Goal: Find contact information: Find contact information

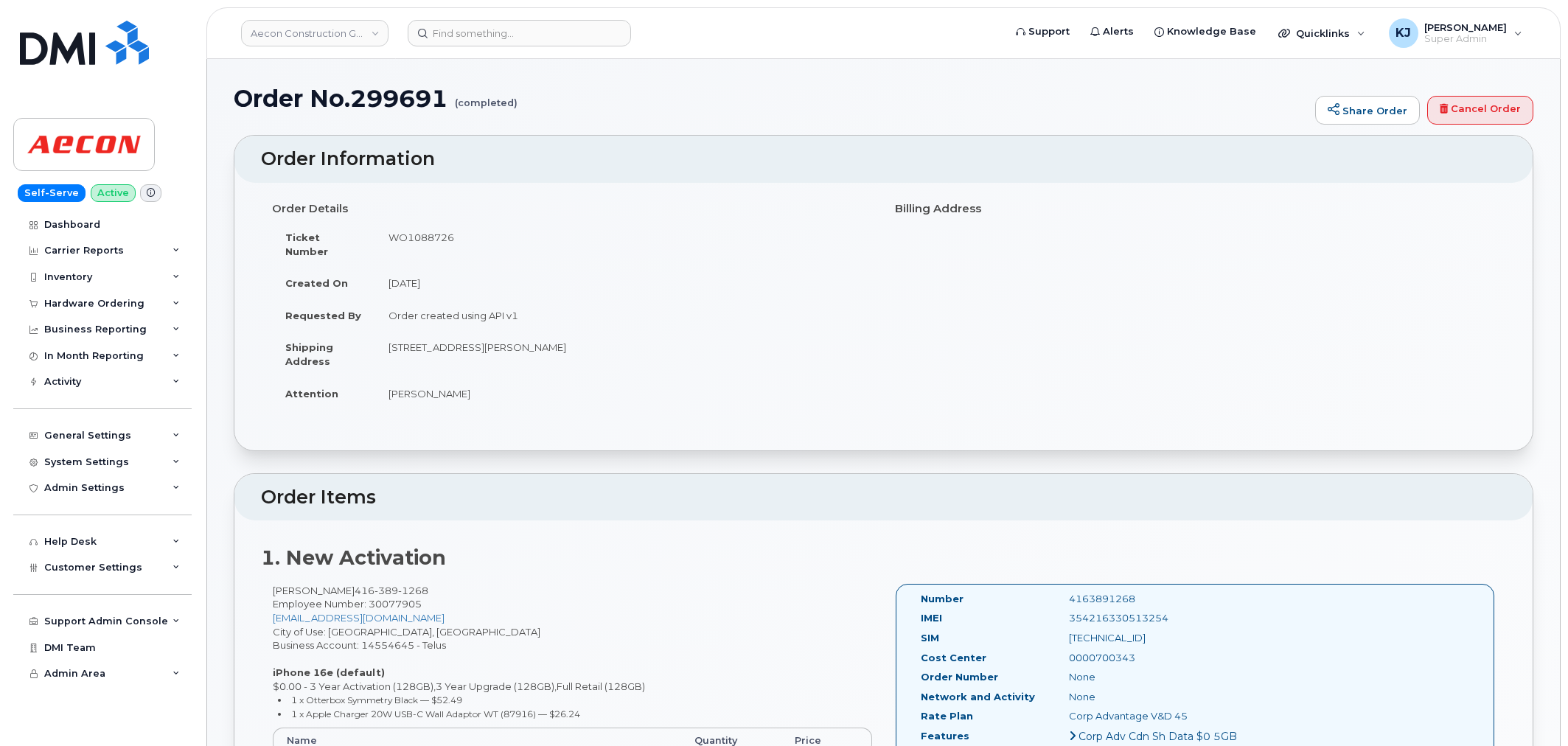
scroll to position [573, 0]
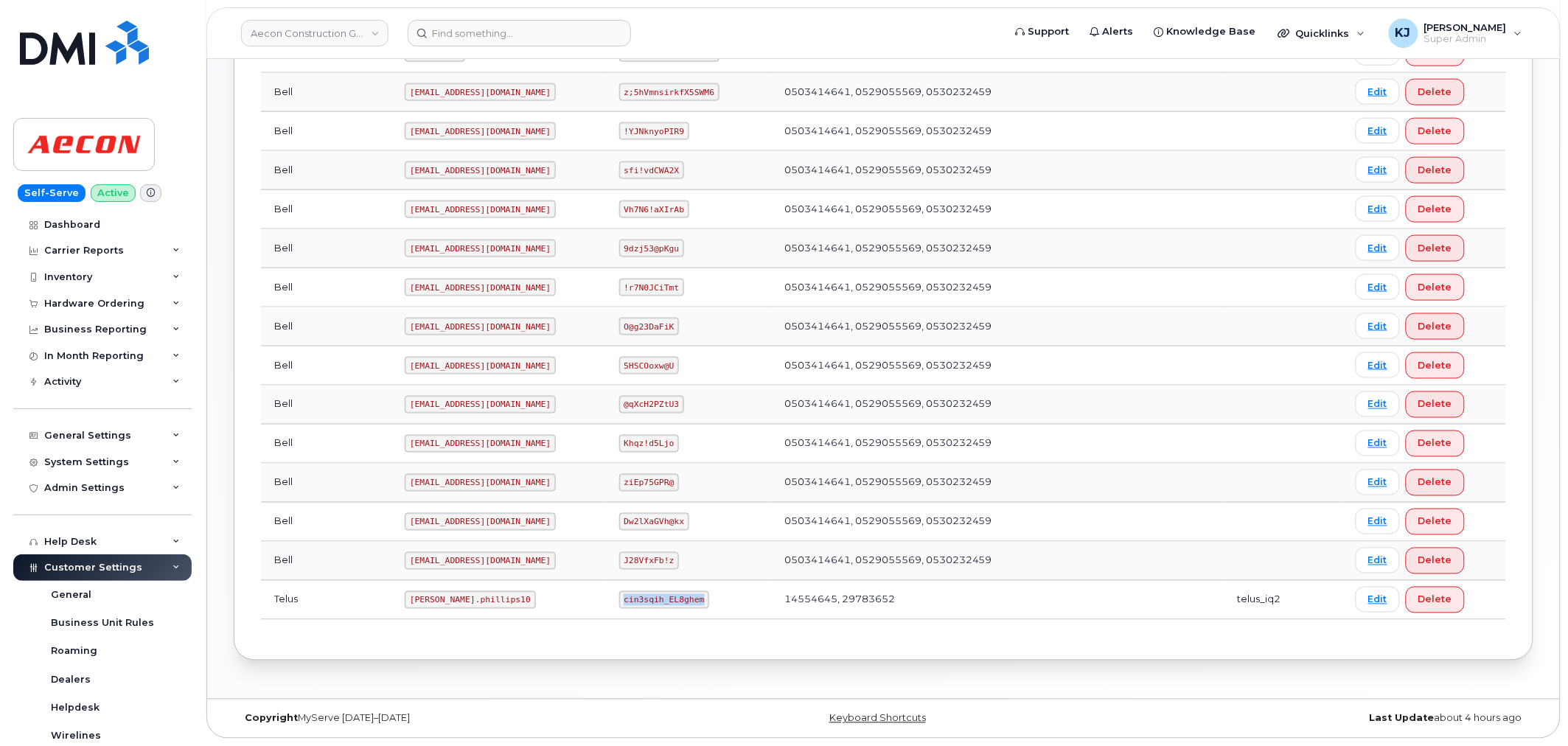
scroll to position [327, 0]
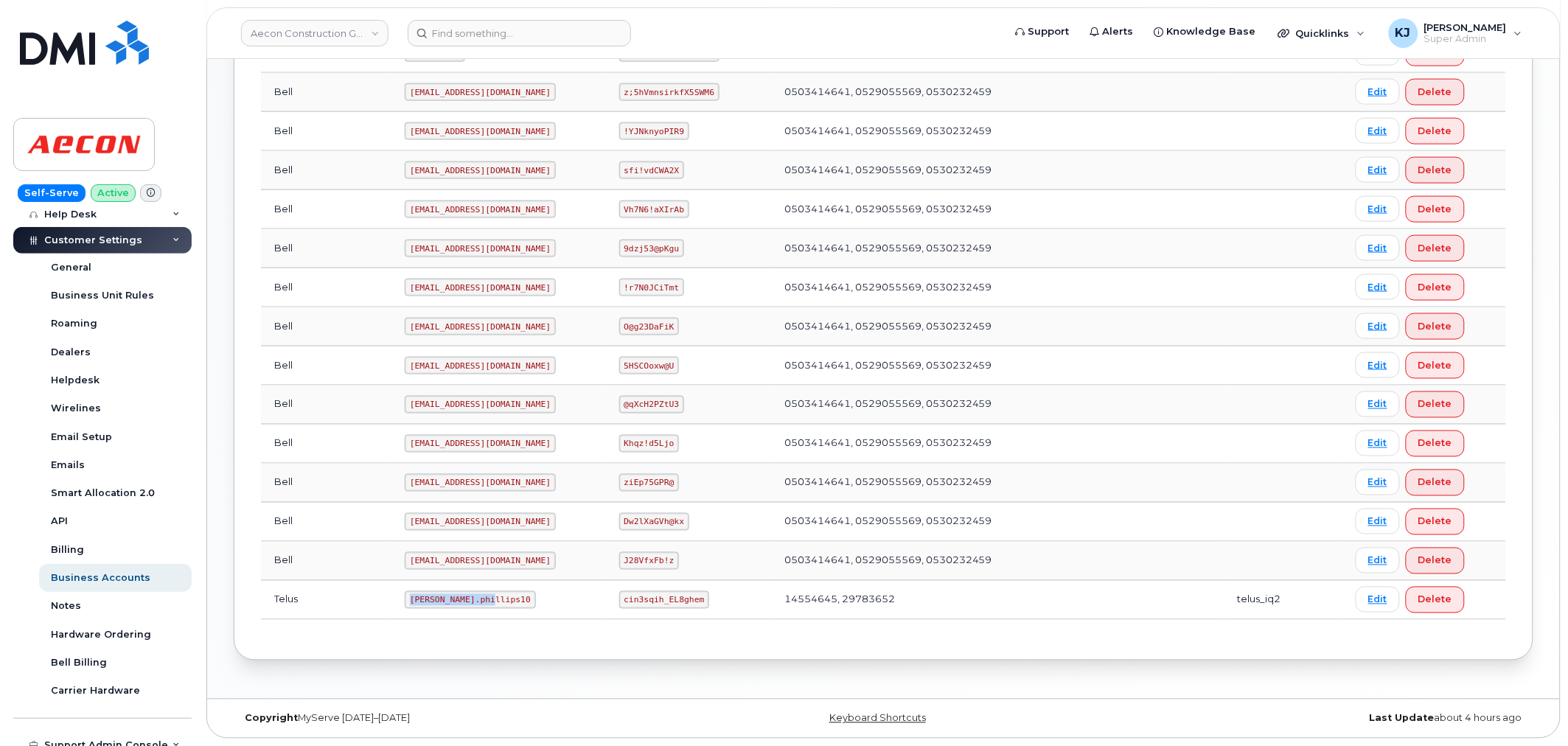
drag, startPoint x: 355, startPoint y: 598, endPoint x: 433, endPoint y: 604, distance: 78.2
click at [433, 604] on code "Taylor.phillips10" at bounding box center [470, 600] width 131 height 18
copy code "Taylor.phillips10"
drag, startPoint x: 599, startPoint y: 597, endPoint x: 679, endPoint y: 597, distance: 80.0
click at [679, 597] on code "cin3sqih_EL8ghem" at bounding box center [664, 600] width 90 height 18
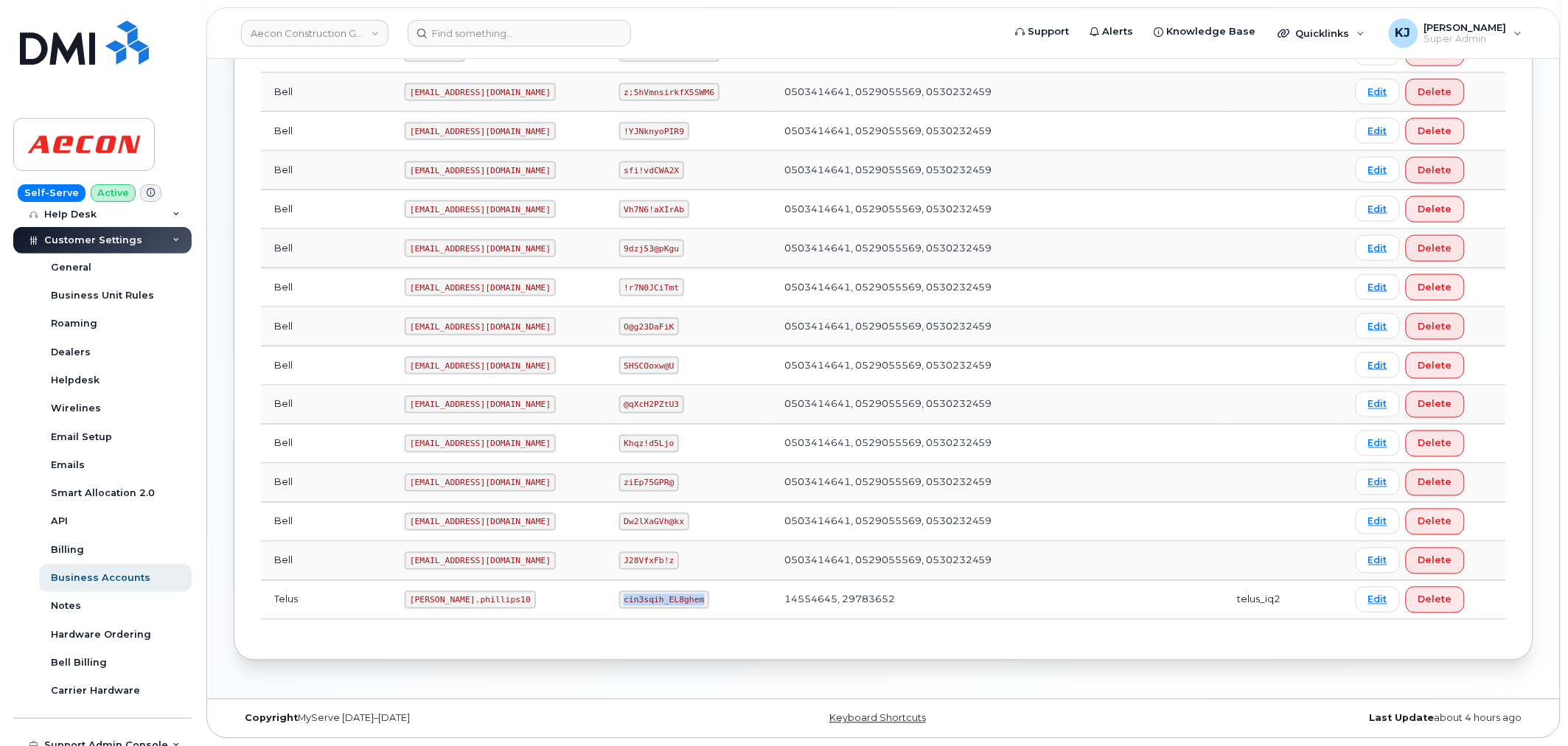
copy code "cin3sqih_EL8ghem"
click at [483, 25] on input at bounding box center [520, 32] width 224 height 26
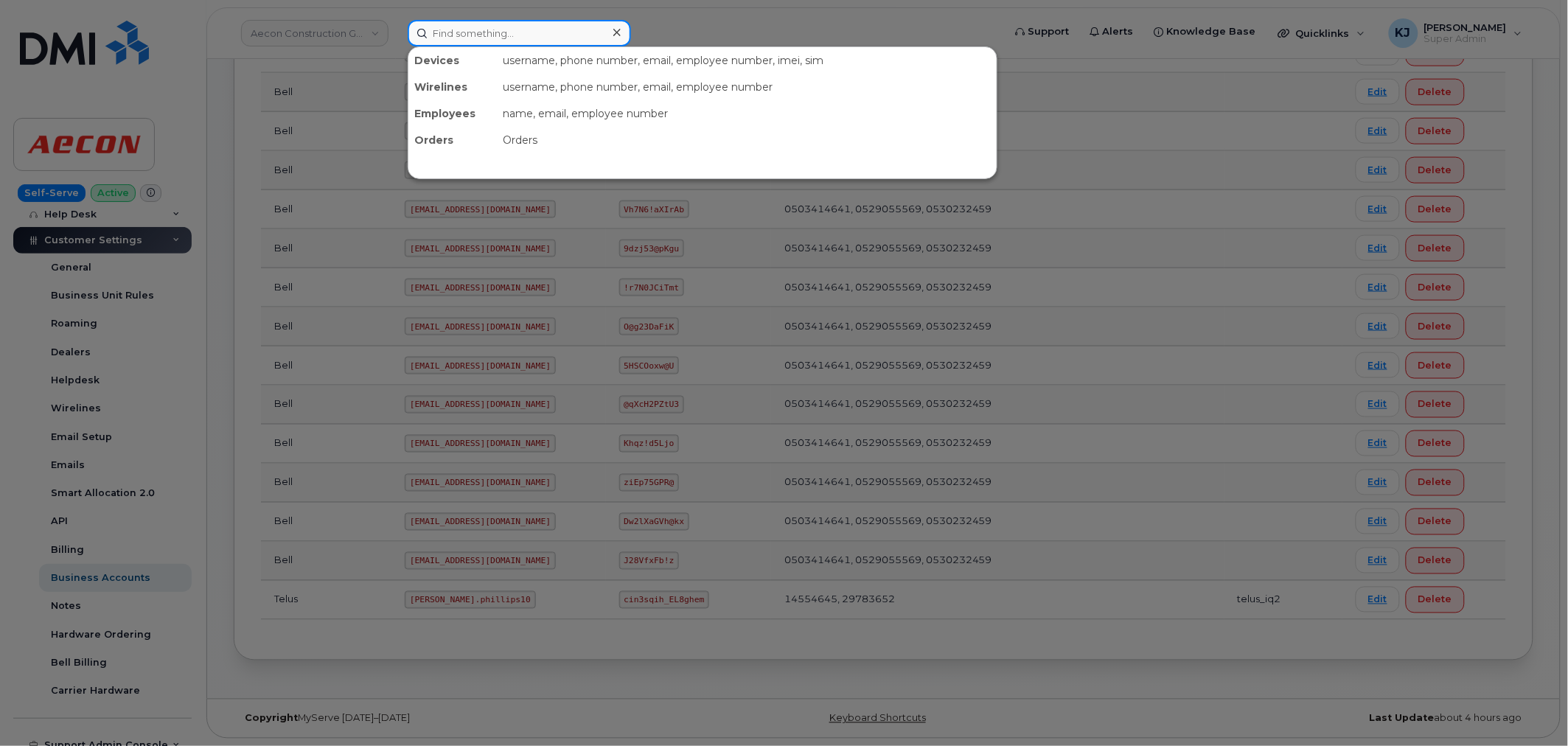
paste input "299616"
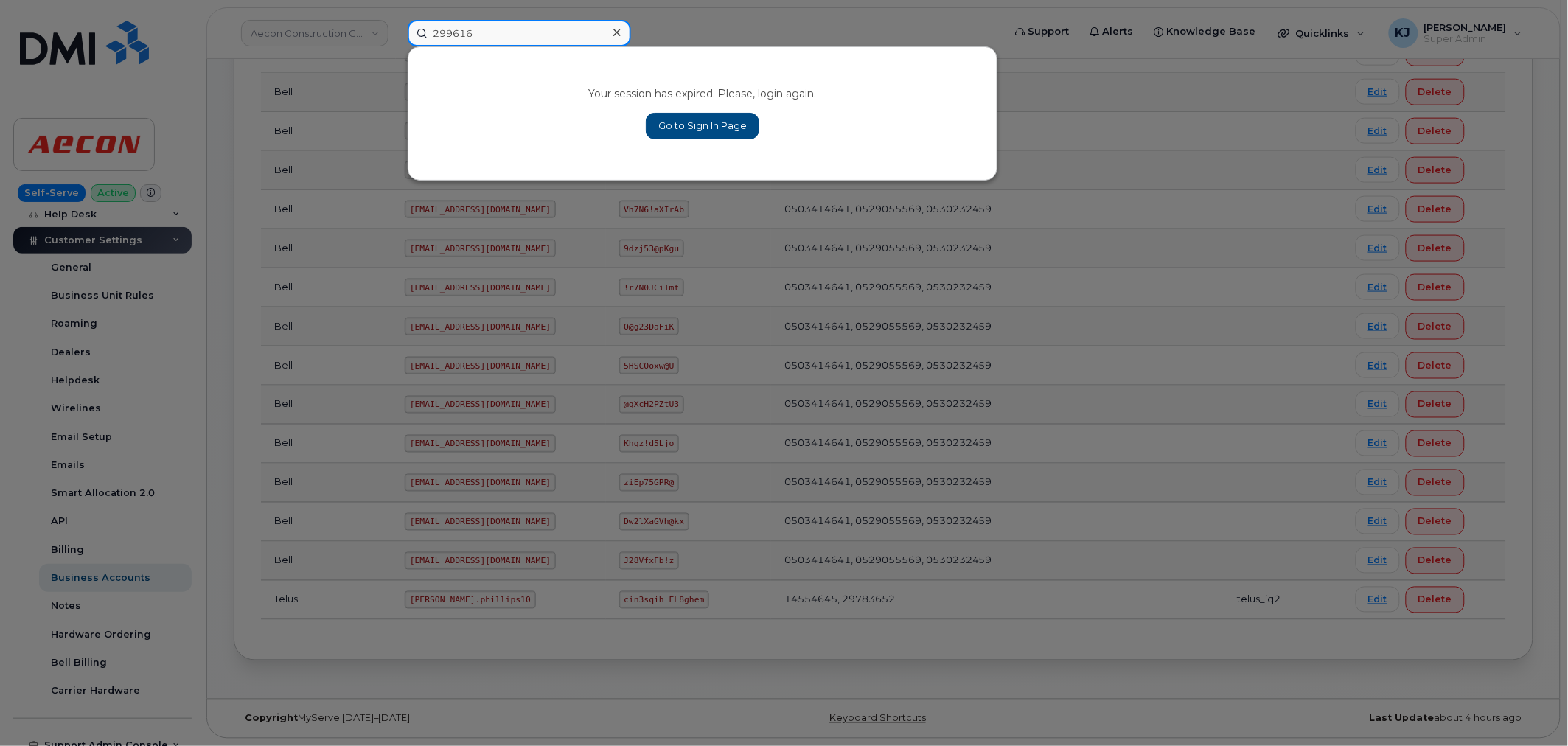
type input "299616"
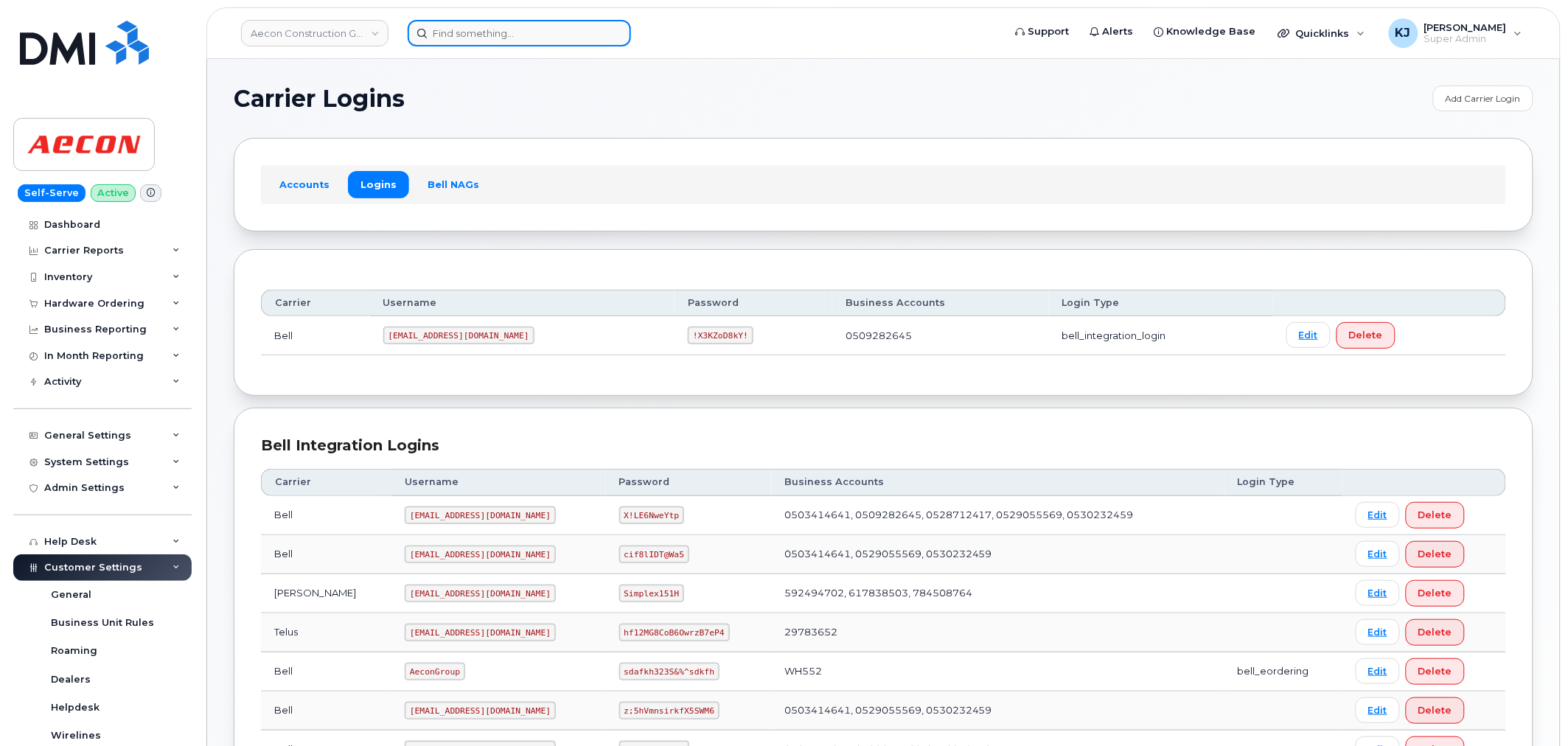
click at [521, 39] on input at bounding box center [520, 32] width 224 height 26
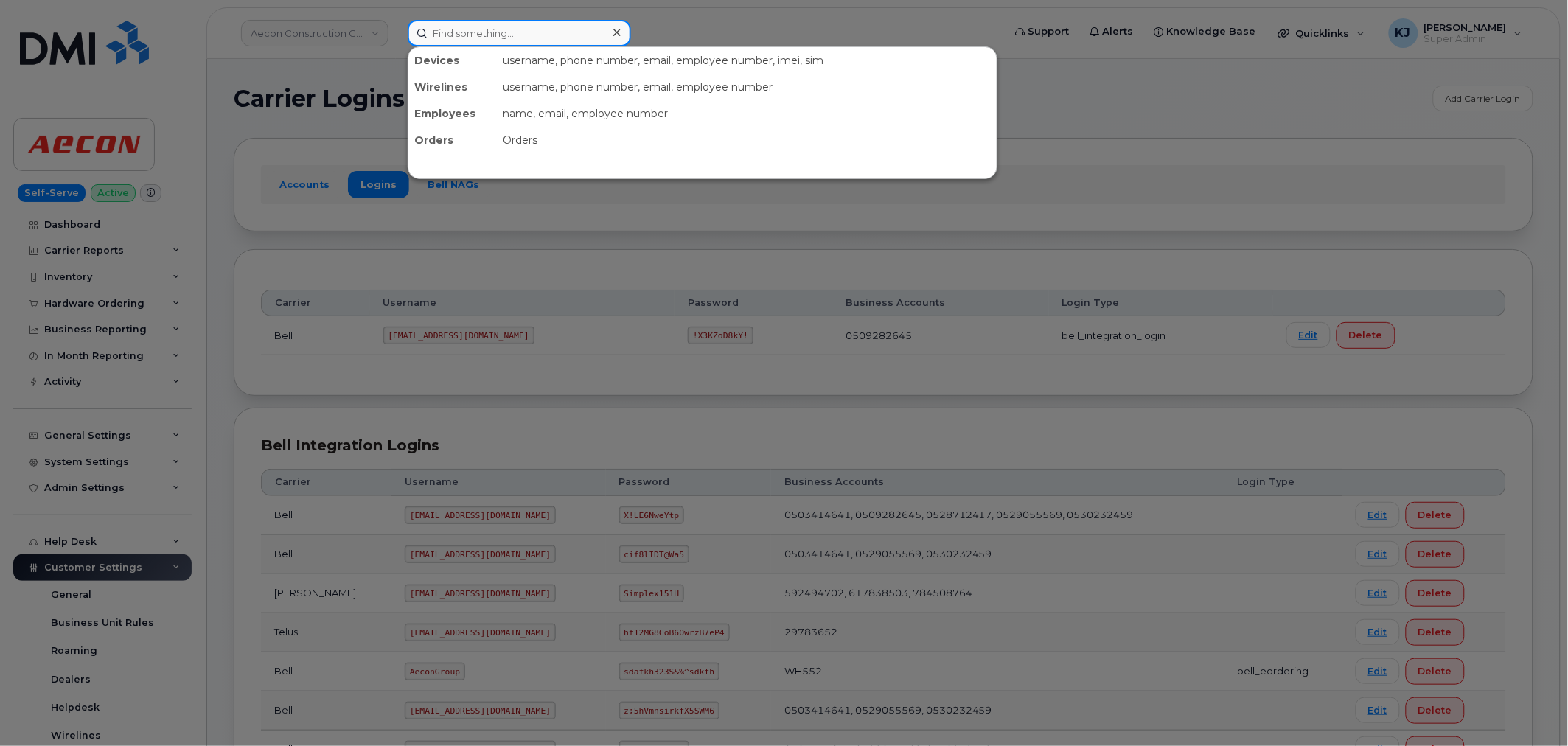
paste input "299616"
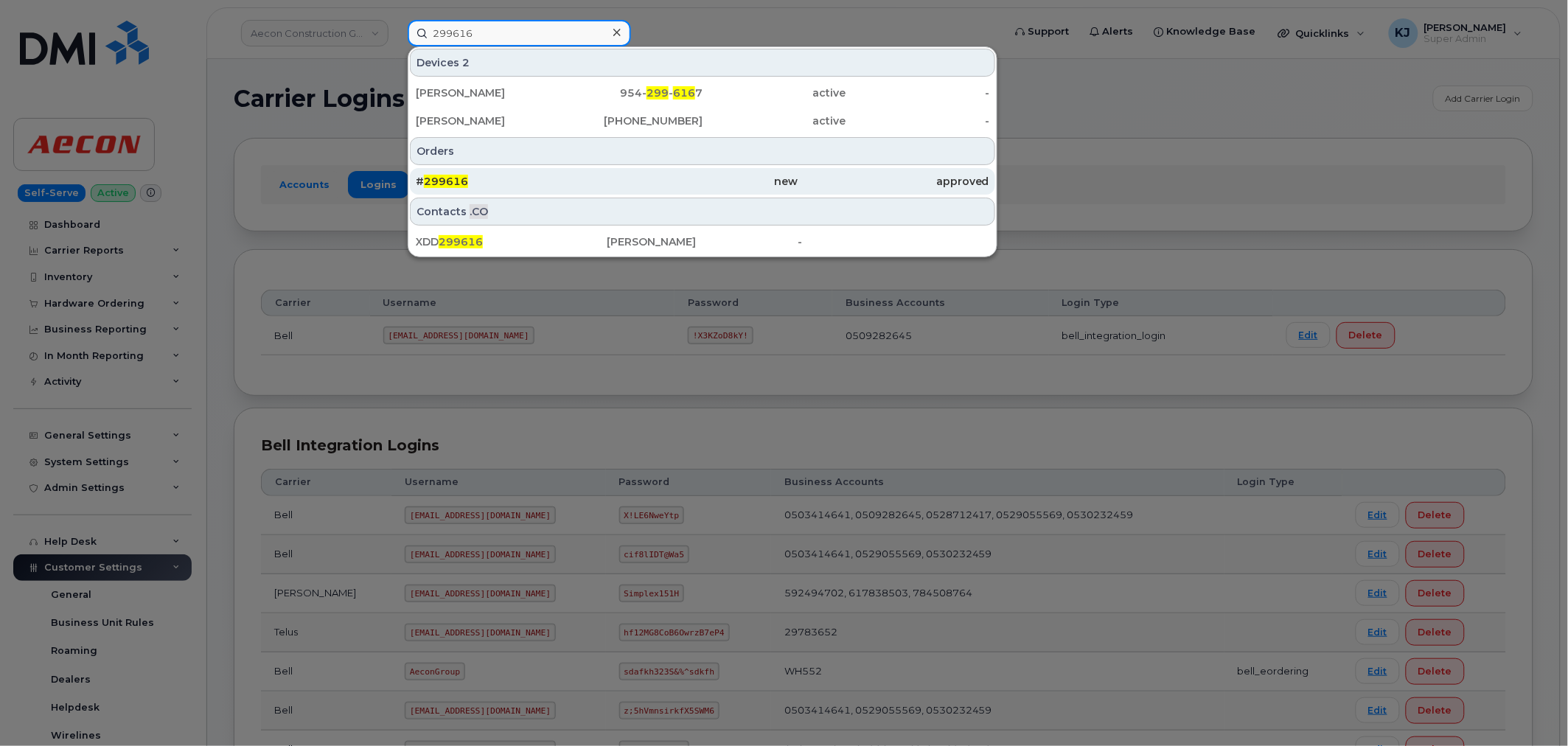
type input "299616"
click at [513, 174] on div "# 299616" at bounding box center [512, 181] width 191 height 14
click at [517, 191] on div "# 299616" at bounding box center [512, 180] width 191 height 26
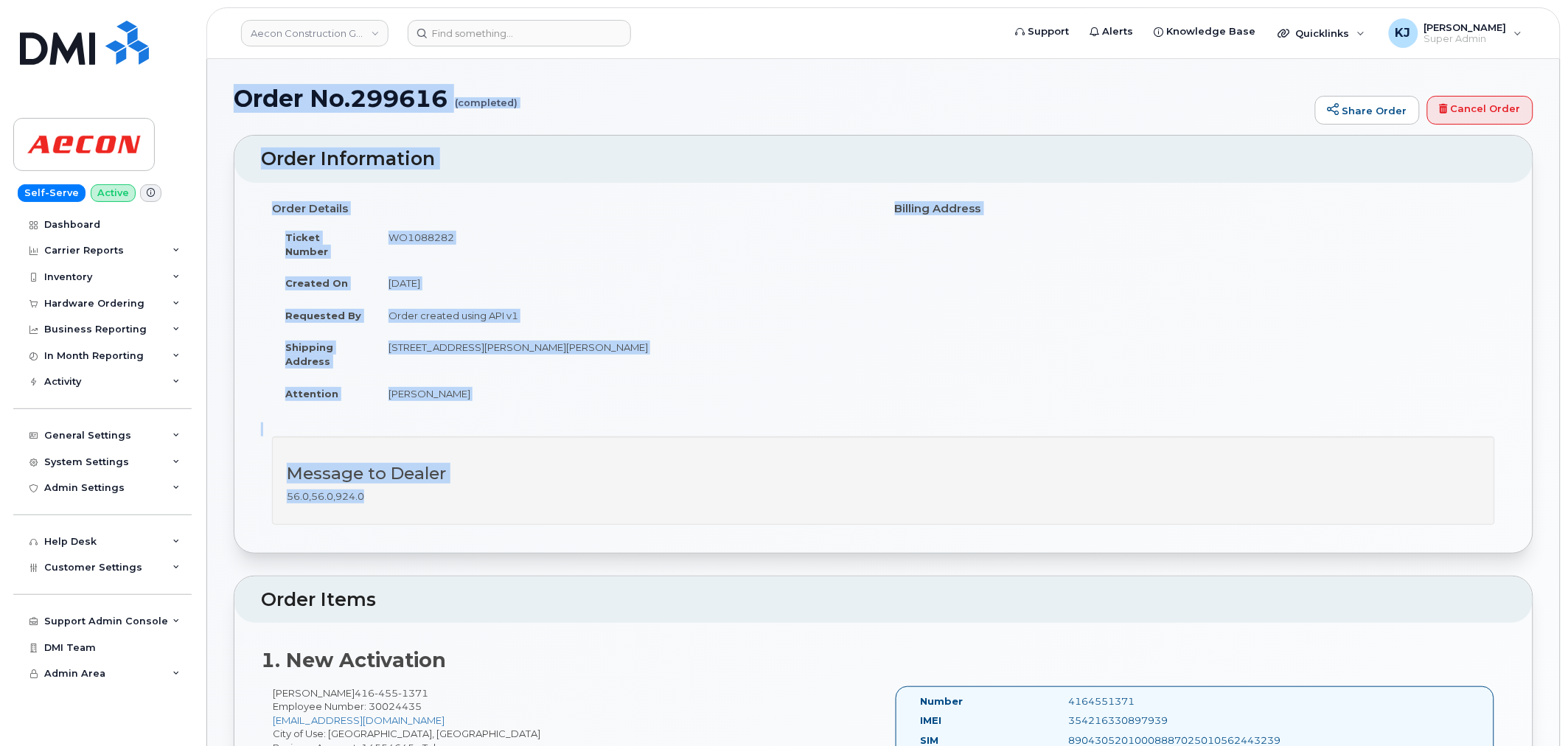
drag, startPoint x: 240, startPoint y: 103, endPoint x: 556, endPoint y: 472, distance: 485.8
copy div "Order No.299616 (completed) Share Order Cancel Order × Share This Order If you …"
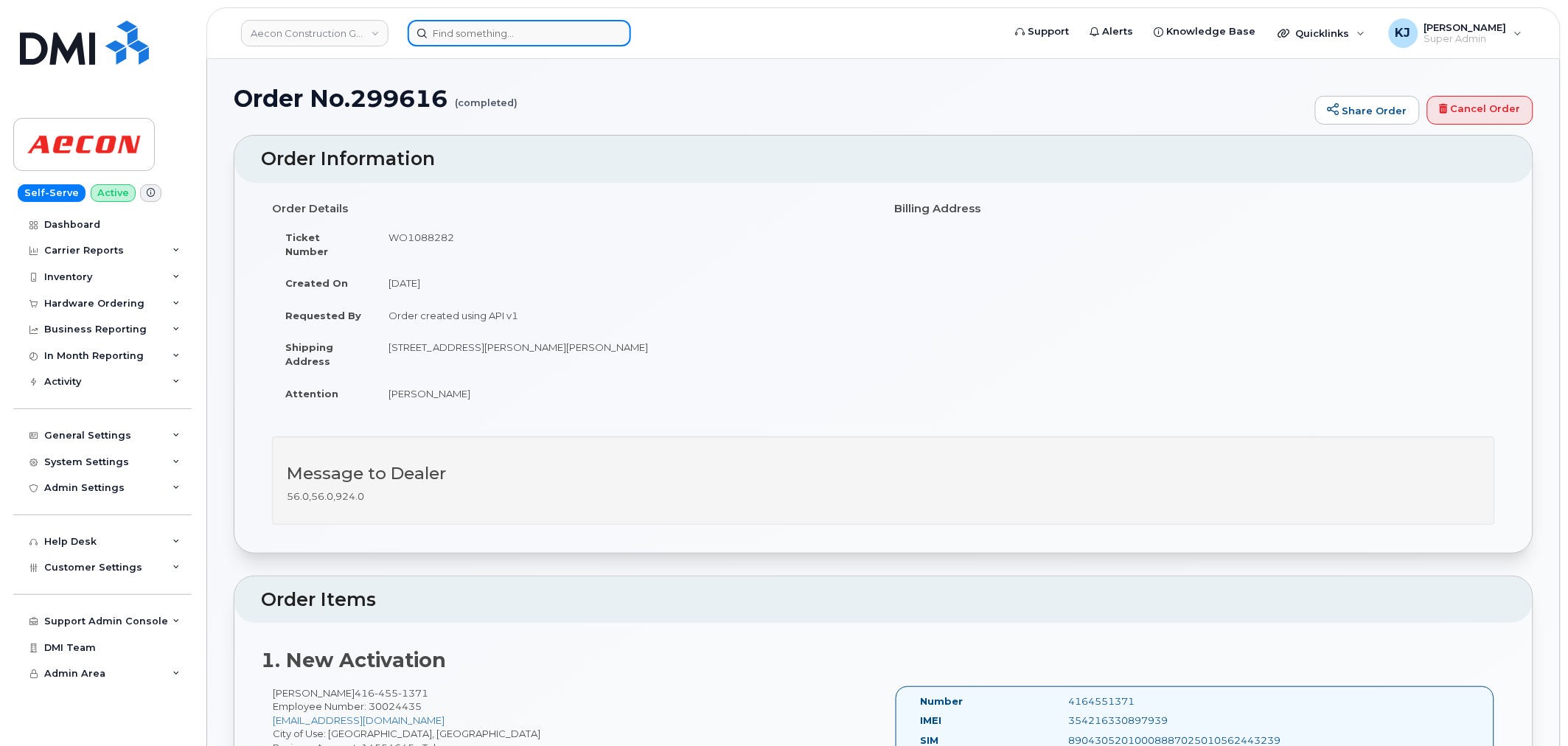
click at [502, 39] on input at bounding box center [520, 32] width 224 height 26
paste input "299617"
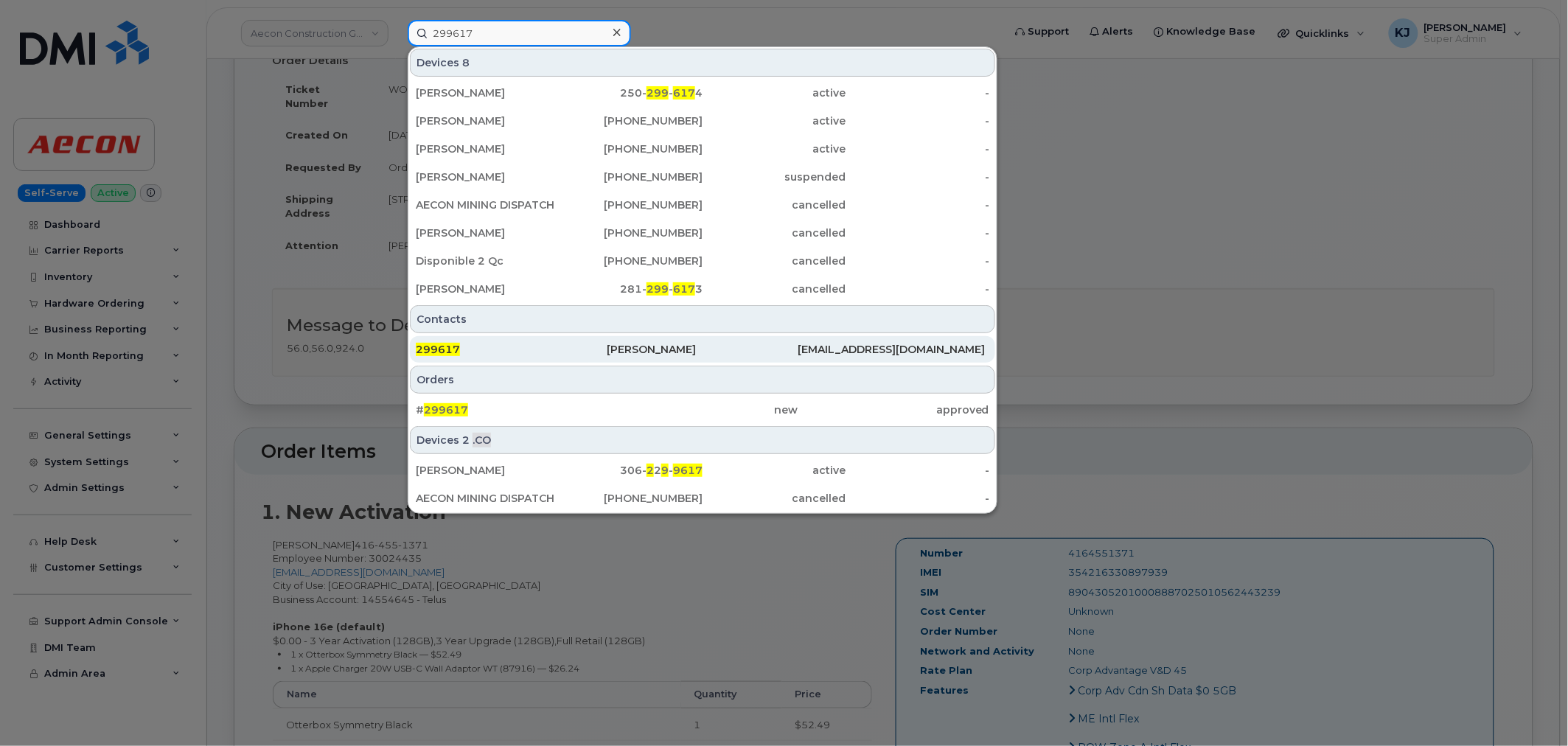
scroll to position [163, 0]
type input "299617"
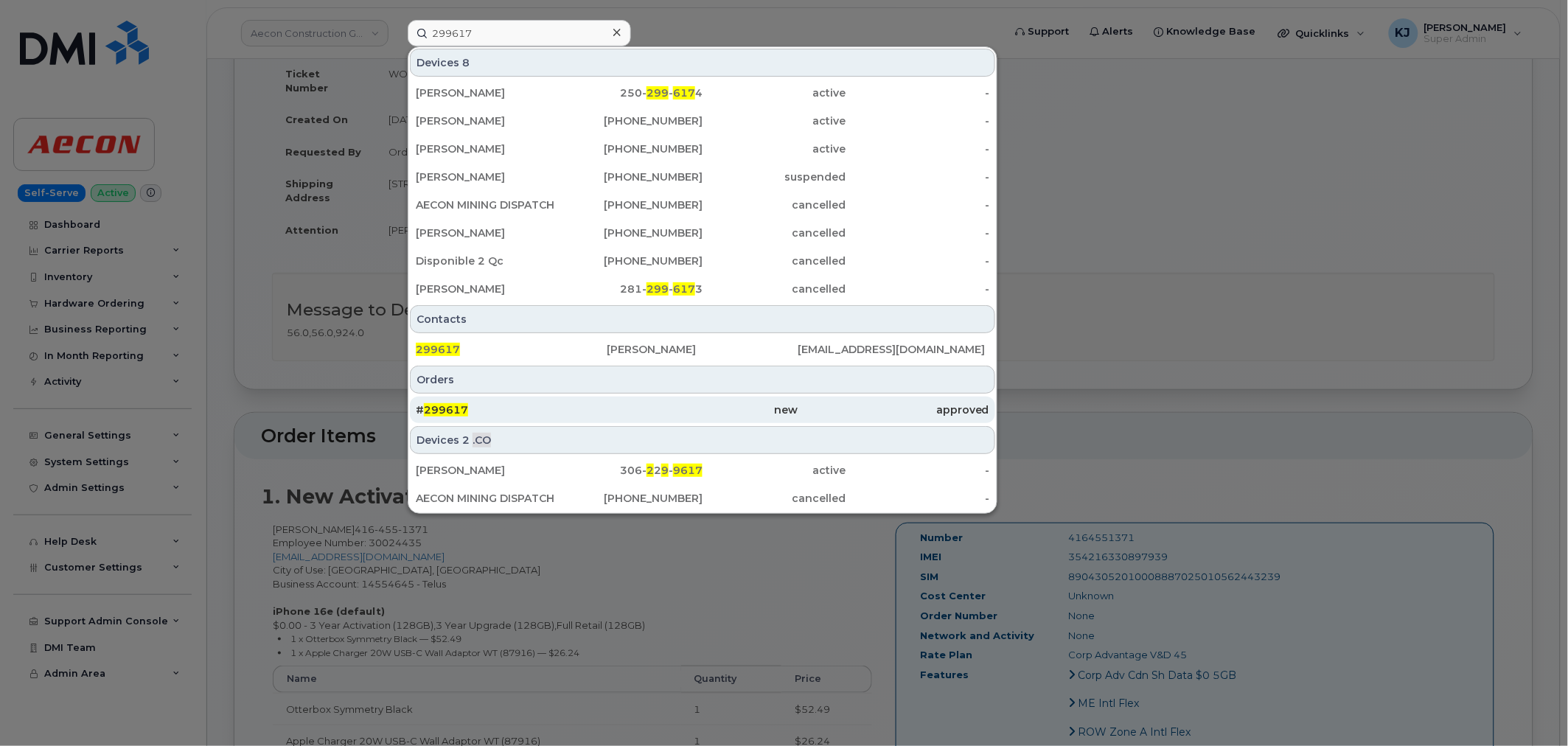
click at [521, 418] on div "# 299617" at bounding box center [512, 410] width 191 height 26
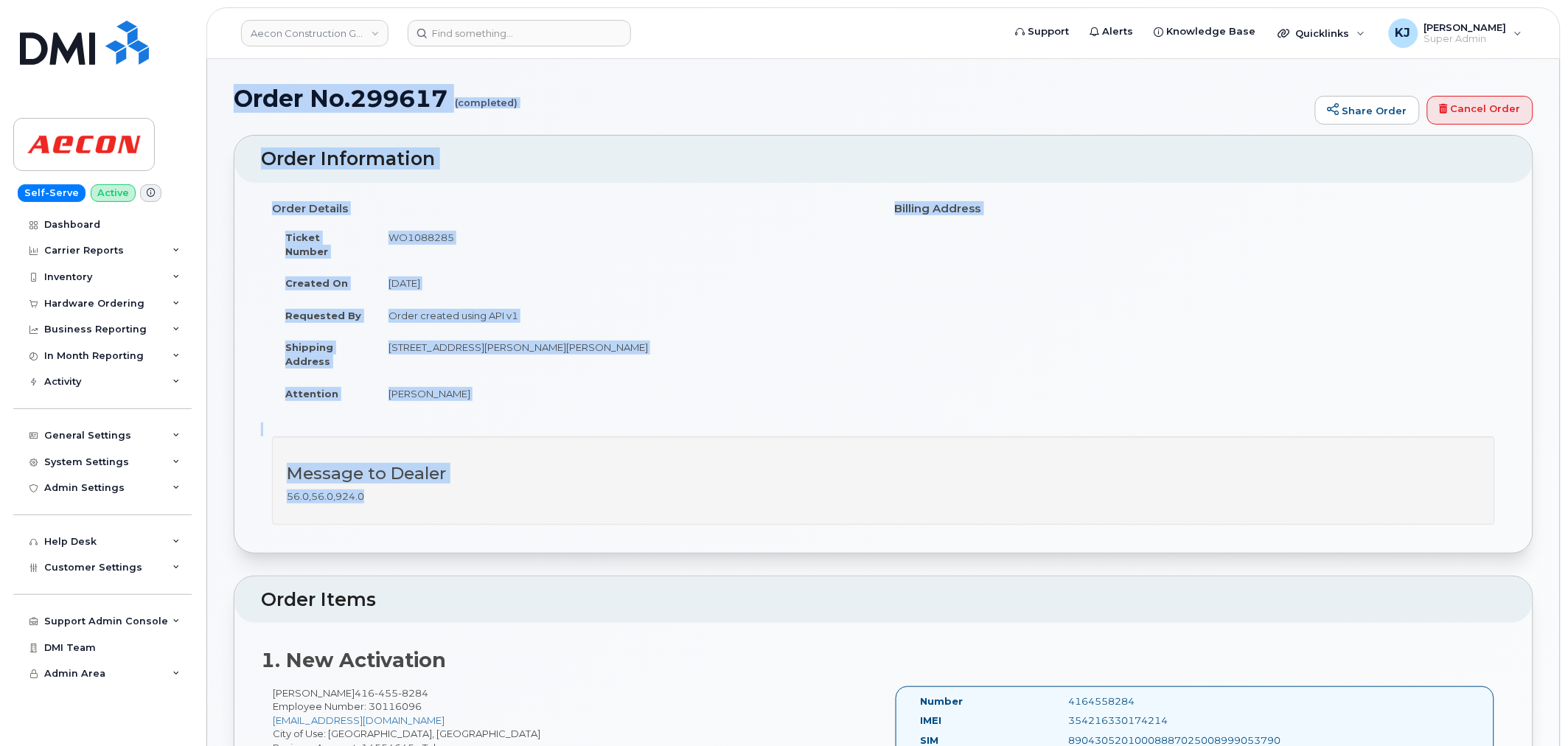
drag, startPoint x: 237, startPoint y: 97, endPoint x: 670, endPoint y: 485, distance: 581.4
copy div "Order No.299617 (completed) Share Order Cancel Order × Share This Order If you …"
drag, startPoint x: 273, startPoint y: 31, endPoint x: 272, endPoint y: 42, distance: 11.0
click at [273, 35] on link "Aecon Construction Group Inc" at bounding box center [314, 32] width 147 height 26
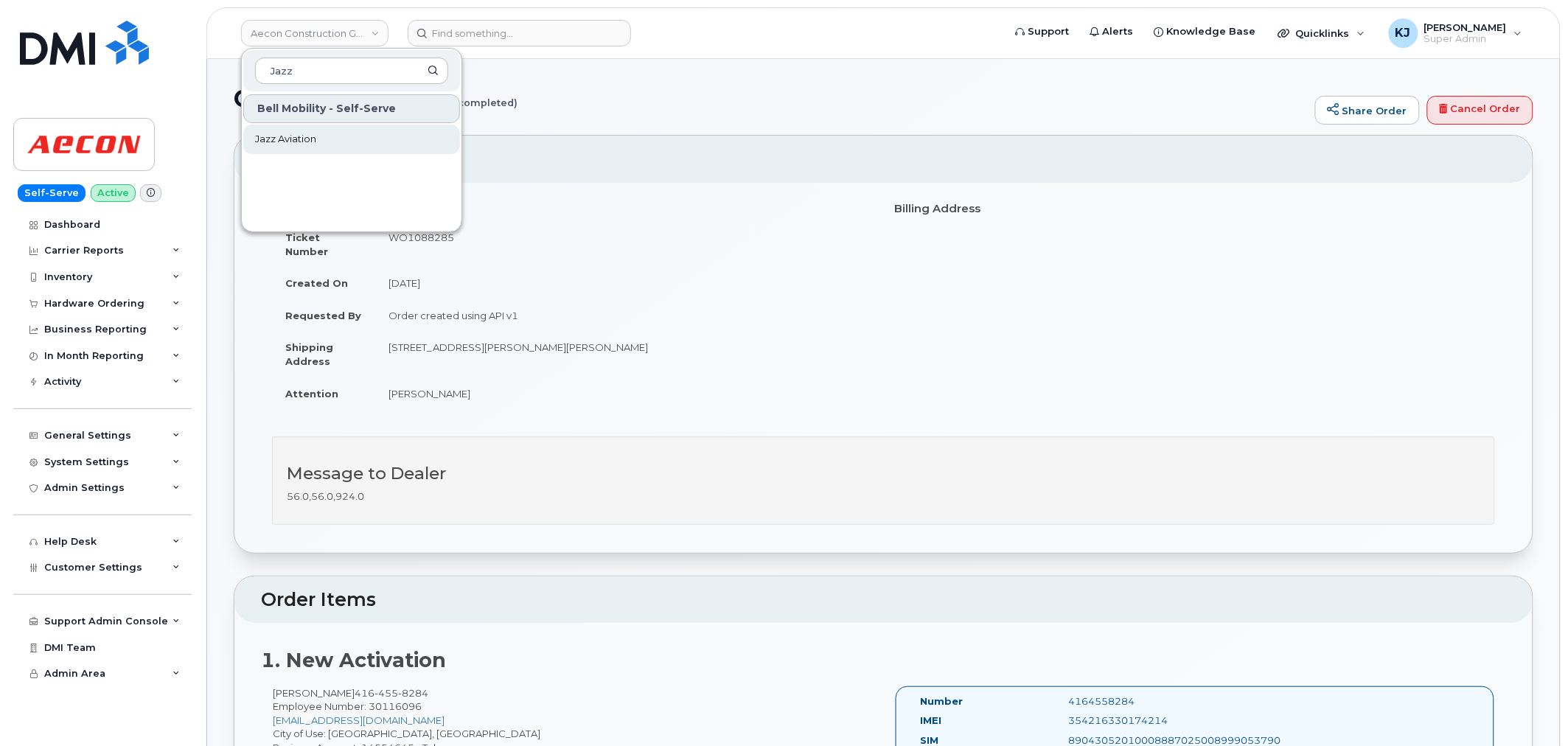
type input "Jazz"
click at [318, 142] on link "Jazz Aviation" at bounding box center [352, 139] width 217 height 30
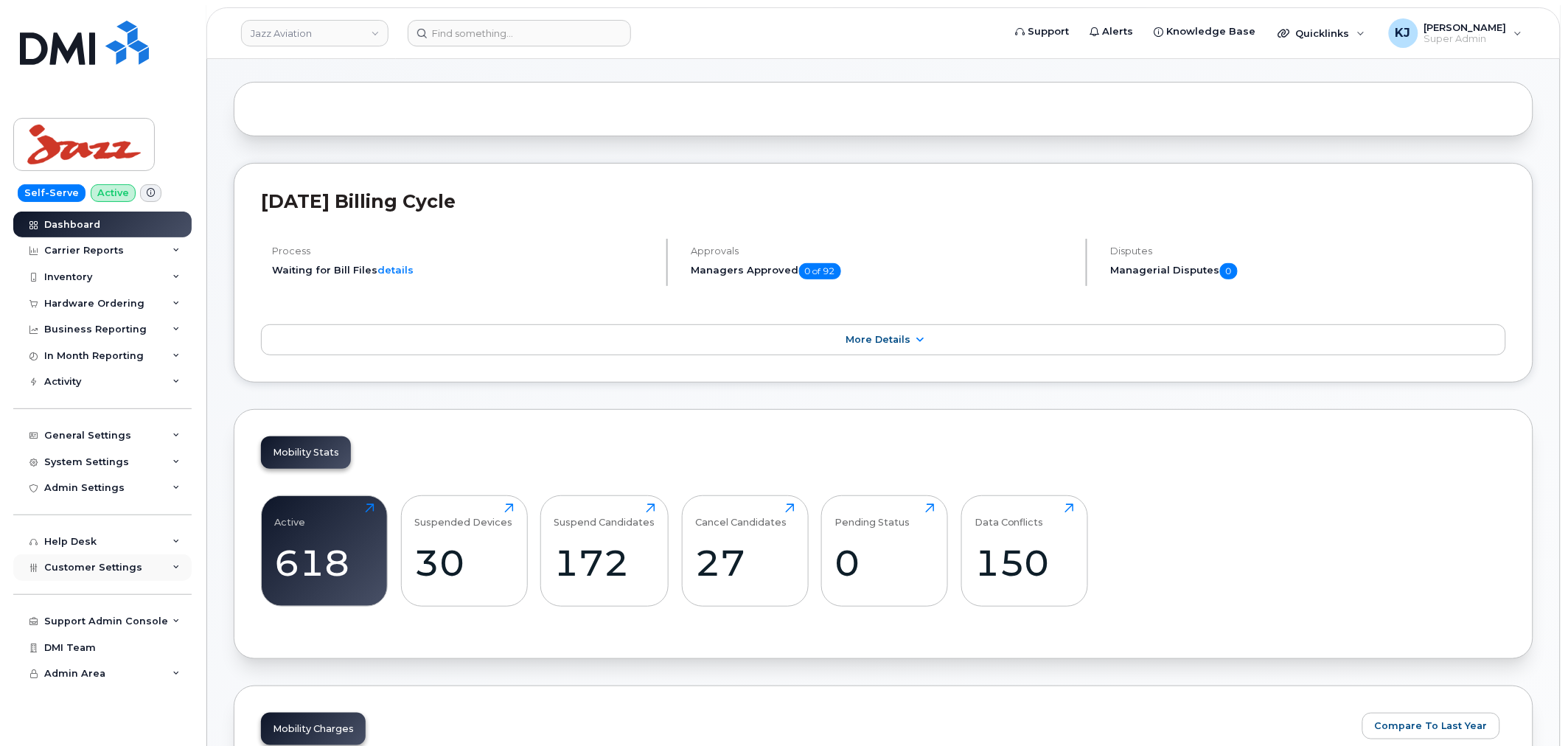
scroll to position [245, 0]
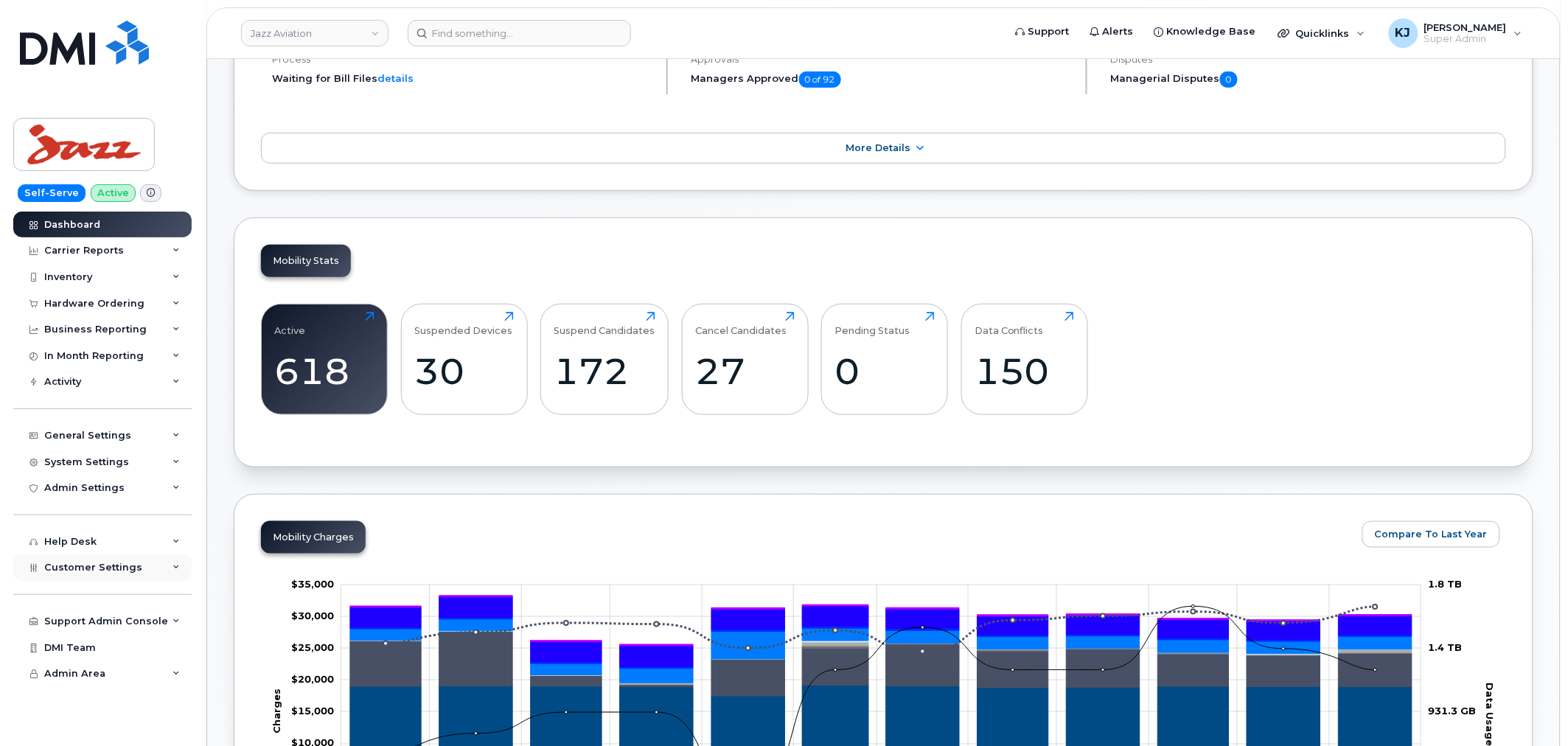
click at [143, 568] on div "Customer Settings" at bounding box center [103, 566] width 179 height 26
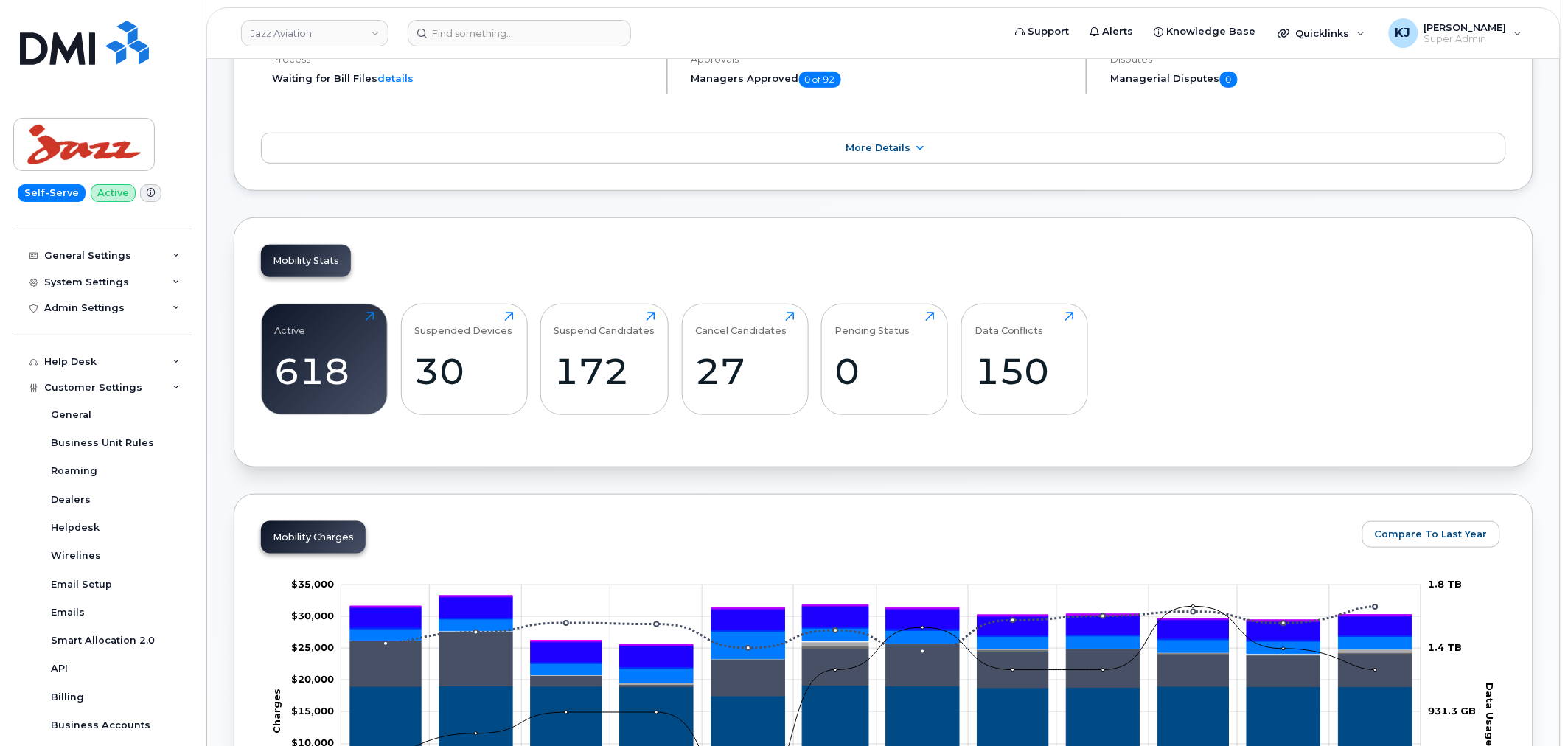
scroll to position [391, 0]
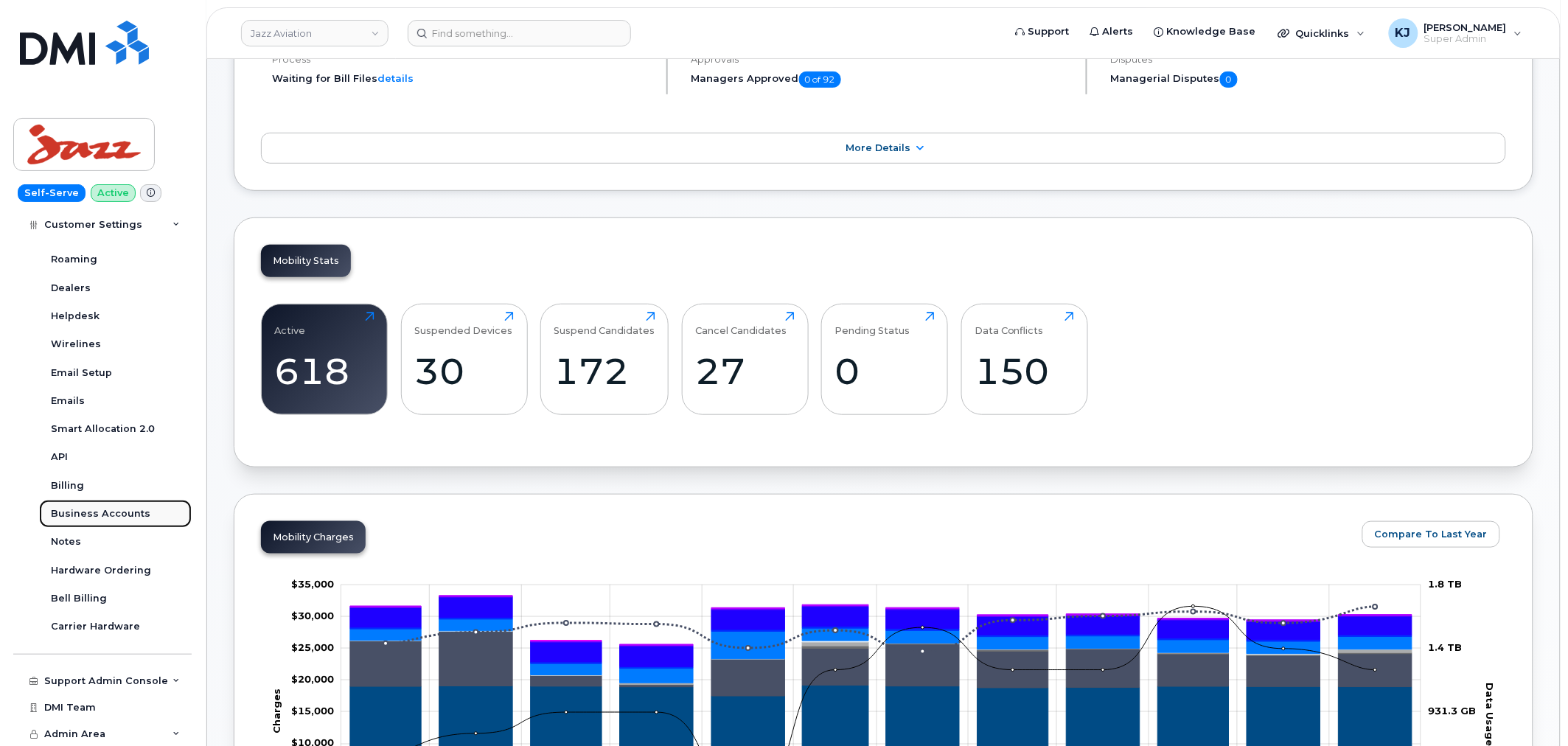
click at [112, 507] on div "Business Accounts" at bounding box center [100, 513] width 99 height 14
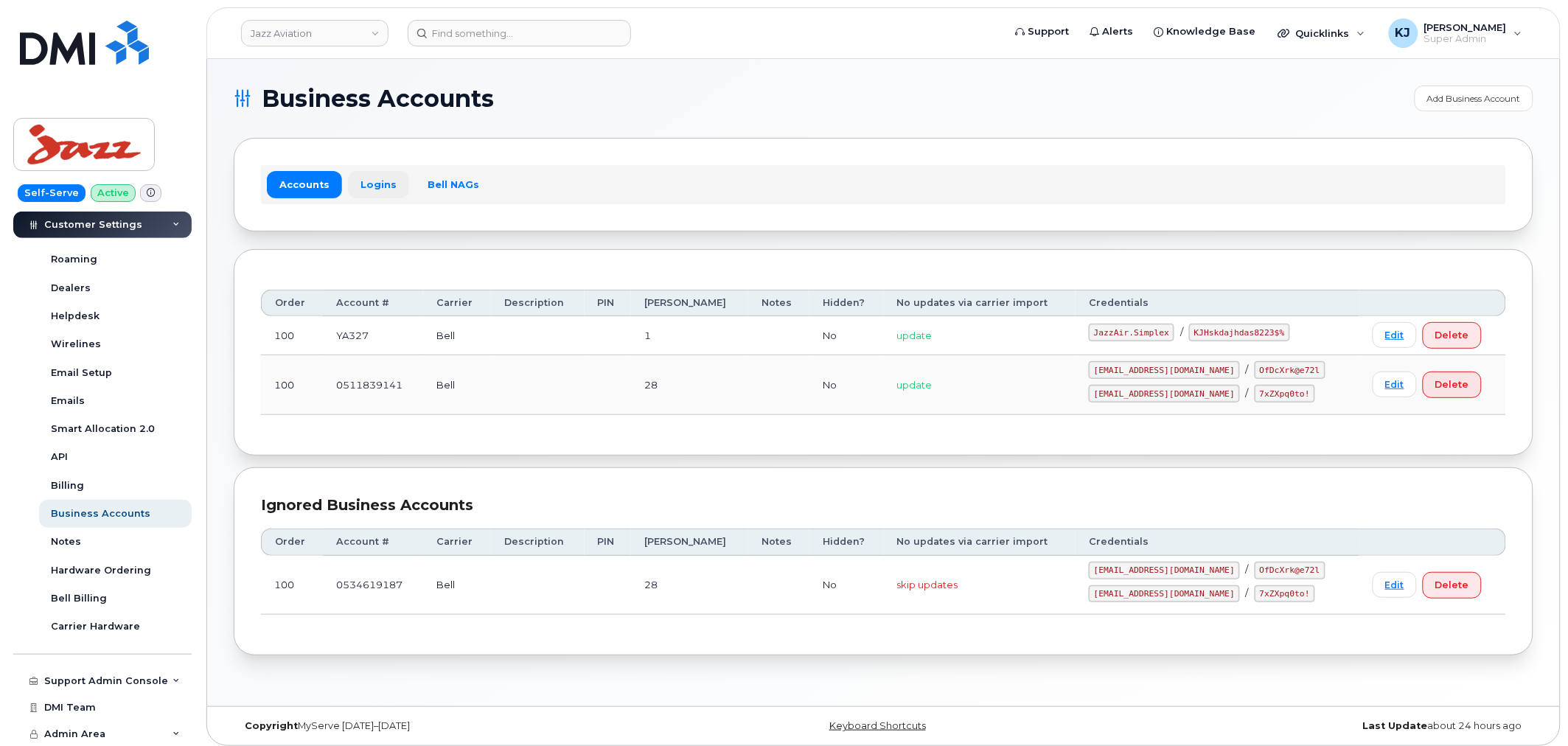
click at [377, 174] on link "Logins" at bounding box center [379, 184] width 61 height 26
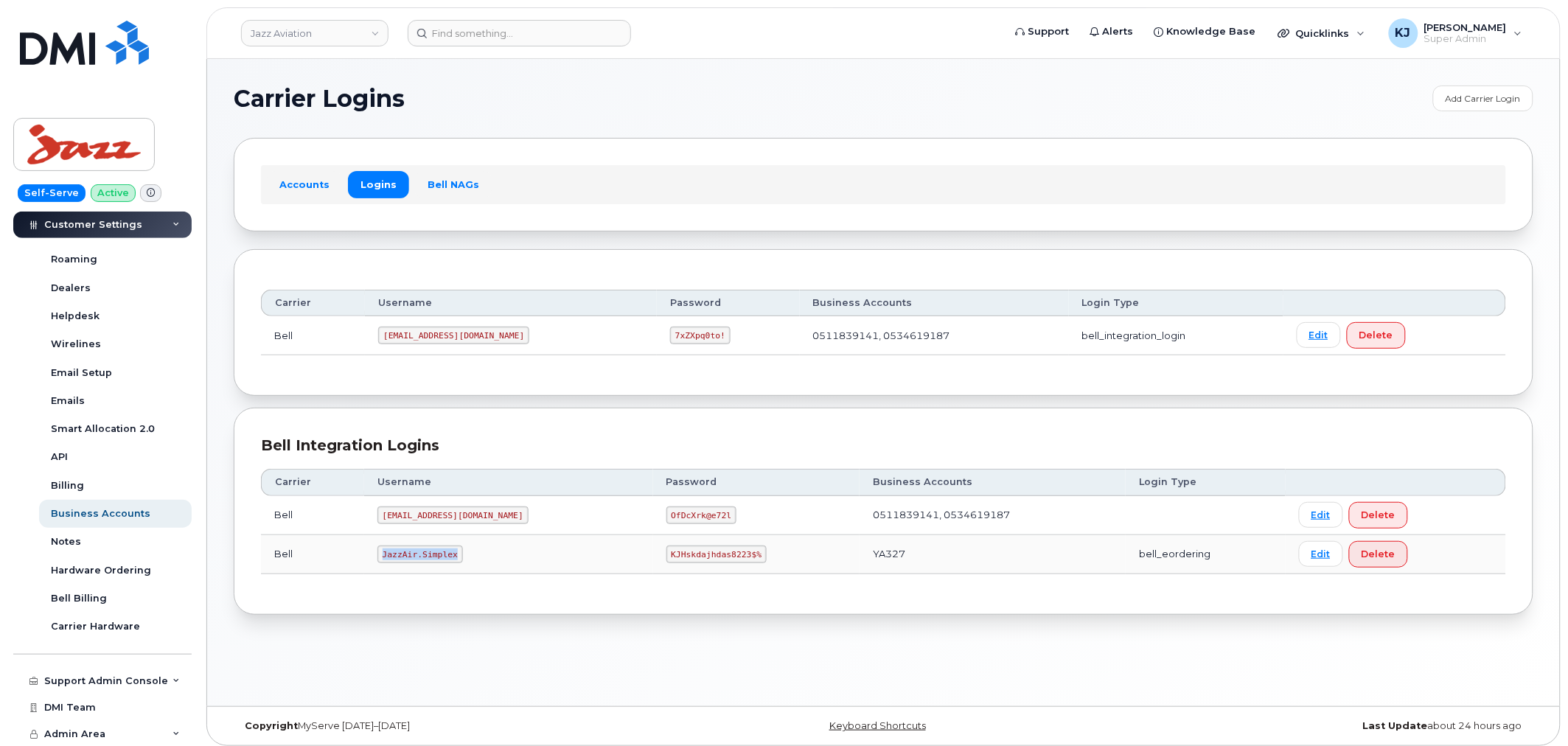
drag, startPoint x: 454, startPoint y: 554, endPoint x: 379, endPoint y: 550, distance: 75.1
click at [379, 550] on td "JazzAir.Simplex" at bounding box center [509, 554] width 289 height 39
copy code "JazzAir.Simplex"
drag, startPoint x: 620, startPoint y: 555, endPoint x: 704, endPoint y: 562, distance: 84.3
click at [704, 562] on code "KJHskdajhdas8223$%" at bounding box center [716, 555] width 100 height 18
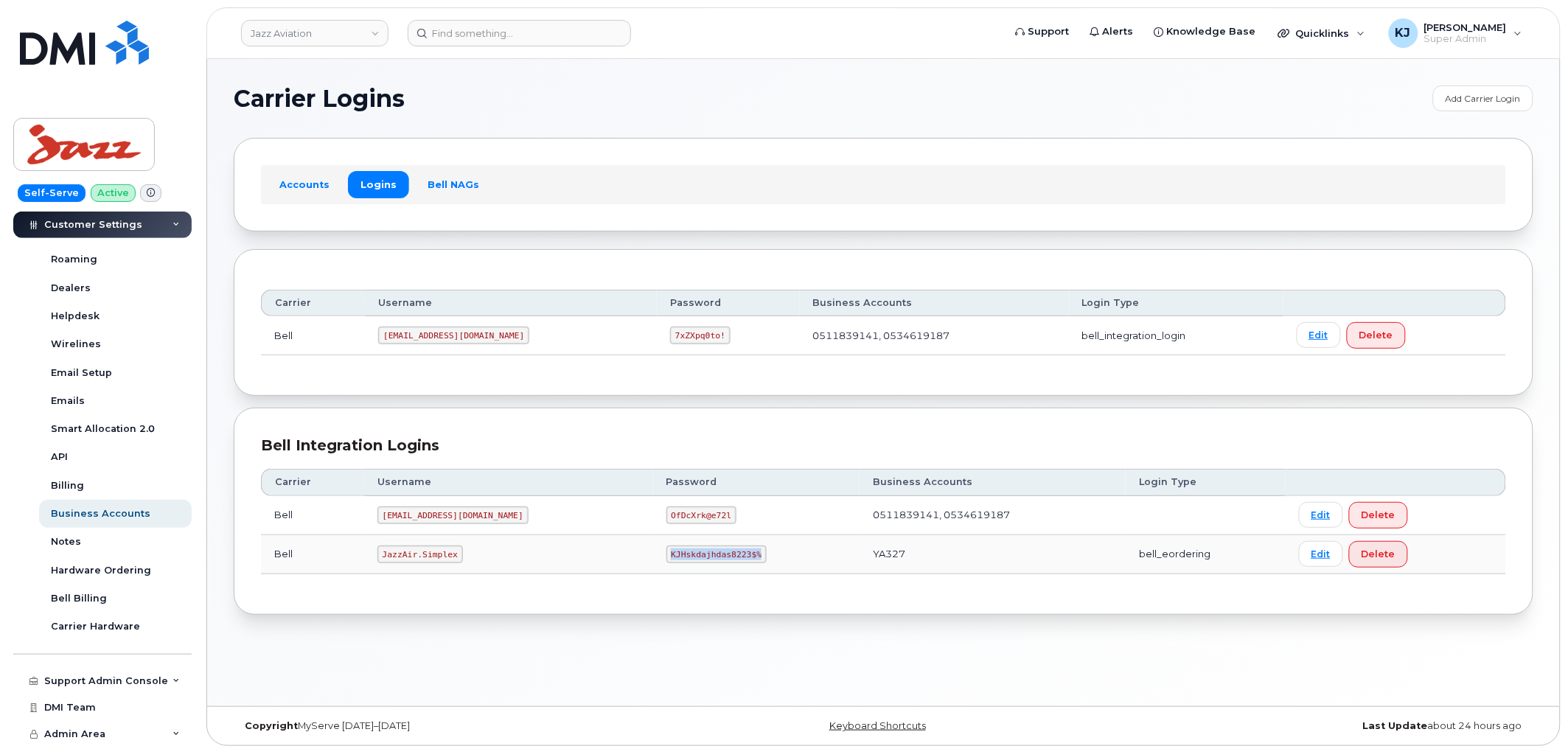
copy code "KJHskdajhdas8223$%"
click at [518, 40] on input at bounding box center [520, 32] width 224 height 26
paste input "5312327882"
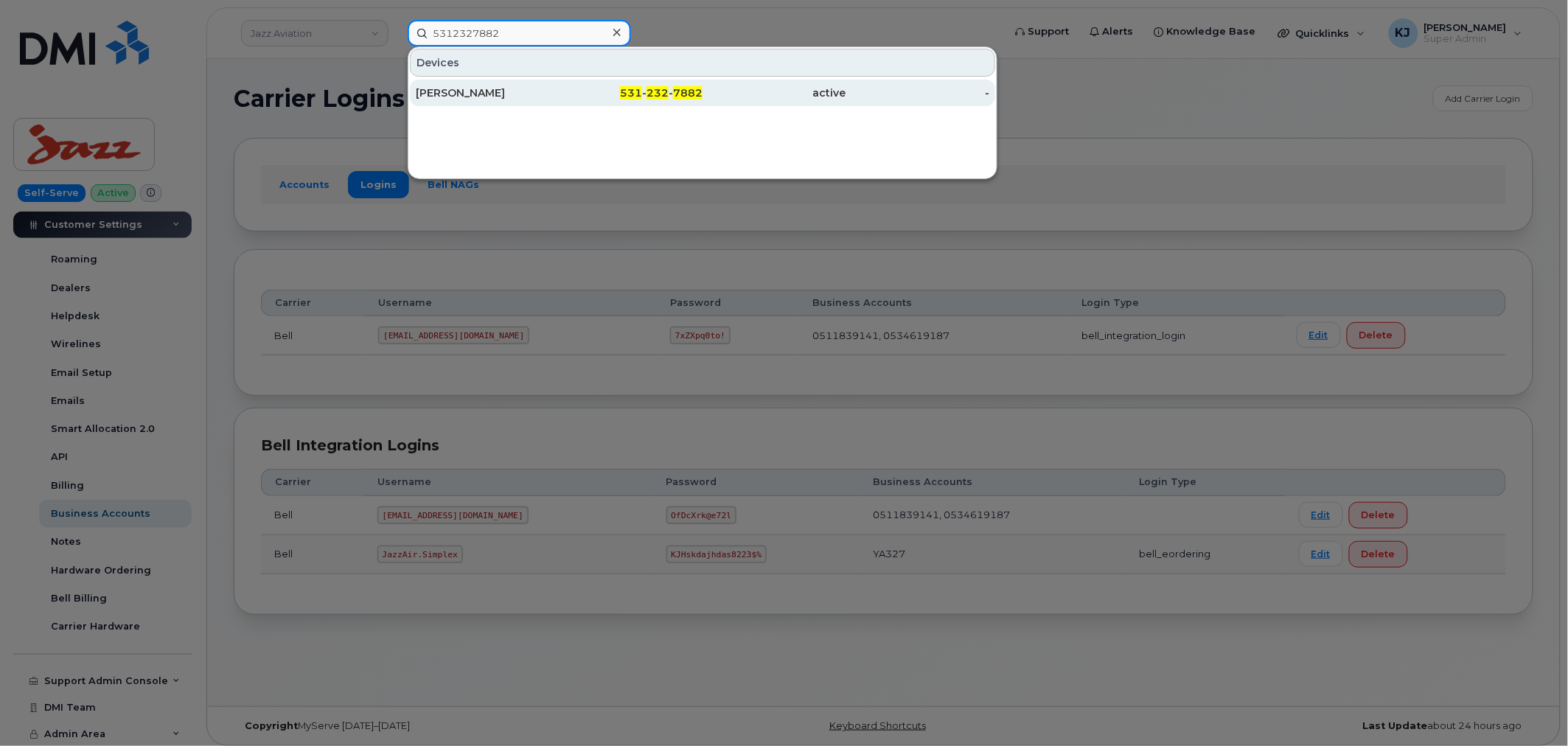
type input "5312327882"
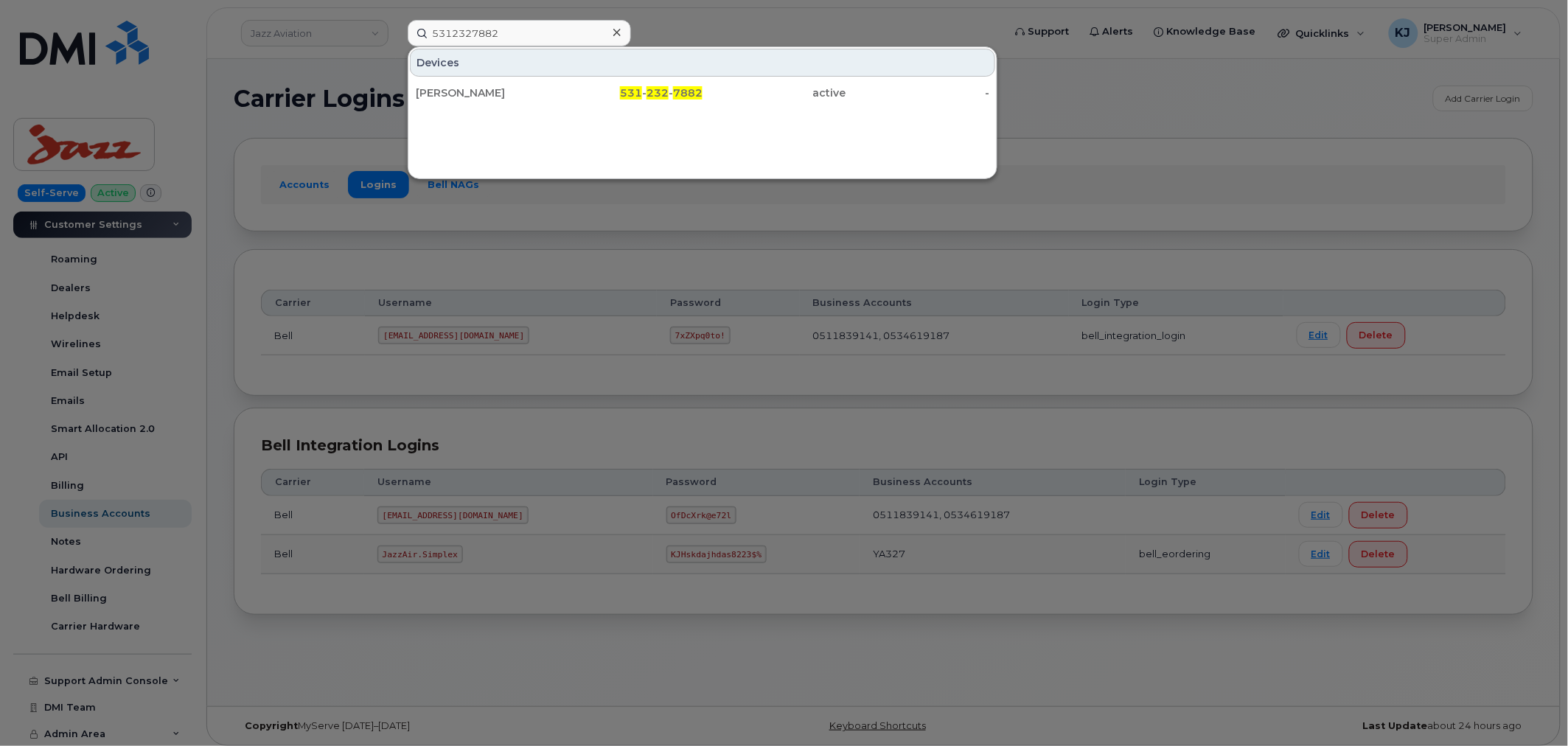
drag, startPoint x: 572, startPoint y: 97, endPoint x: 573, endPoint y: 111, distance: 14.0
click at [572, 97] on div "531 - 232 - 7882" at bounding box center [631, 93] width 143 height 14
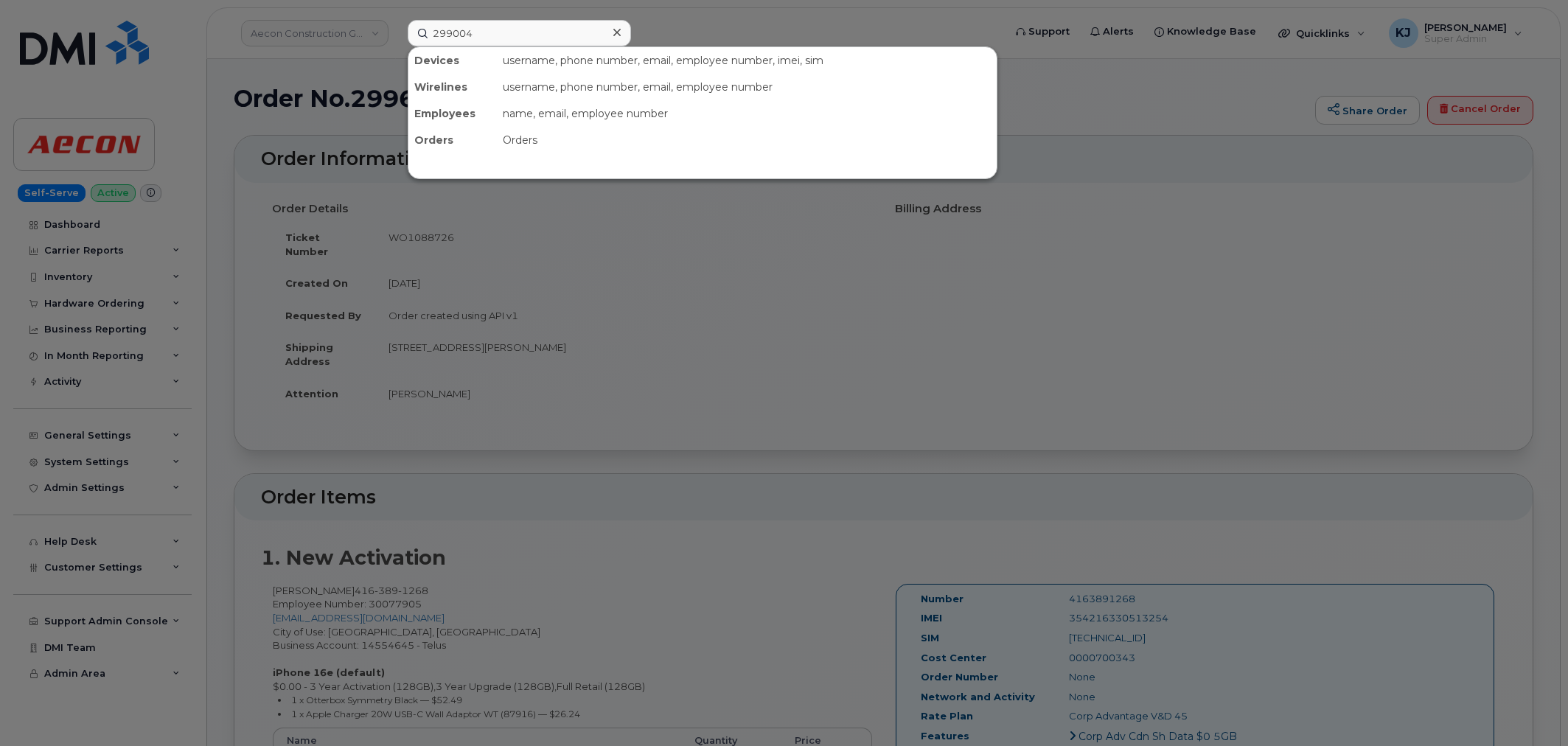
scroll to position [573, 0]
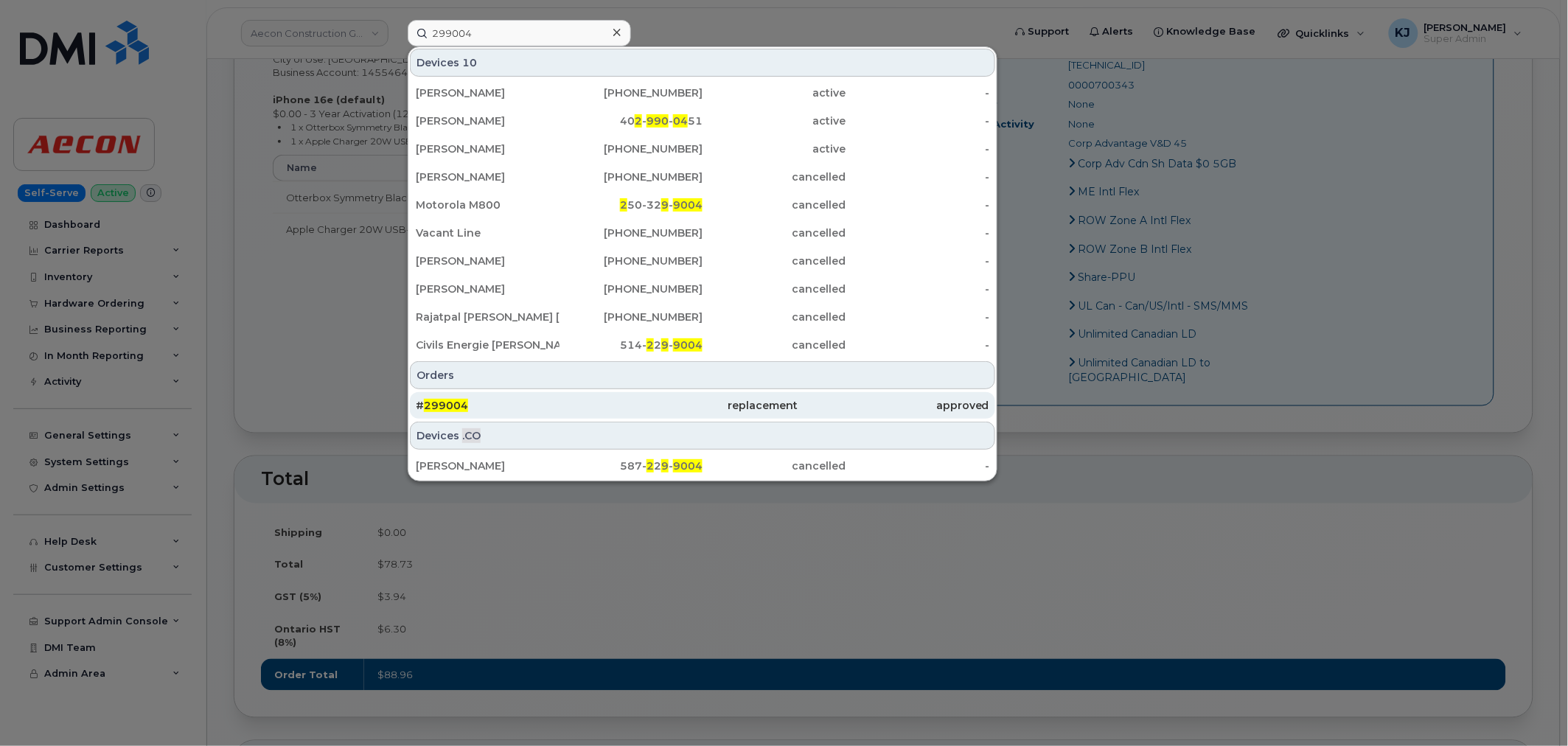
type input "299004"
click at [583, 407] on div "# 299004" at bounding box center [512, 405] width 191 height 14
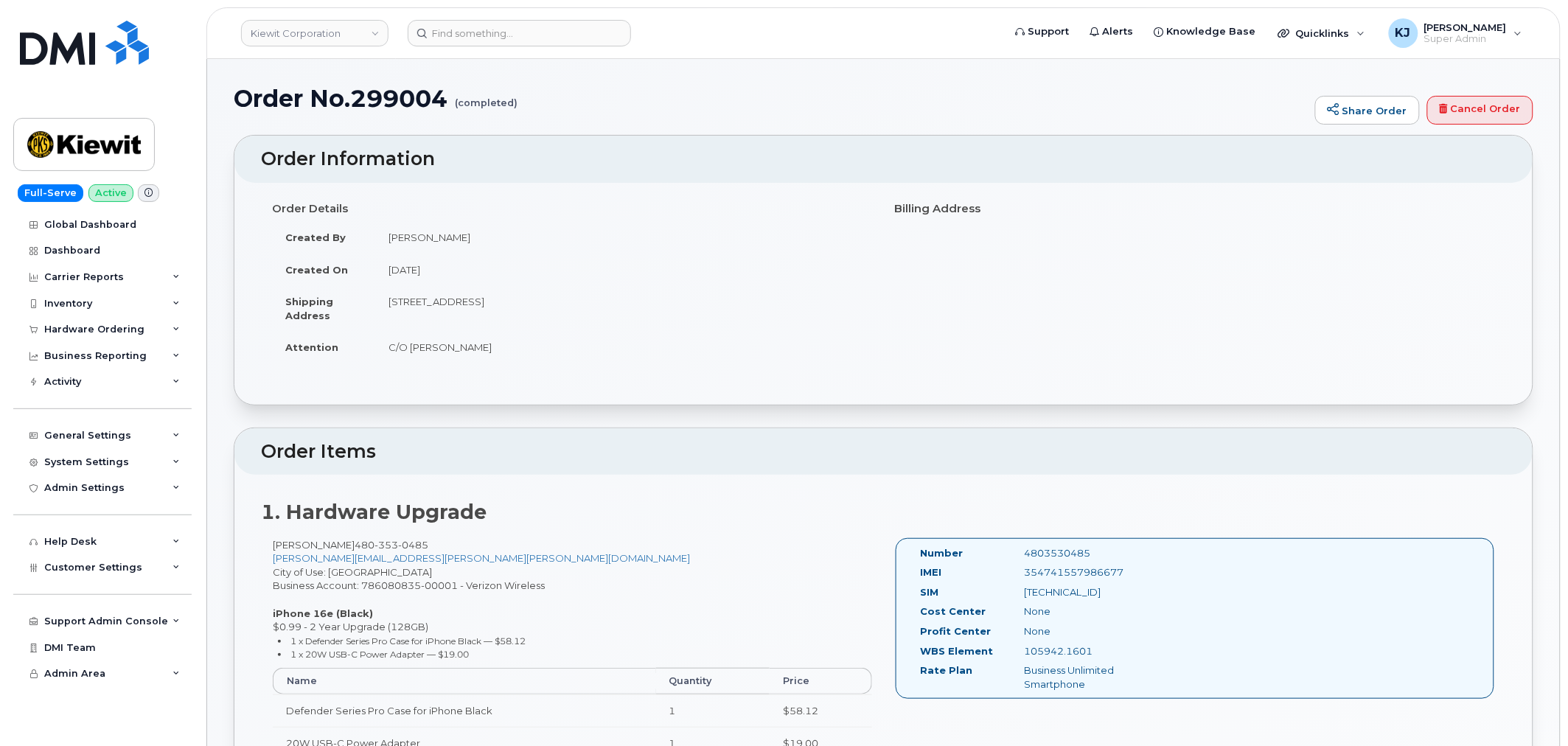
drag, startPoint x: 240, startPoint y: 97, endPoint x: 613, endPoint y: 348, distance: 449.6
copy div "Order No.299004 (completed) Share Order Cancel Order × Share This Order If you …"
click at [499, 34] on input at bounding box center [520, 32] width 224 height 26
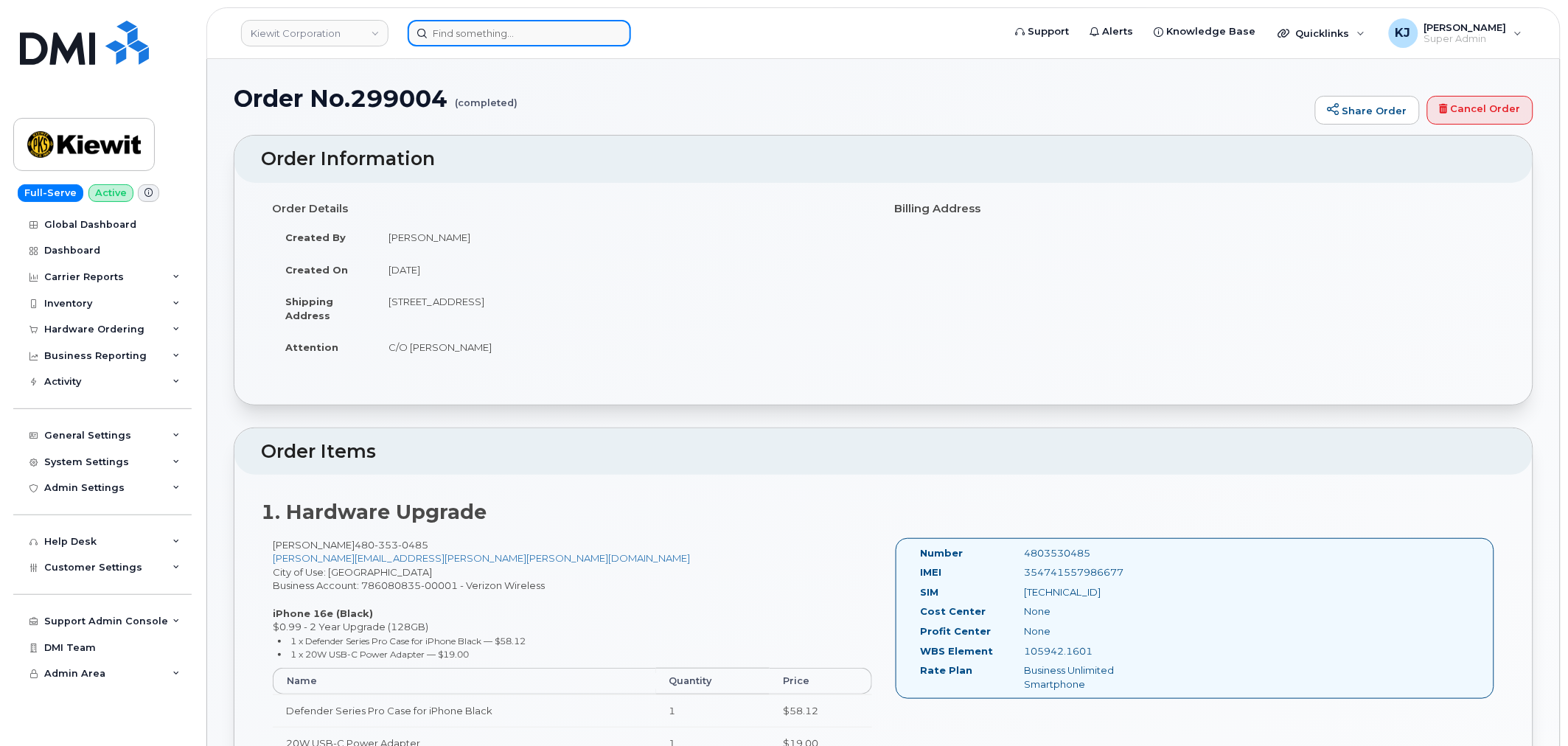
paste input "299234"
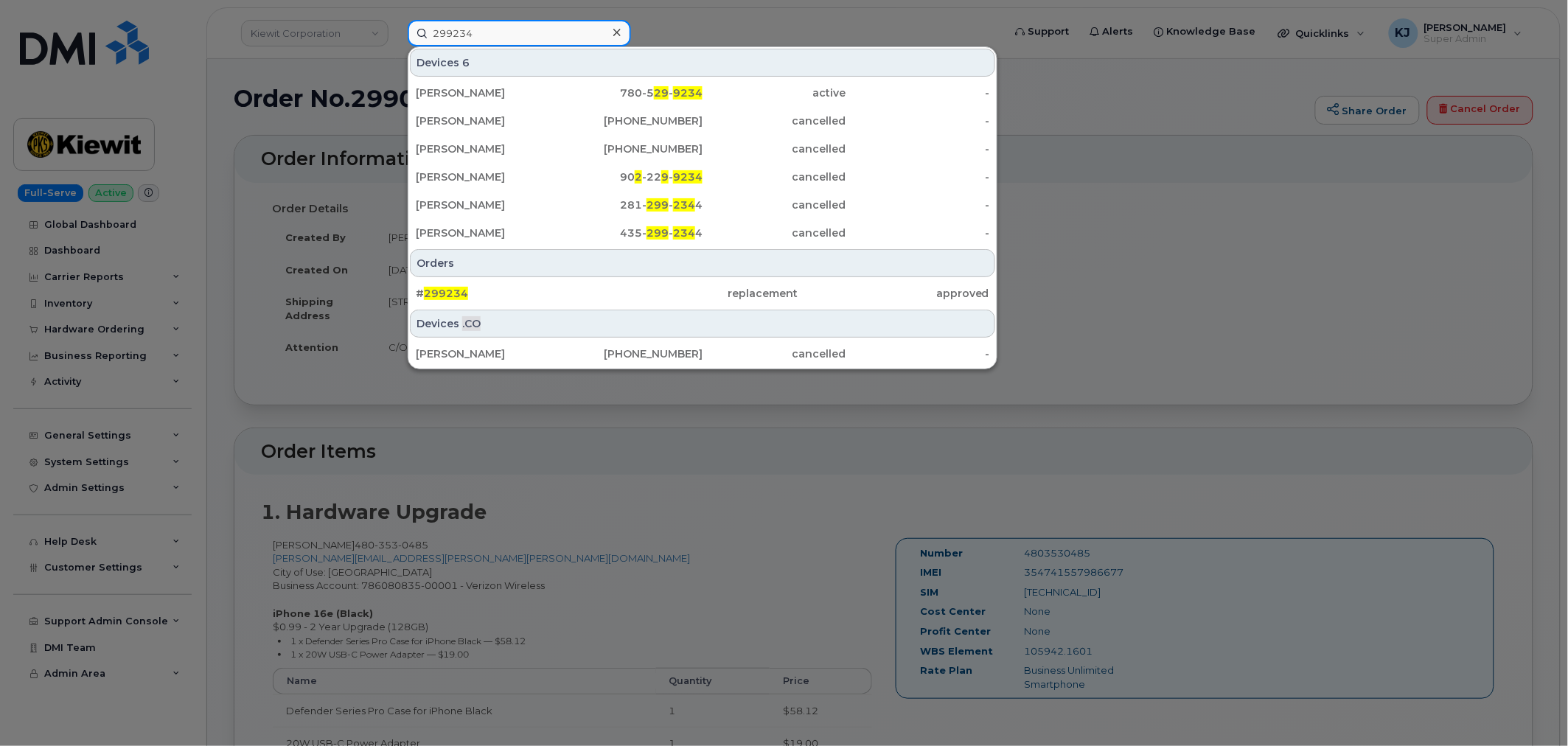
type input "299234"
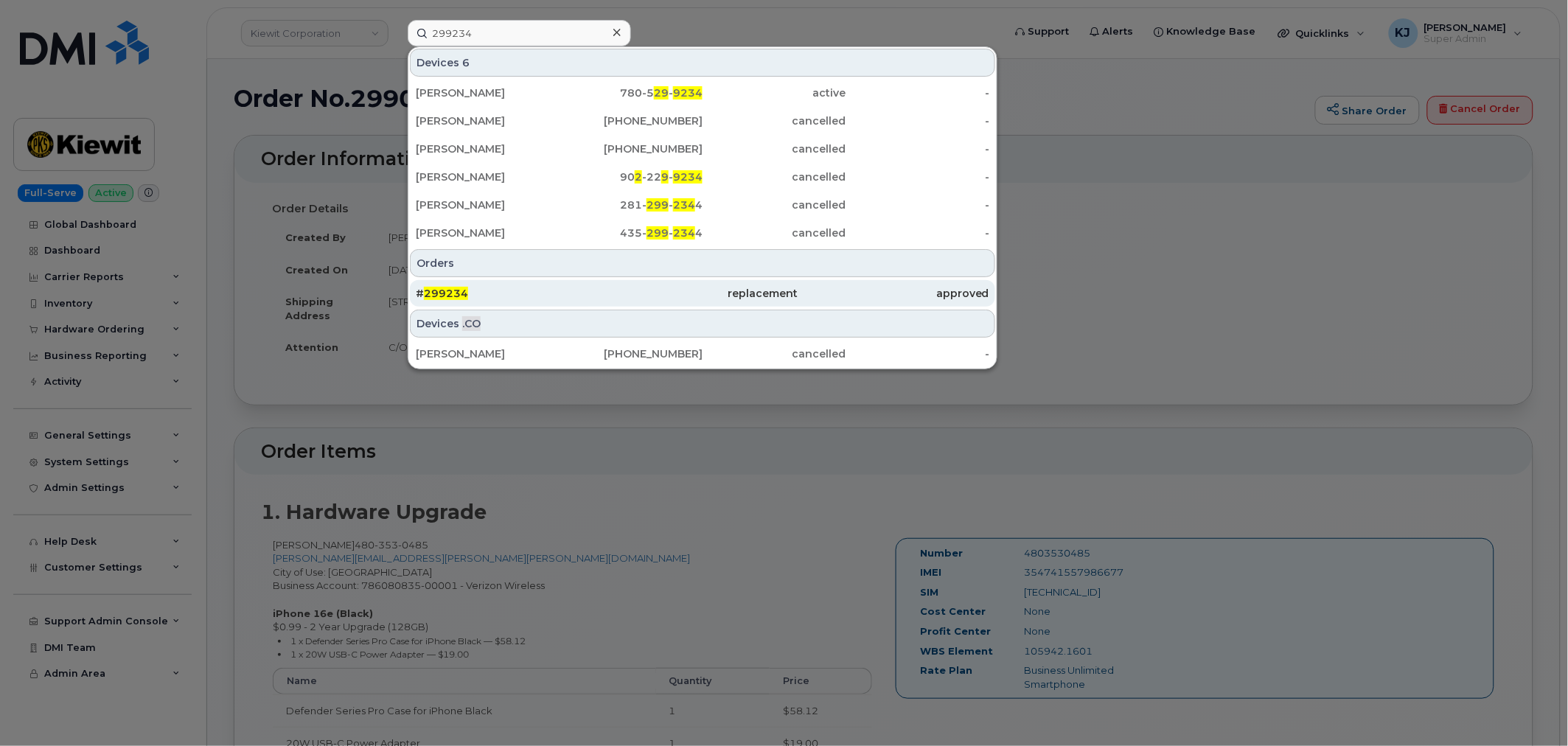
click at [595, 286] on div "# 299234" at bounding box center [512, 293] width 191 height 14
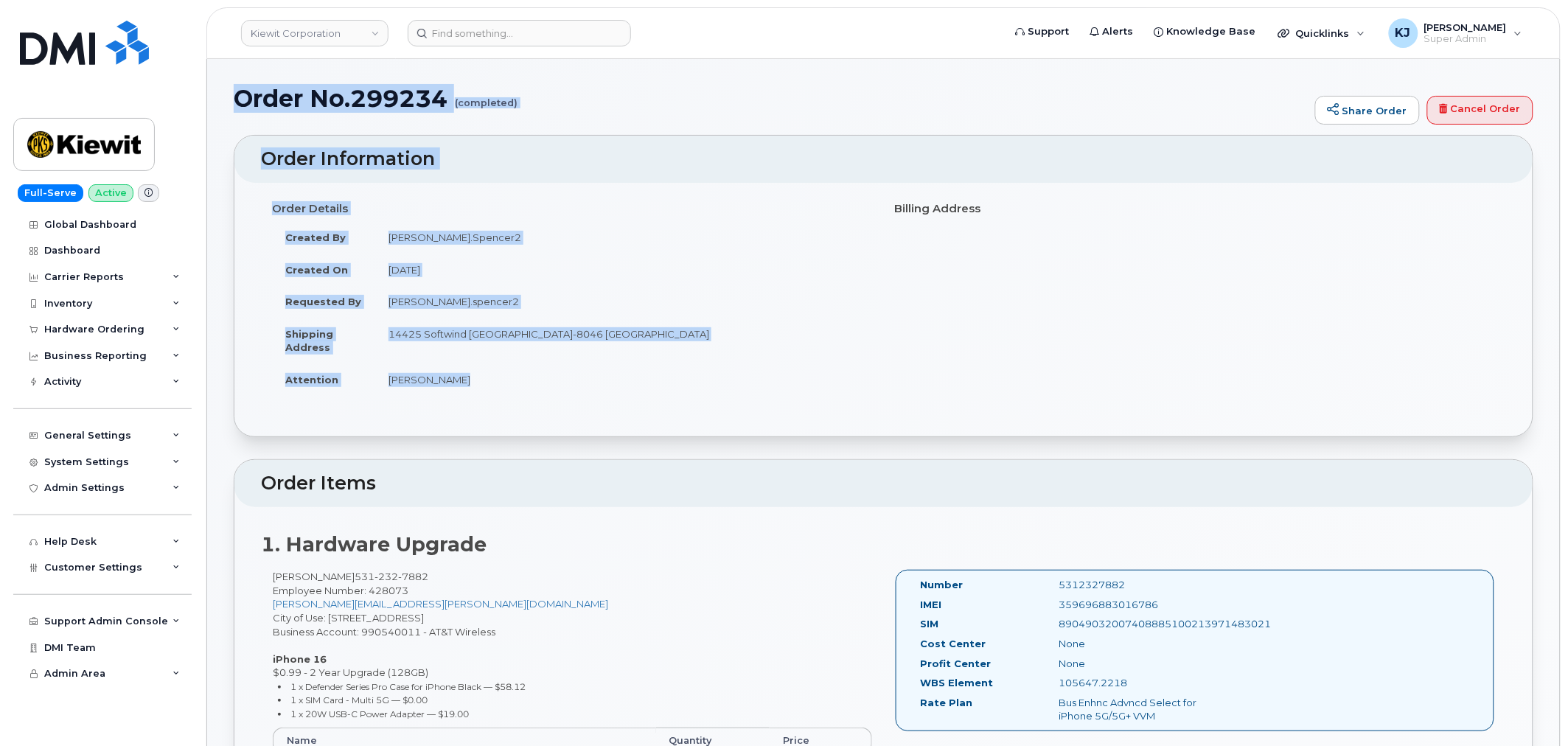
drag, startPoint x: 233, startPoint y: 98, endPoint x: 566, endPoint y: 382, distance: 437.7
copy div "Order No.299234 (completed) Share Order Cancel Order × Share This Order If you …"
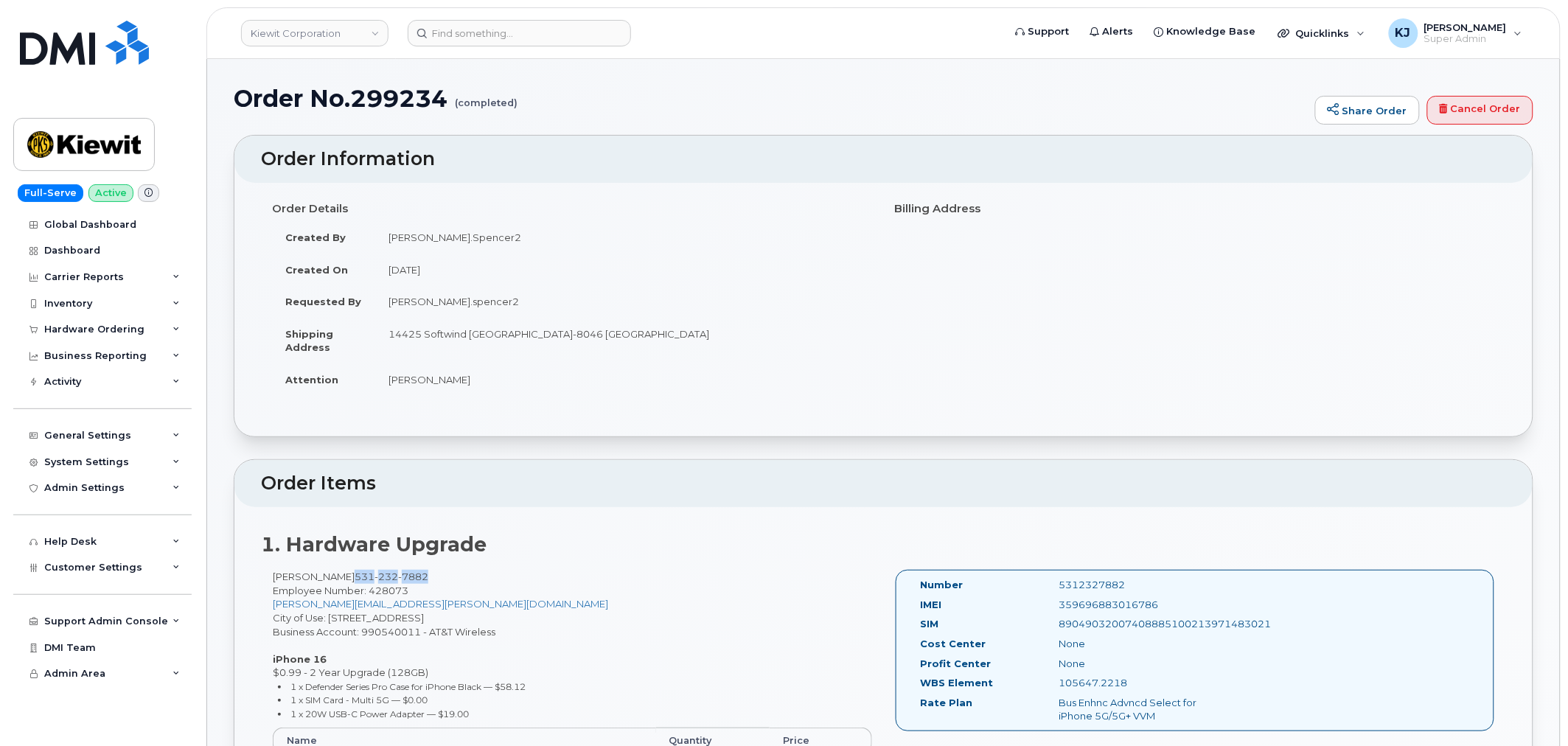
drag, startPoint x: 420, startPoint y: 576, endPoint x: 340, endPoint y: 566, distance: 80.6
click at [340, 566] on div "1. Hardware Upgrade [PERSON_NAME] [PHONE_NUMBER] Employee Number: 428073 [PERSO…" at bounding box center [883, 692] width 1298 height 370
copy span "[PHONE_NUMBER]"
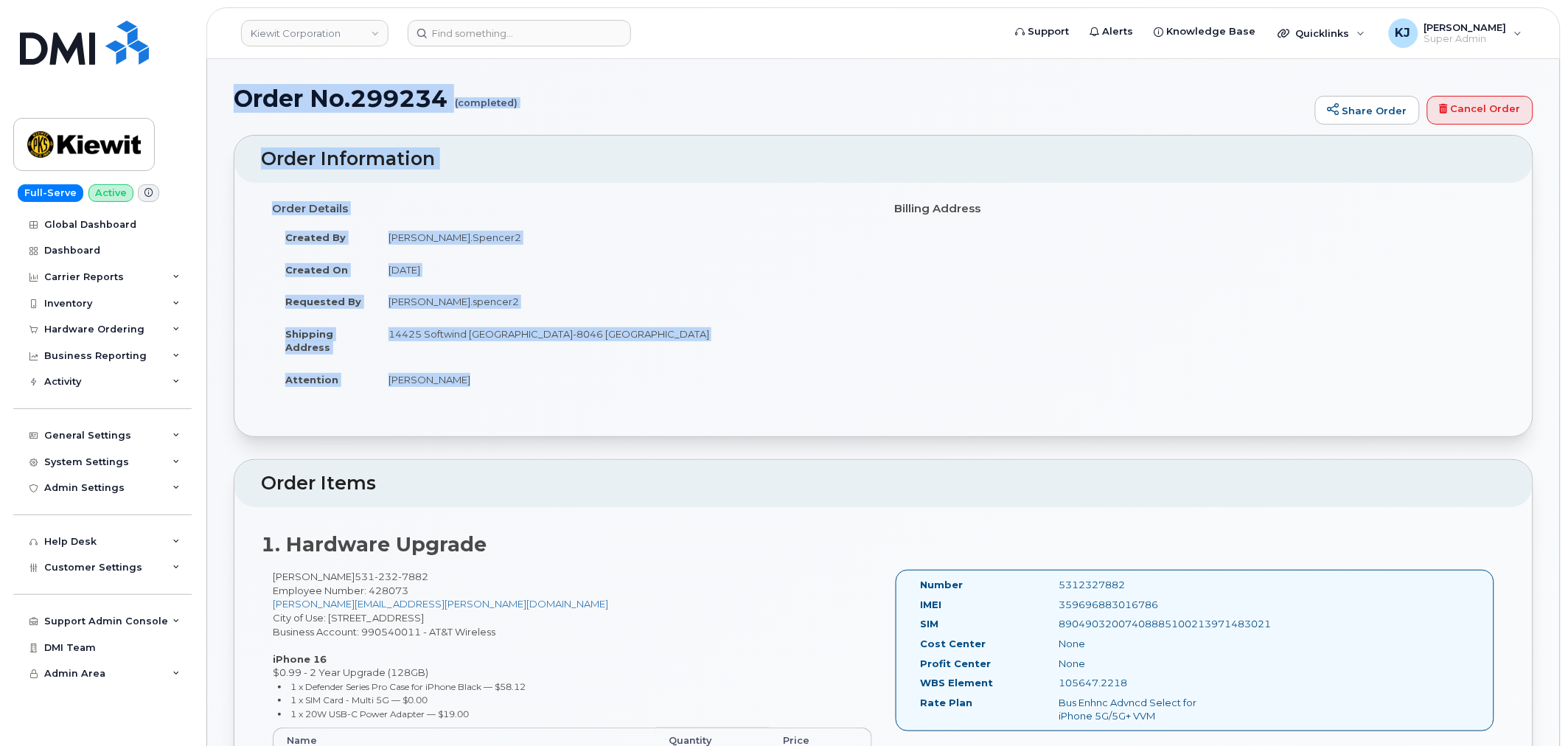
drag, startPoint x: 235, startPoint y: 93, endPoint x: 697, endPoint y: 373, distance: 540.2
copy div "Order No.299234 (completed) Share Order Cancel Order × Share This Order If you …"
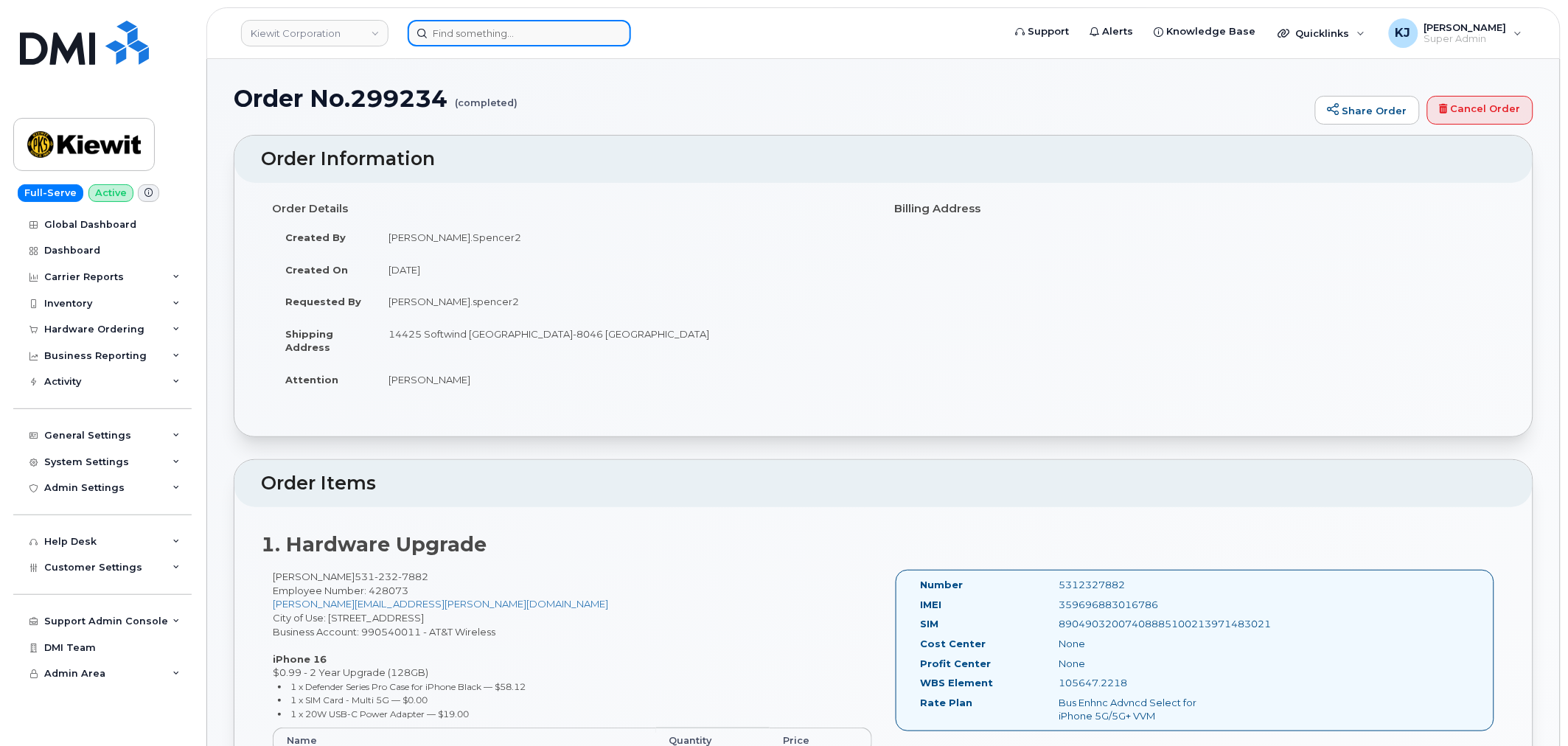
click at [469, 32] on input at bounding box center [520, 32] width 224 height 26
paste input "299543"
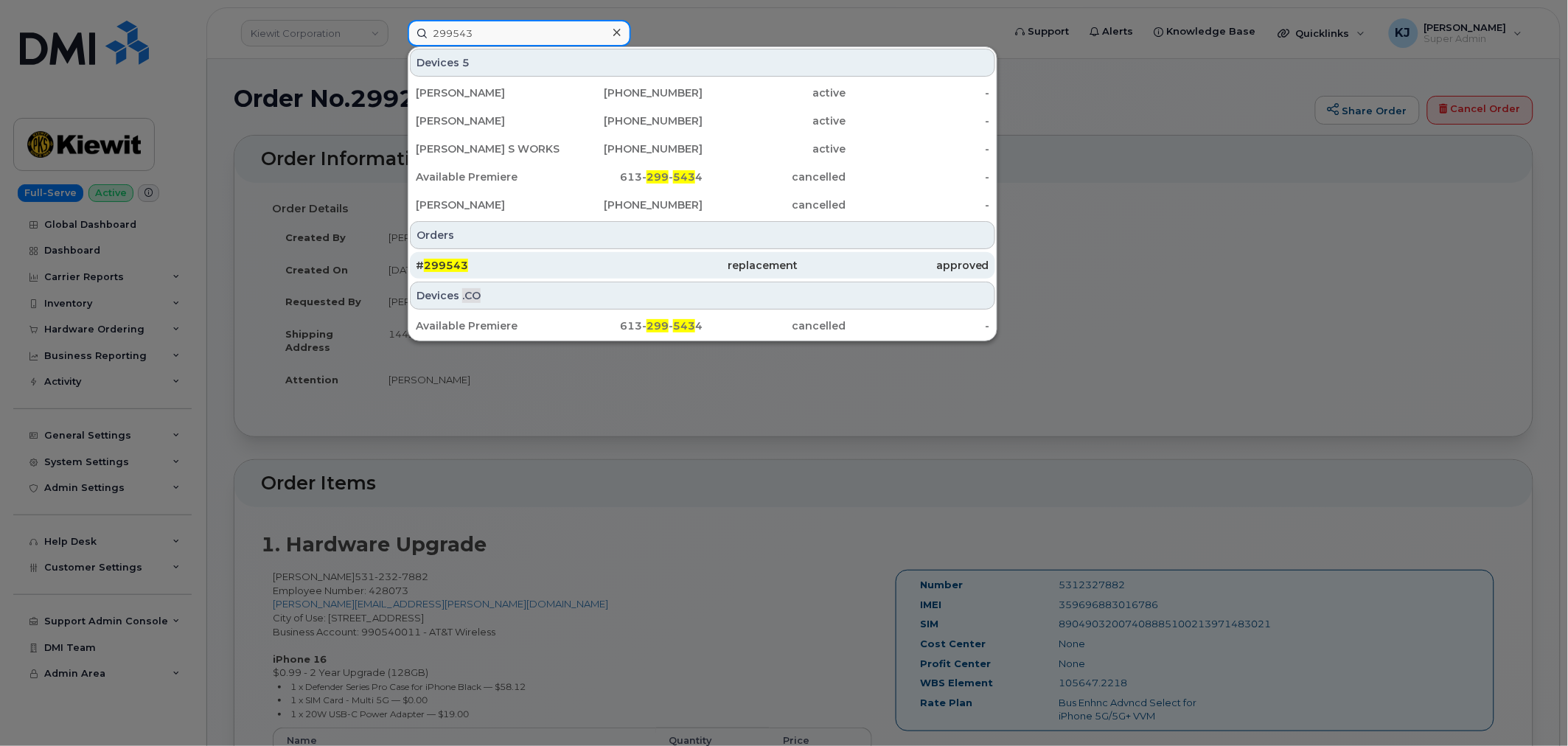
type input "299543"
click at [542, 262] on div "# 299543" at bounding box center [512, 265] width 191 height 14
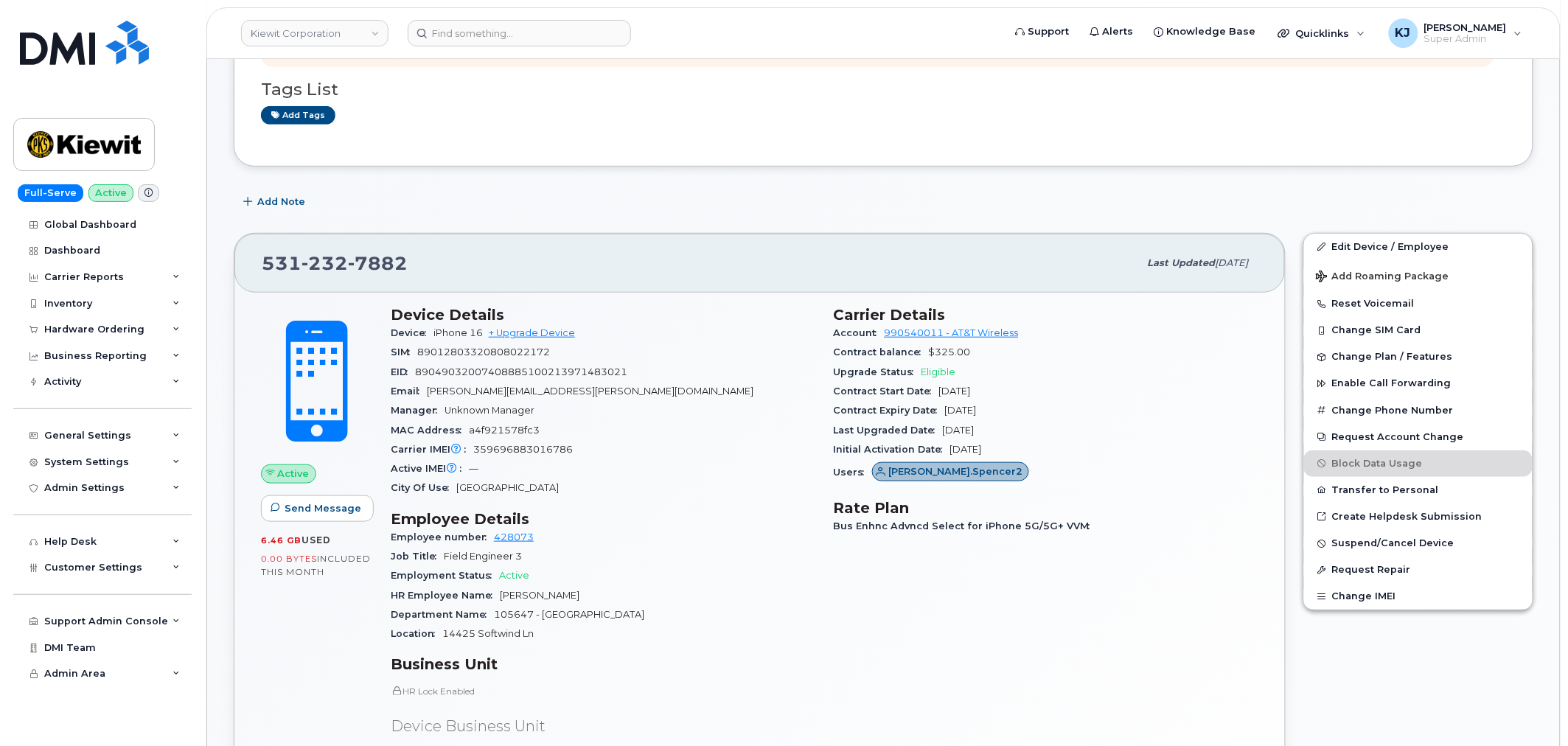
scroll to position [245, 0]
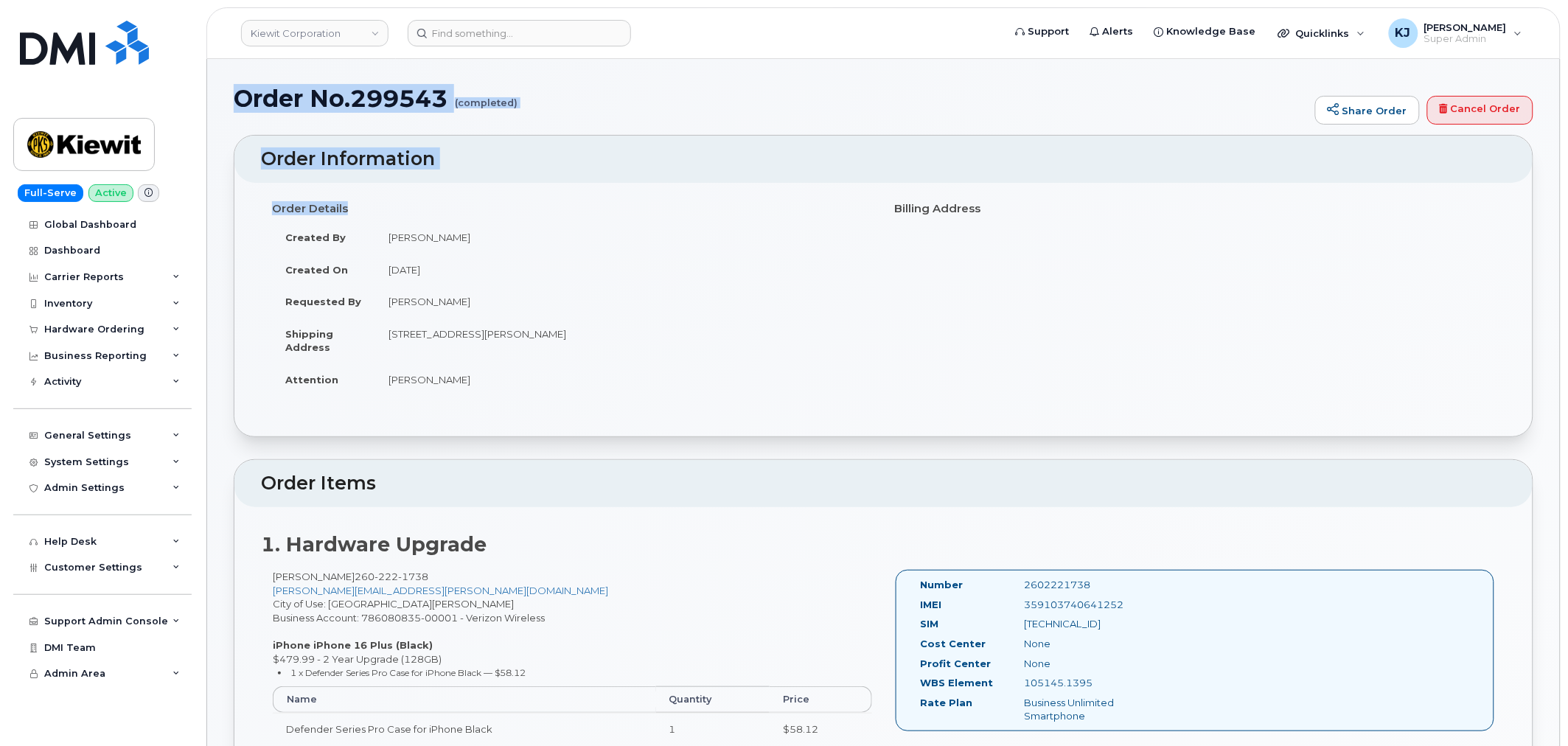
drag, startPoint x: 241, startPoint y: 97, endPoint x: 742, endPoint y: 396, distance: 583.4
copy div "Order No.299543 (completed) Share Order Cancel Order × Share This Order If you …"
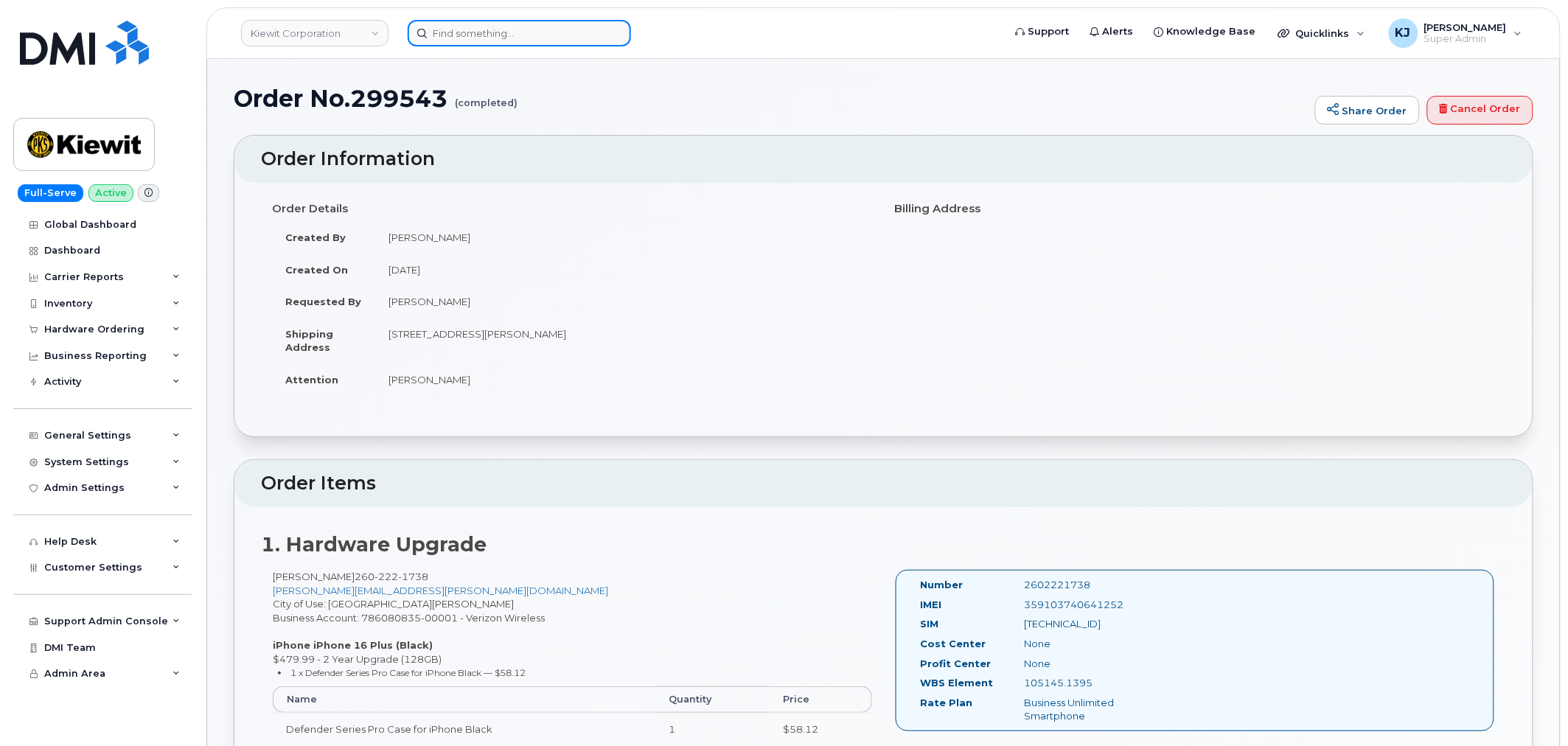
click at [513, 38] on input at bounding box center [520, 32] width 224 height 26
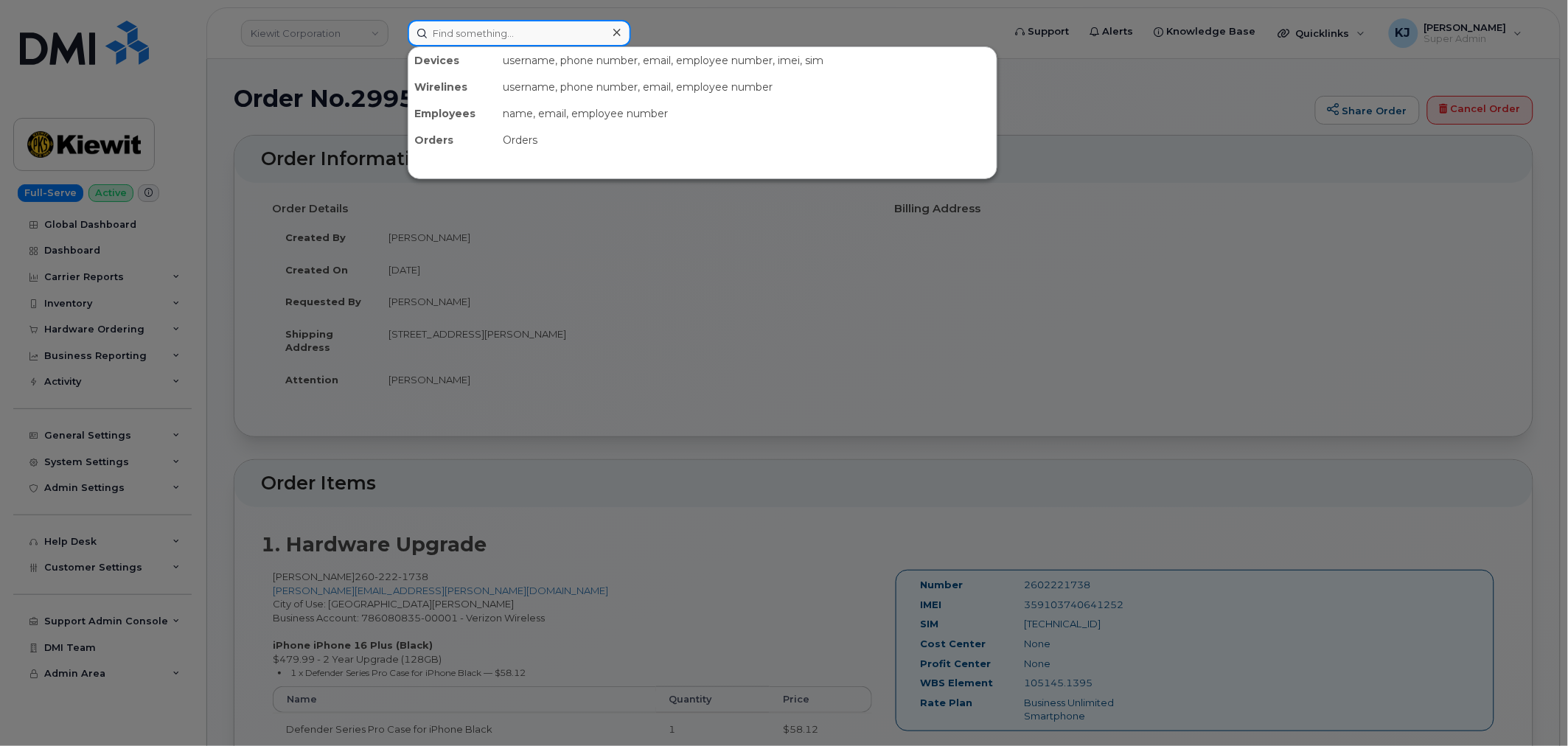
paste input "299457"
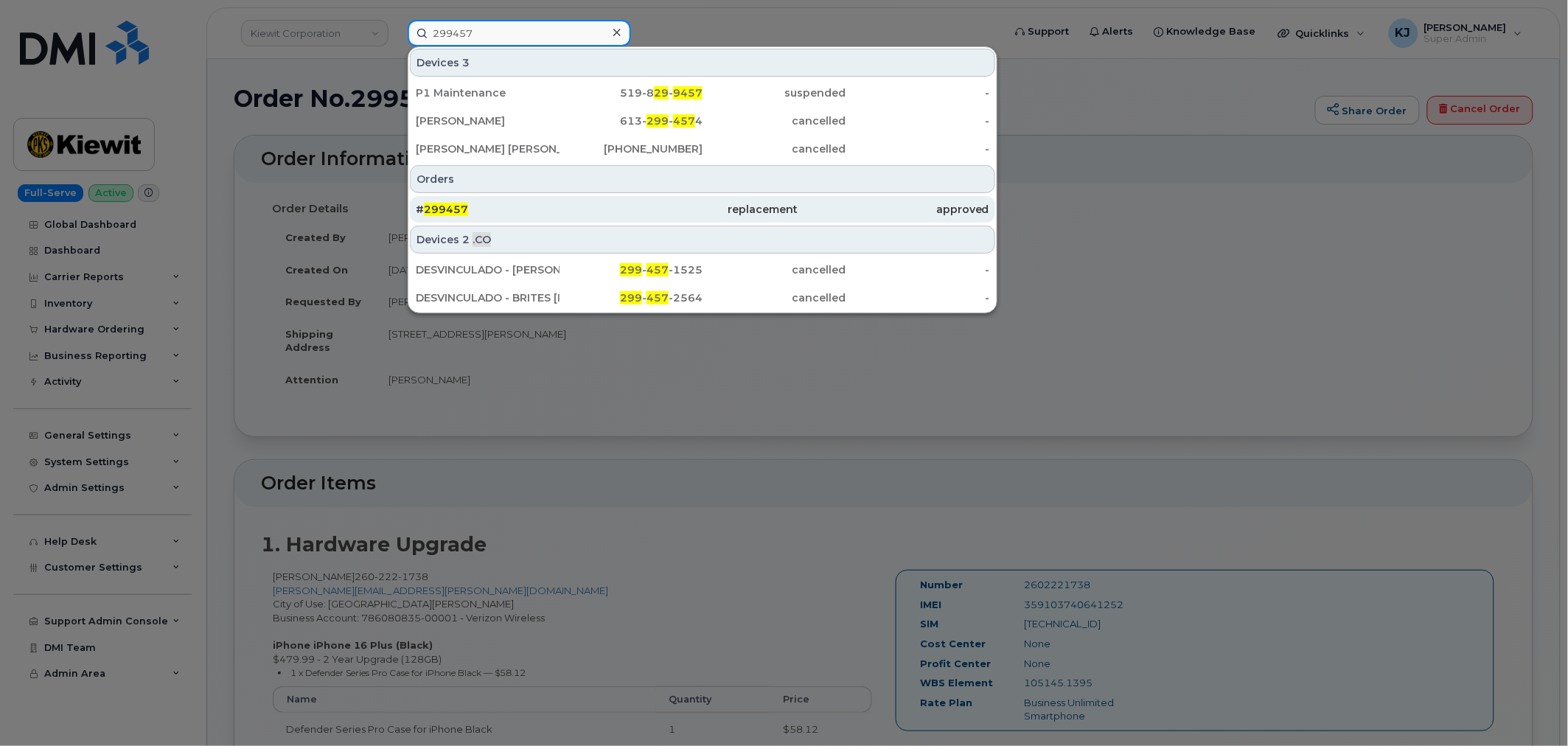
type input "299457"
click at [542, 214] on div "# 299457" at bounding box center [512, 209] width 191 height 14
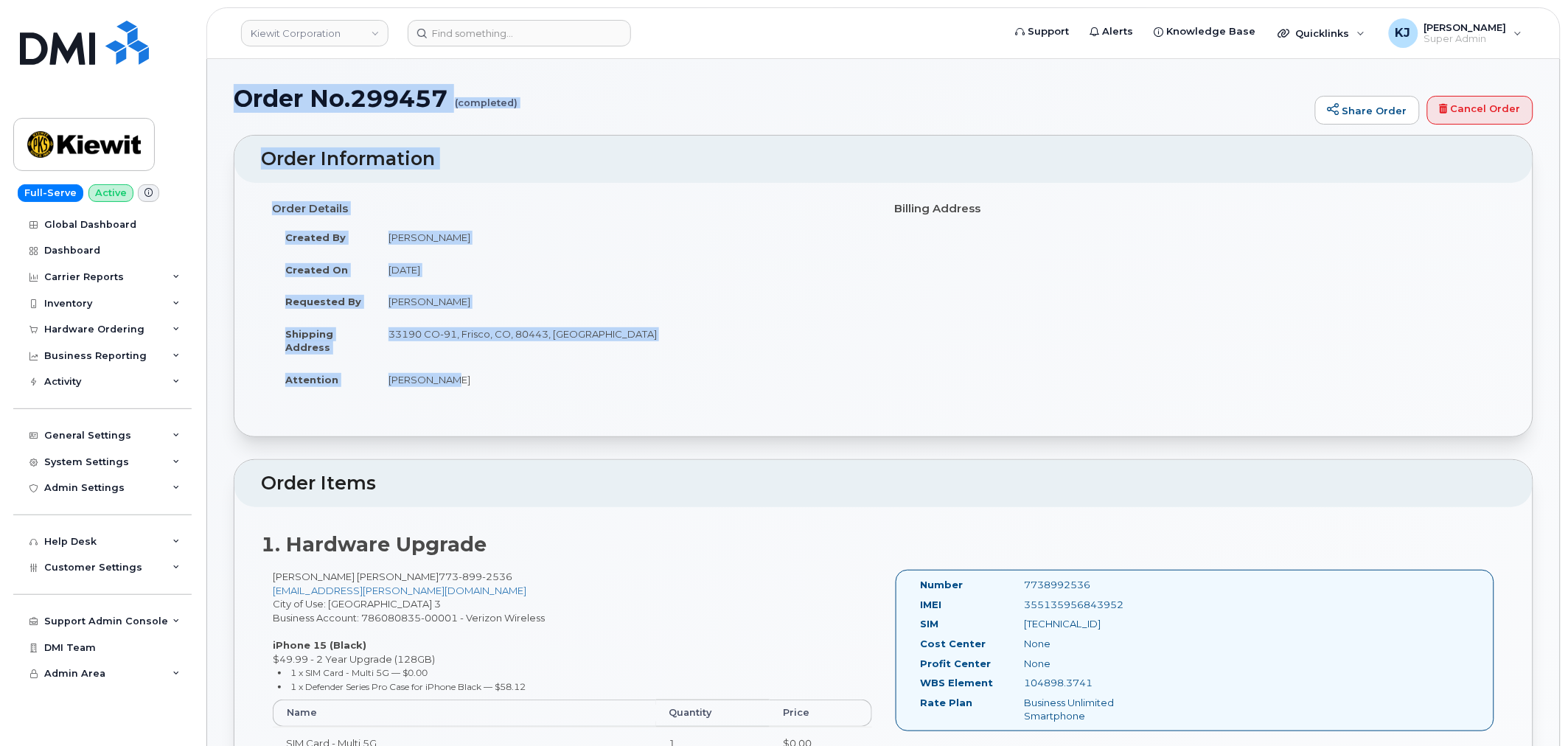
drag, startPoint x: 240, startPoint y: 97, endPoint x: 514, endPoint y: 380, distance: 393.9
copy div "Order No.299457 (completed) Share Order Cancel Order × Share This Order If you …"
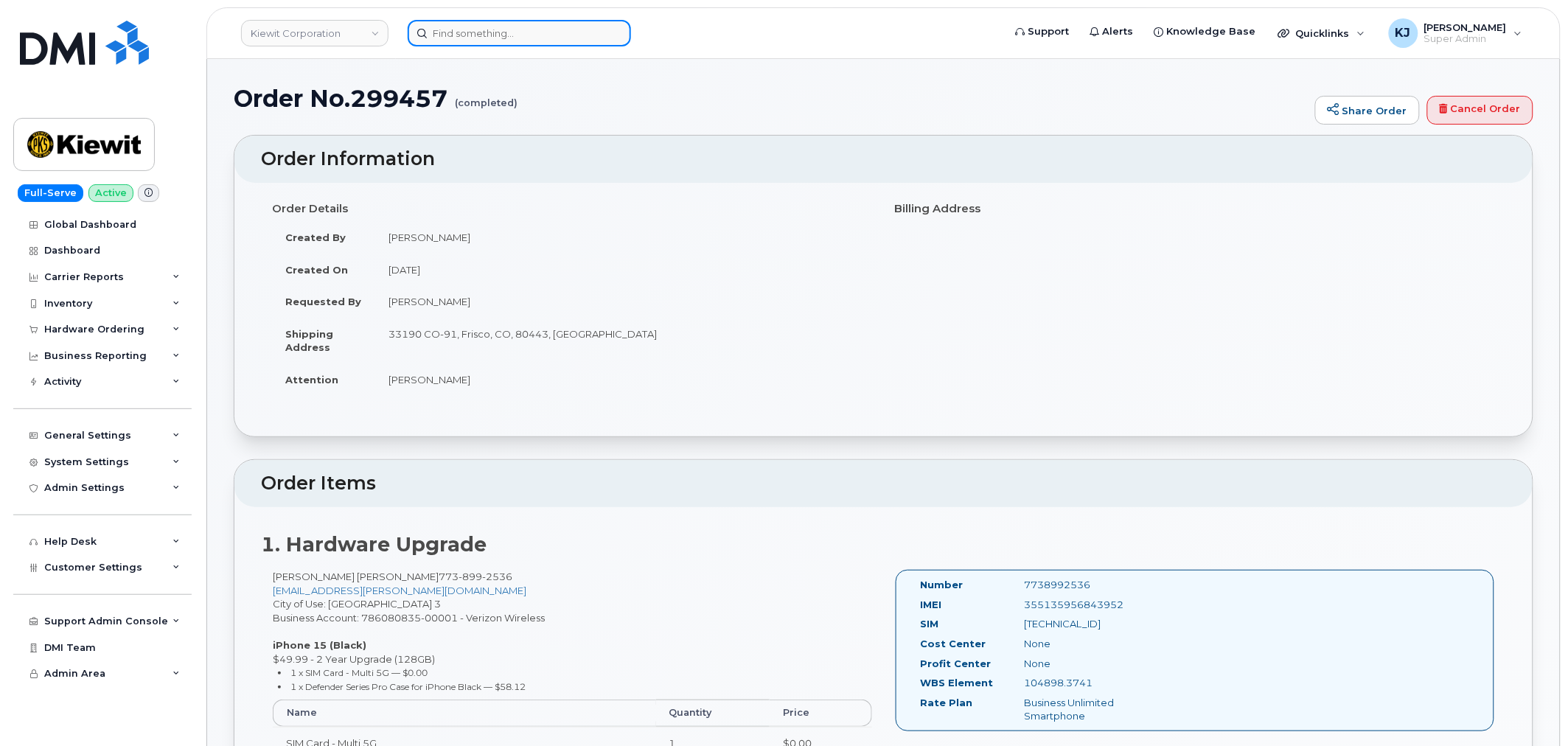
click at [514, 37] on input at bounding box center [520, 32] width 224 height 26
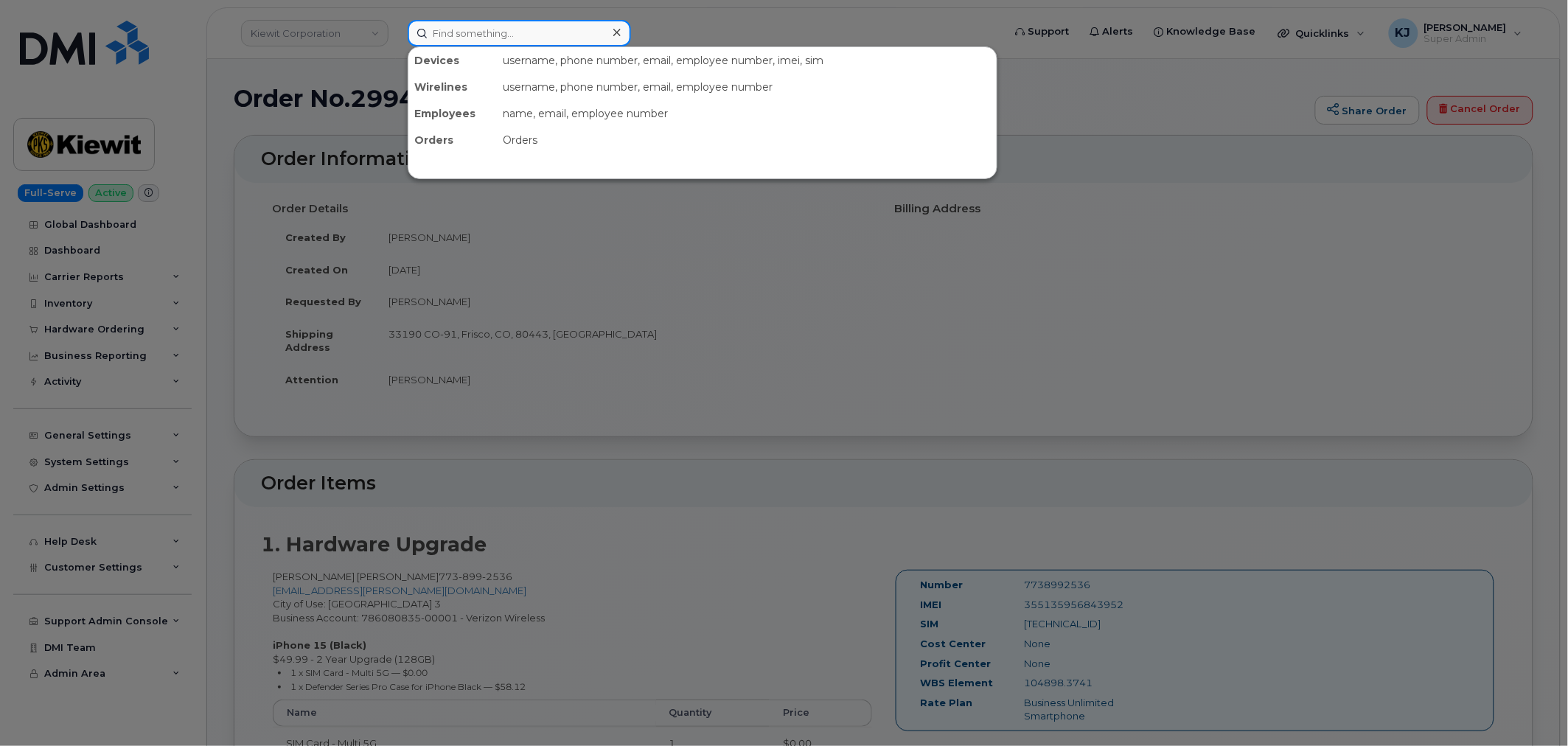
paste input "299202"
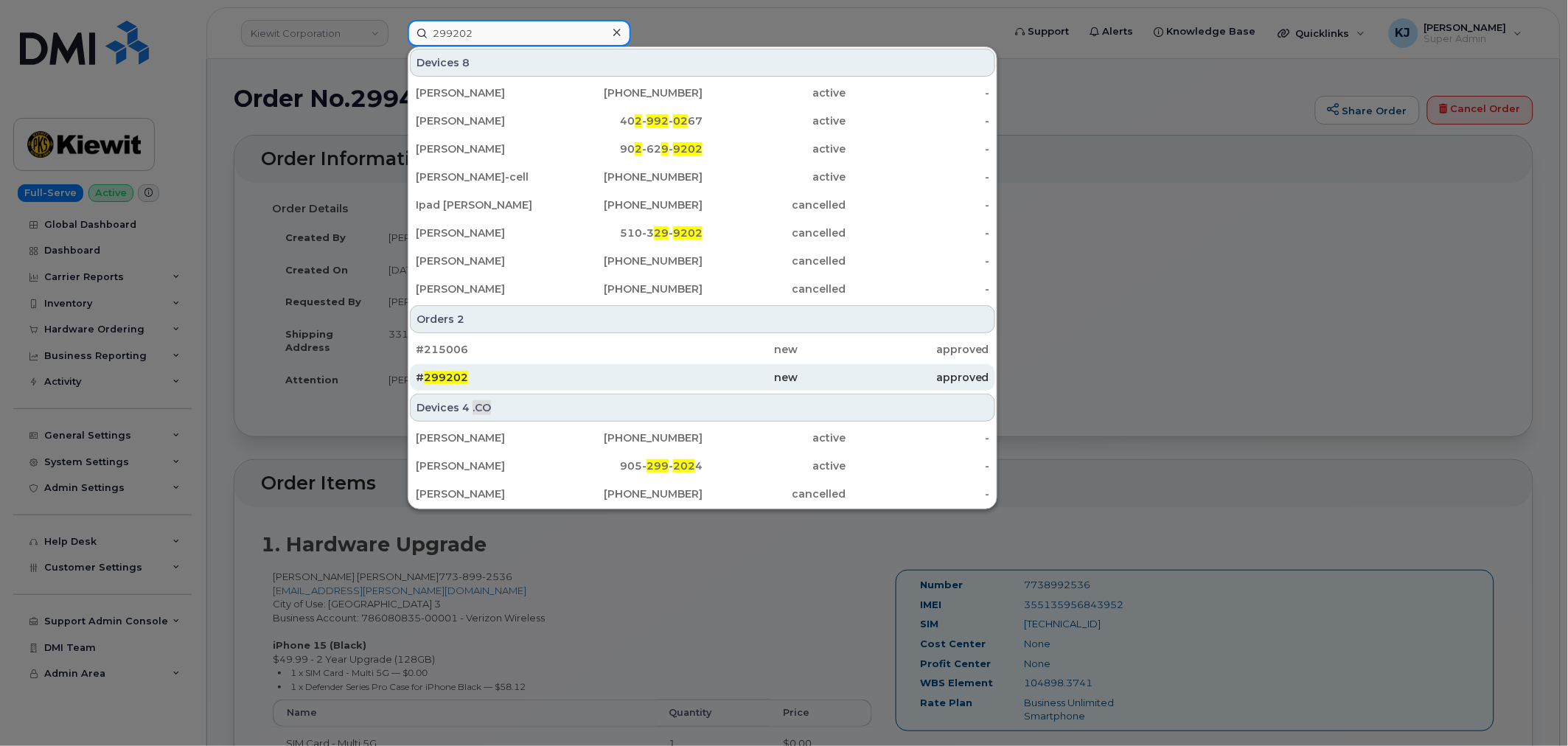
type input "299202"
click at [513, 378] on div "# 299202" at bounding box center [512, 377] width 191 height 14
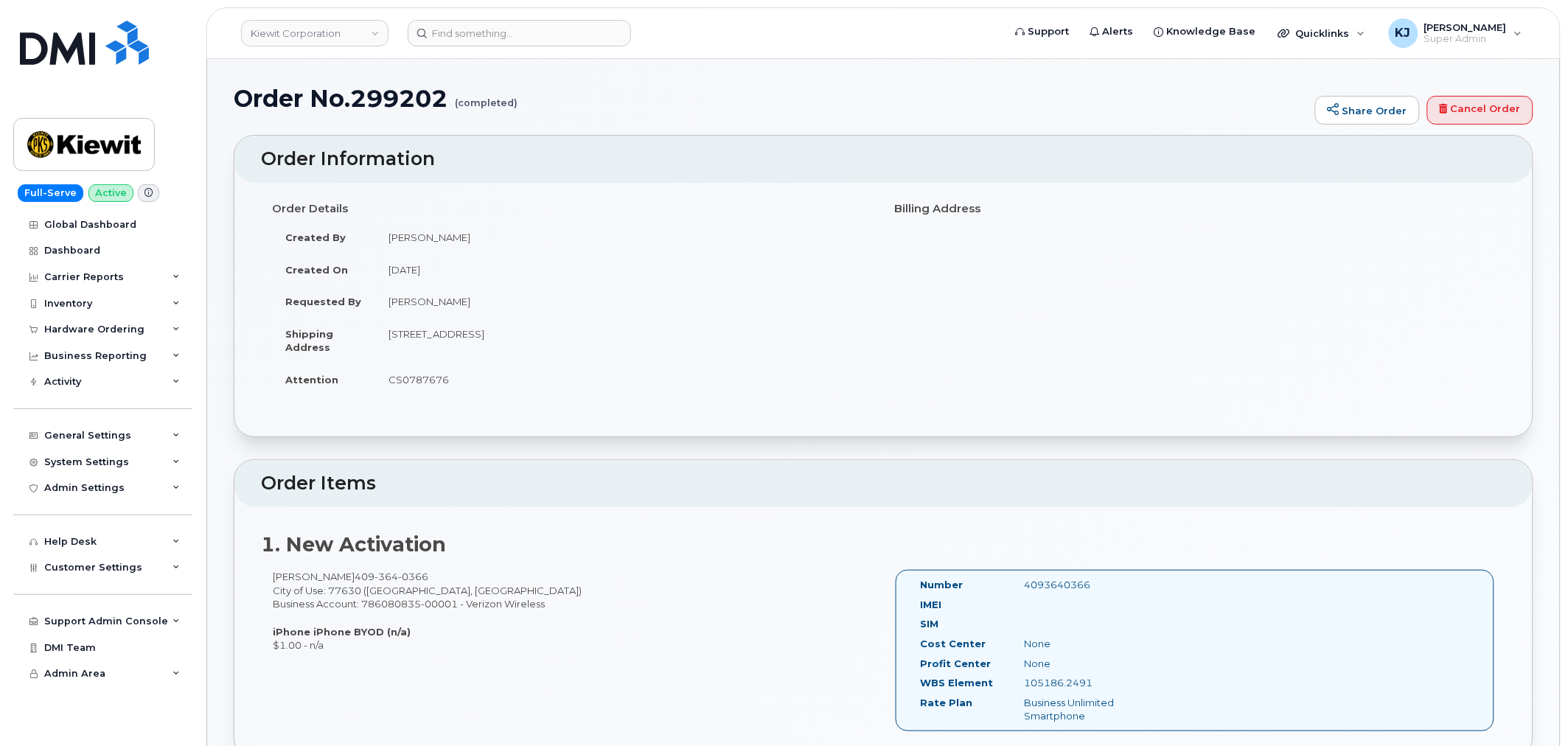
drag, startPoint x: 239, startPoint y: 94, endPoint x: 595, endPoint y: 377, distance: 454.8
copy div "Order No.299202 (completed) Share Order Cancel Order × Share This Order If you …"
click at [296, 41] on link "Kiewit Corporation" at bounding box center [314, 32] width 147 height 26
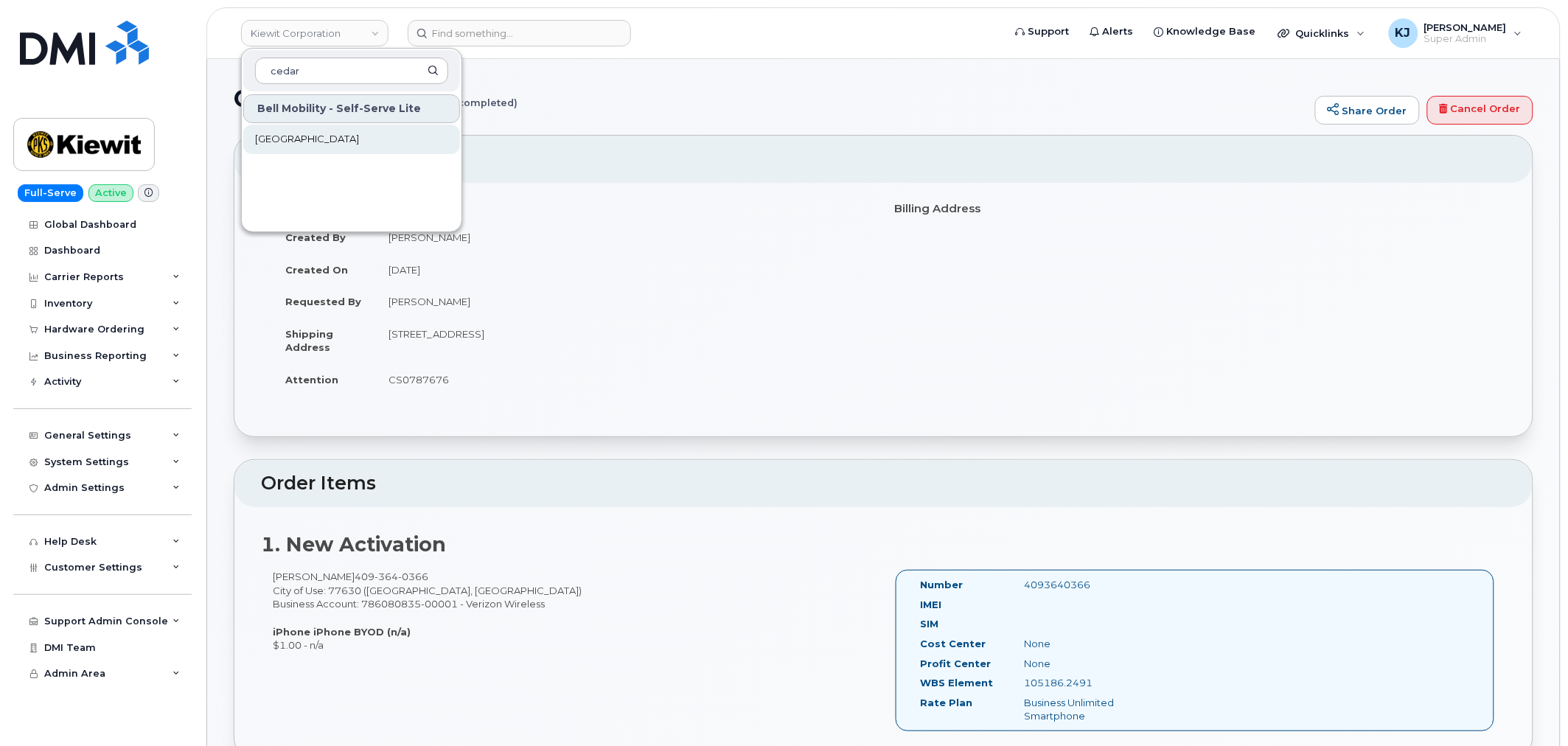
type input "cedar"
click at [345, 138] on span "[GEOGRAPHIC_DATA]" at bounding box center [307, 139] width 104 height 14
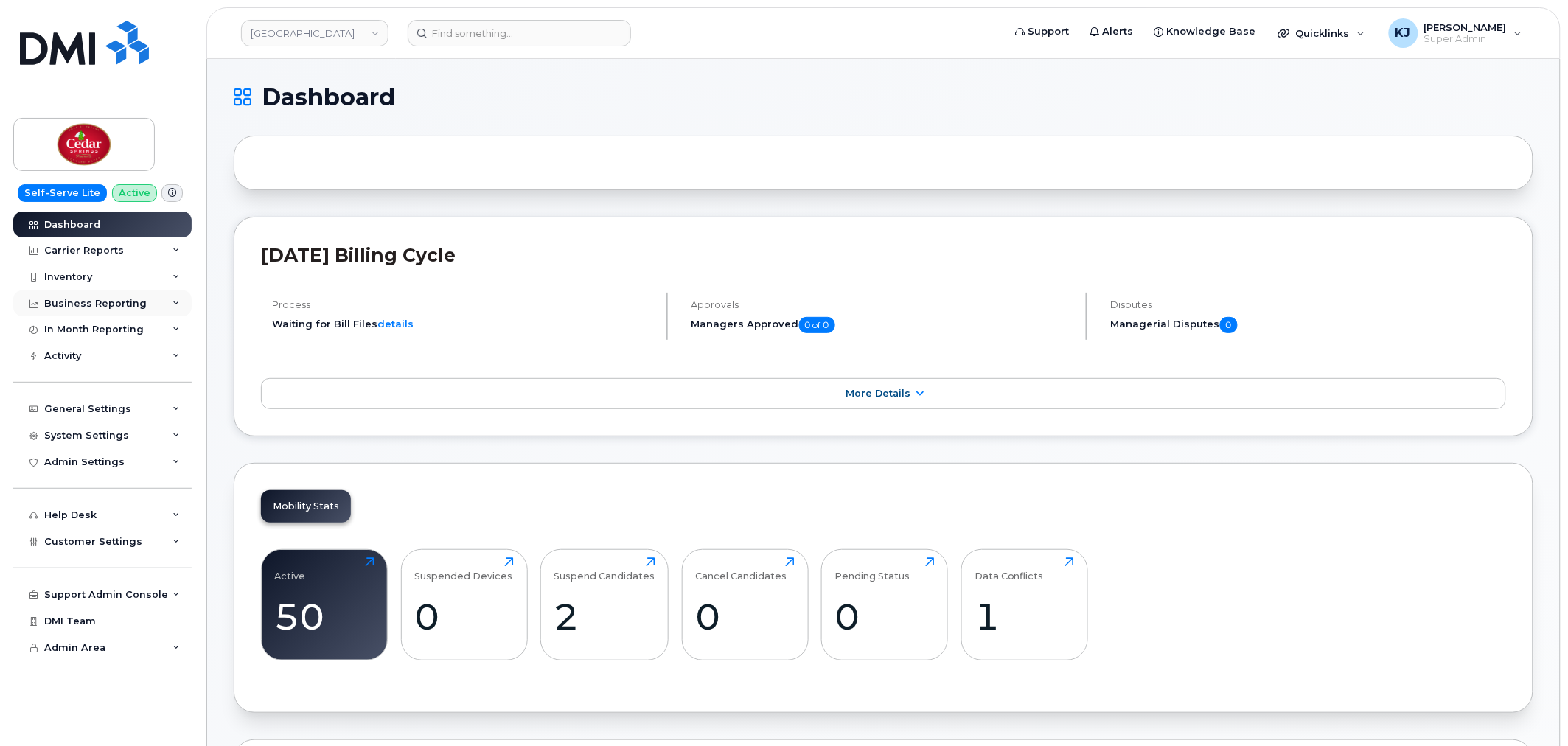
click at [151, 307] on div "Business Reporting" at bounding box center [103, 303] width 179 height 26
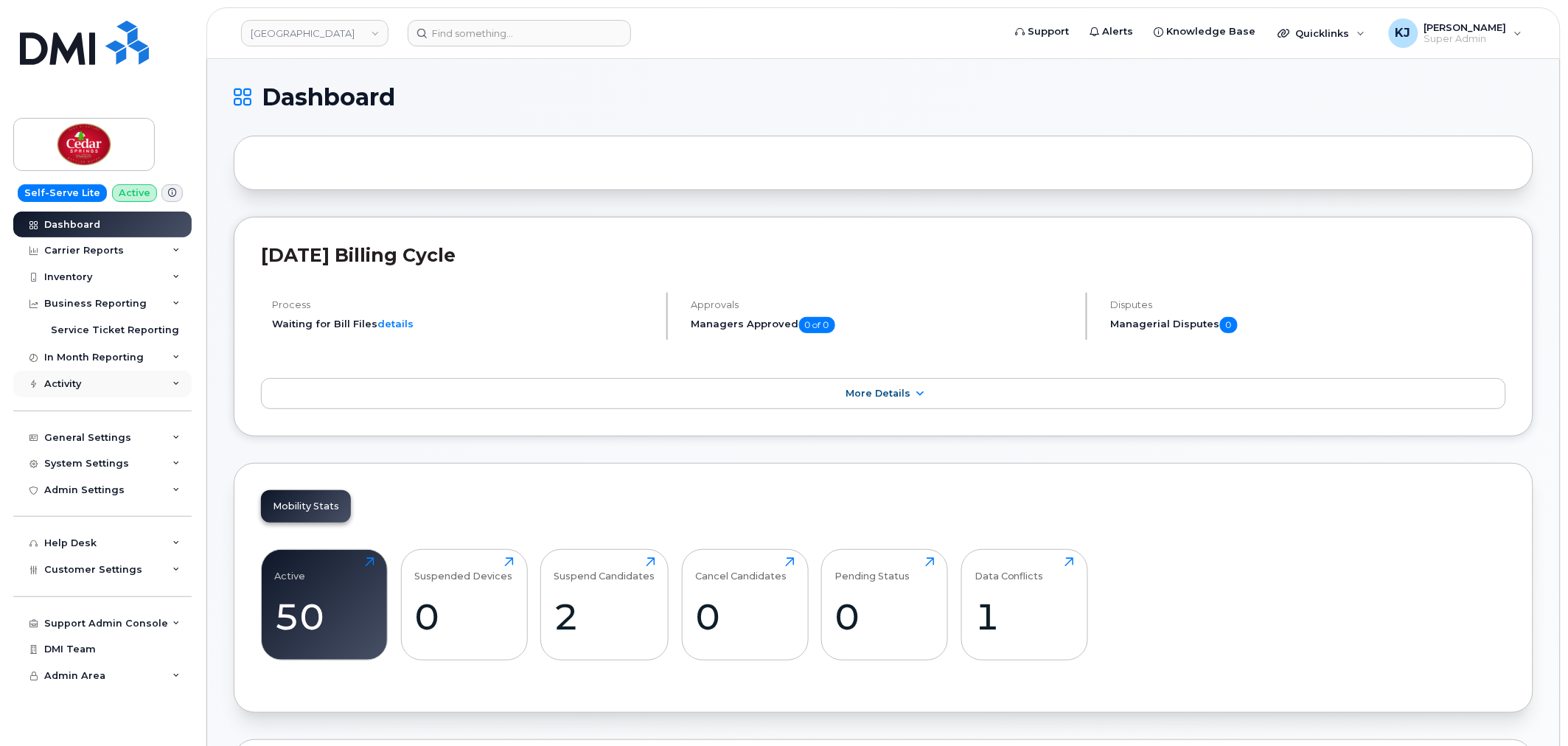
click at [153, 383] on div "Activity" at bounding box center [103, 383] width 179 height 26
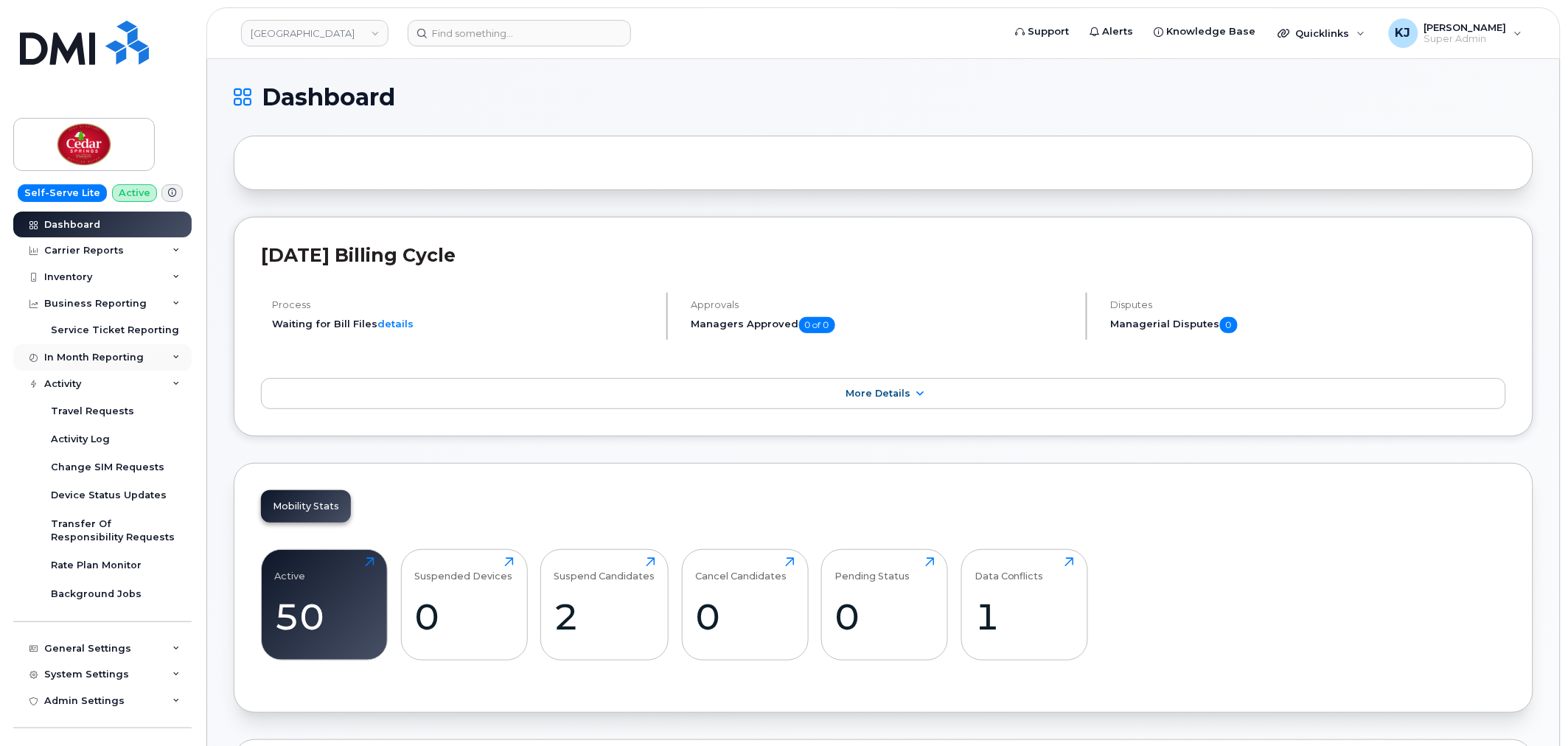
click at [143, 369] on div "In Month Reporting" at bounding box center [103, 357] width 179 height 26
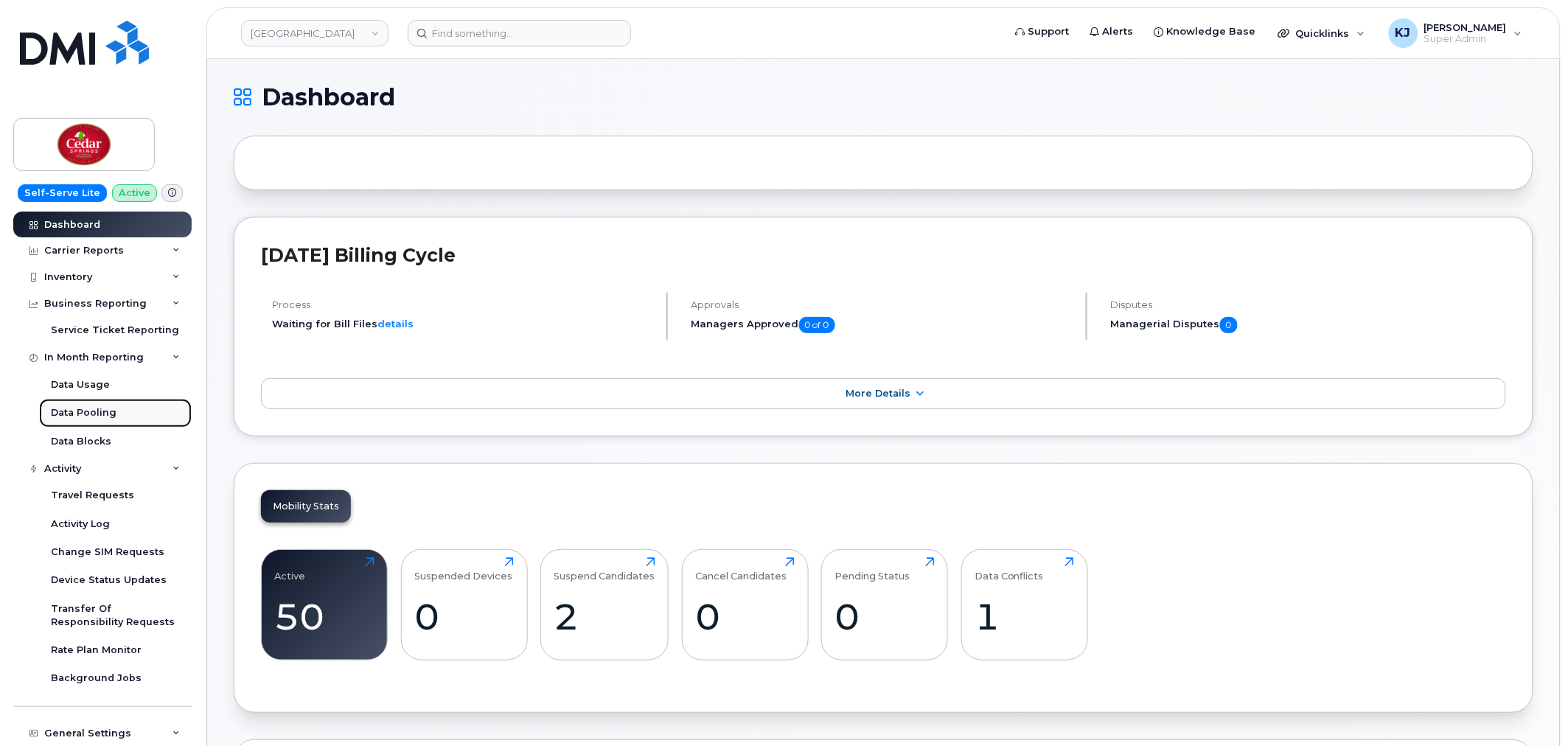
click at [109, 414] on div "Data Pooling" at bounding box center [83, 412] width 66 height 14
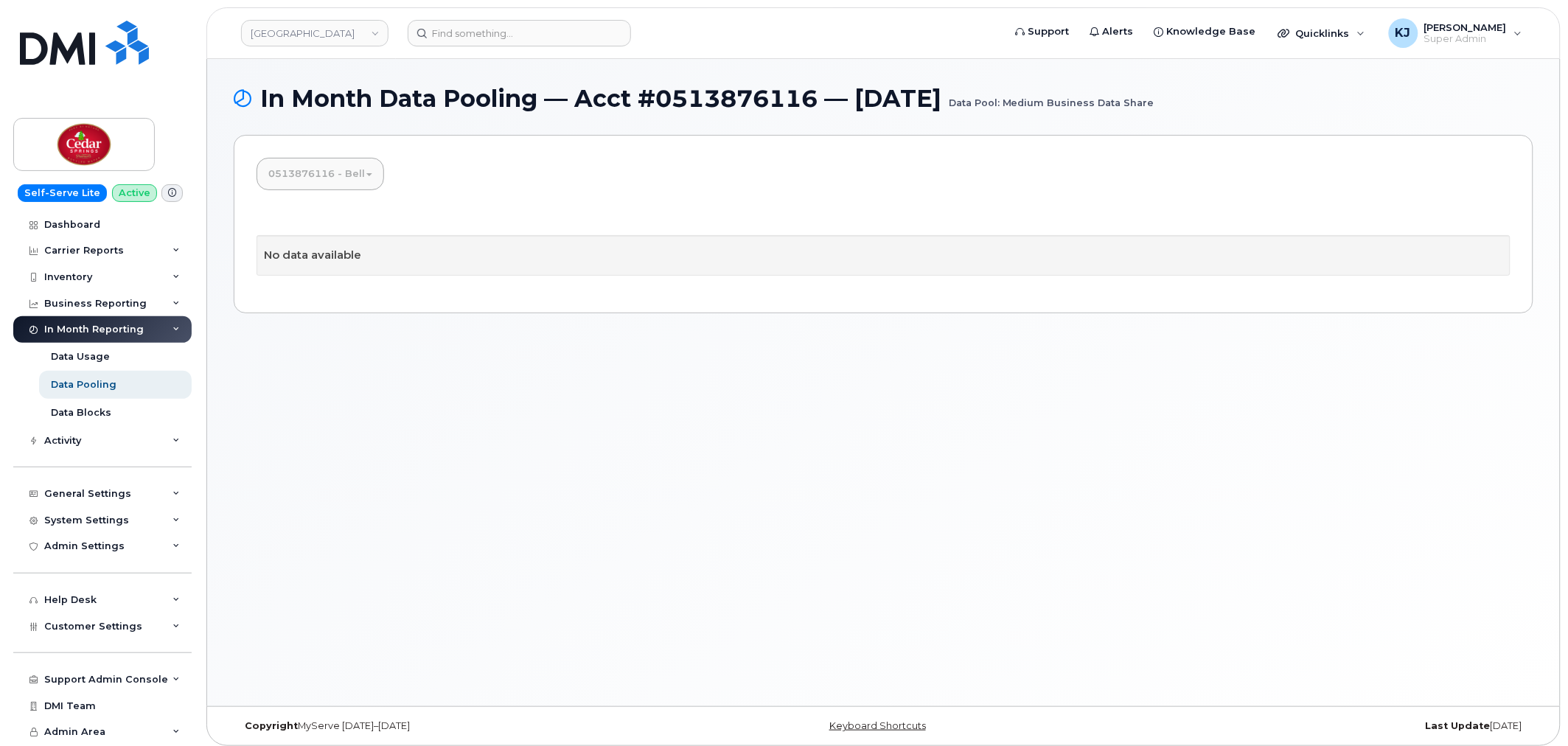
click at [355, 173] on link "0513876116 - Bell" at bounding box center [319, 174] width 127 height 32
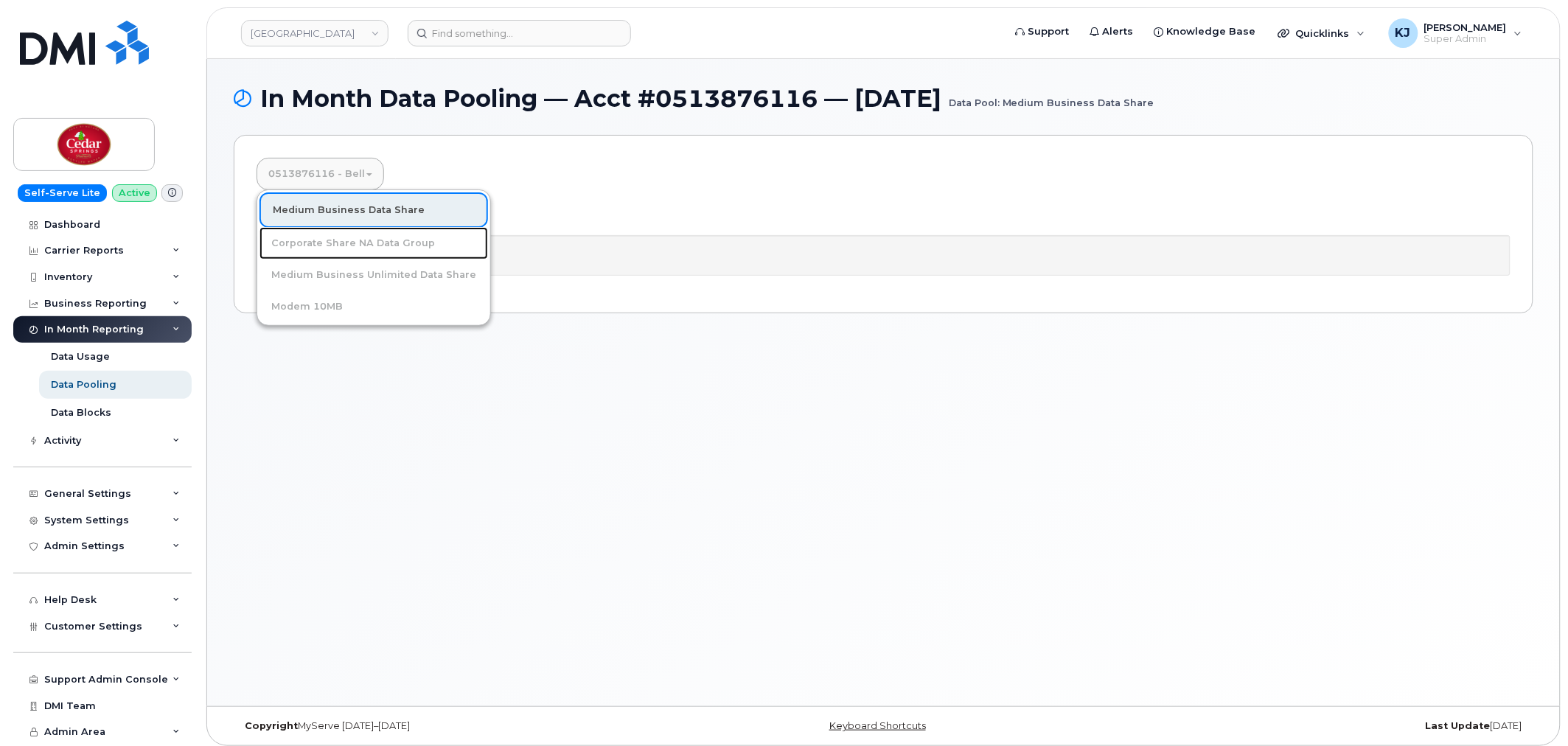
click at [346, 235] on link "Corporate Share NA Data Group" at bounding box center [374, 244] width 228 height 32
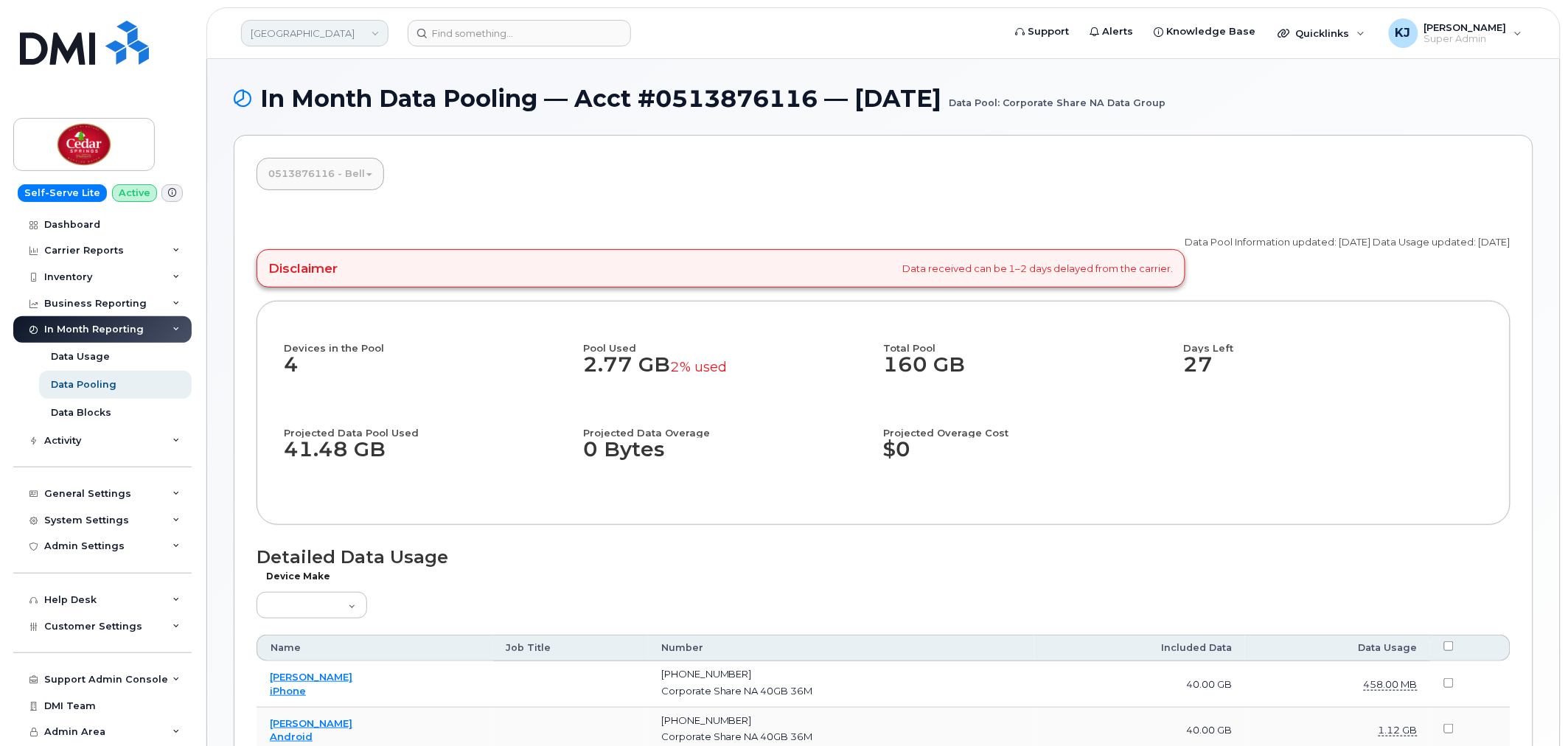
click at [378, 44] on link "[GEOGRAPHIC_DATA]" at bounding box center [314, 32] width 147 height 26
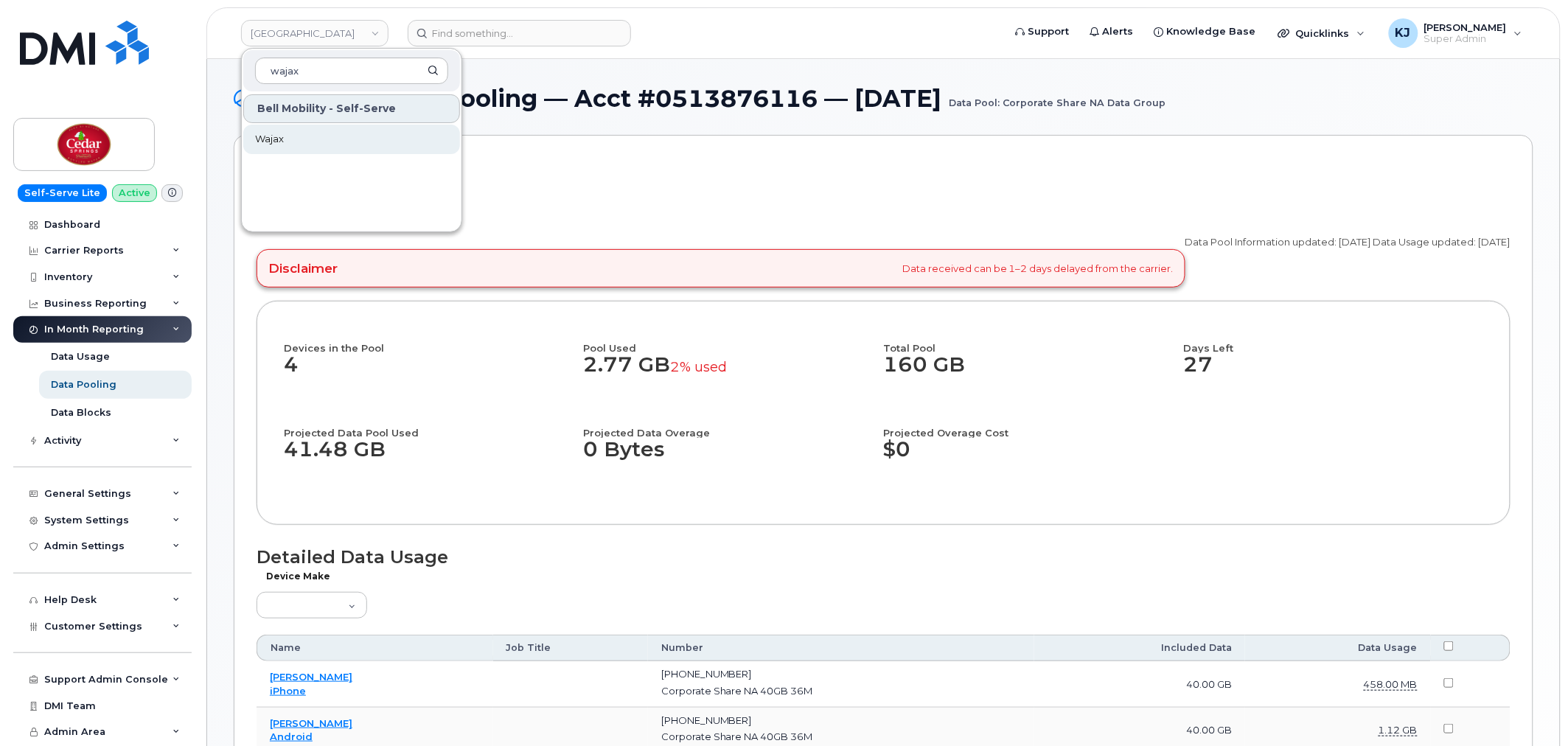
type input "wajax"
click at [319, 143] on link "Wajax" at bounding box center [352, 139] width 217 height 30
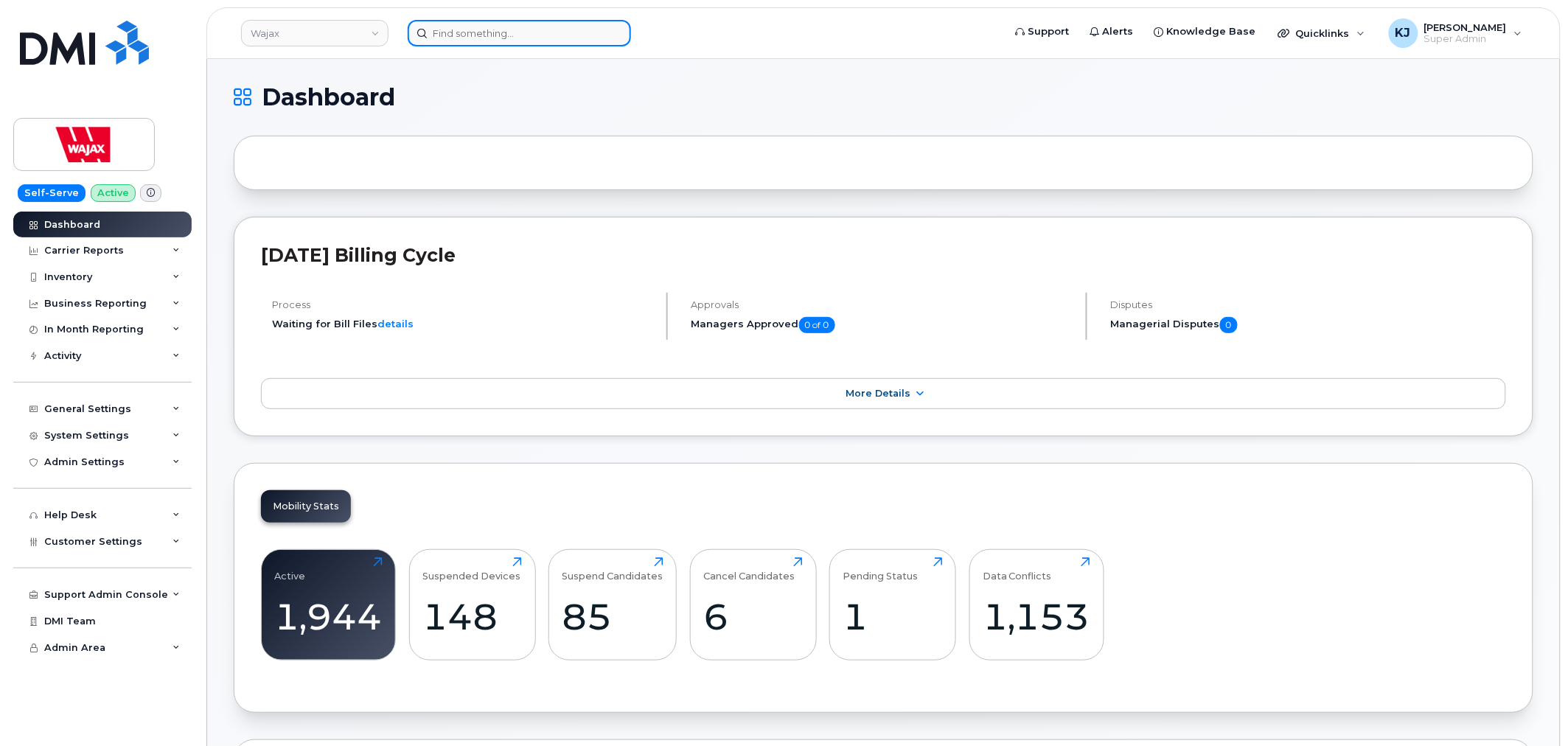
click at [494, 38] on input at bounding box center [520, 32] width 224 height 26
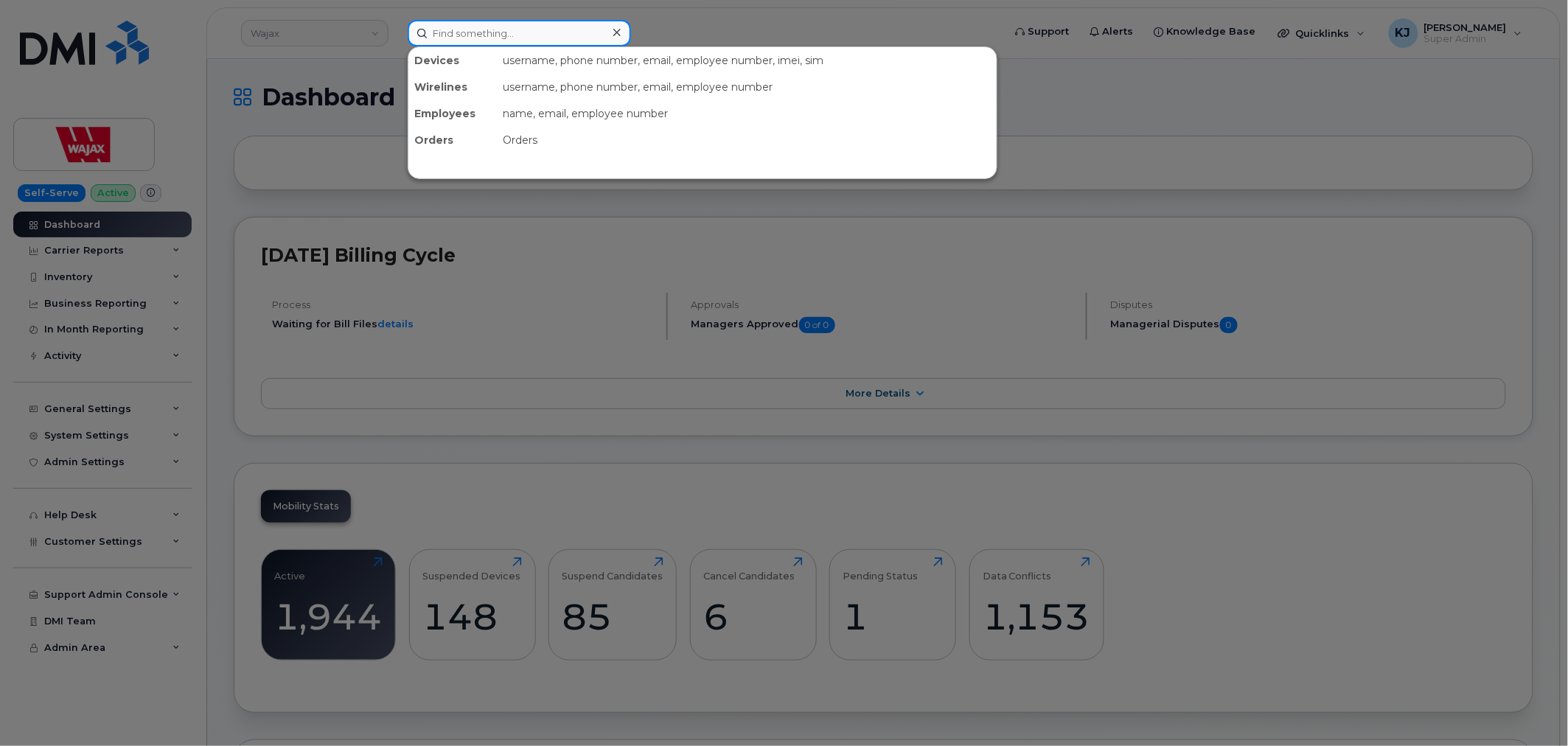
paste input "298845"
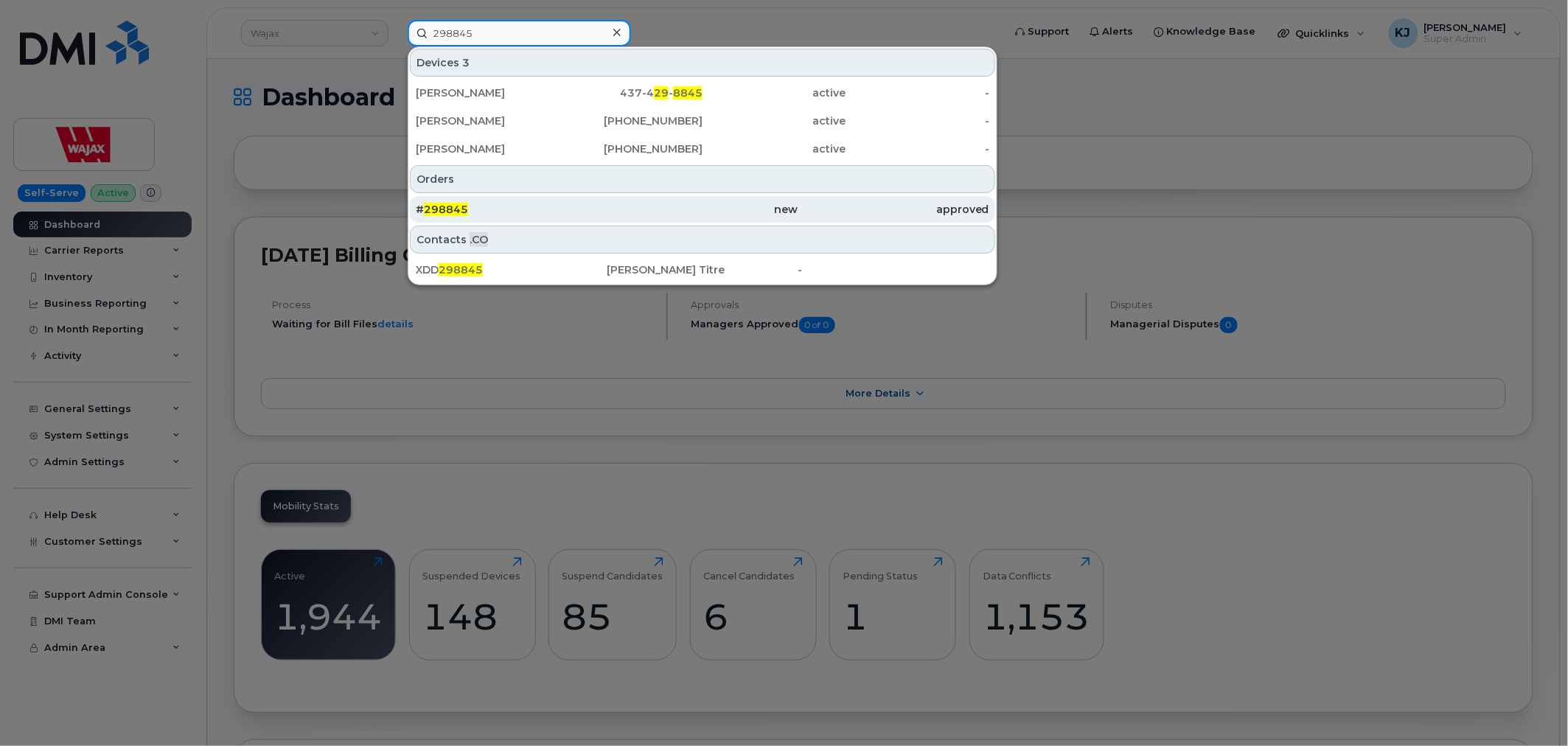
type input "298845"
click at [525, 214] on div "# 298845" at bounding box center [512, 209] width 191 height 14
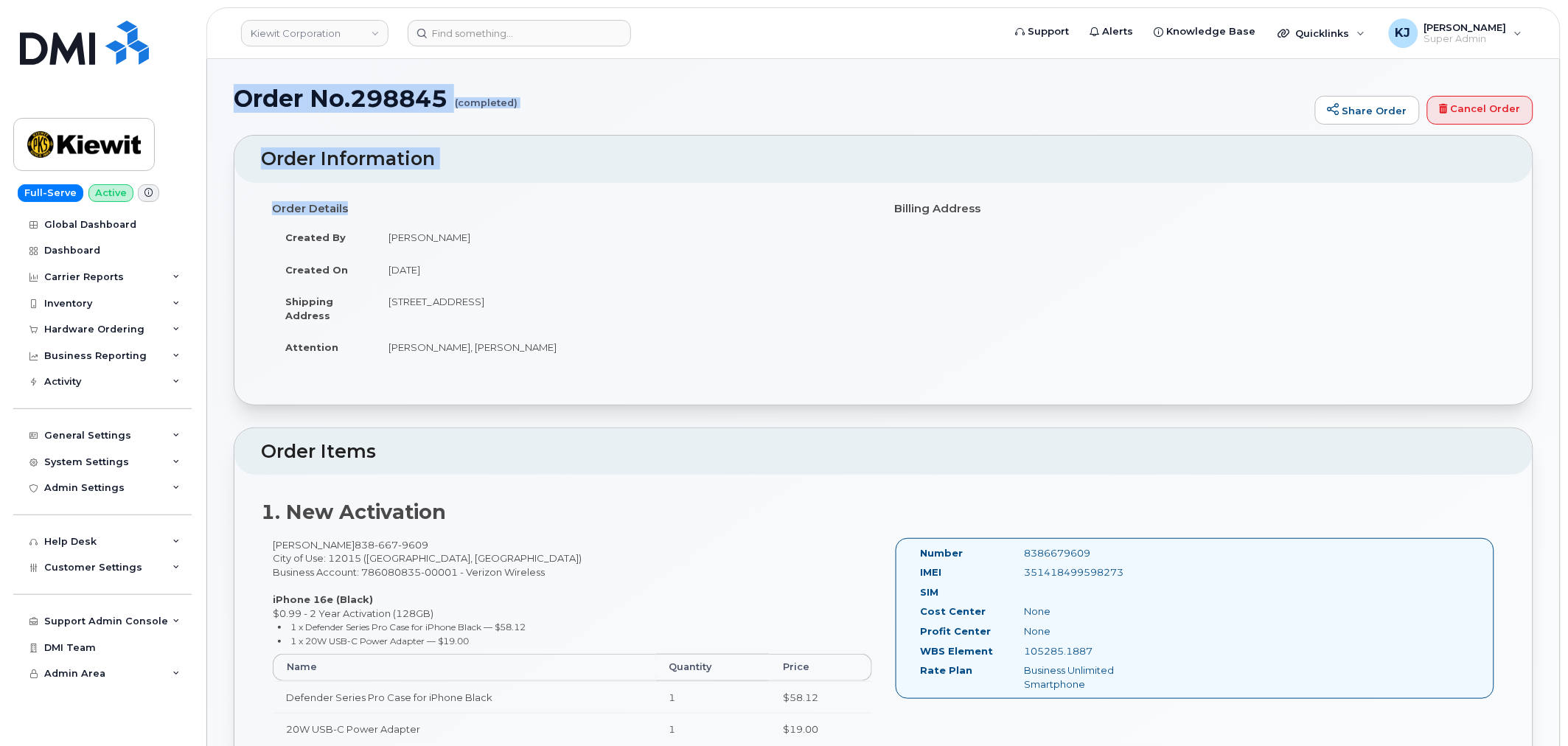
drag, startPoint x: 235, startPoint y: 98, endPoint x: 616, endPoint y: 376, distance: 471.6
copy div "Order No.298845 (completed) Share Order Cancel Order × Share This Order If you …"
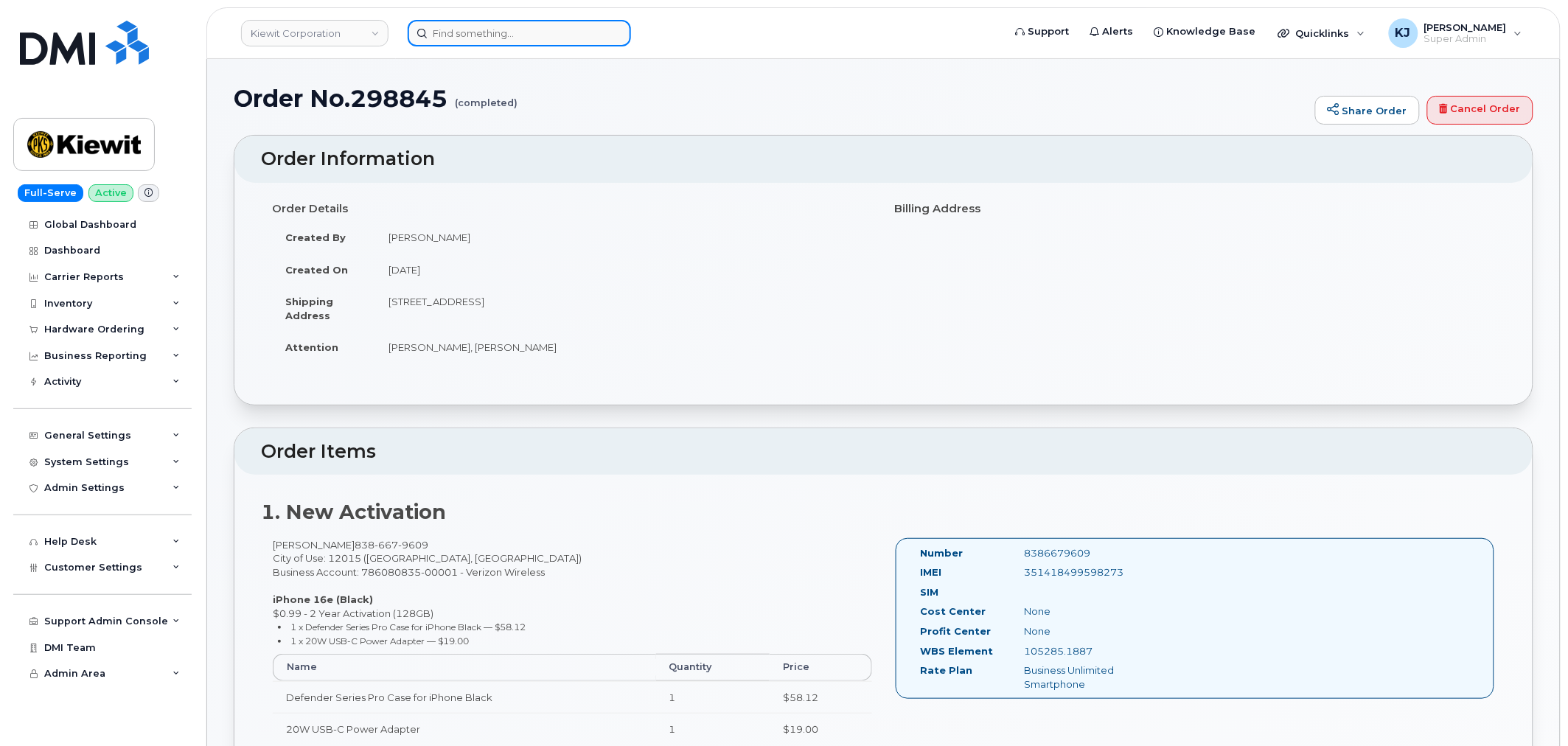
click at [457, 38] on input at bounding box center [520, 32] width 224 height 26
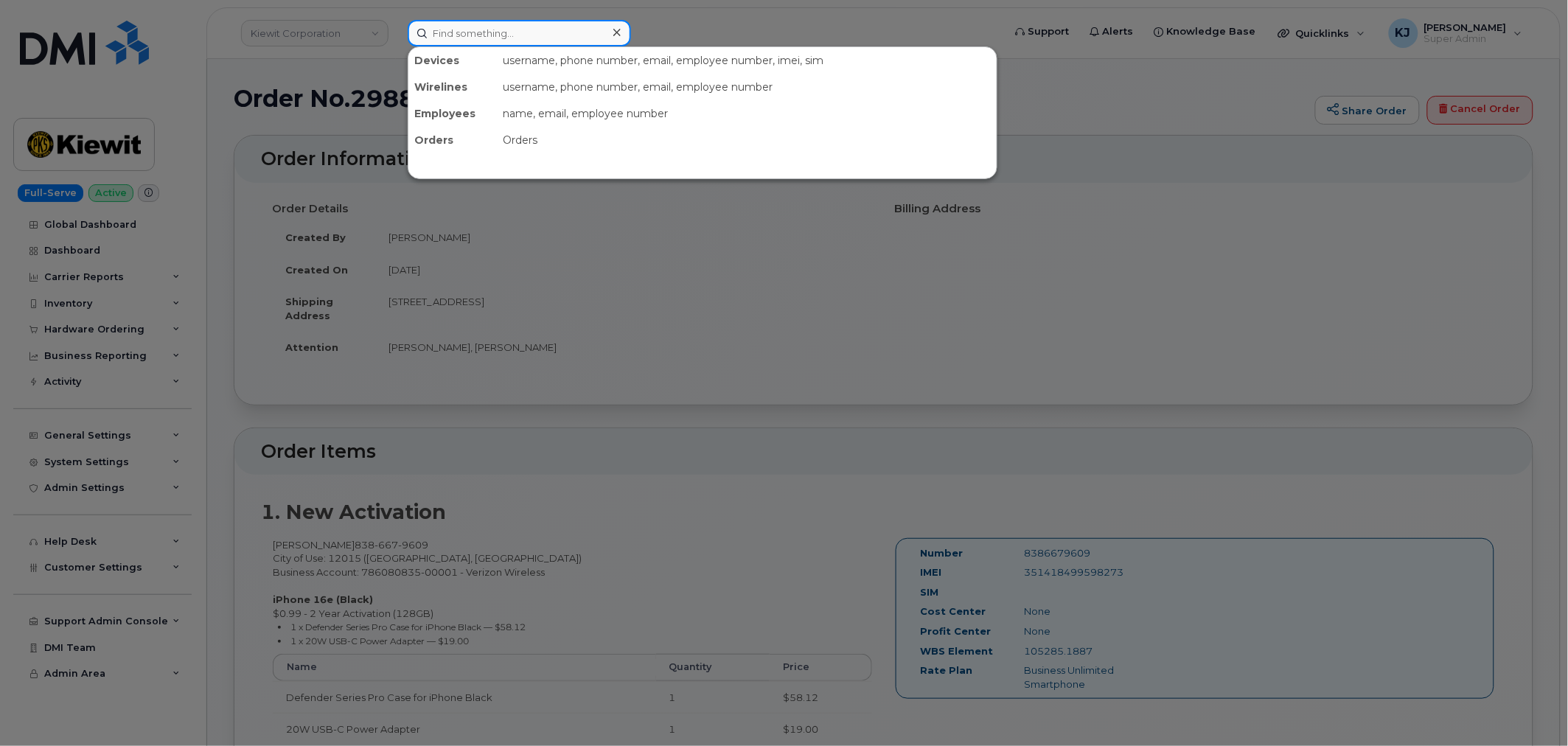
paste input "299148"
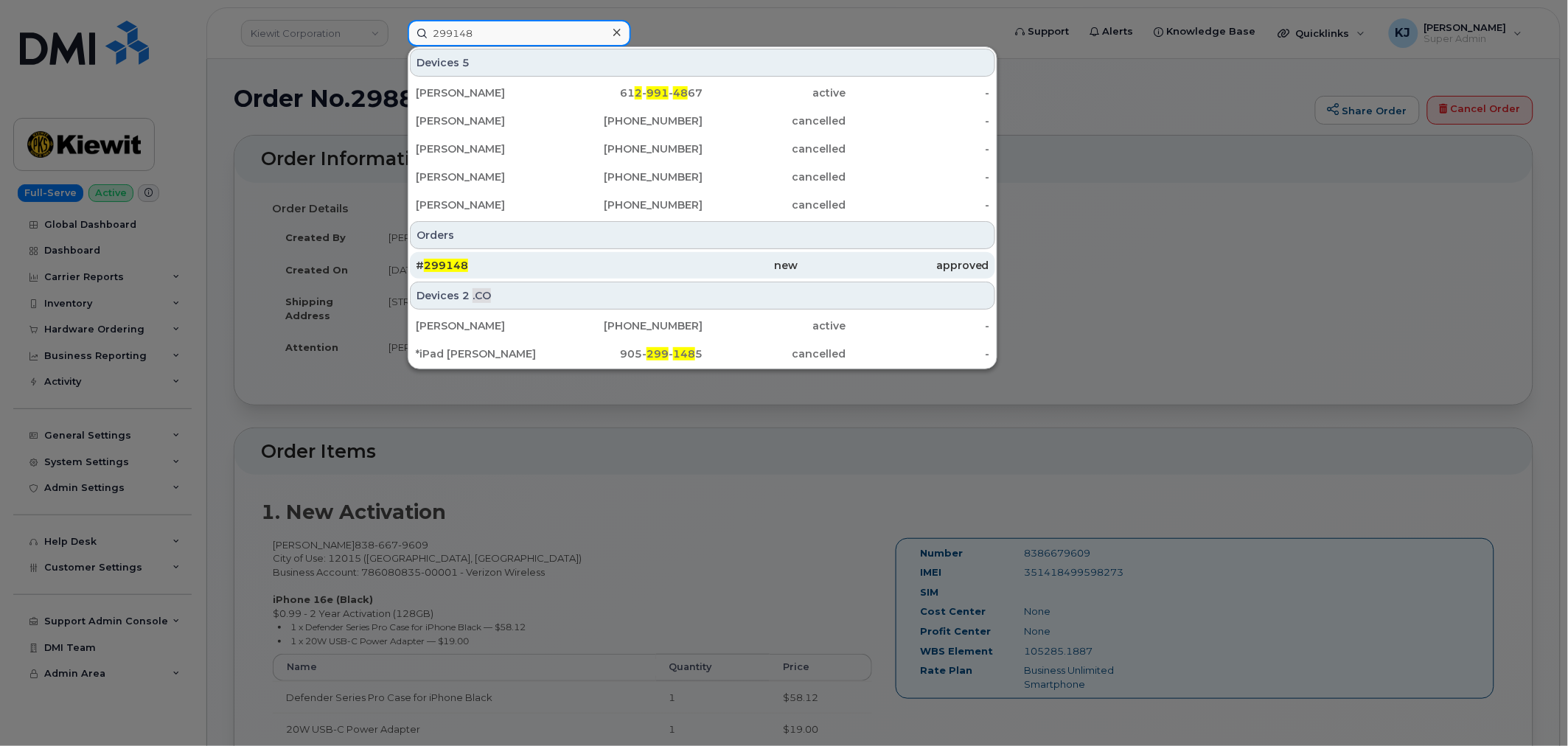
type input "299148"
click at [487, 262] on div "# 299148" at bounding box center [512, 265] width 191 height 14
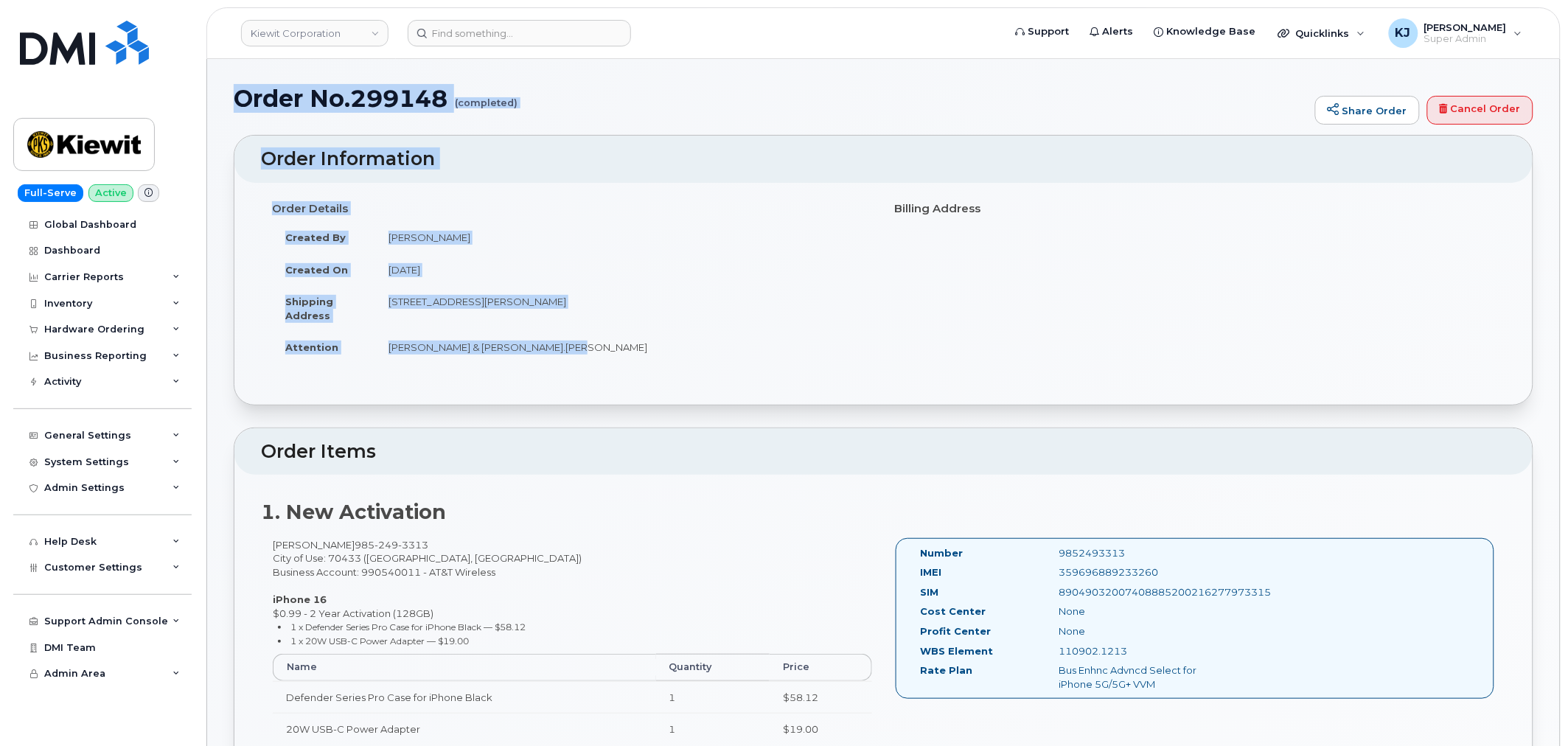
drag, startPoint x: 238, startPoint y: 100, endPoint x: 592, endPoint y: 355, distance: 436.3
copy div "Order No.299148 (completed) Share Order Cancel Order × Share This Order If you …"
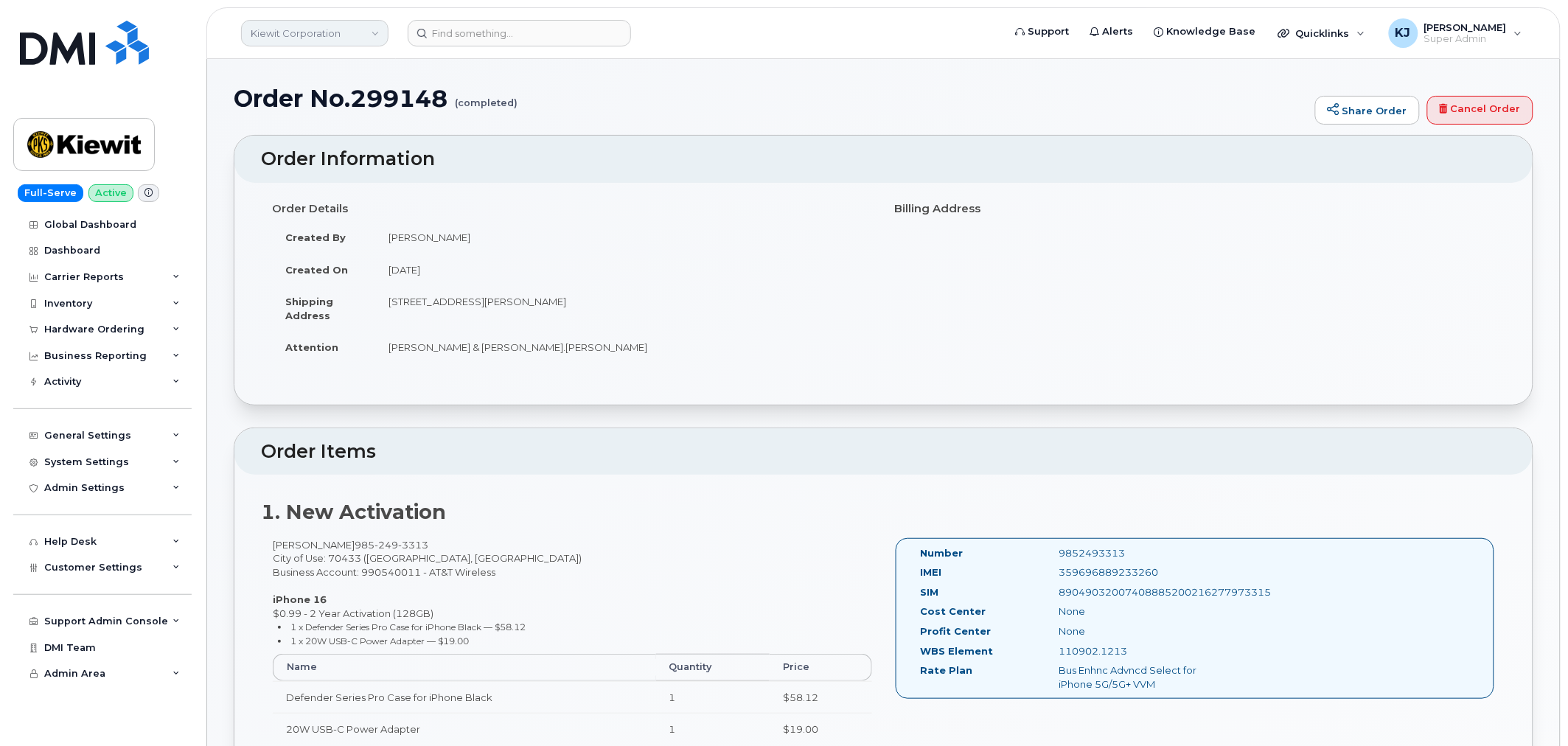
click at [359, 28] on link "Kiewit Corporation" at bounding box center [314, 32] width 147 height 26
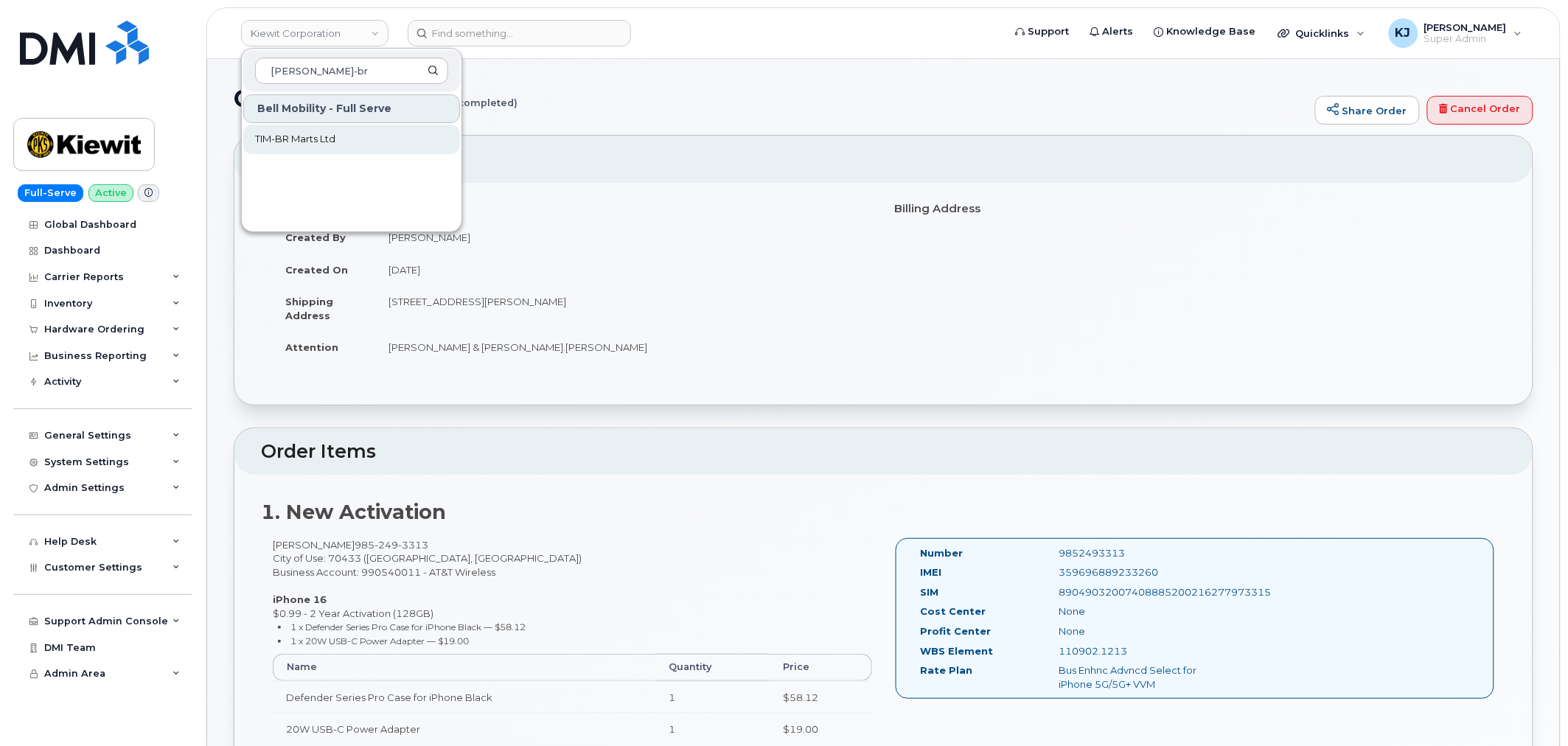
type input "Tim-br"
click at [340, 146] on link "TIM-BR Marts Ltd" at bounding box center [352, 139] width 217 height 30
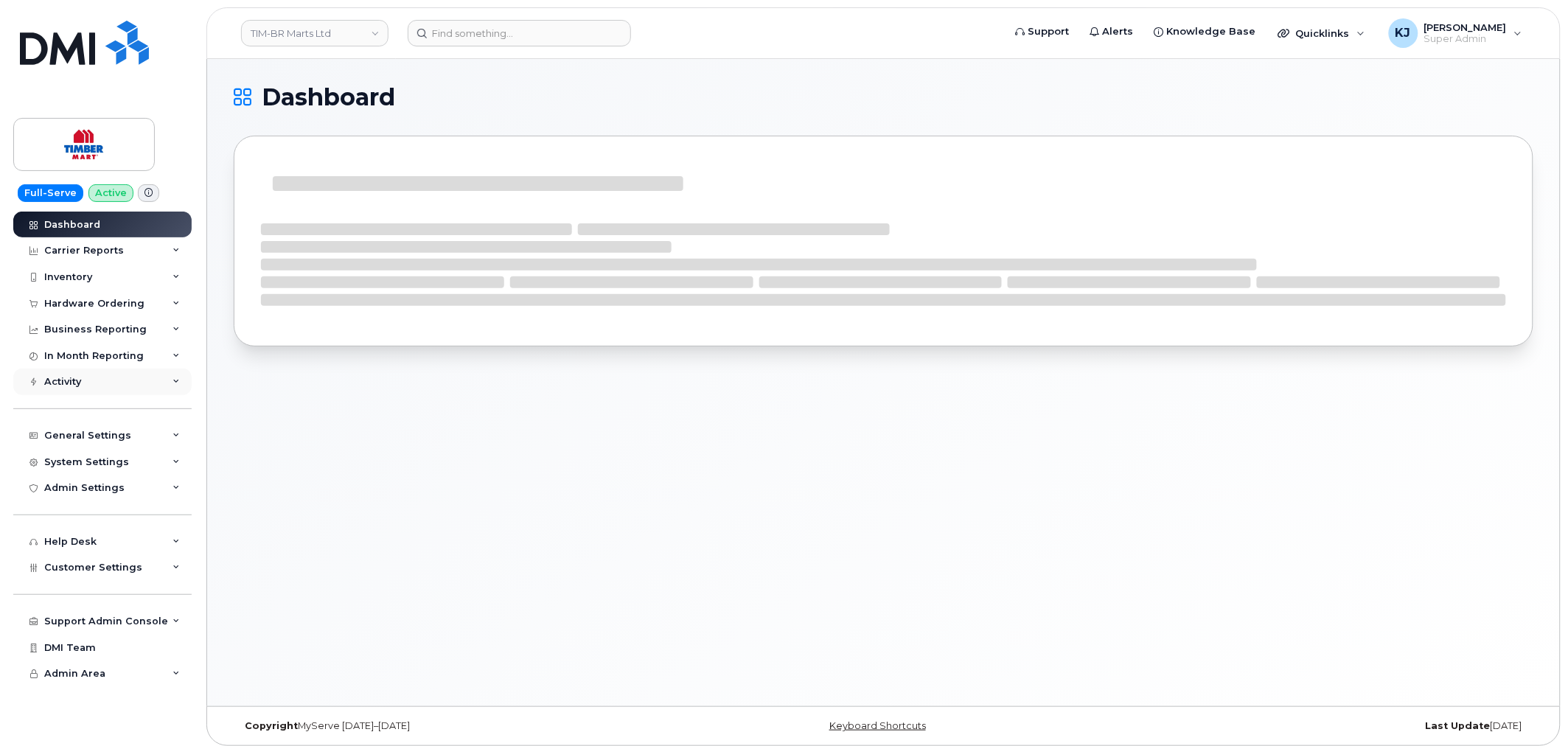
click at [133, 381] on div "Activity" at bounding box center [103, 382] width 179 height 26
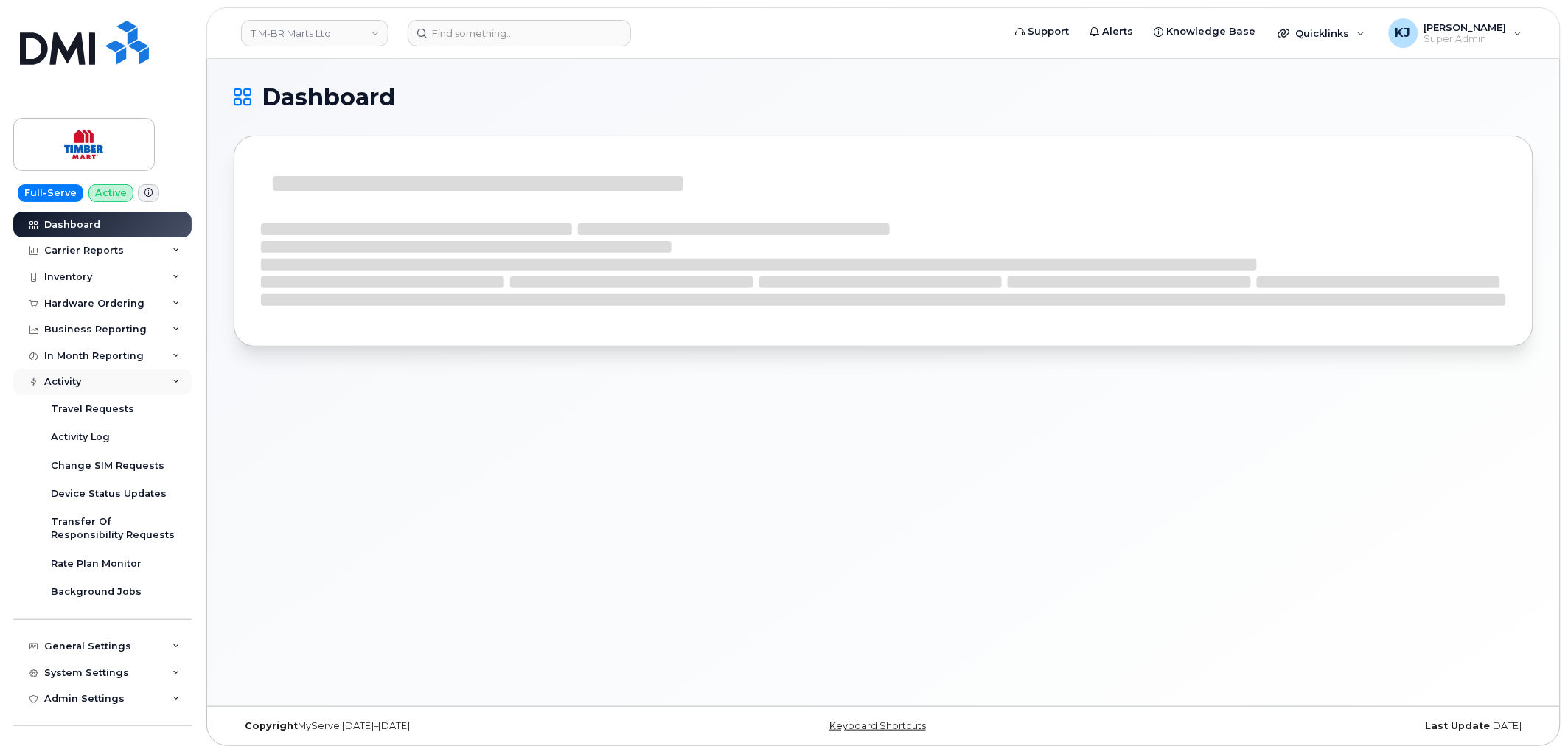
click at [134, 374] on div "Activity" at bounding box center [103, 382] width 179 height 26
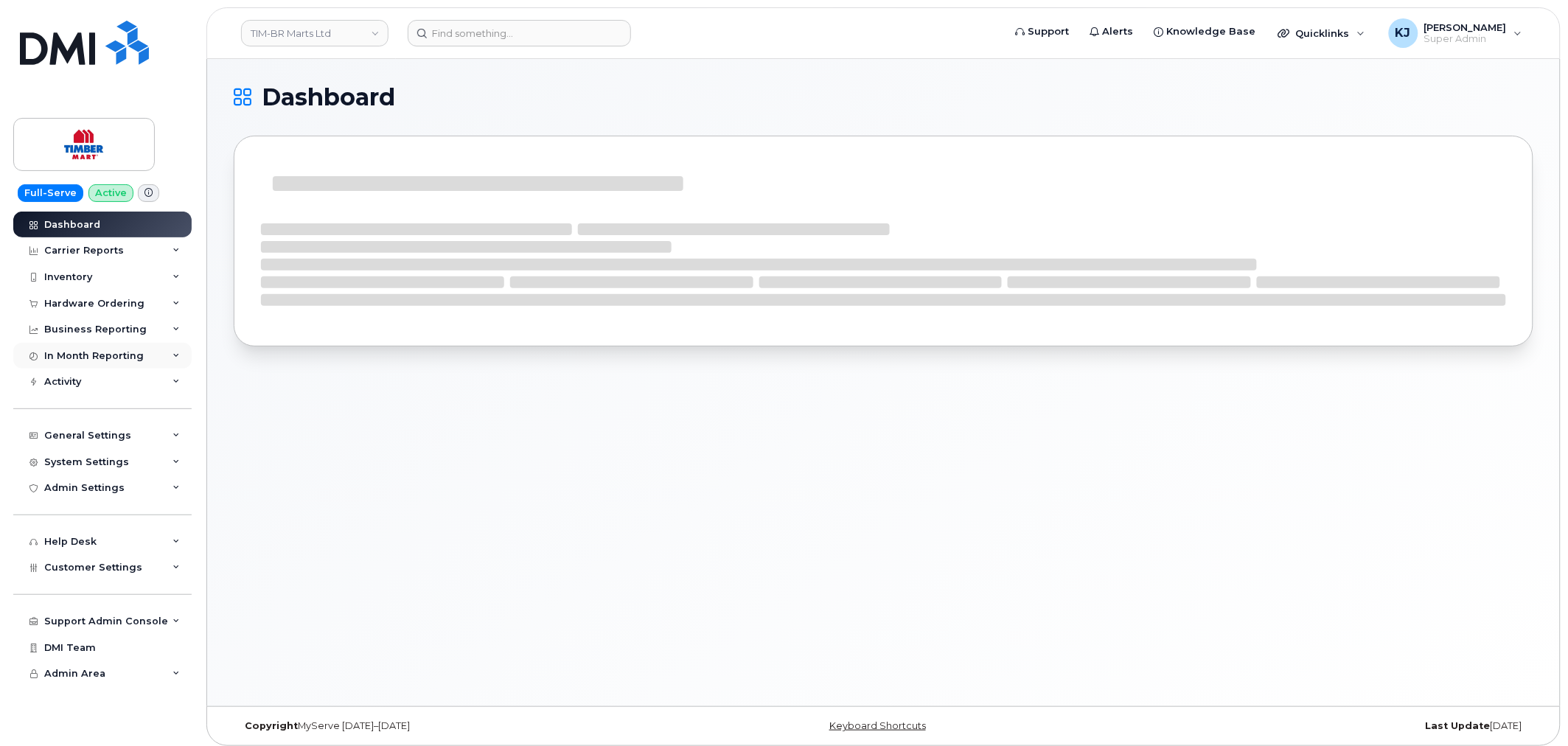
click at [138, 361] on div "In Month Reporting" at bounding box center [94, 355] width 99 height 12
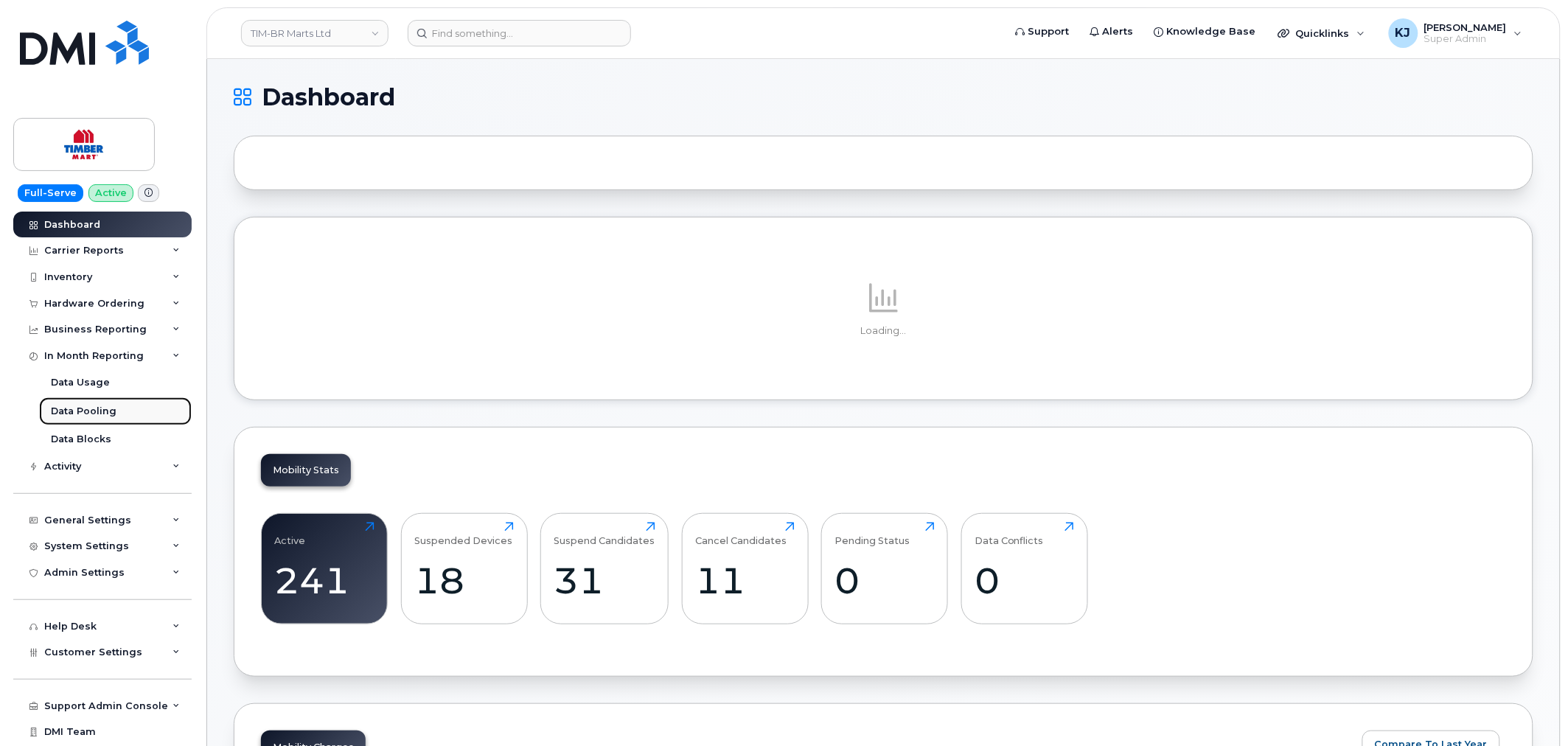
click at [119, 413] on link "Data Pooling" at bounding box center [115, 410] width 152 height 28
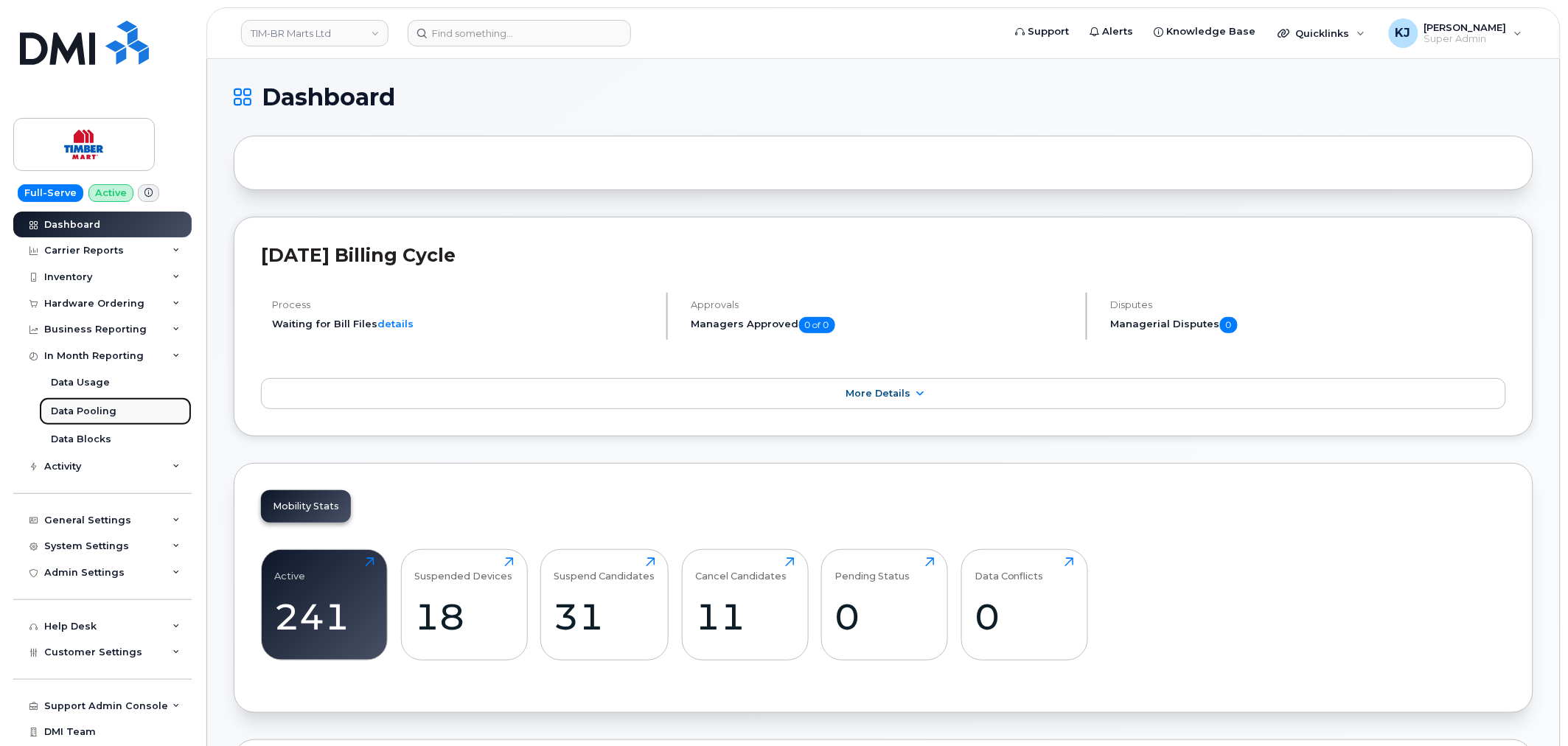
click at [97, 409] on div "Data Pooling" at bounding box center [83, 411] width 66 height 14
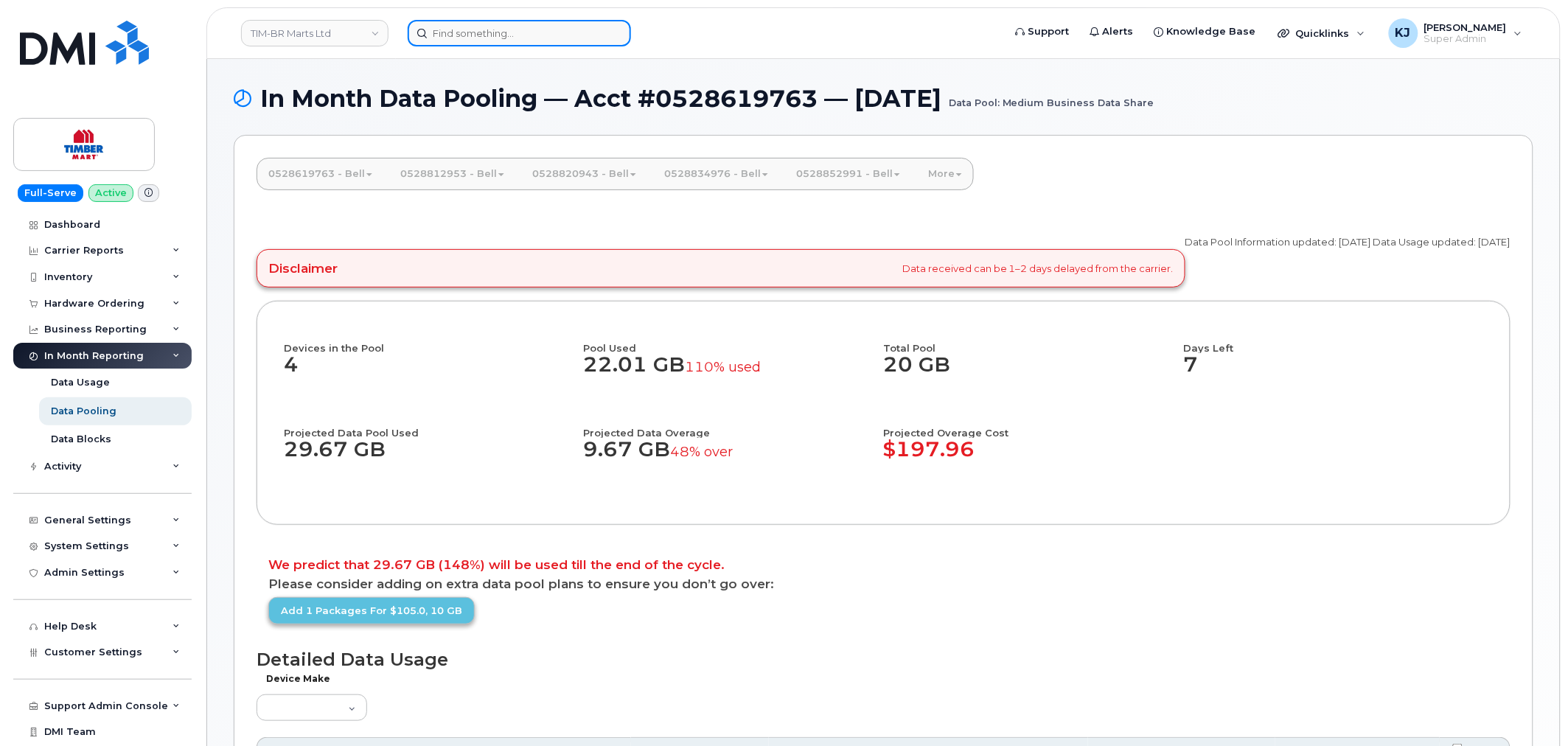
click at [499, 30] on input at bounding box center [520, 32] width 224 height 26
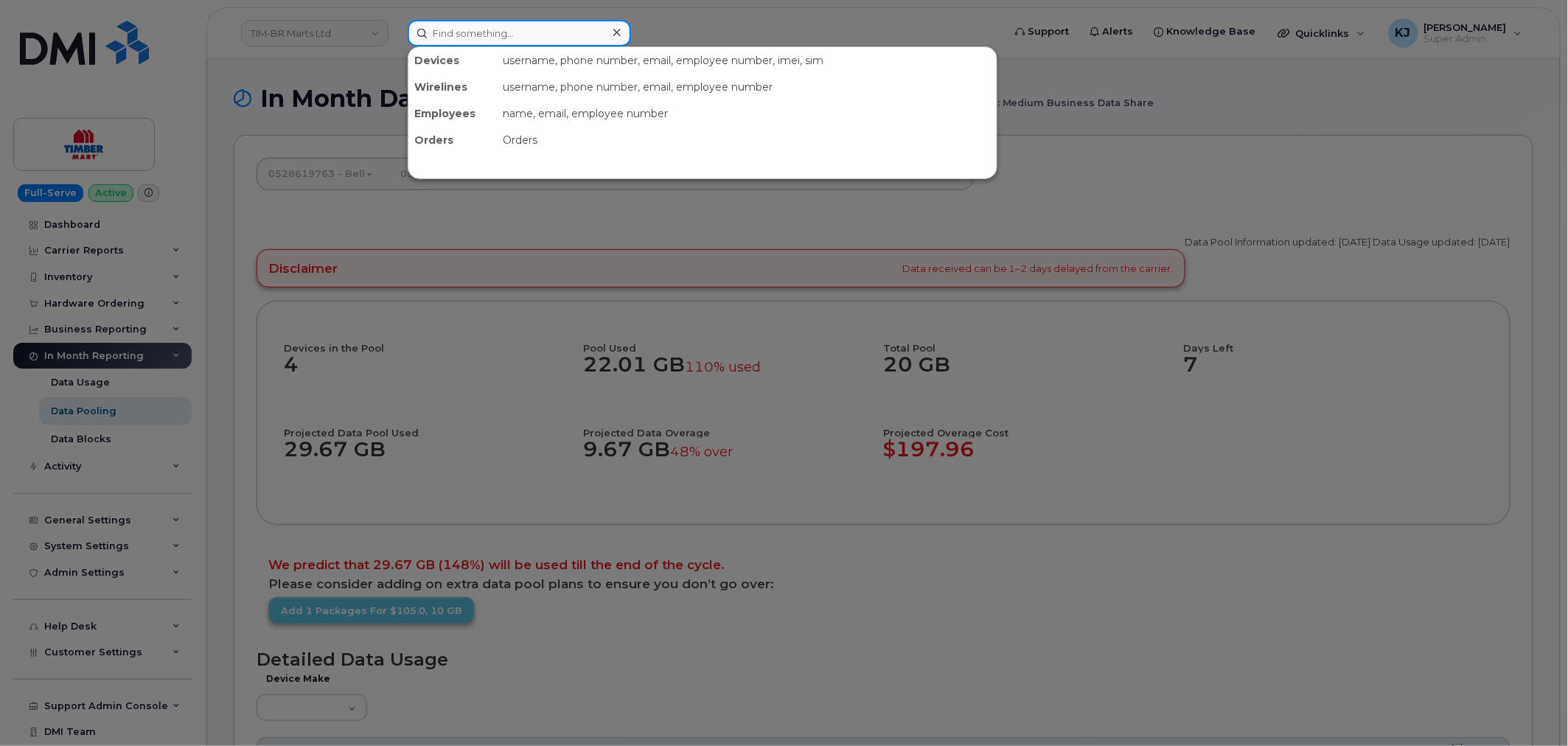
paste input "299491"
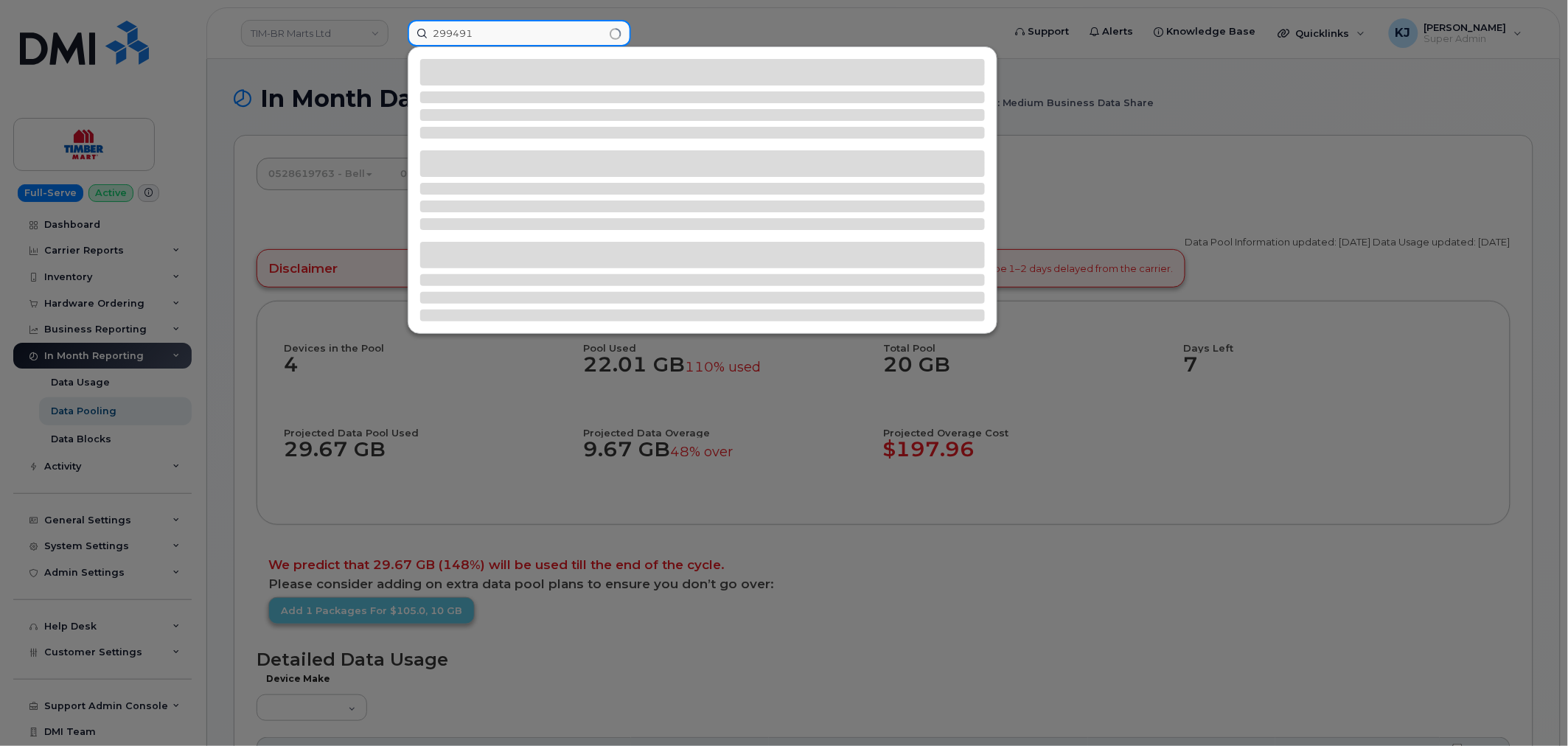
type input "299491"
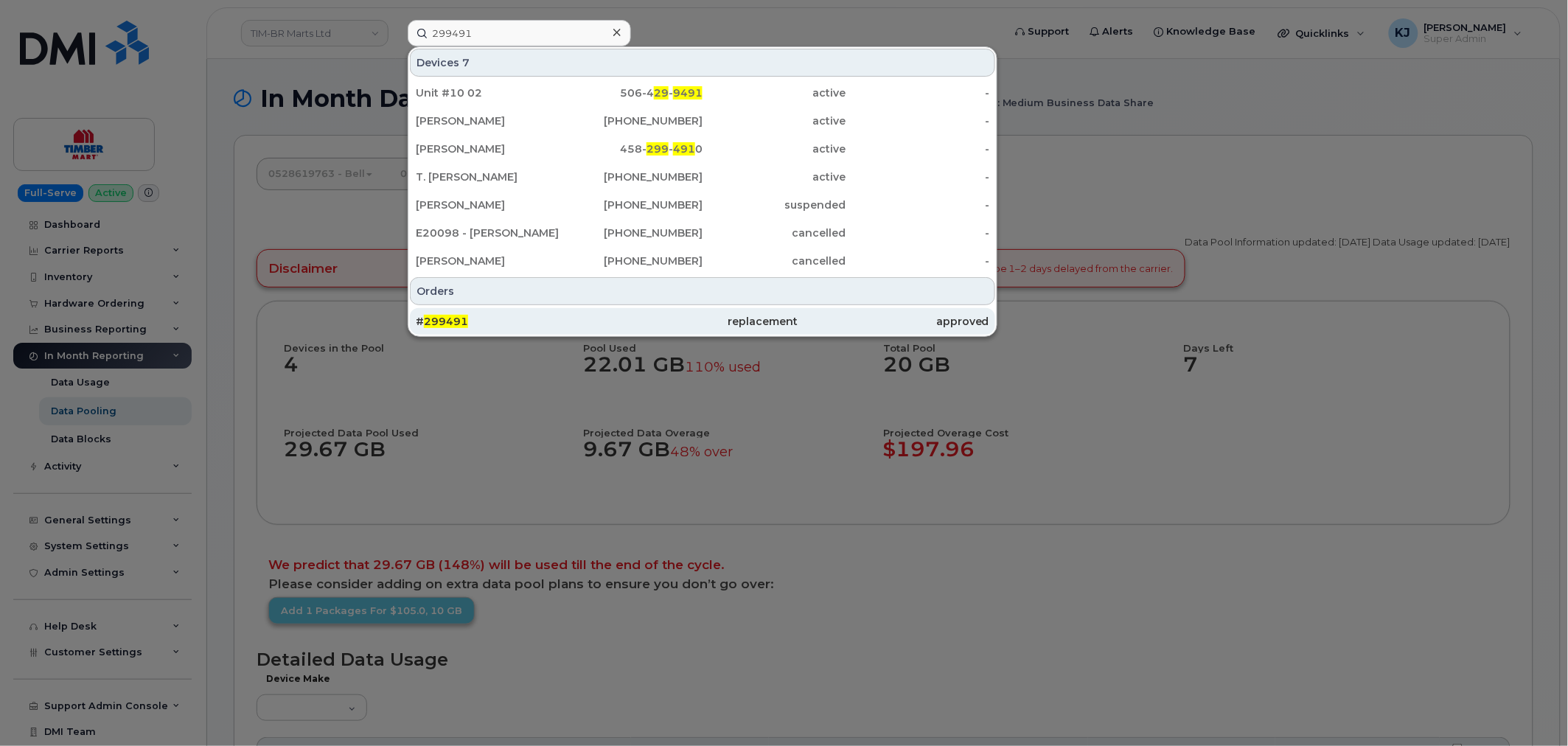
click at [475, 323] on div "# 299491" at bounding box center [512, 321] width 191 height 14
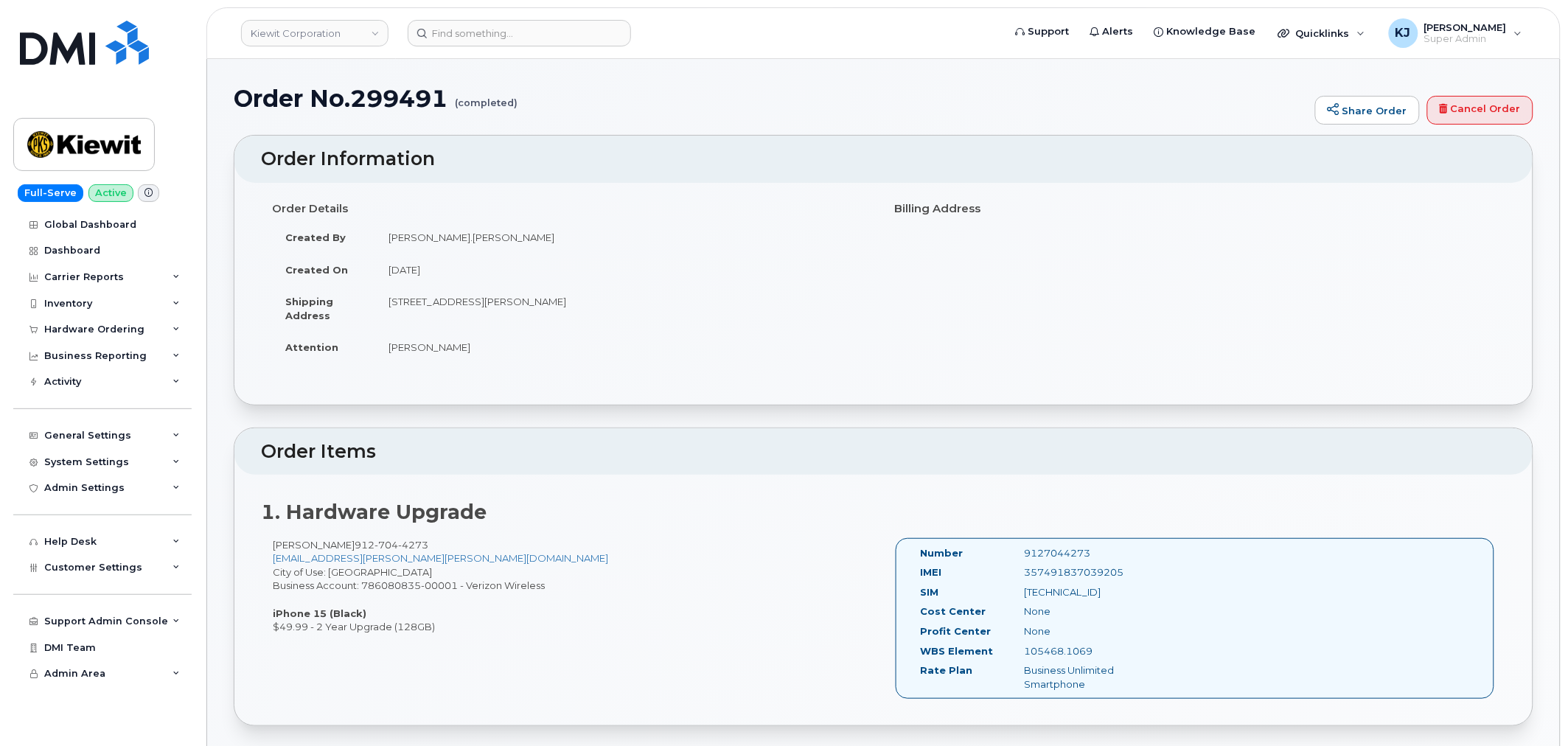
drag, startPoint x: 263, startPoint y: 100, endPoint x: 606, endPoint y: 355, distance: 427.4
copy div "Order No.299491 (completed) Share Order Cancel Order × Share This Order If you …"
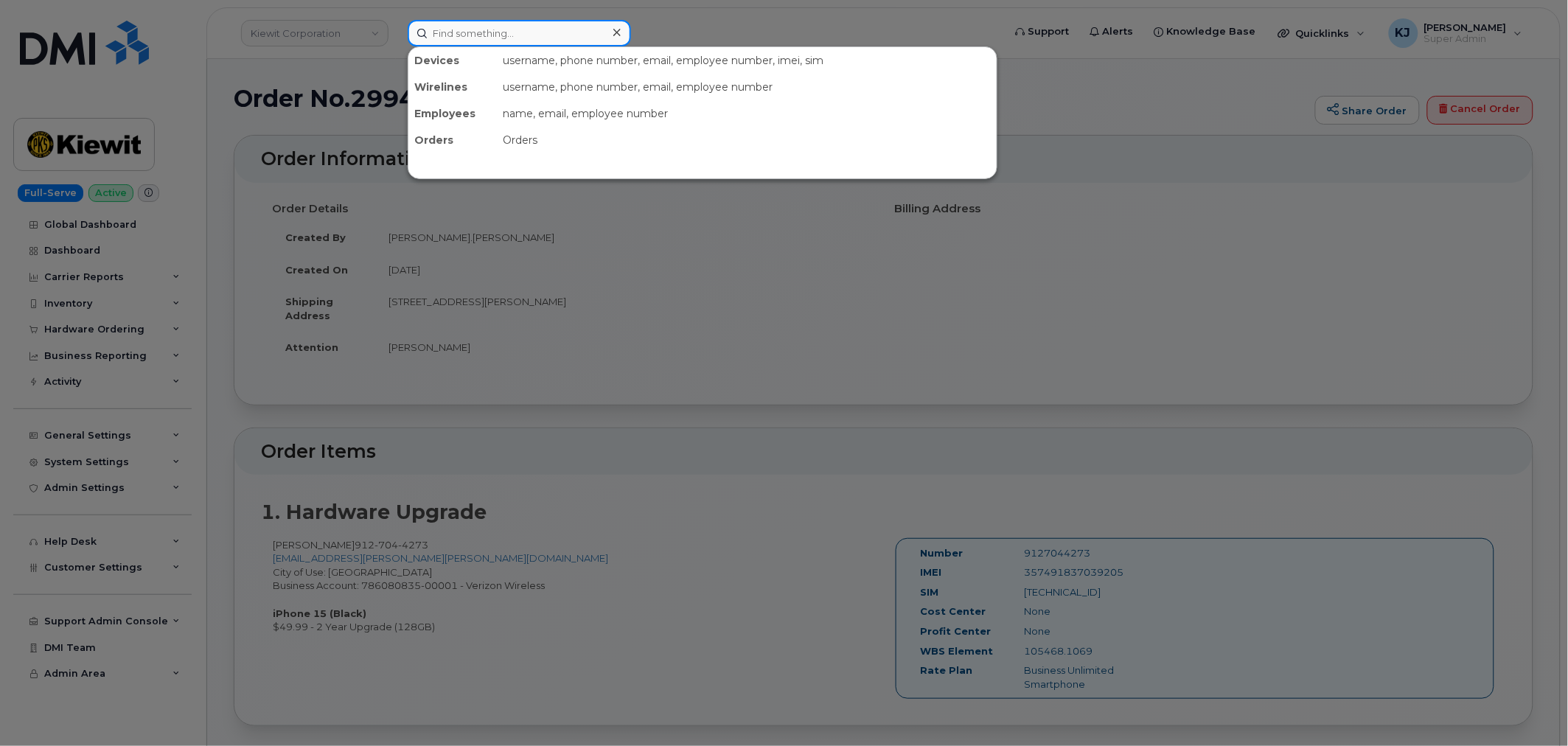
click at [506, 34] on input at bounding box center [520, 32] width 224 height 26
paste input "299421"
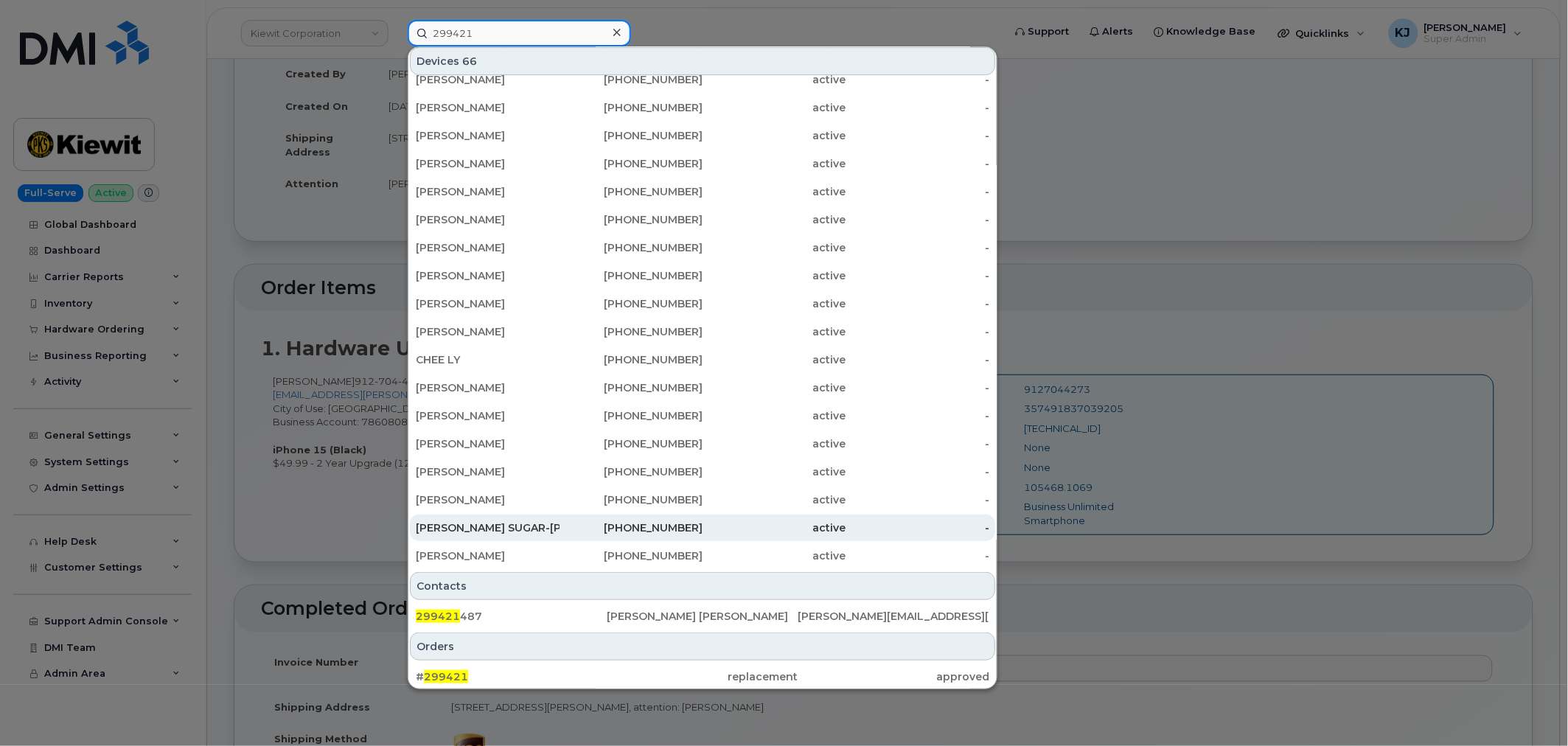
scroll to position [160, 0]
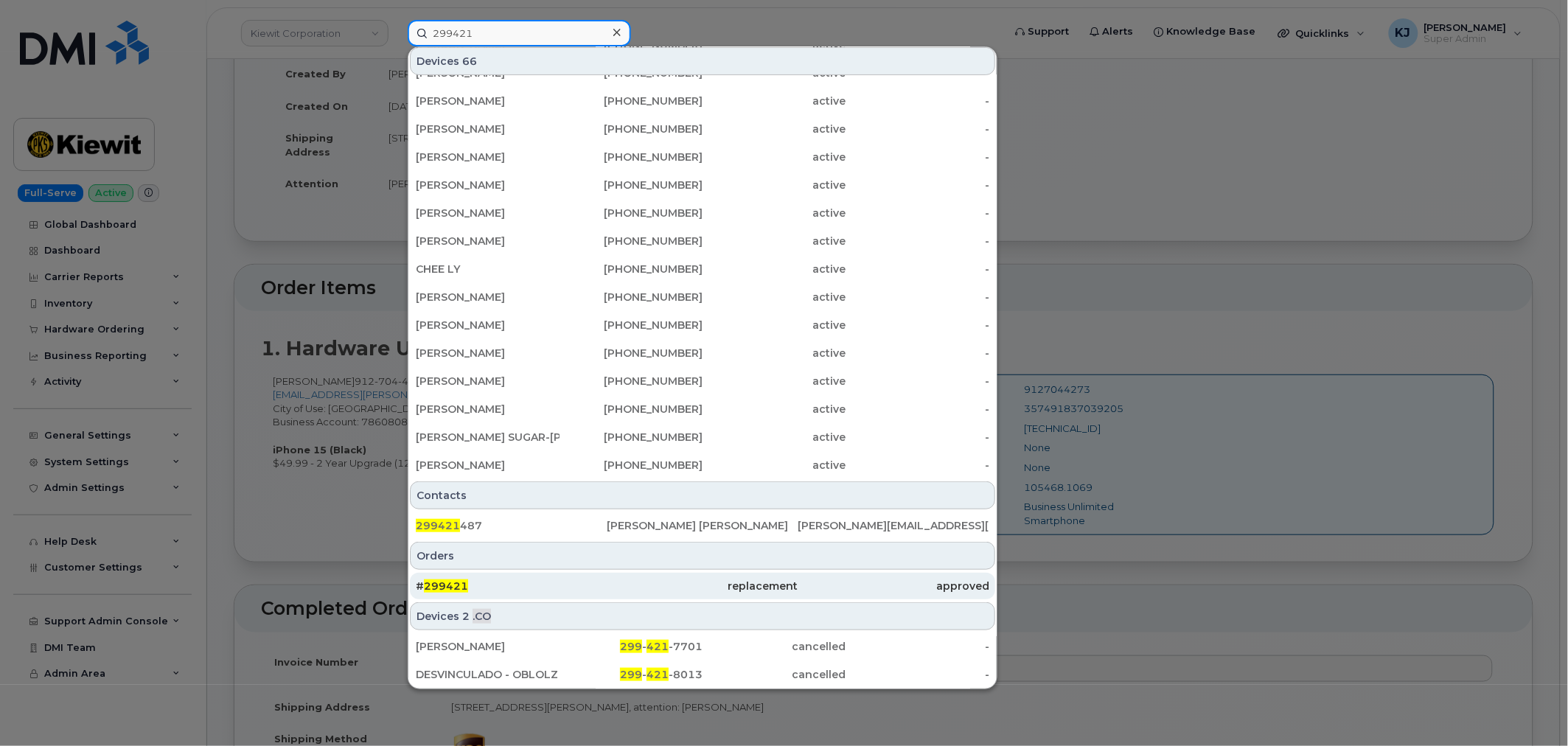
type input "299421"
click at [481, 579] on div "# 299421" at bounding box center [512, 585] width 191 height 14
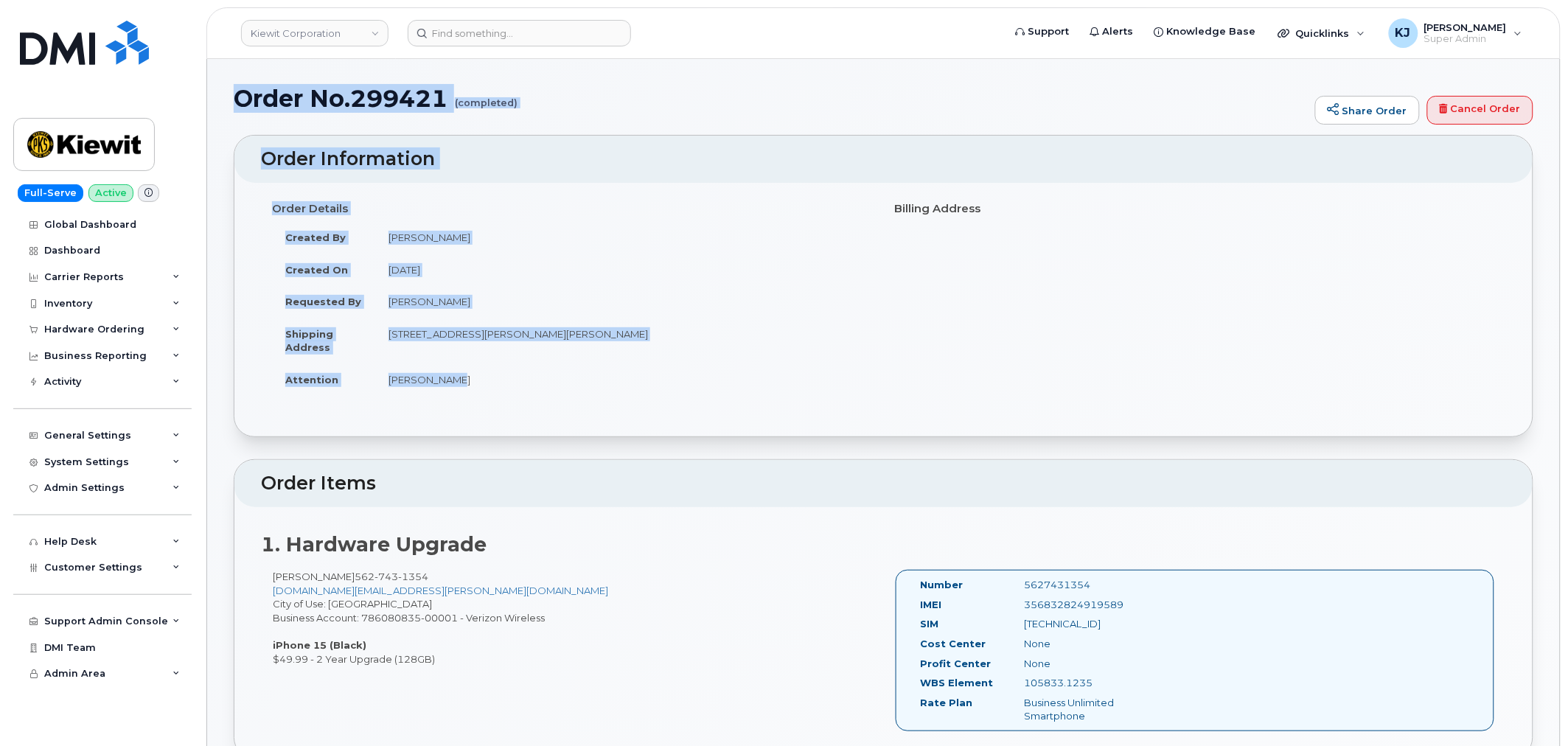
drag, startPoint x: 244, startPoint y: 102, endPoint x: 614, endPoint y: 394, distance: 471.3
copy div "Order No.299421 (completed) Share Order Cancel Order × Share This Order If you …"
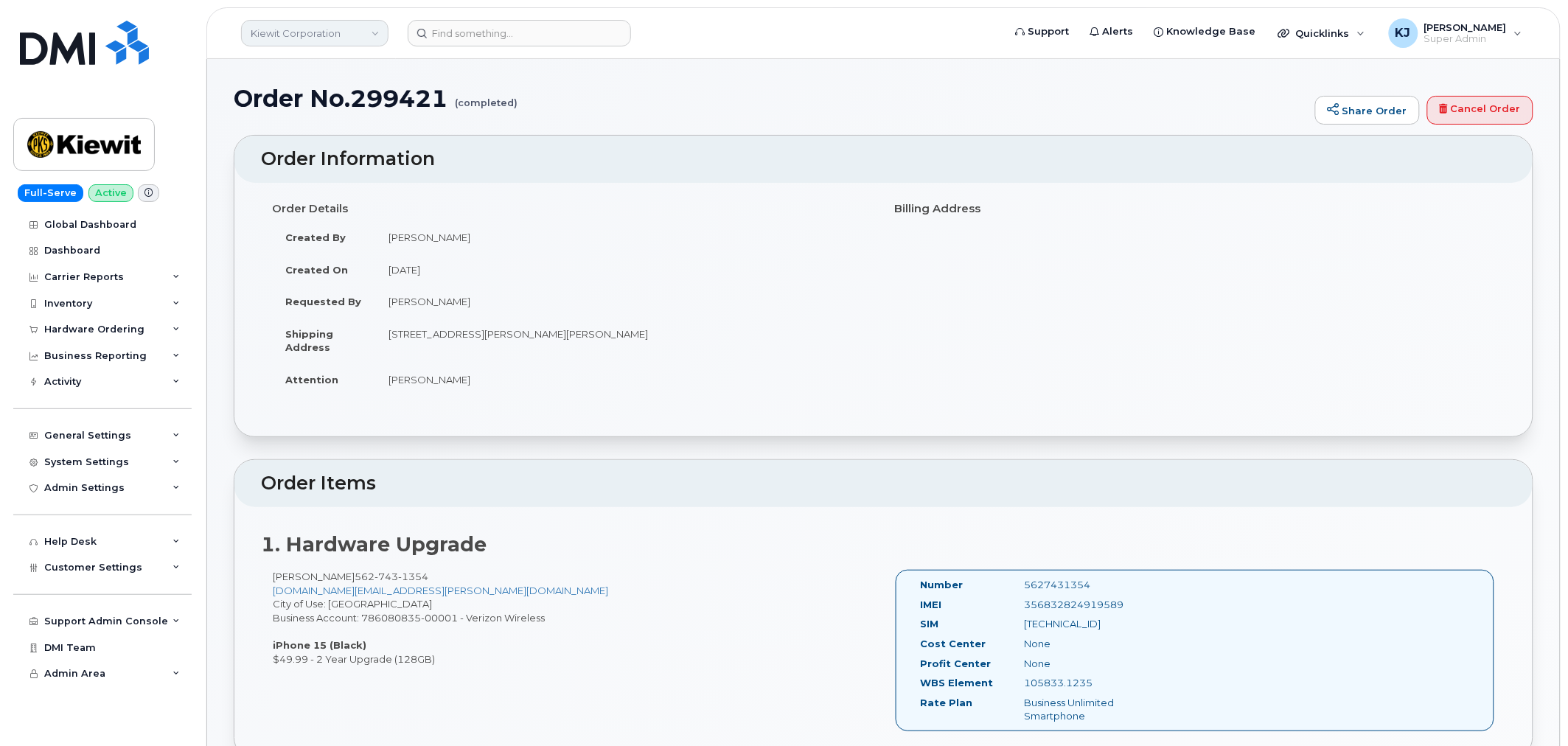
click at [352, 34] on link "Kiewit Corporation" at bounding box center [314, 32] width 147 height 26
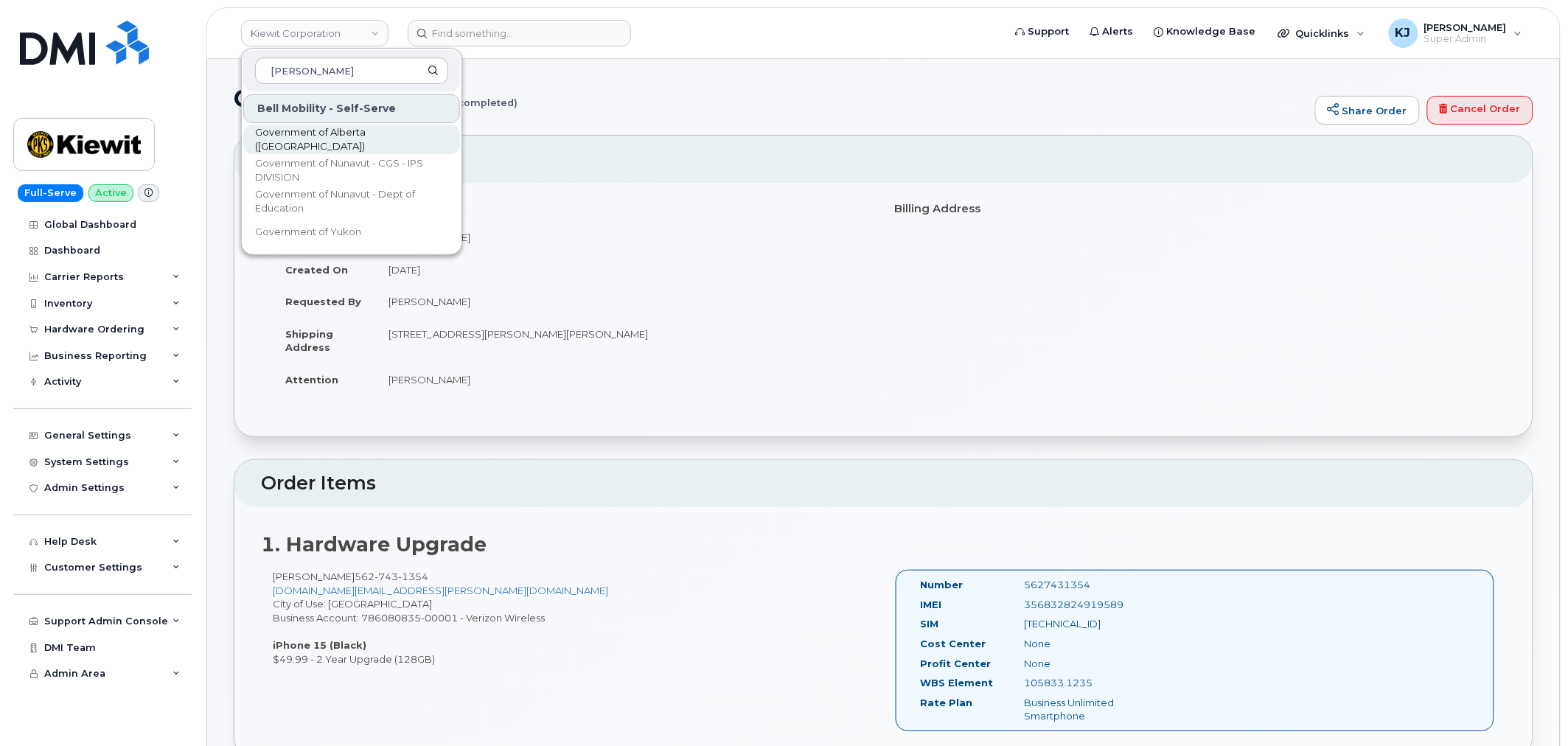
type input "gover"
click at [381, 140] on span "Government of Alberta ([GEOGRAPHIC_DATA])" at bounding box center [340, 140] width 170 height 29
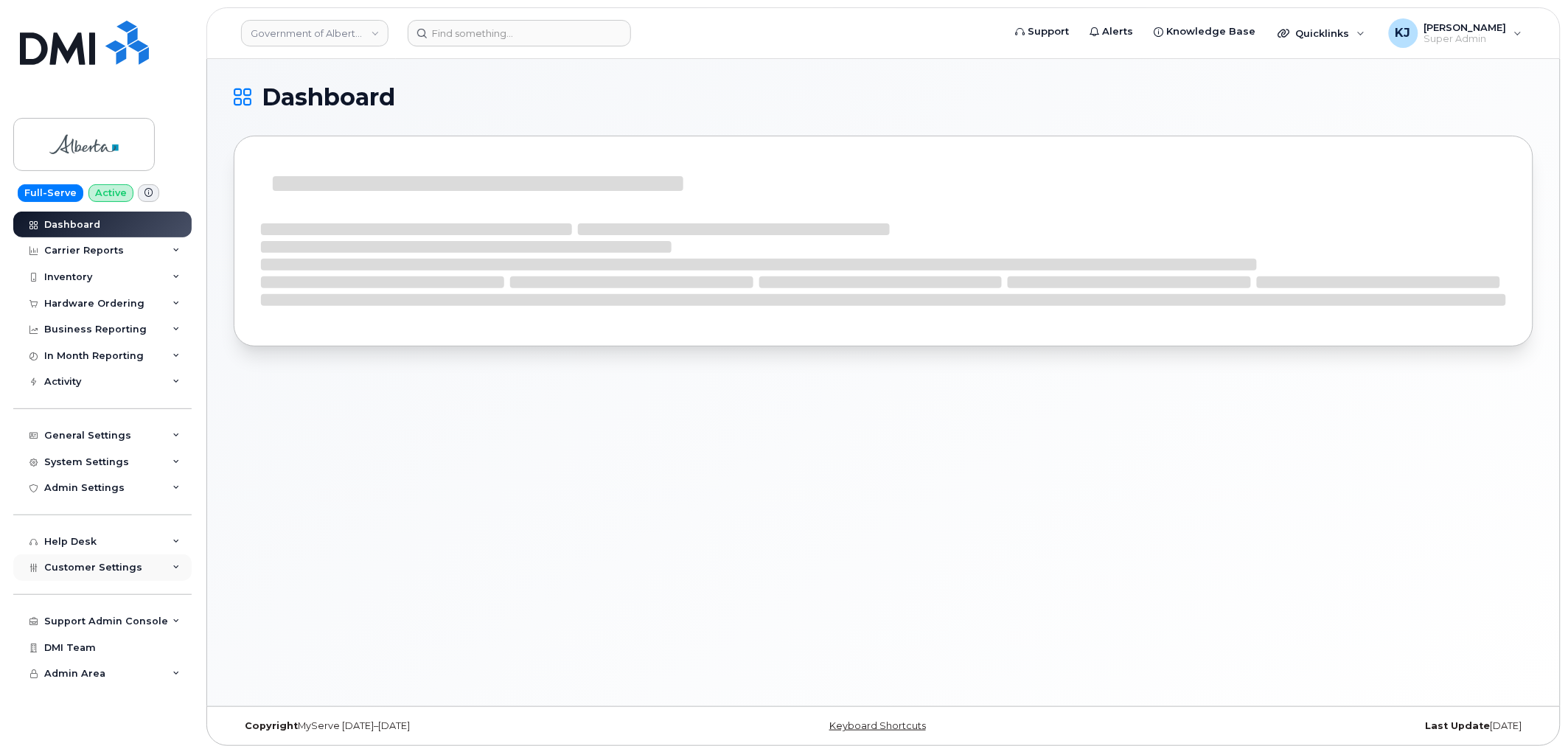
click at [125, 571] on span "Customer Settings" at bounding box center [93, 567] width 98 height 11
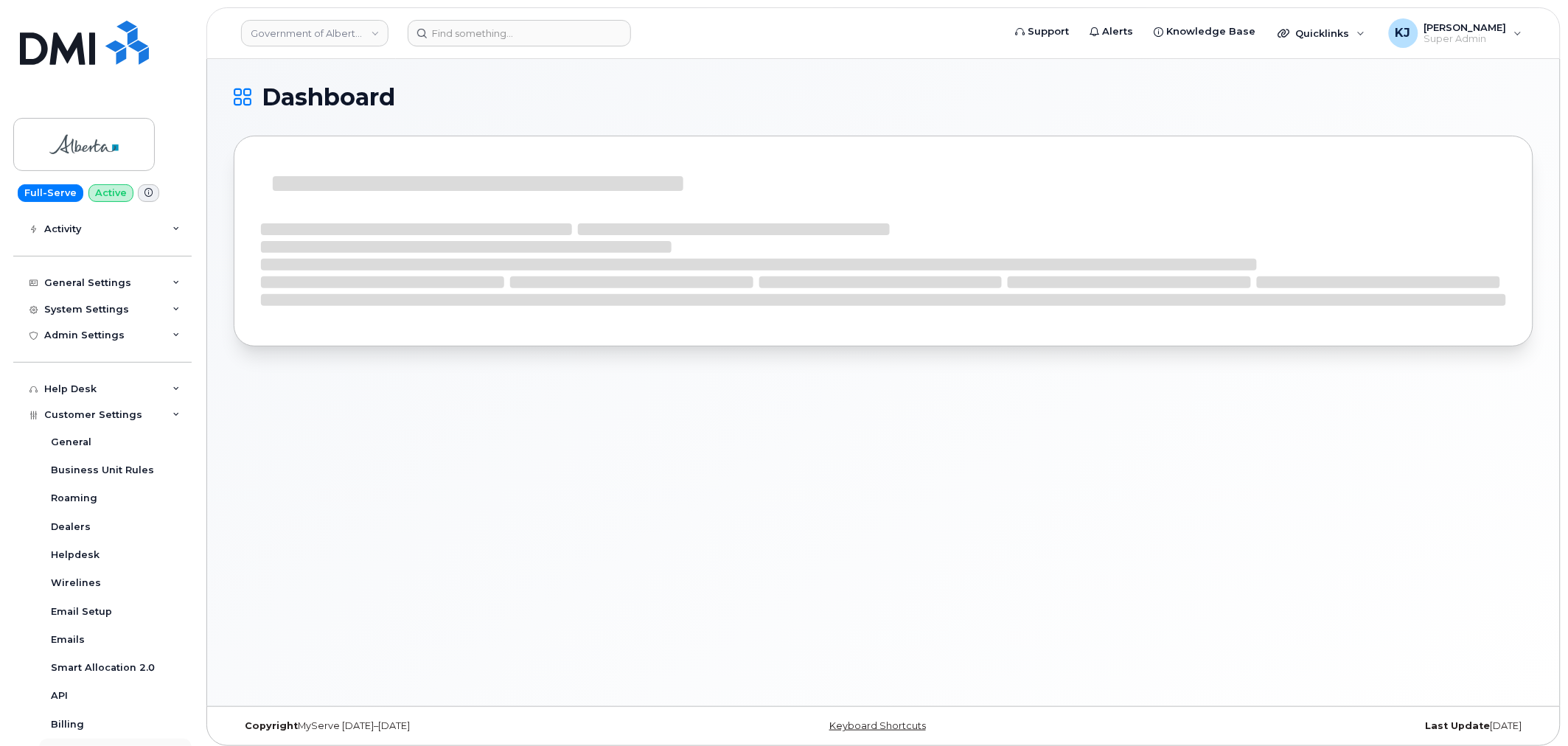
scroll to position [327, 0]
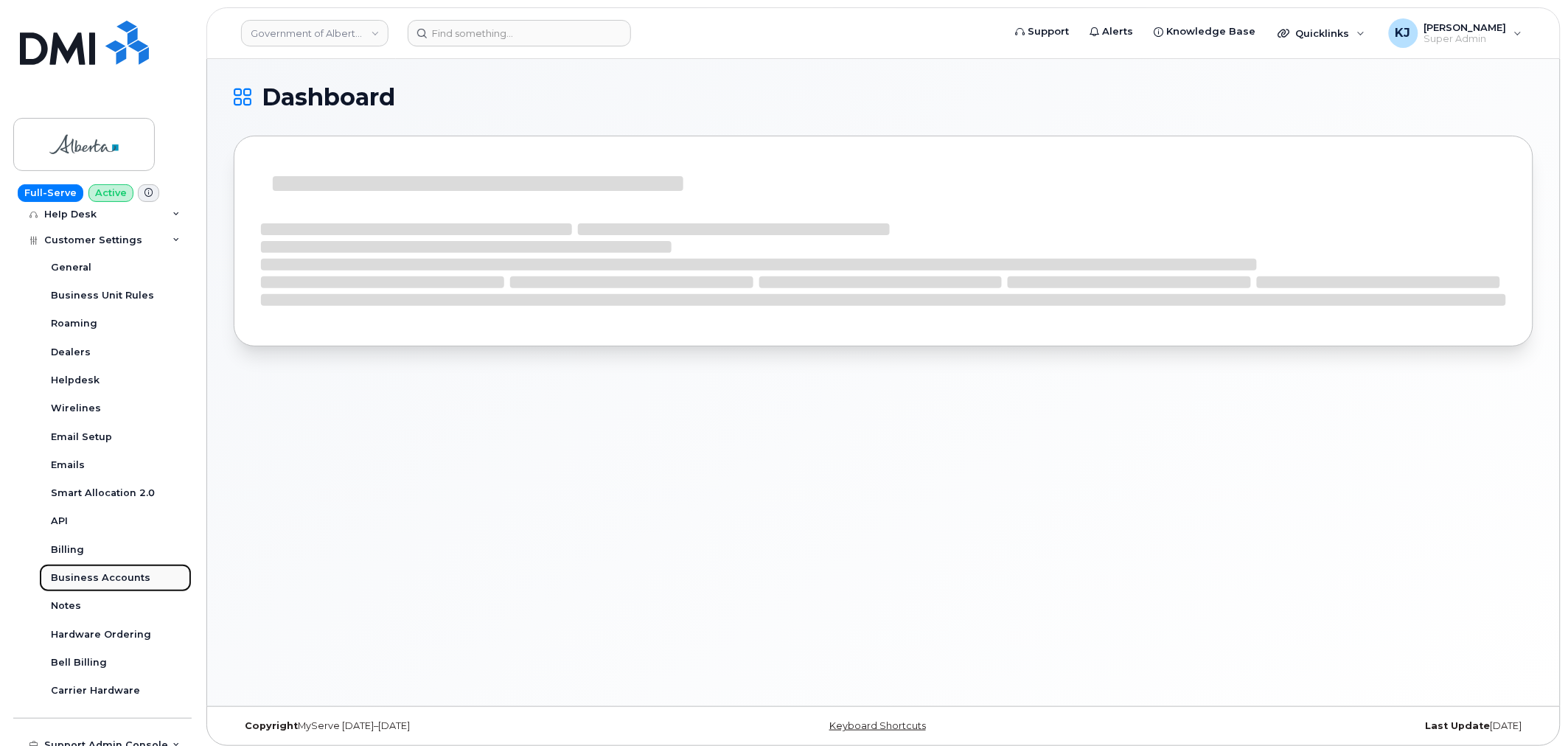
click at [107, 572] on div "Business Accounts" at bounding box center [100, 577] width 99 height 14
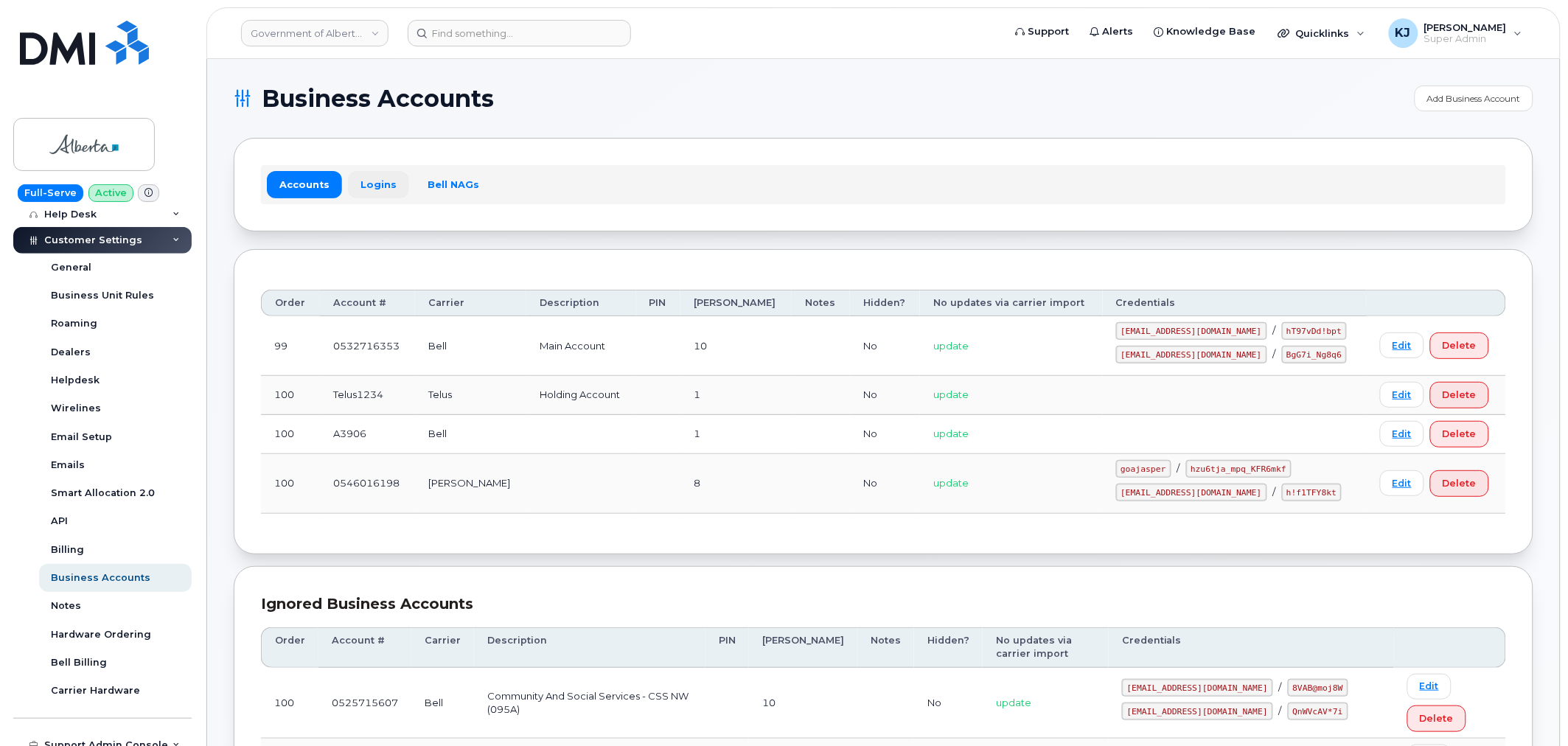
click at [384, 180] on link "Logins" at bounding box center [379, 184] width 61 height 26
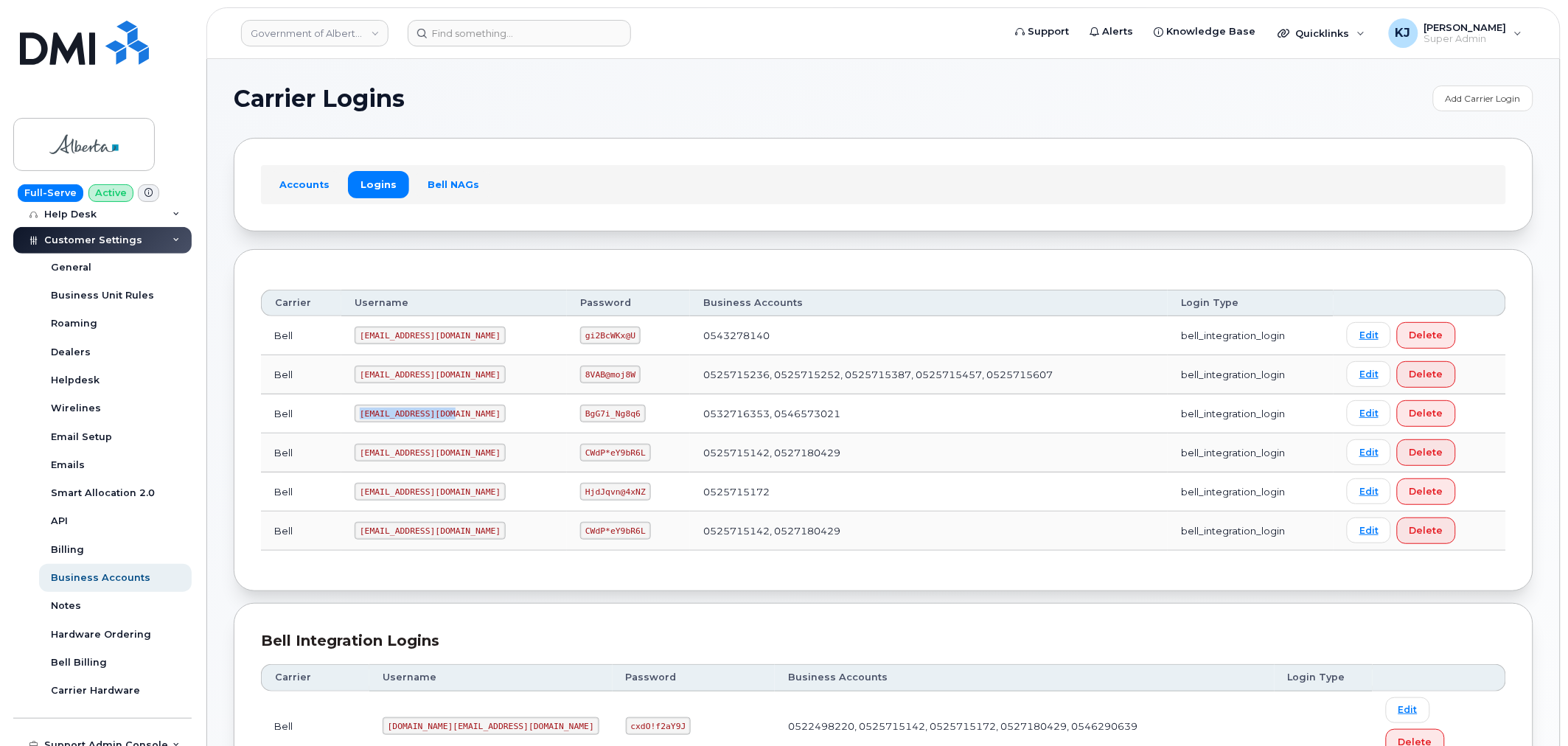
drag, startPoint x: 448, startPoint y: 413, endPoint x: 348, endPoint y: 401, distance: 100.7
click at [348, 401] on td "goa482E2@myserve.ca" at bounding box center [454, 413] width 226 height 39
copy code "goa482E2@myserve.ca"
drag, startPoint x: 542, startPoint y: 410, endPoint x: 603, endPoint y: 413, distance: 61.1
click at [603, 413] on td "BgG7i_Ng8q6" at bounding box center [628, 413] width 123 height 39
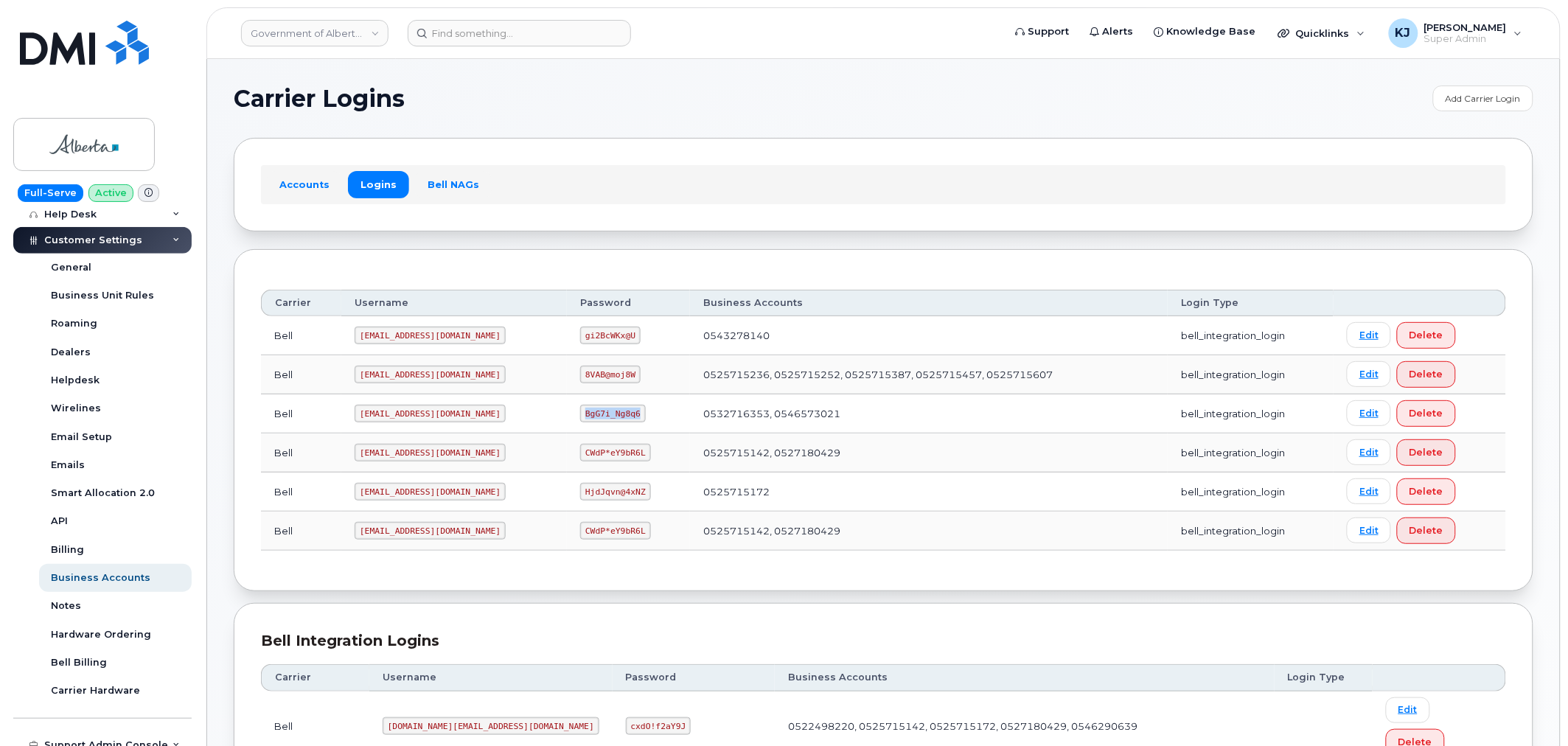
copy code "BgG7i_Ng8q6"
click at [468, 31] on input at bounding box center [520, 32] width 224 height 26
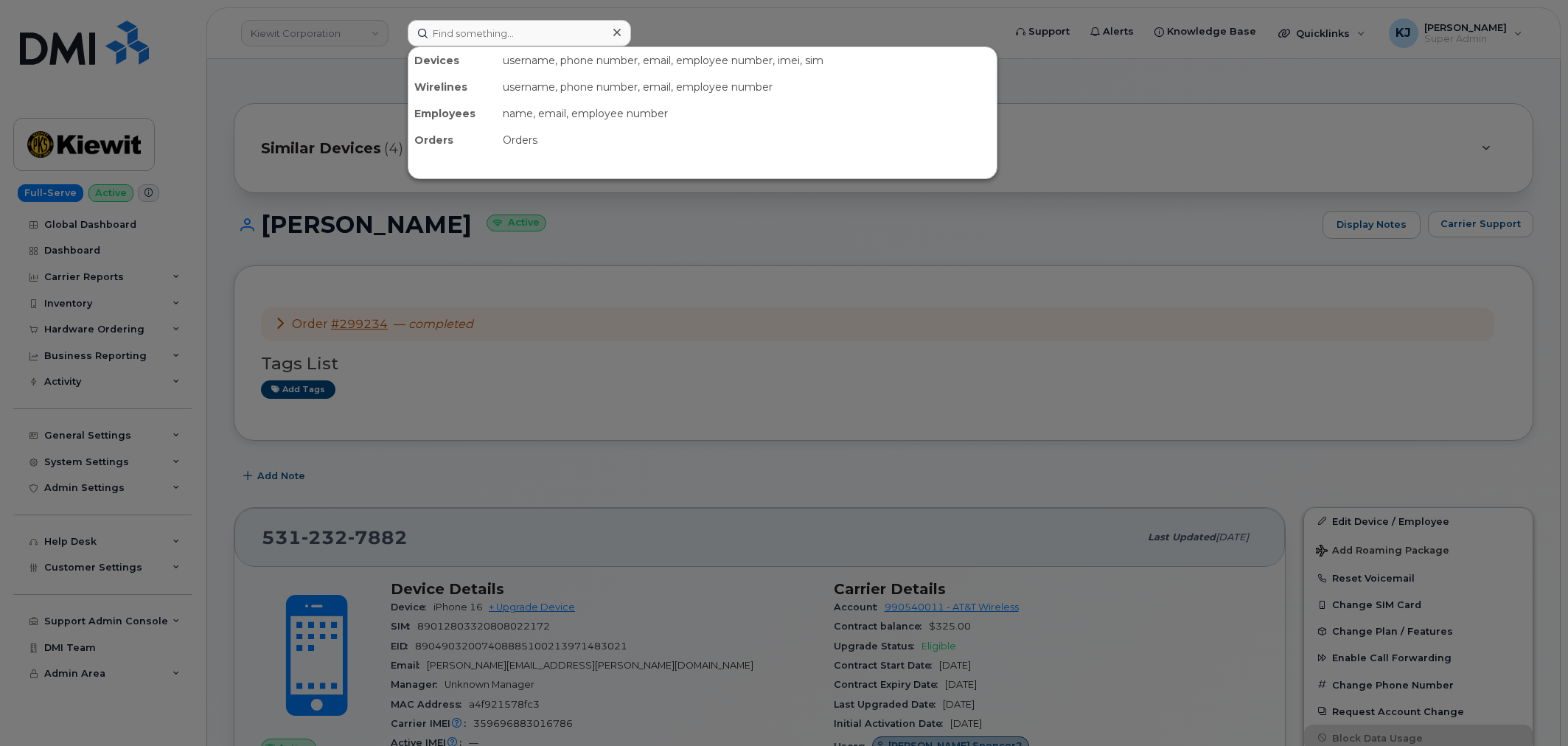
click at [469, 30] on input at bounding box center [520, 32] width 224 height 26
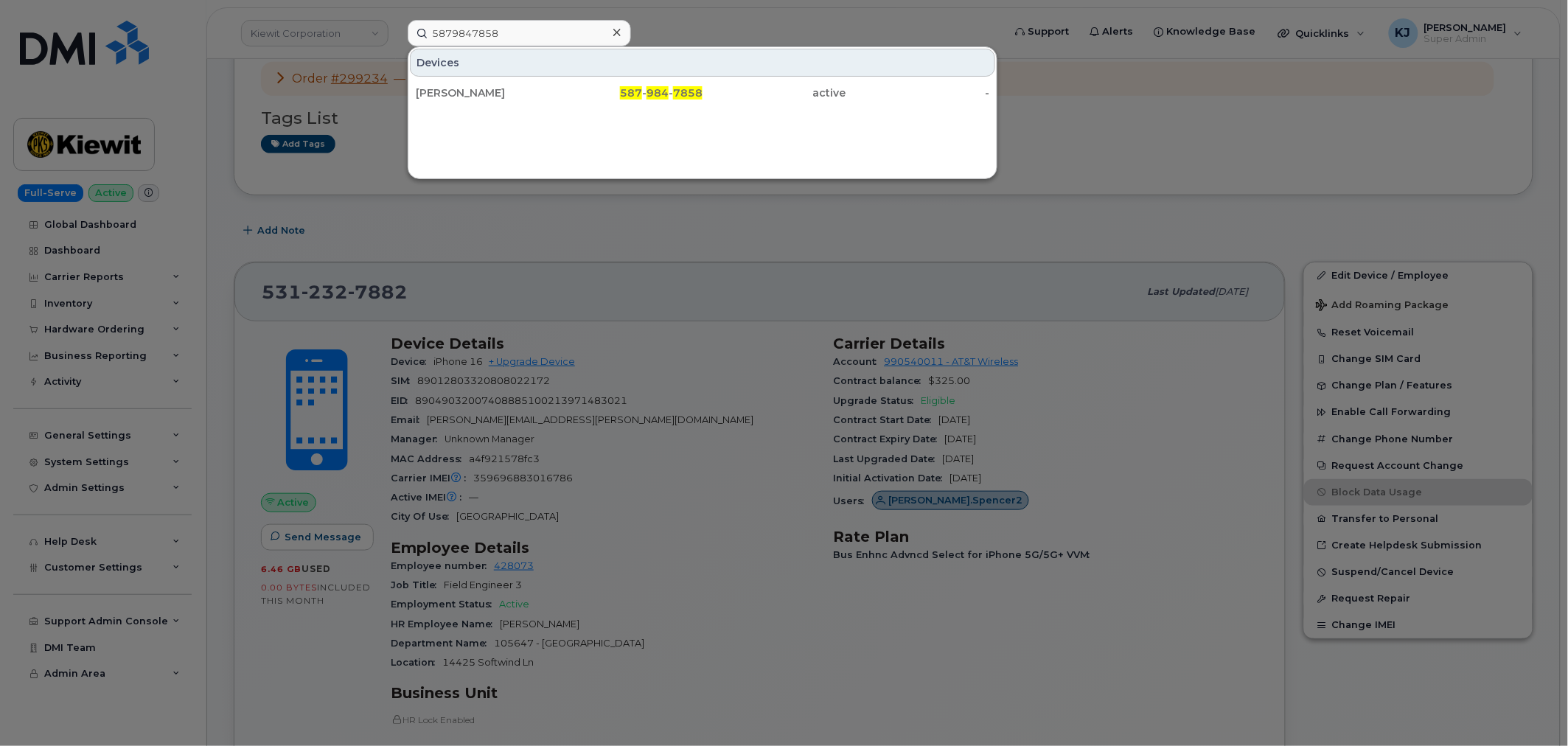
type input "5879847858"
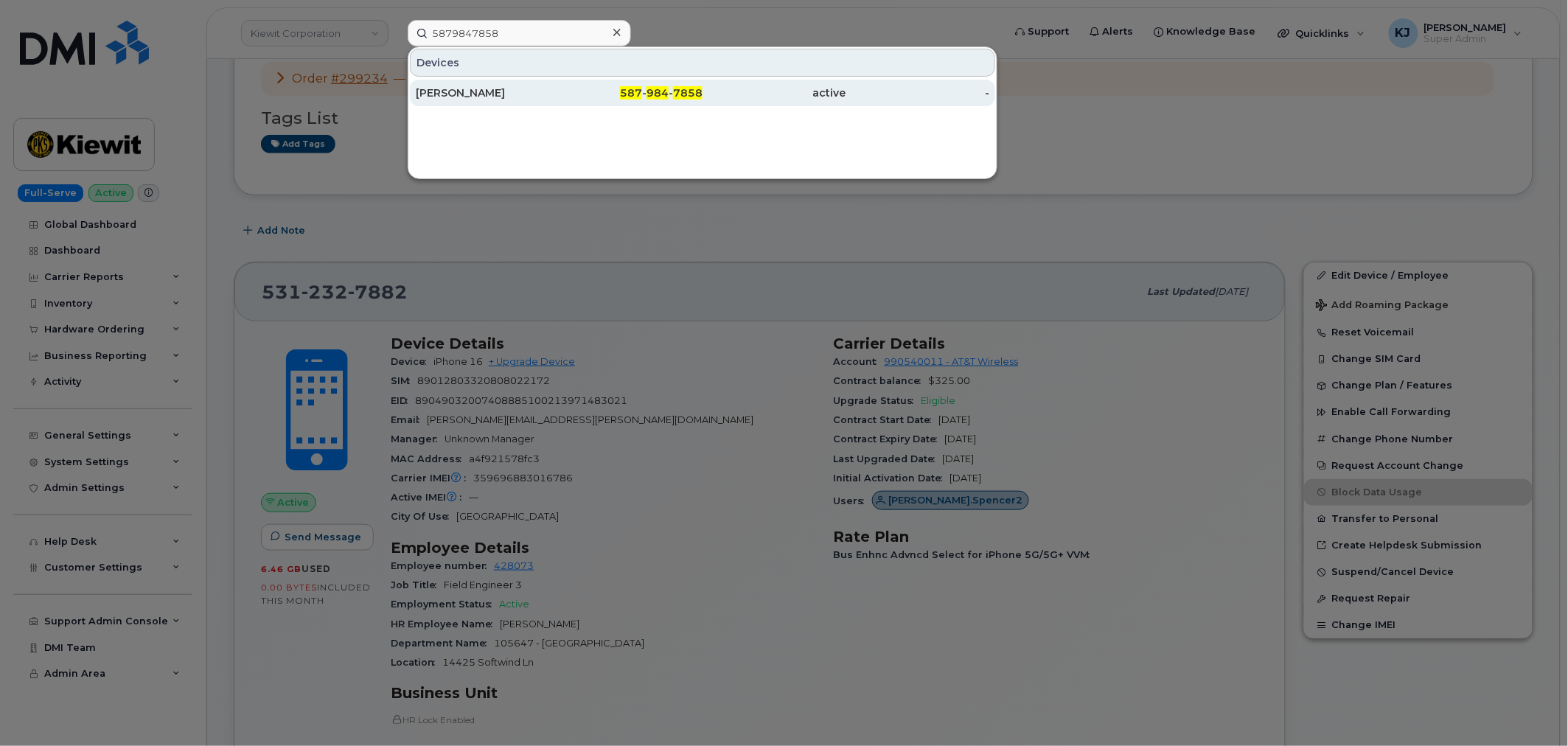
click at [562, 87] on div "587 - 984 - 7858" at bounding box center [631, 93] width 143 height 14
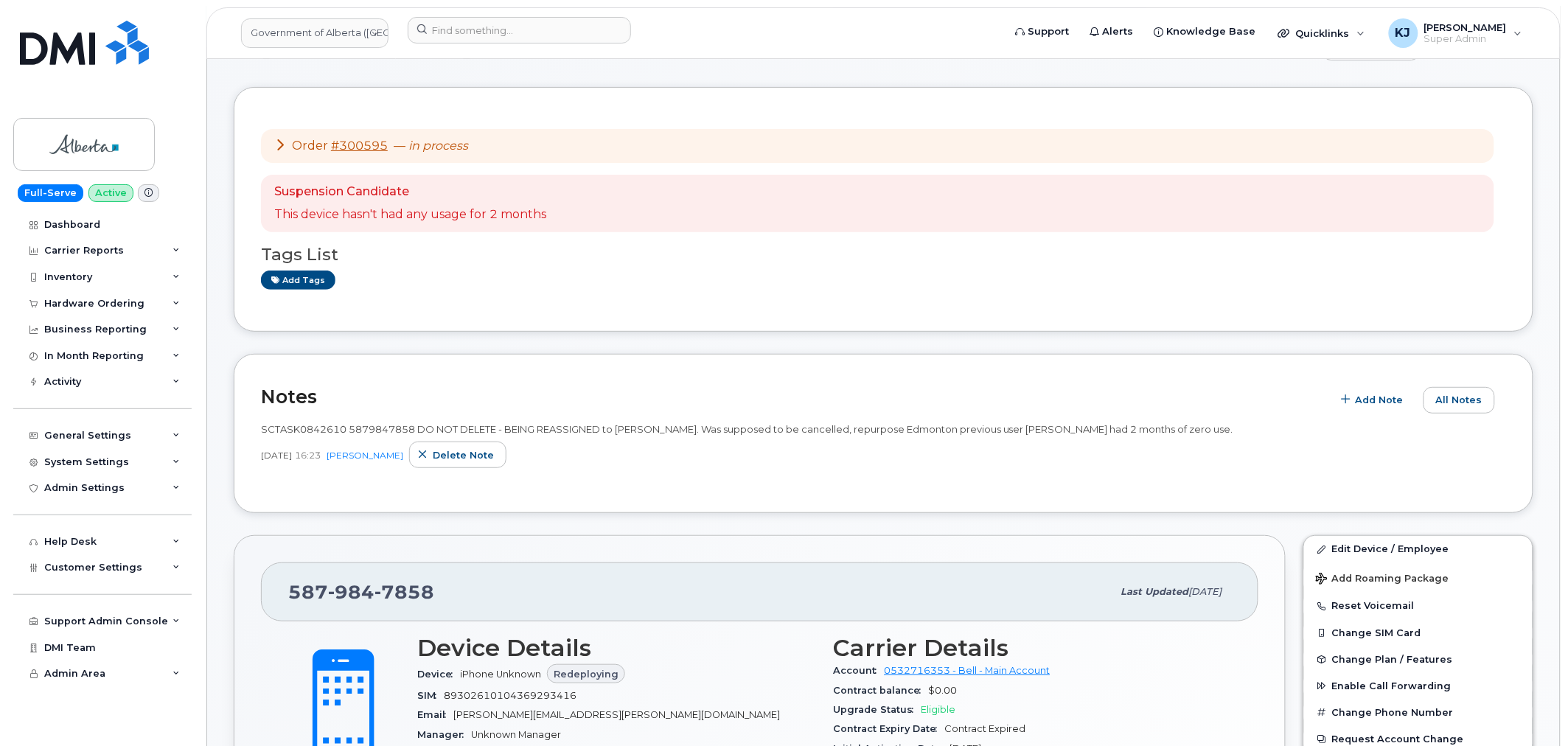
scroll to position [82, 0]
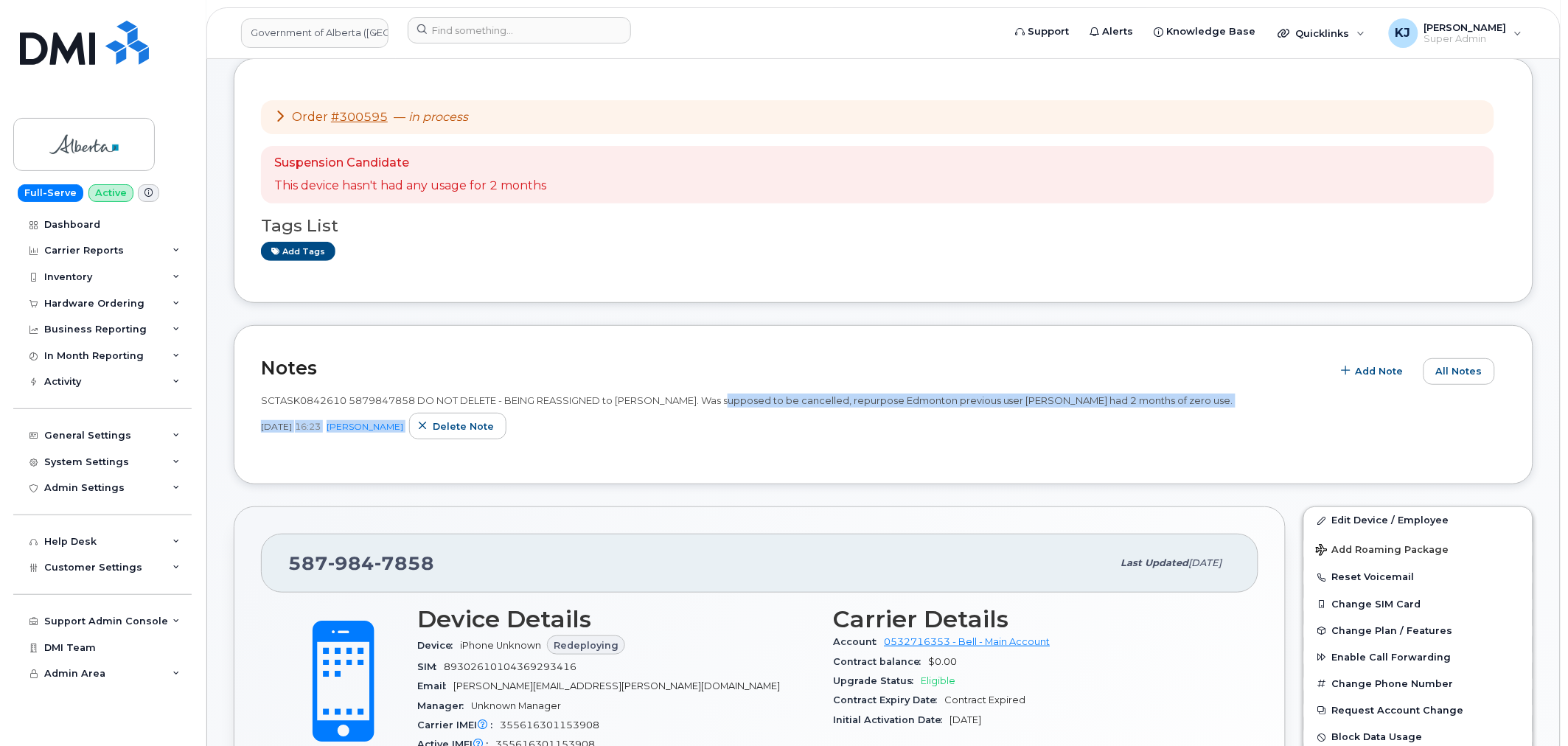
drag, startPoint x: 715, startPoint y: 399, endPoint x: 1065, endPoint y: 389, distance: 350.1
click at [1029, 398] on span "SCTASK0842610 5879847858 DO NOT DELETE - BEING REASSIGNED to [PERSON_NAME]. Was…" at bounding box center [747, 400] width 973 height 12
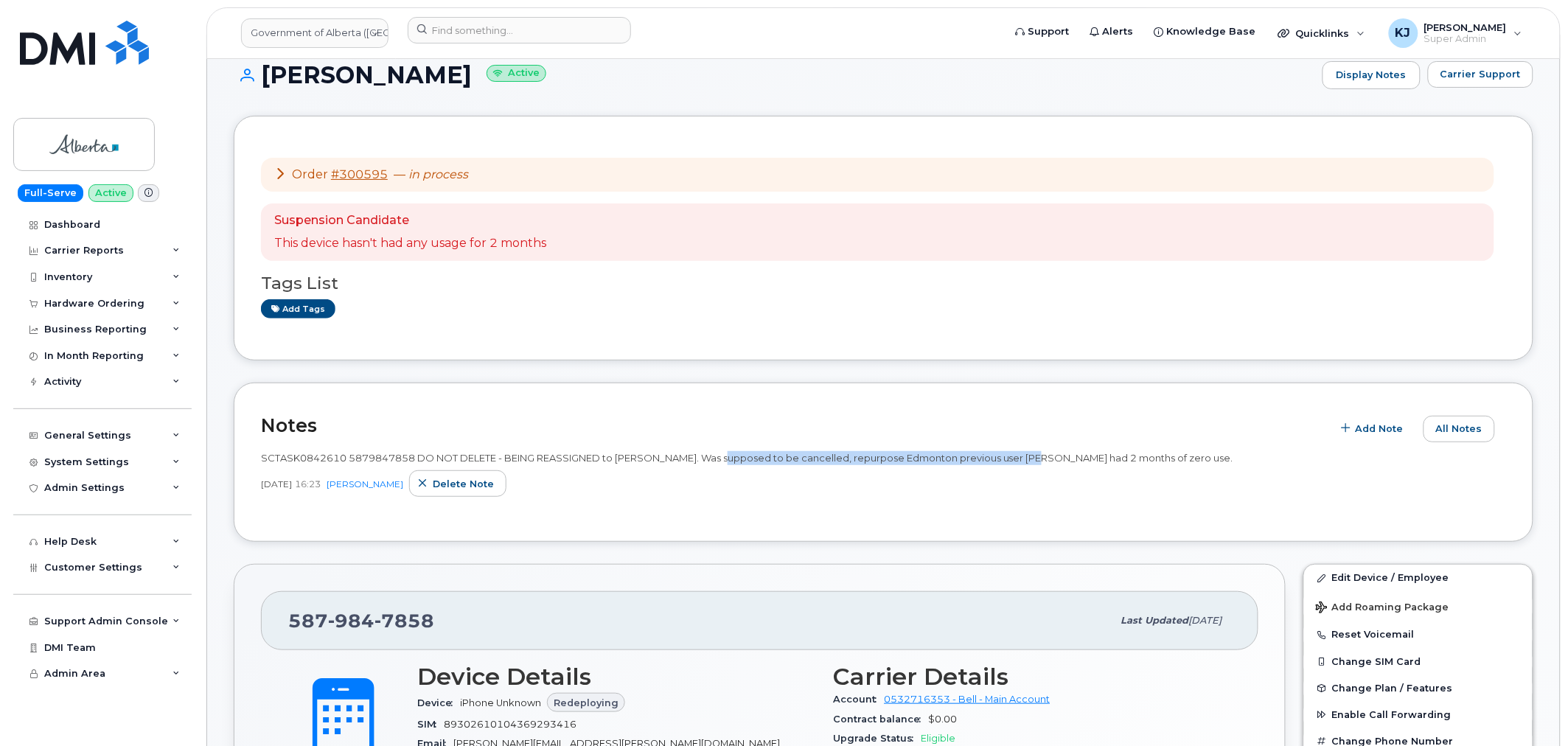
scroll to position [0, 0]
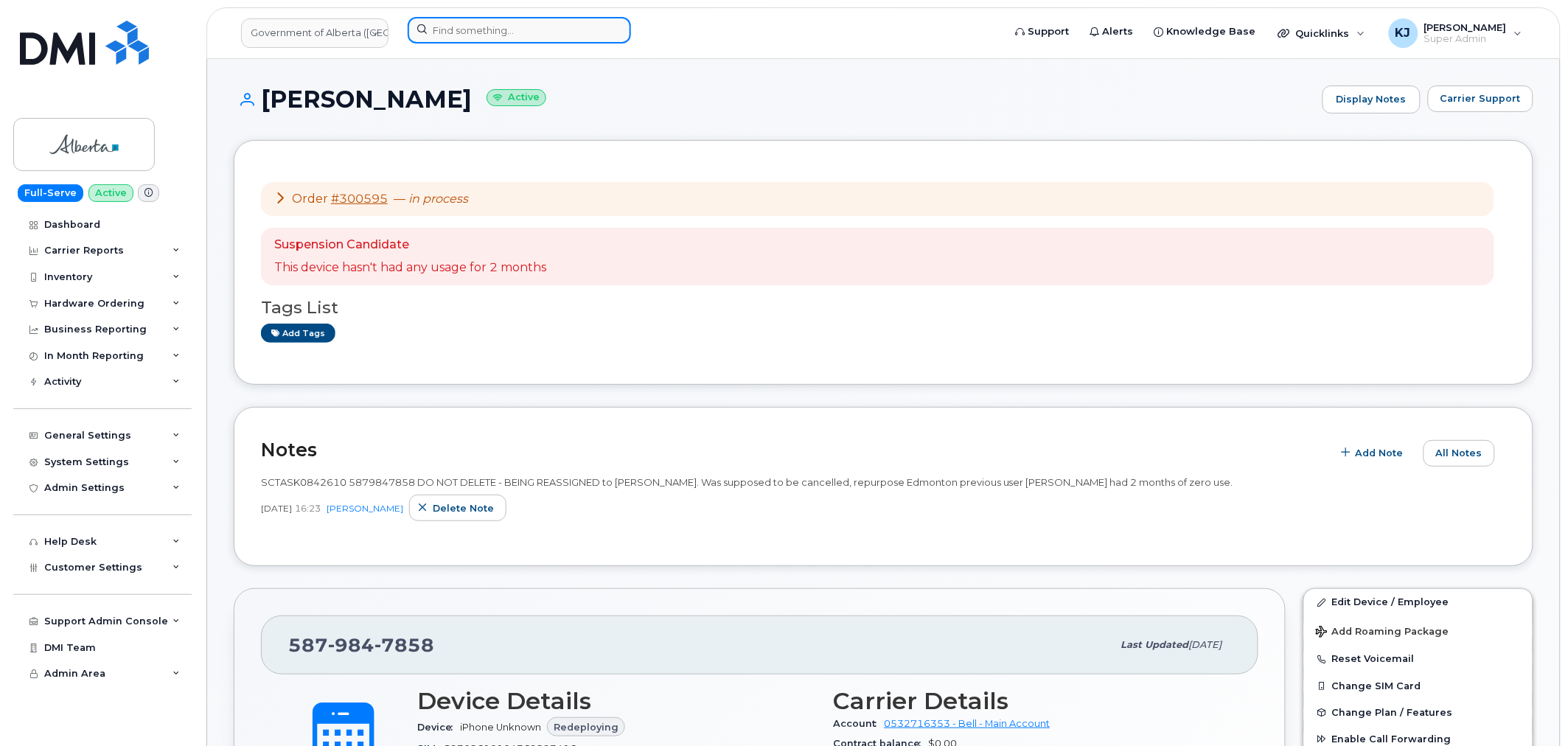
click at [492, 32] on input at bounding box center [520, 30] width 224 height 26
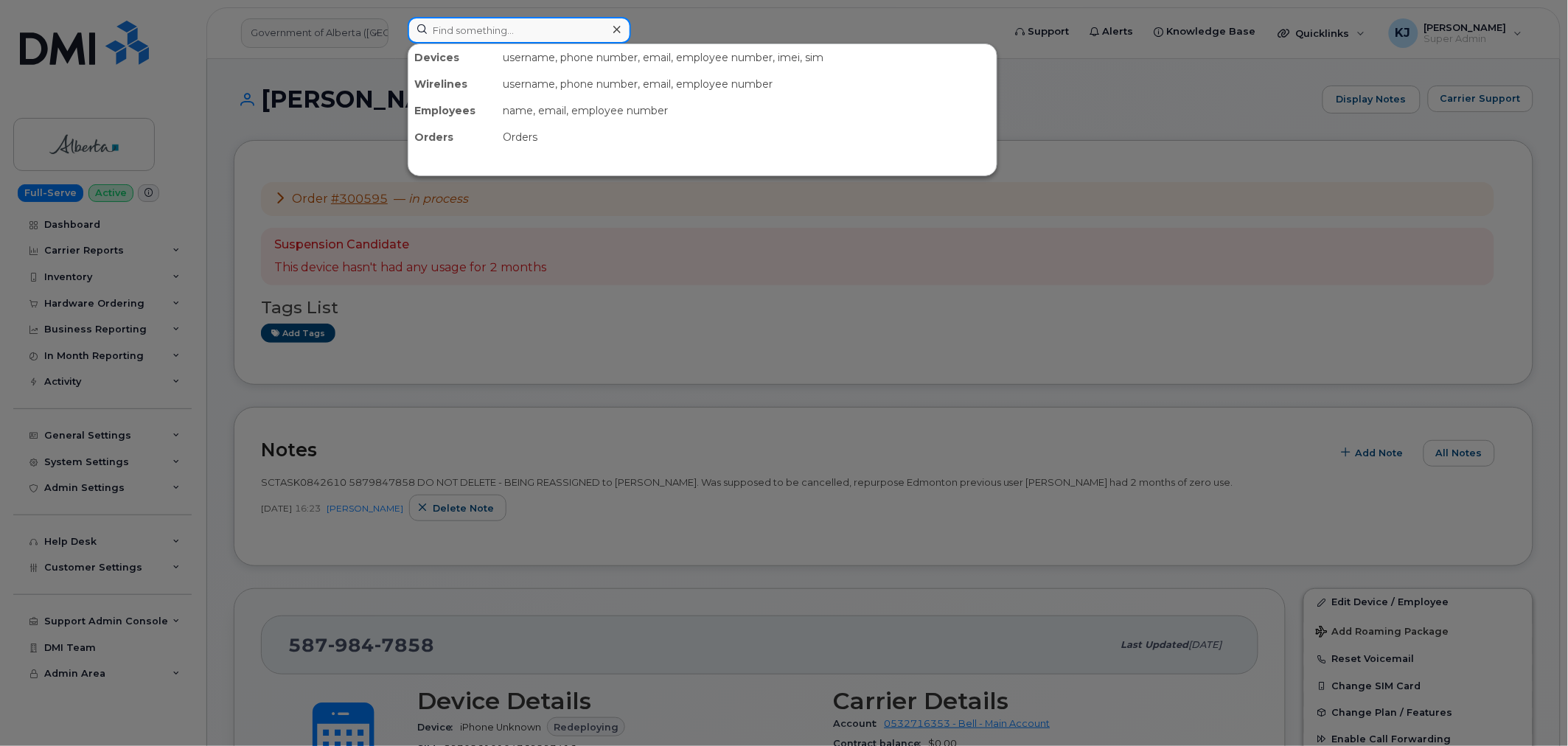
paste input "5062825163"
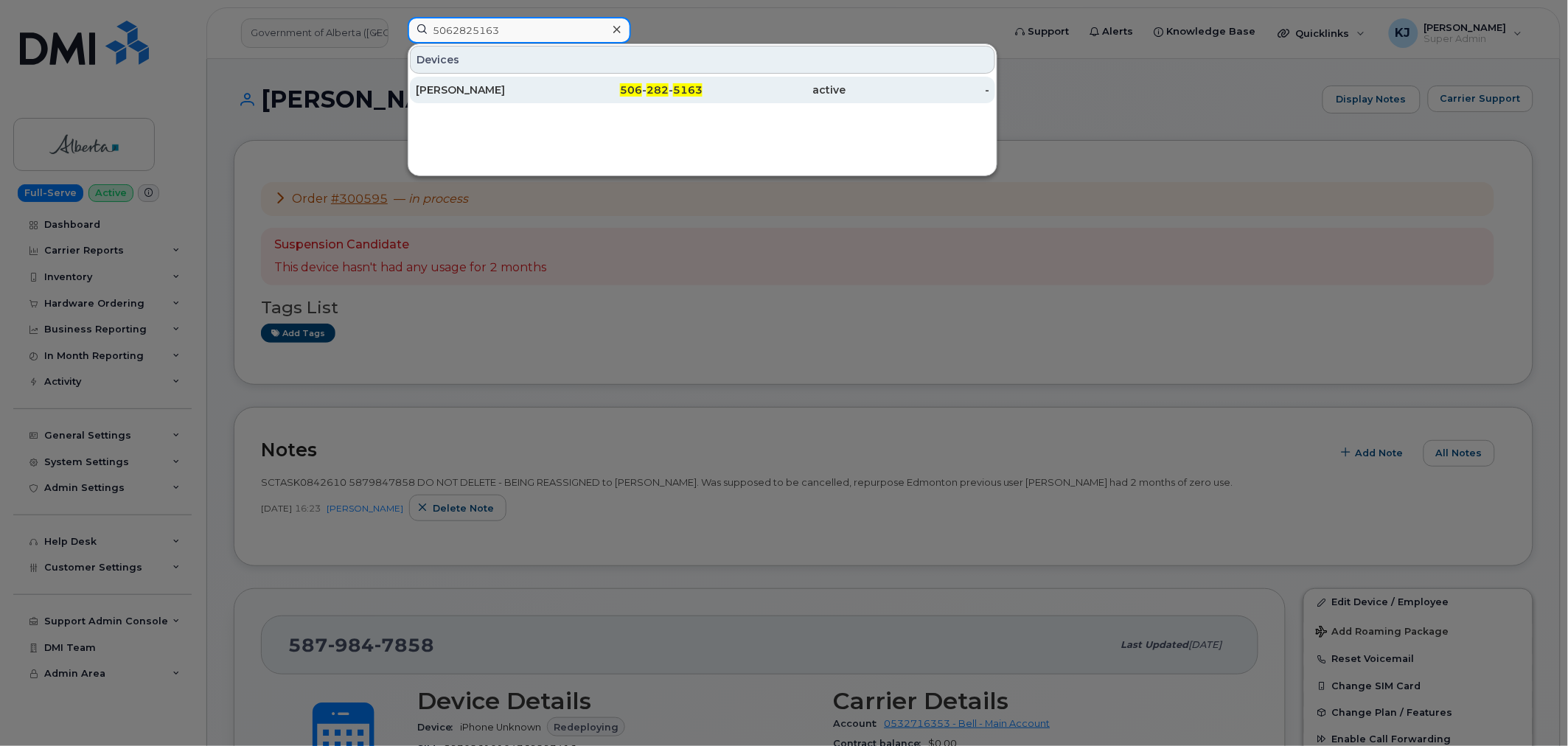
type input "5062825163"
click at [506, 87] on div "[PERSON_NAME]" at bounding box center [487, 90] width 143 height 14
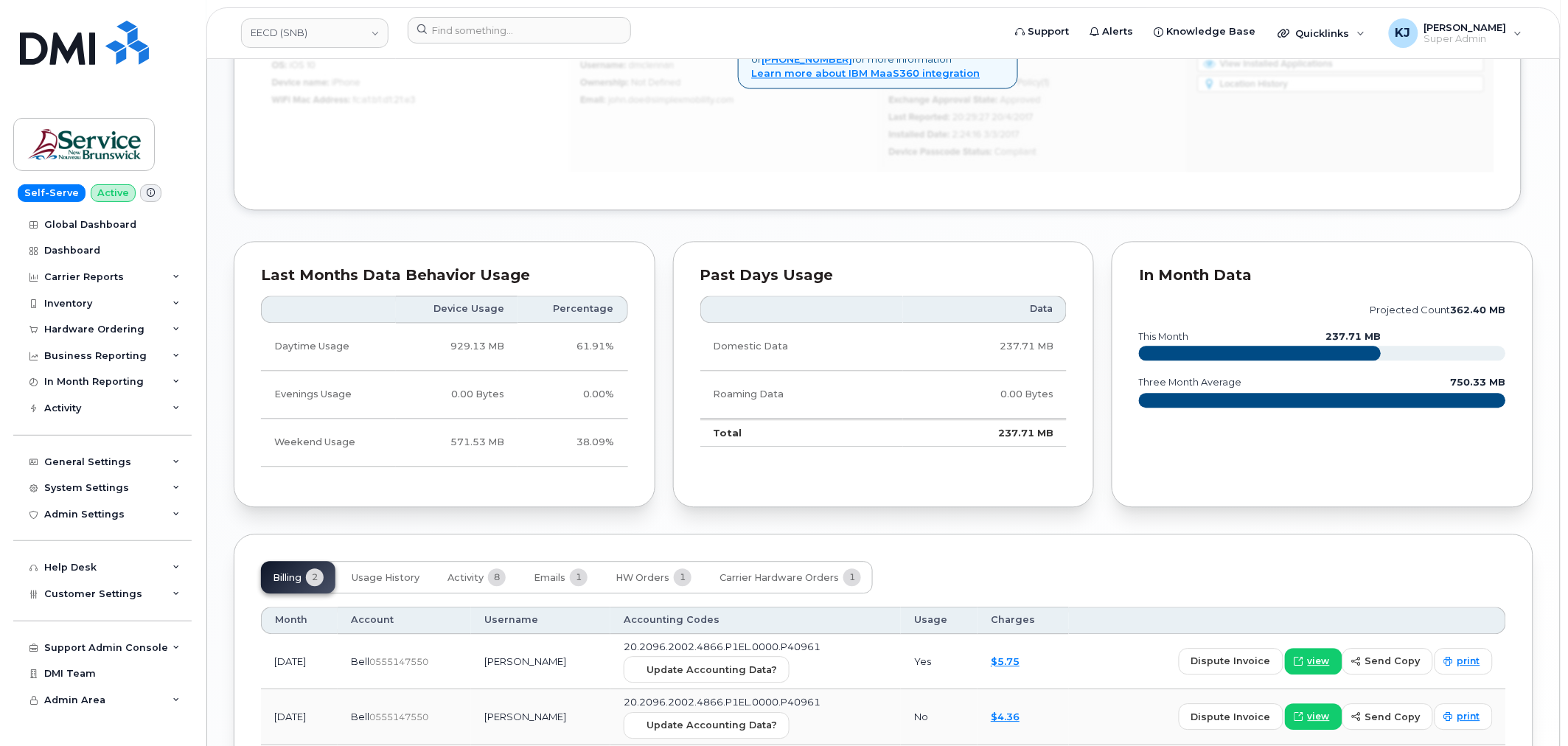
scroll to position [1064, 0]
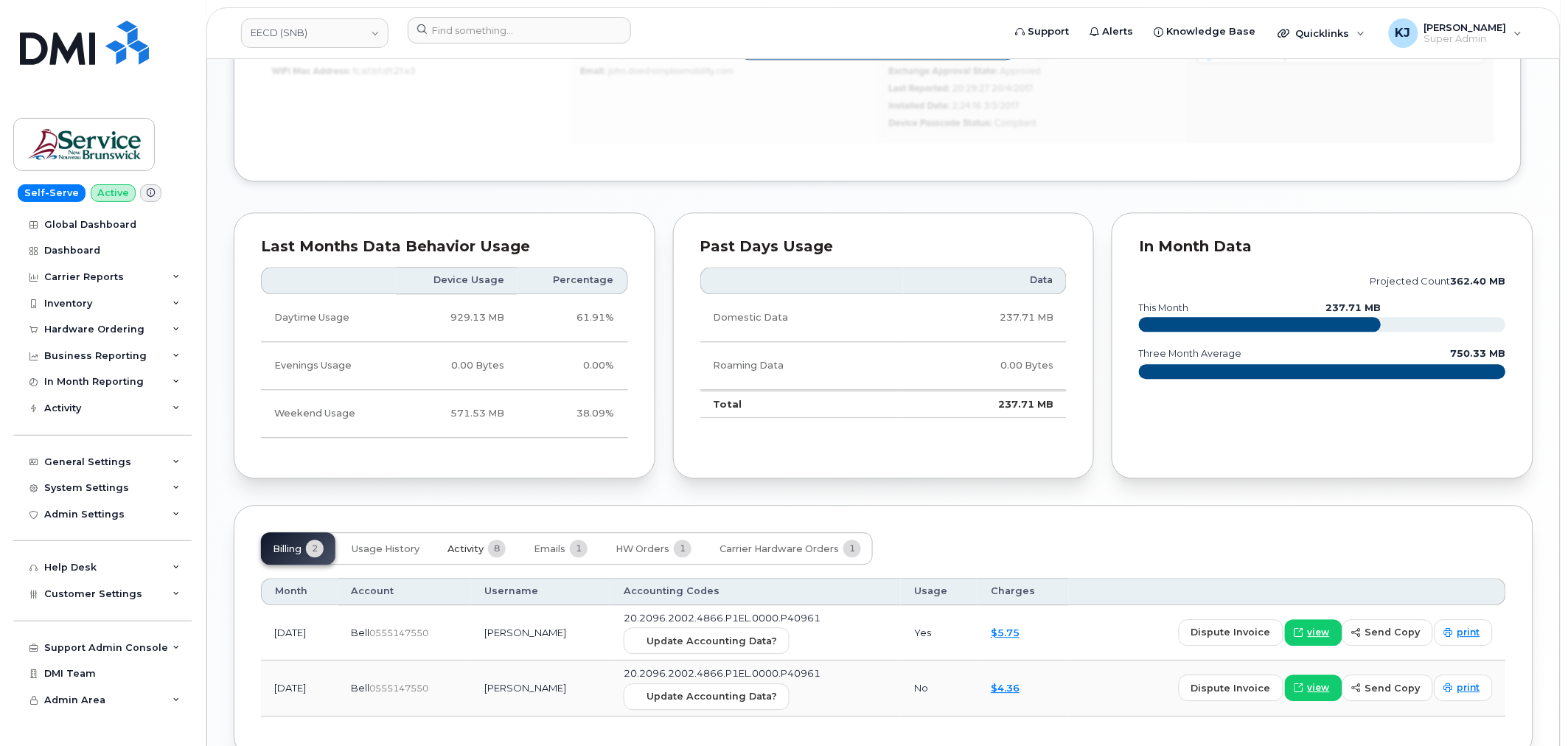
click at [480, 546] on span "Activity" at bounding box center [466, 548] width 36 height 12
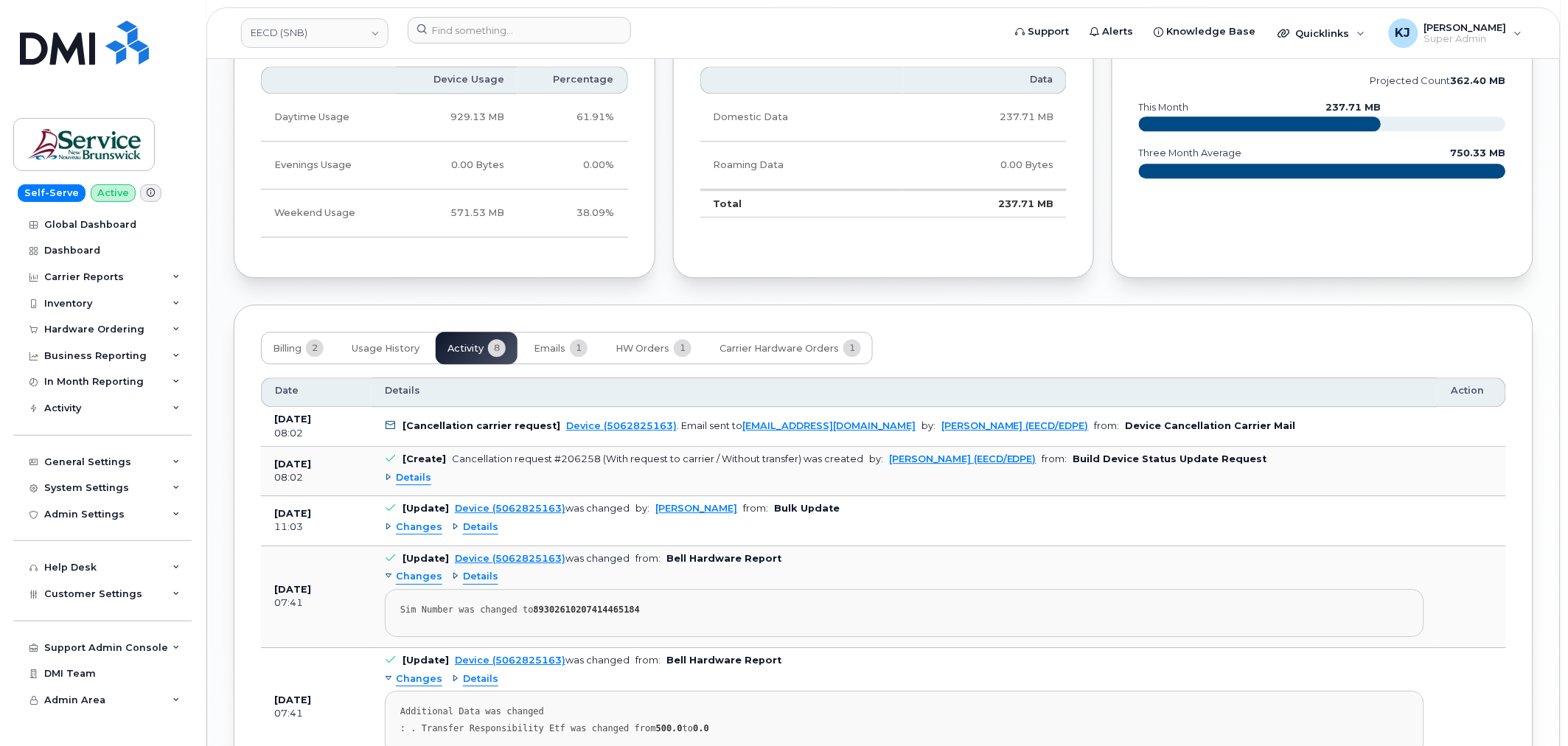
scroll to position [1293, 0]
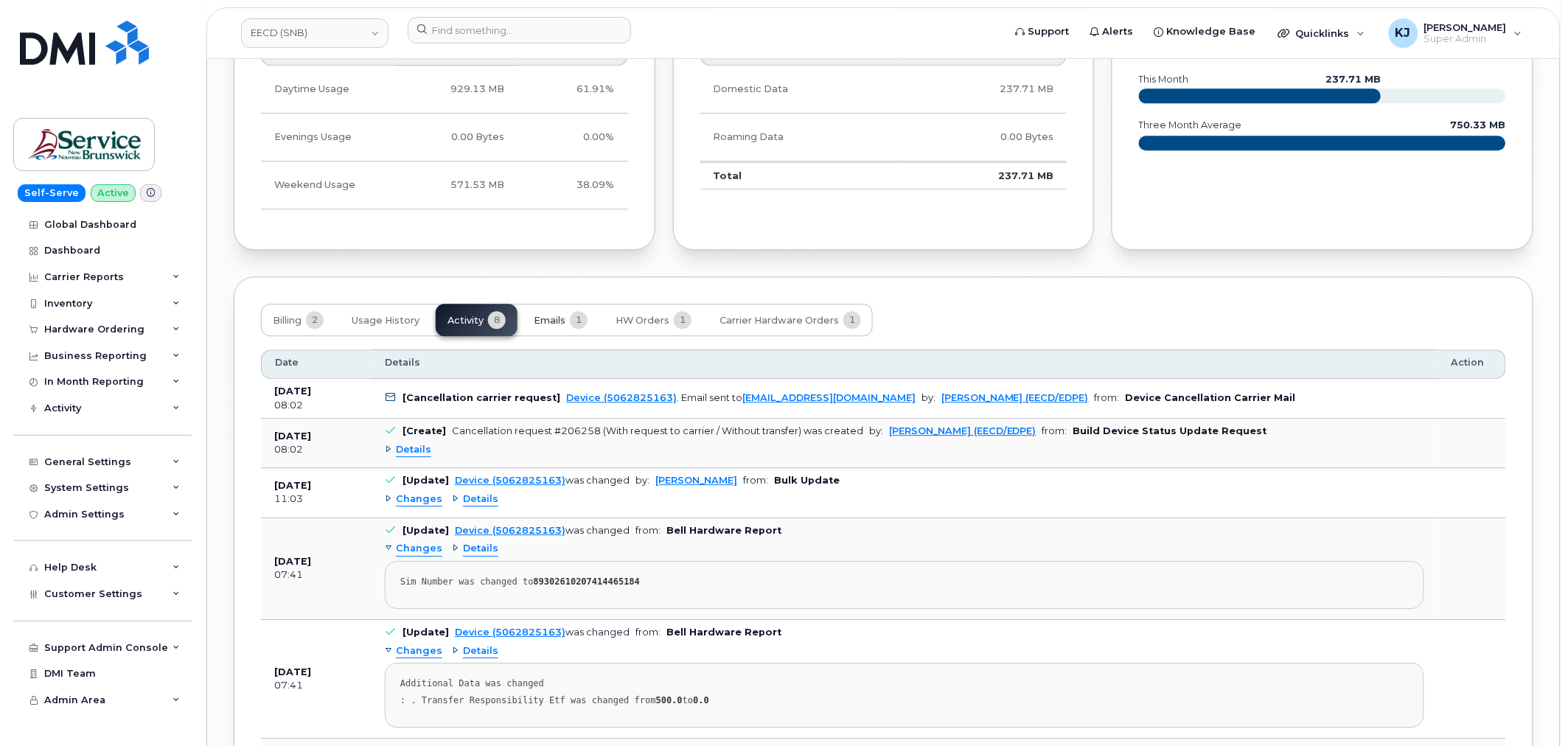
click at [576, 315] on span "1" at bounding box center [579, 320] width 18 height 18
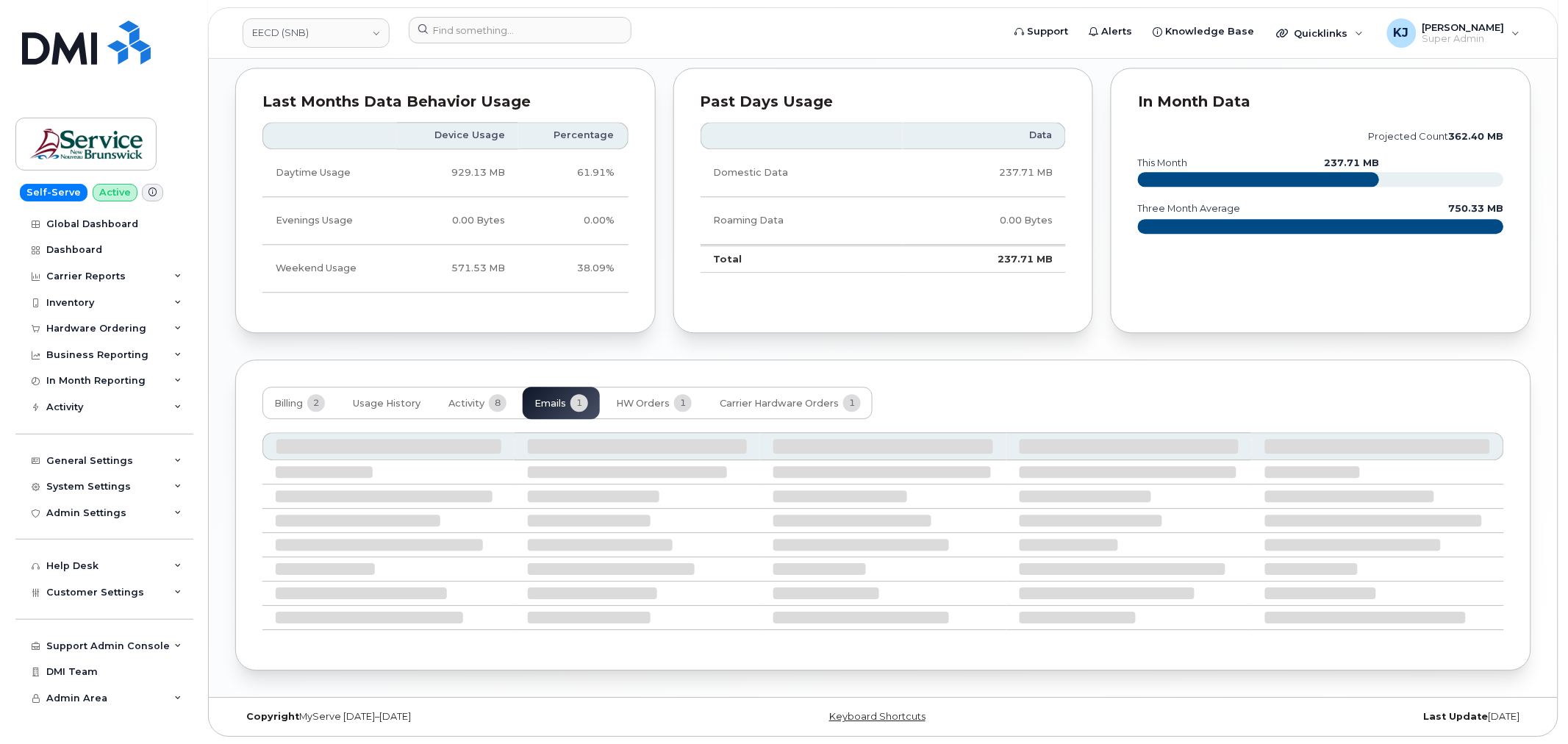
scroll to position [1062, 0]
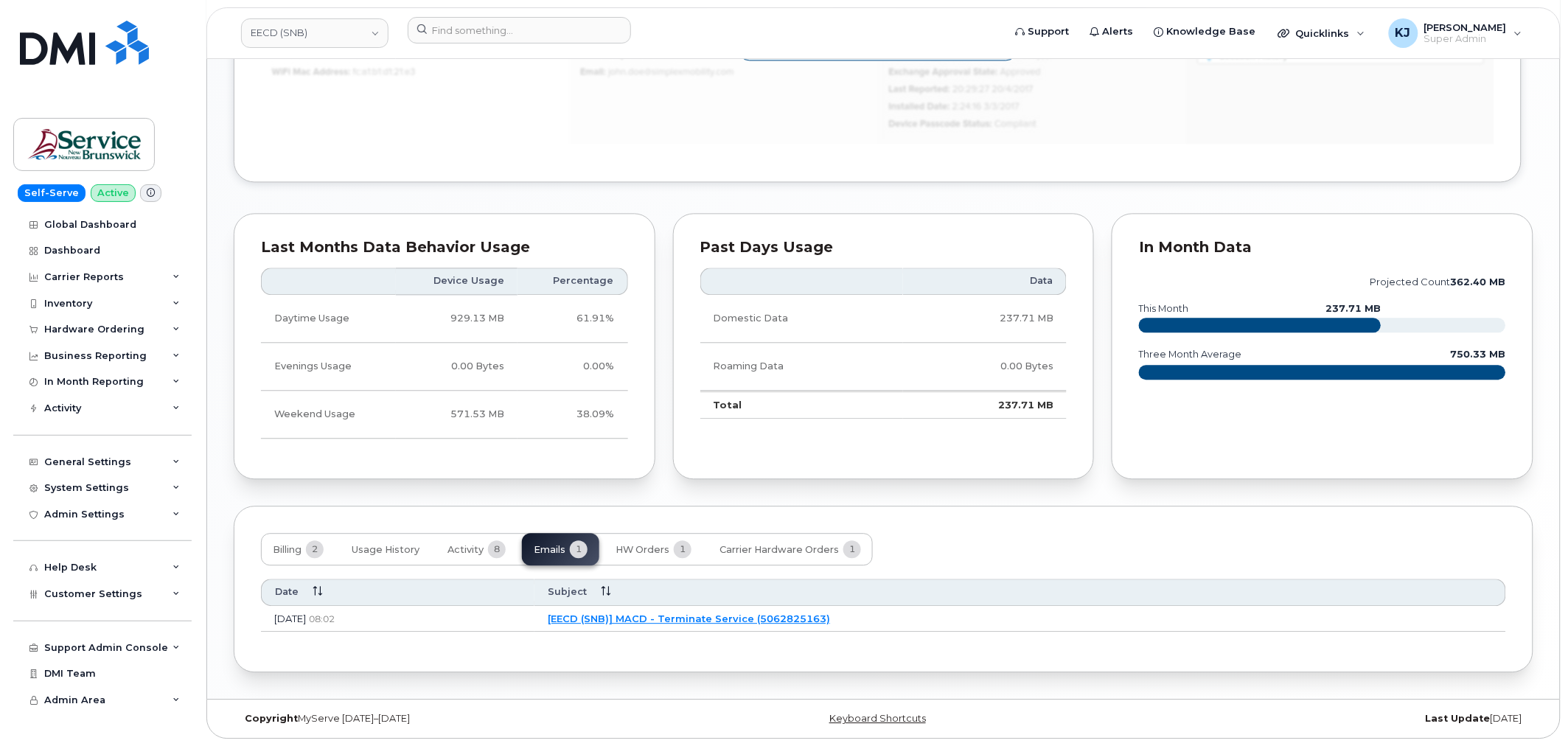
click at [714, 615] on link "[EECD (SNB)] MACD - Terminate Service (5062825163)" at bounding box center [688, 618] width 282 height 12
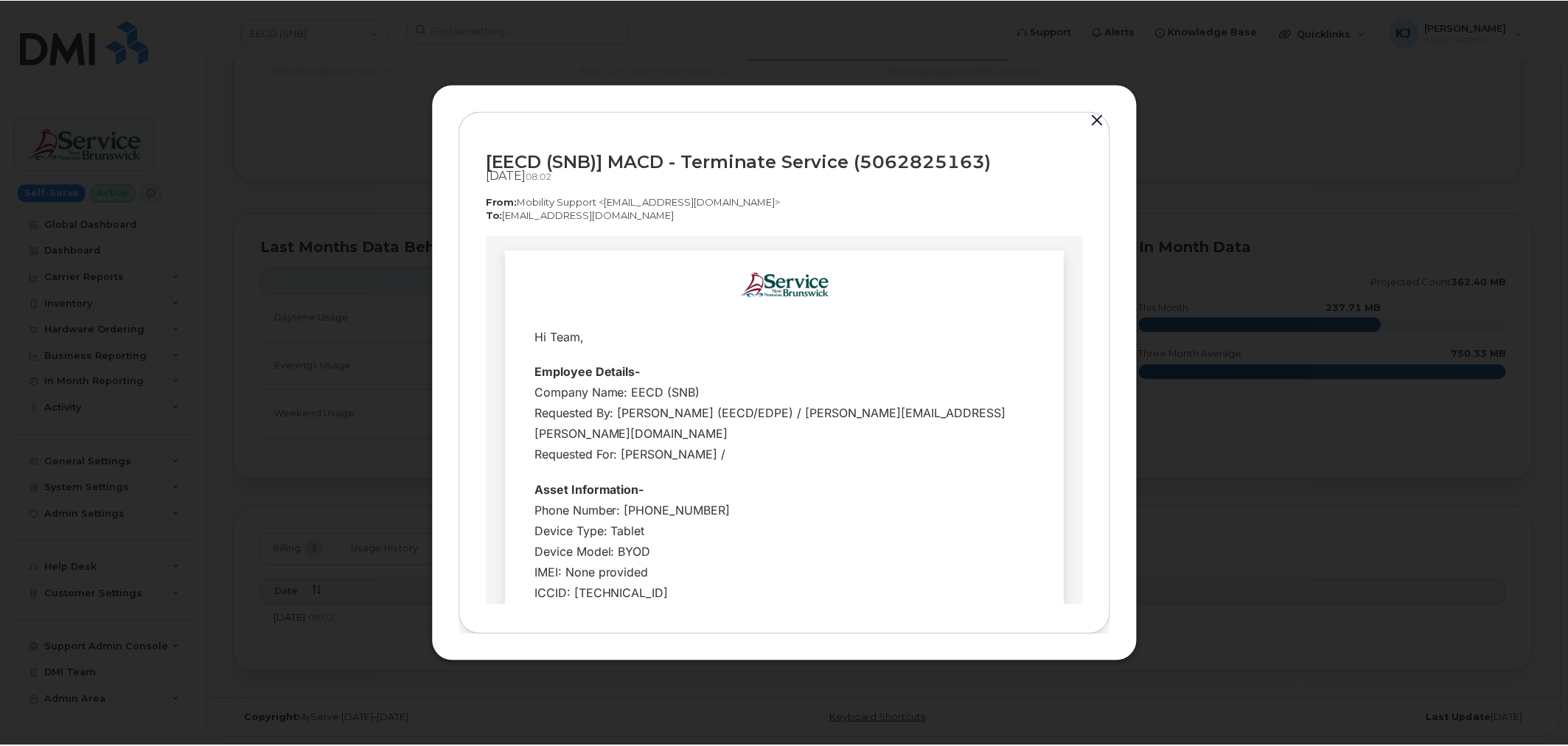
scroll to position [0, 0]
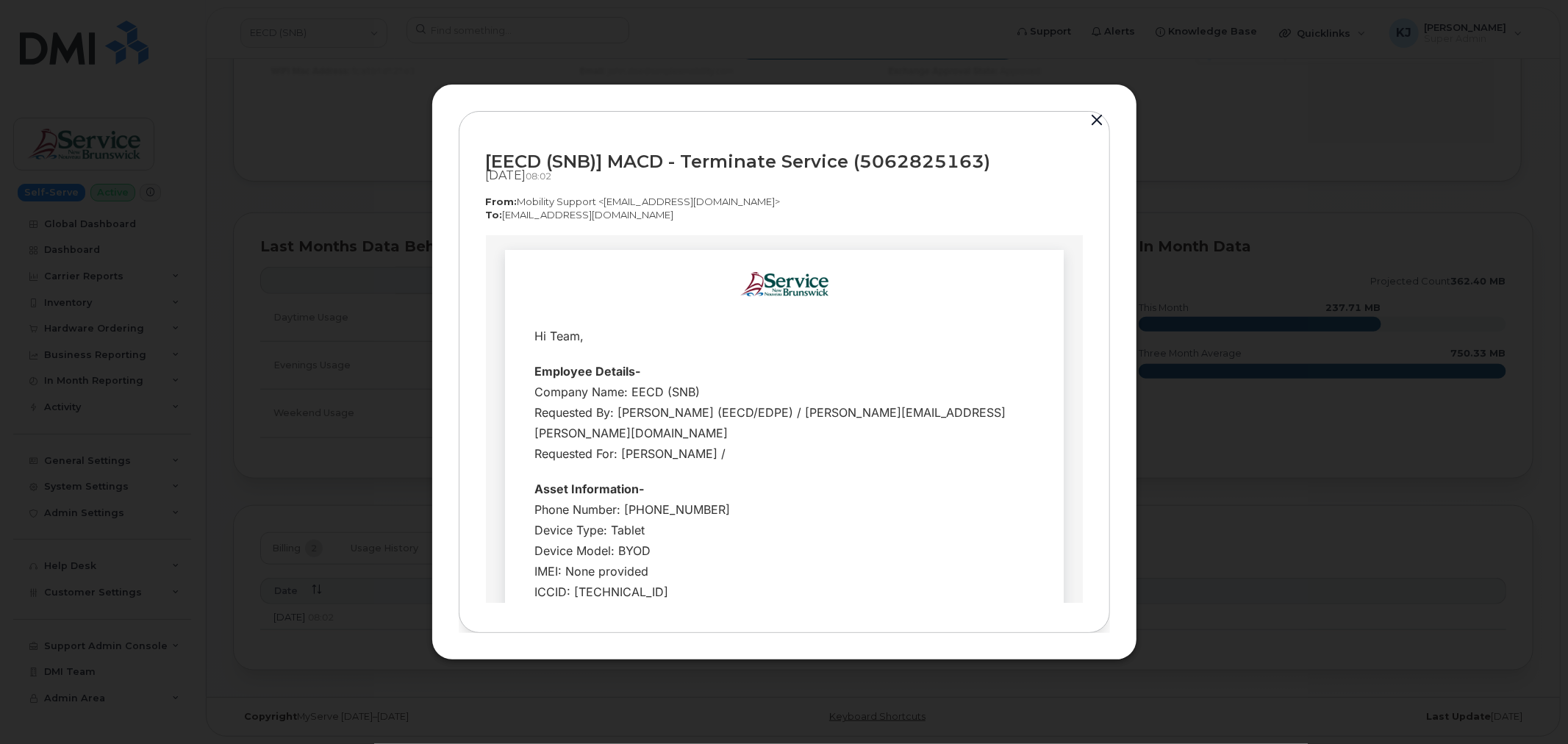
click at [1094, 120] on button "button" at bounding box center [1098, 121] width 22 height 21
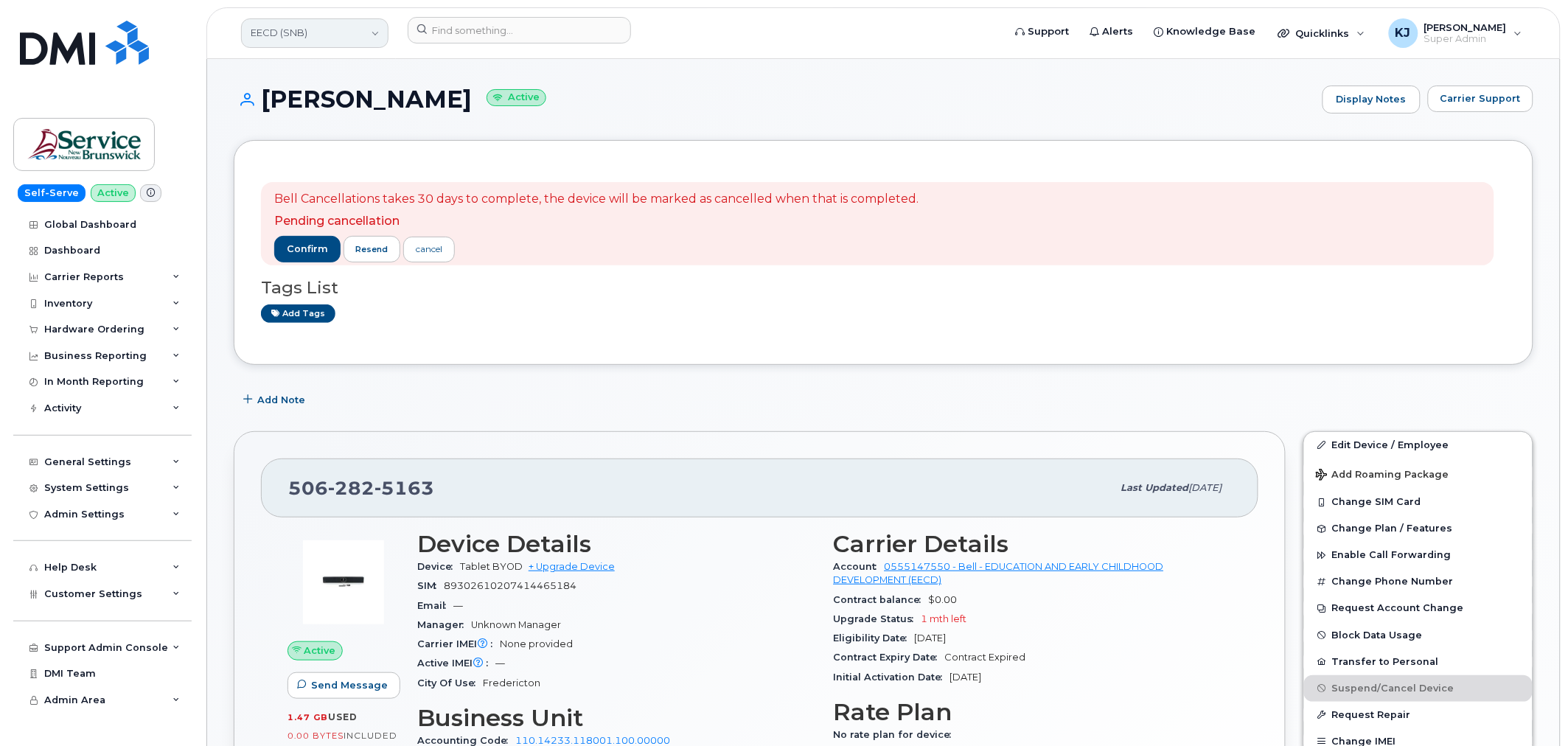
click at [325, 30] on link "EECD (SNB)" at bounding box center [314, 32] width 147 height 30
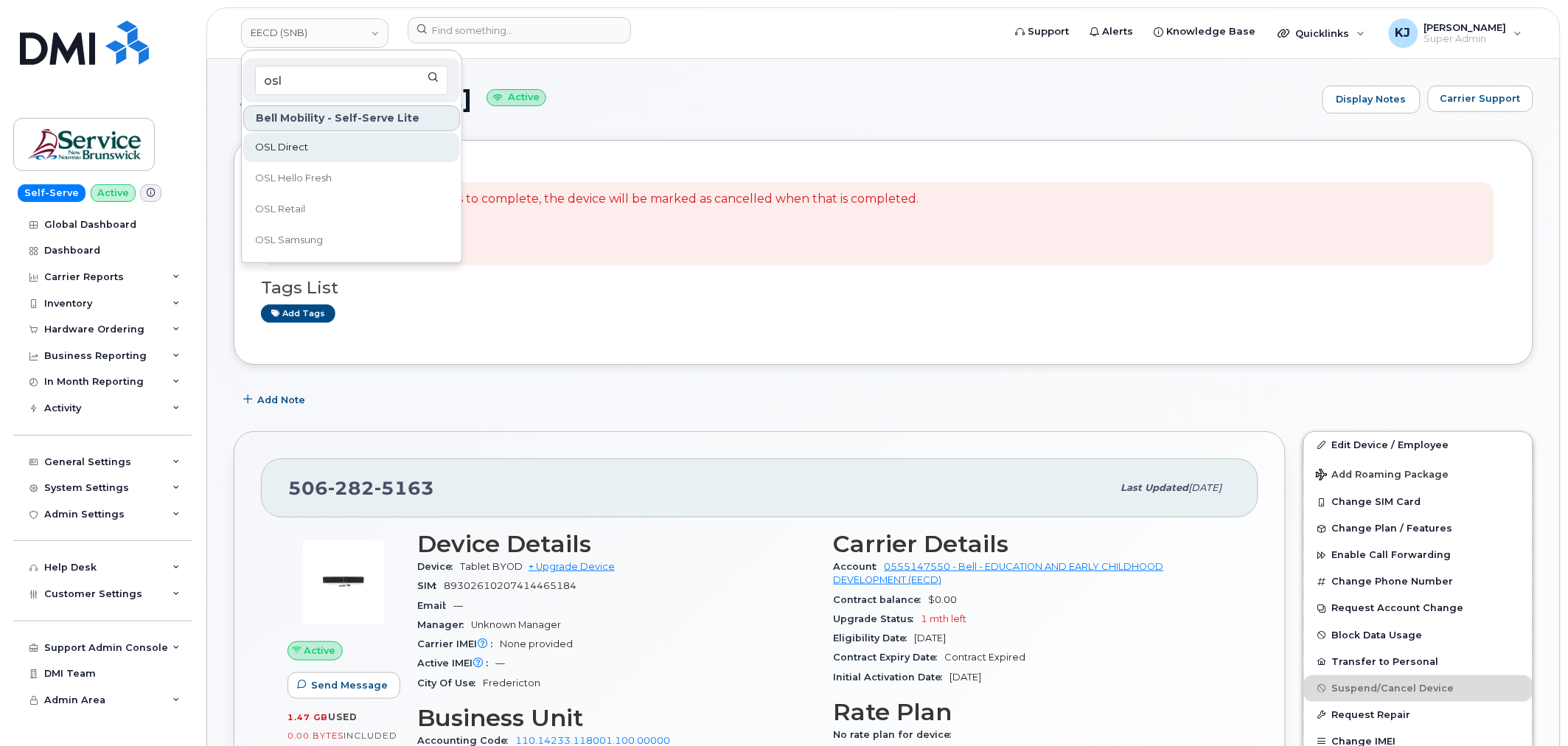
type input "osl"
click at [300, 151] on span "OSL Direct" at bounding box center [281, 147] width 53 height 14
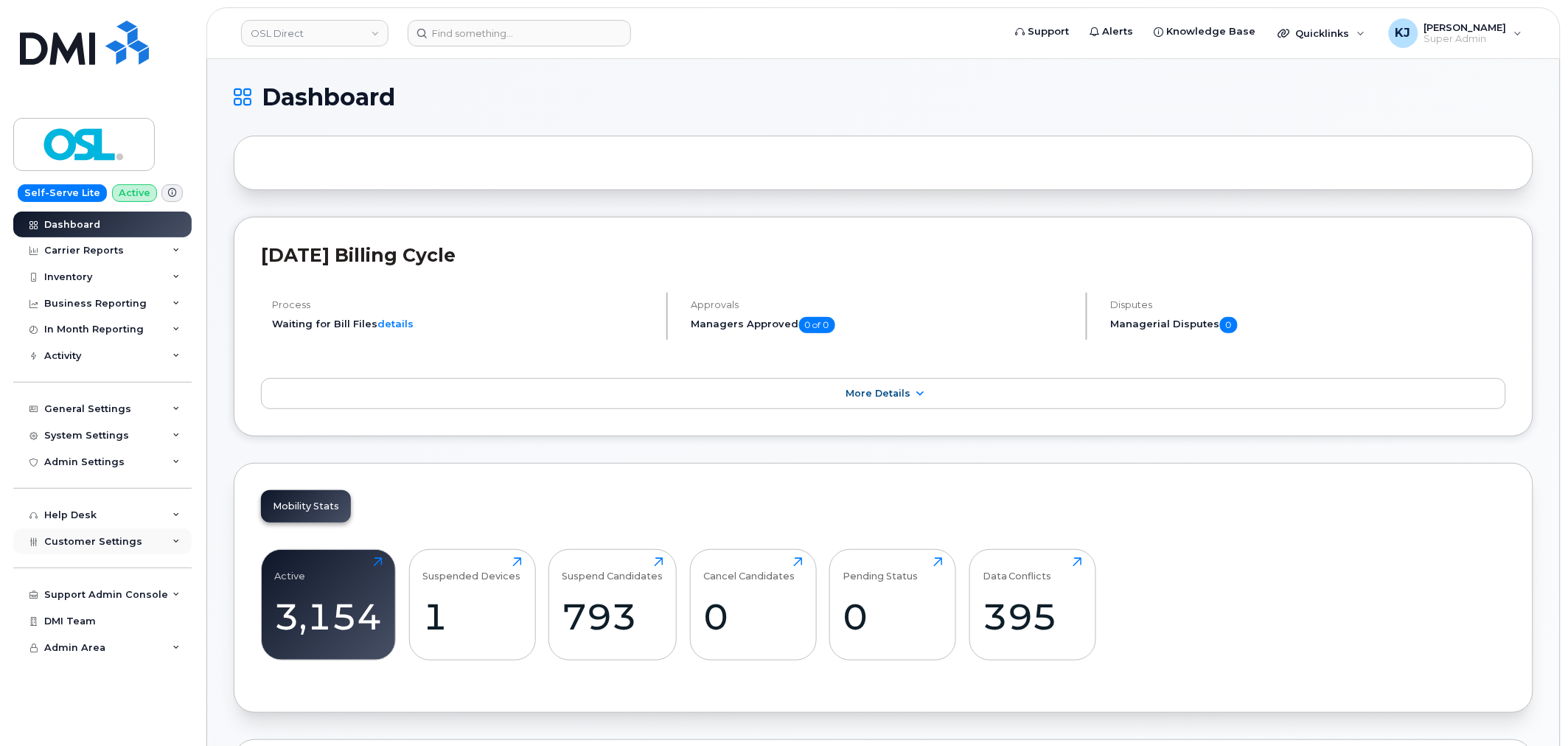
click at [99, 546] on span "Customer Settings" at bounding box center [93, 541] width 98 height 11
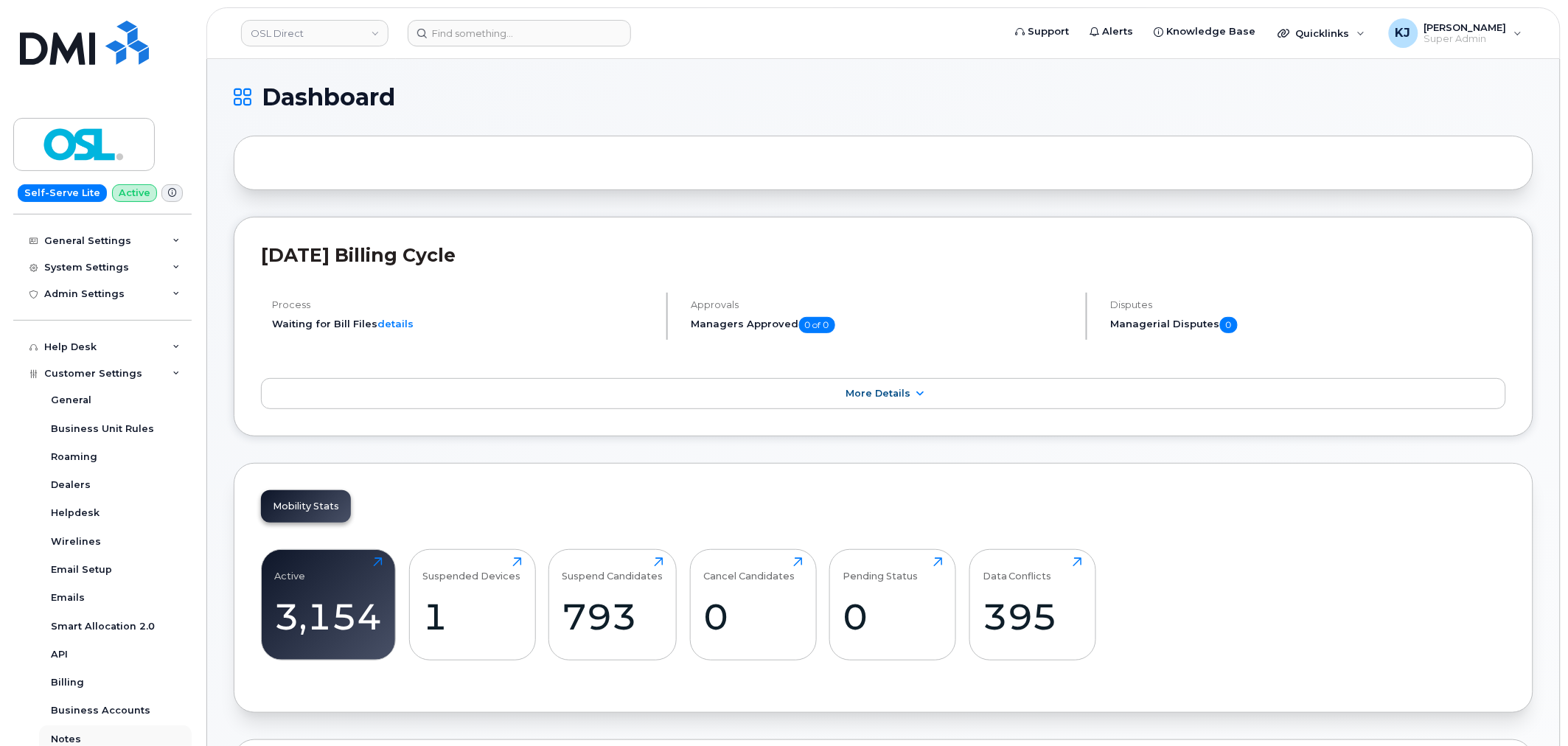
scroll to position [364, 0]
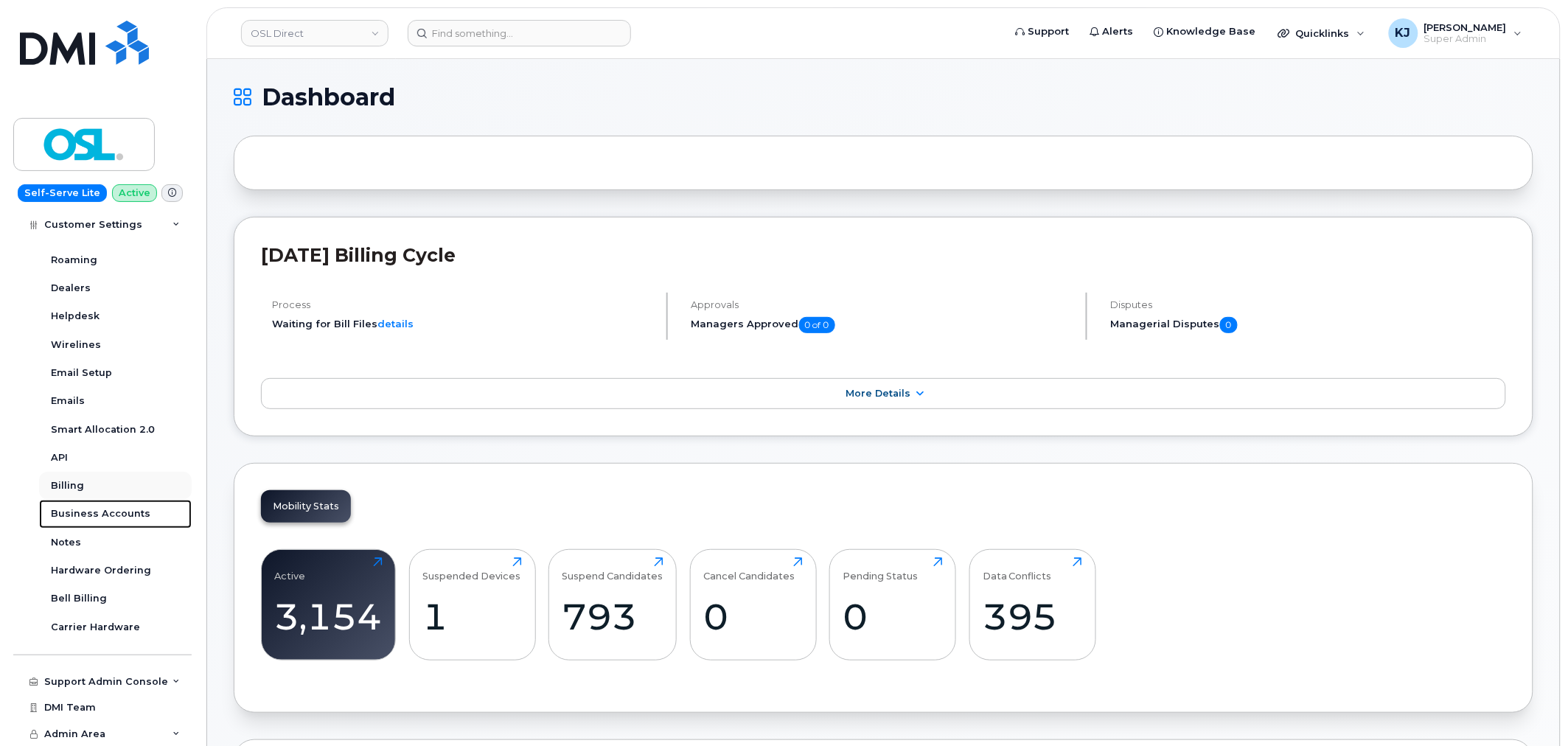
drag, startPoint x: 107, startPoint y: 513, endPoint x: 123, endPoint y: 498, distance: 21.9
click at [107, 513] on div "Business Accounts" at bounding box center [100, 513] width 99 height 14
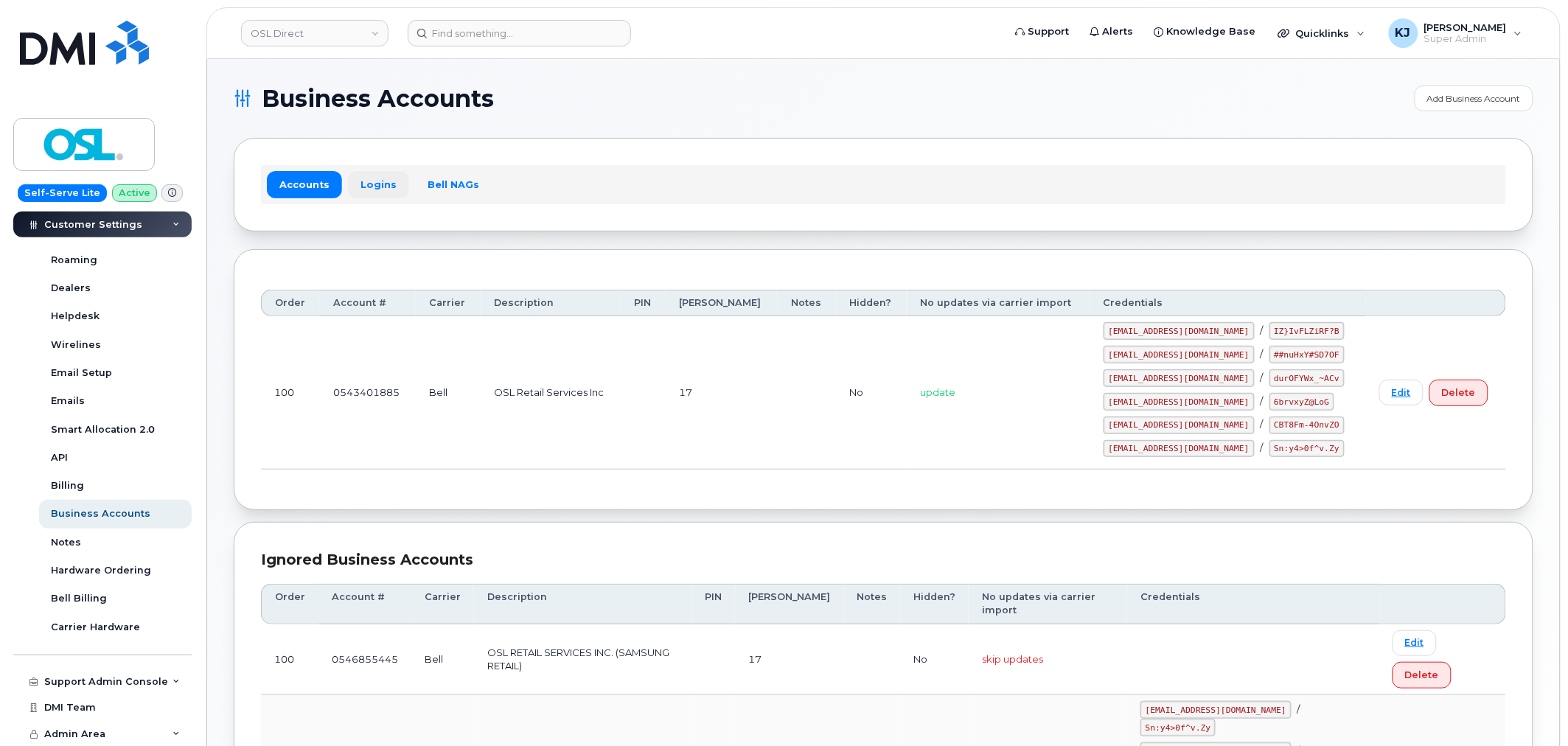
click at [367, 179] on link "Logins" at bounding box center [379, 184] width 61 height 26
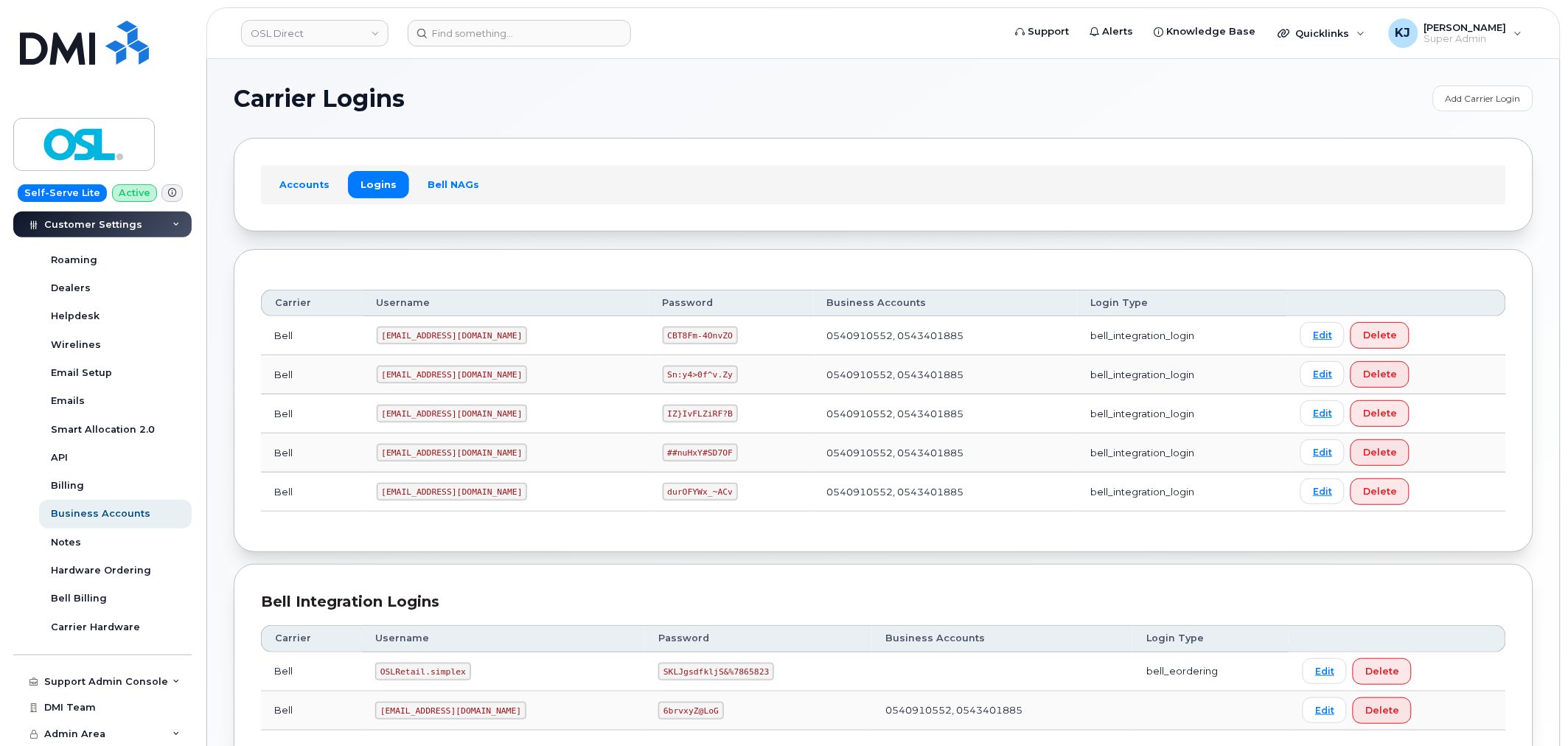
scroll to position [111, 0]
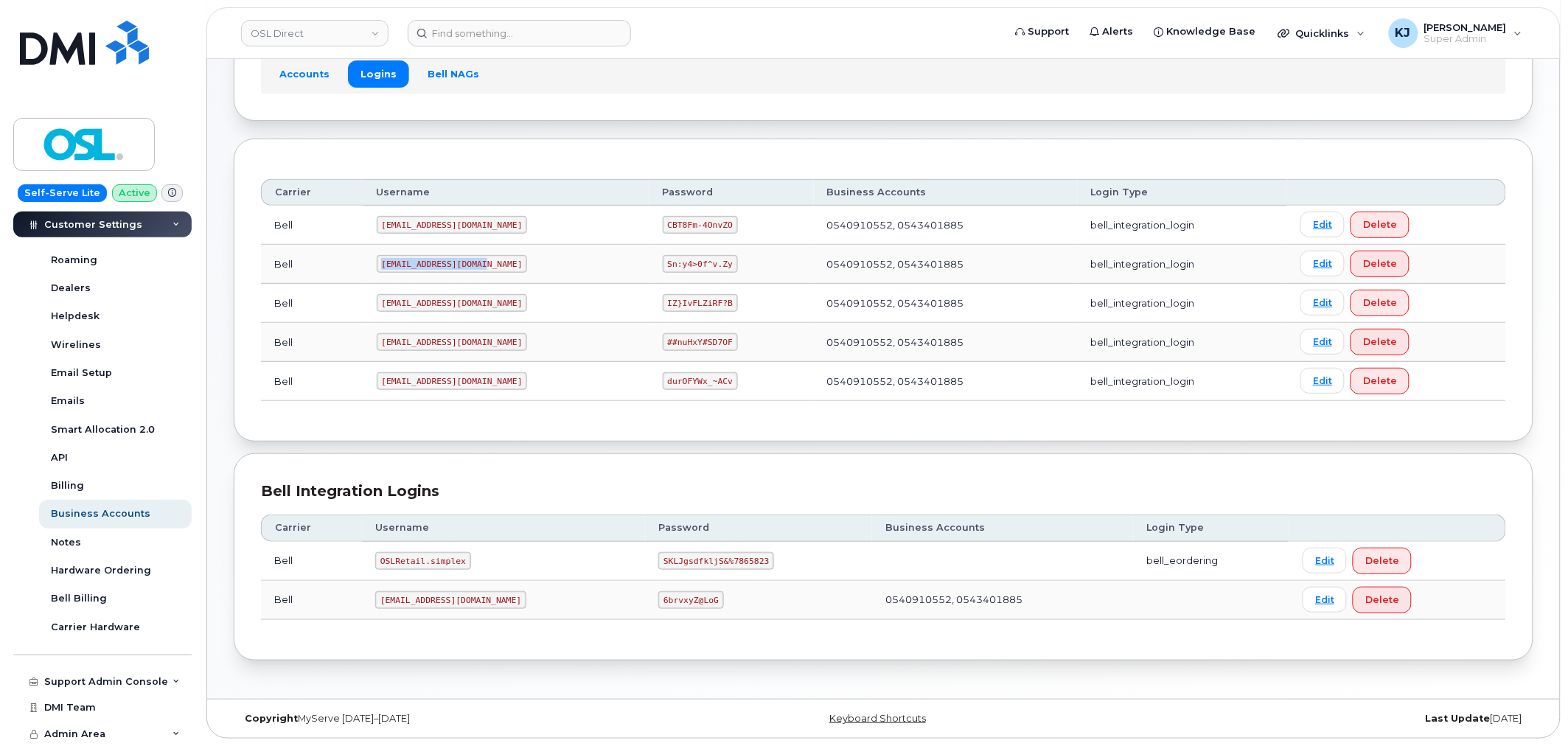
drag, startPoint x: 481, startPoint y: 263, endPoint x: 373, endPoint y: 266, distance: 108.0
click at [373, 266] on td "osldirect1@myserve.ca" at bounding box center [506, 263] width 286 height 39
copy code "osldirect1@myserve.ca"
drag, startPoint x: 614, startPoint y: 261, endPoint x: 676, endPoint y: 263, distance: 62.0
click at [676, 263] on code "Sn:y4>0f^v.Zy" at bounding box center [700, 264] width 75 height 18
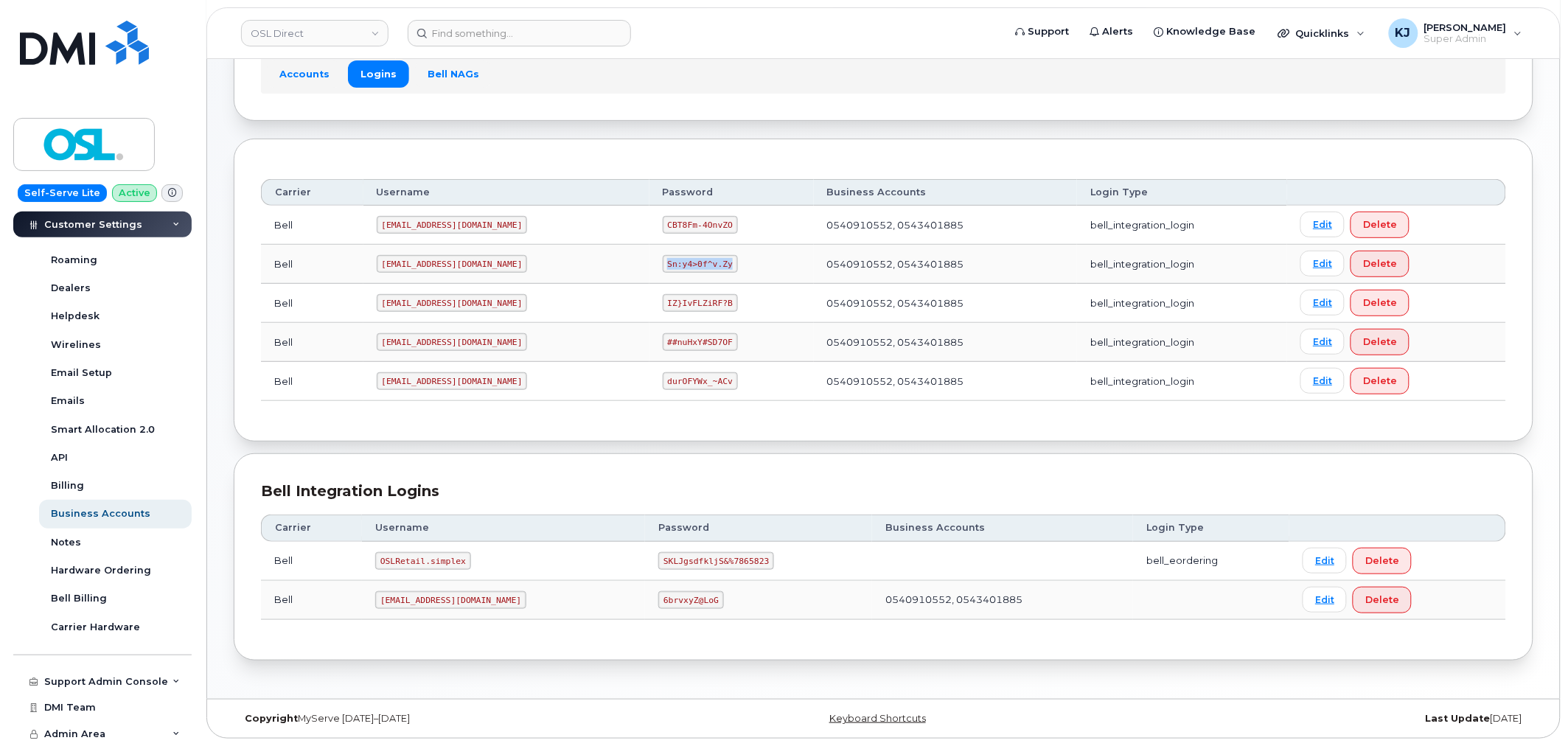
copy code "Sn:y4>0f^v.Zy"
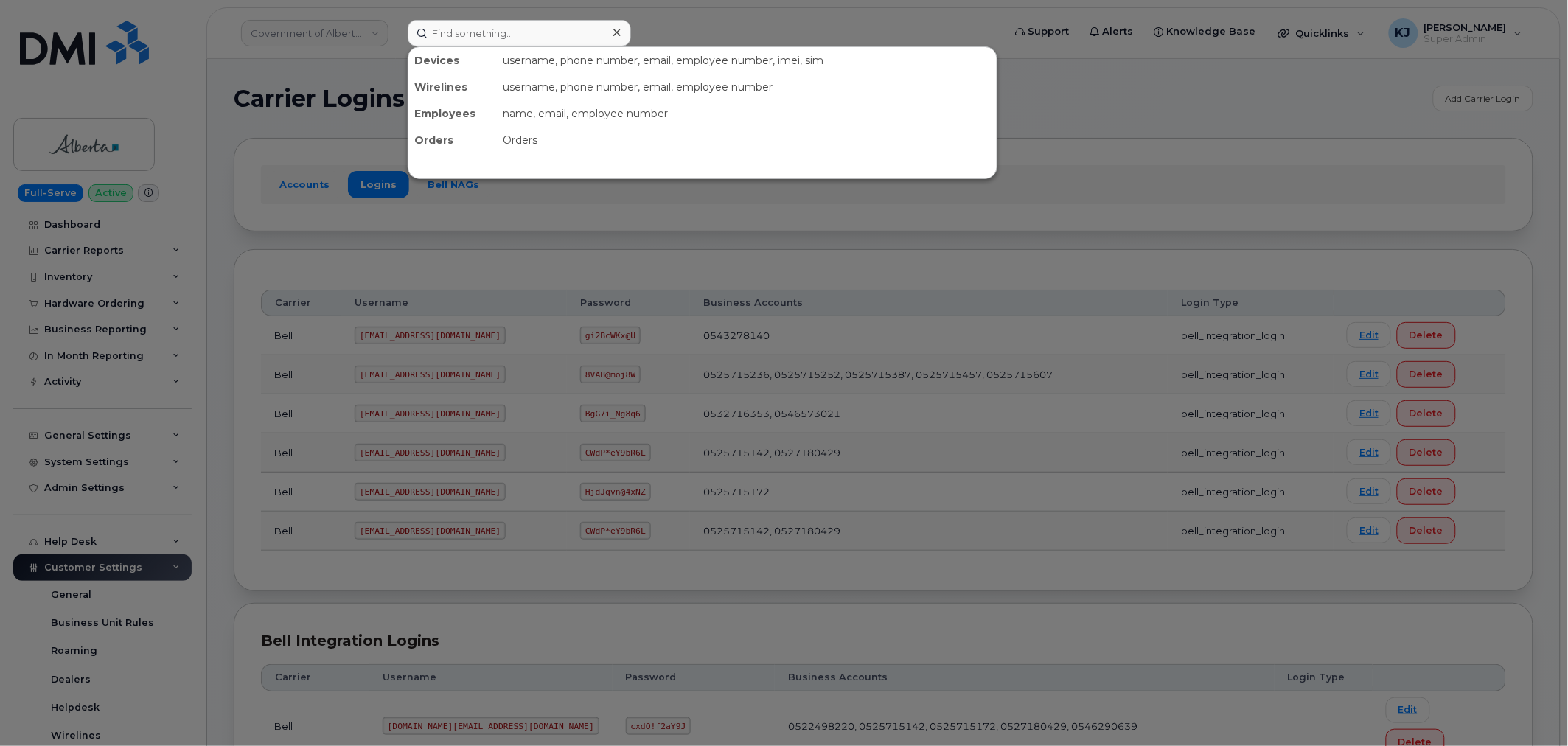
scroll to position [327, 0]
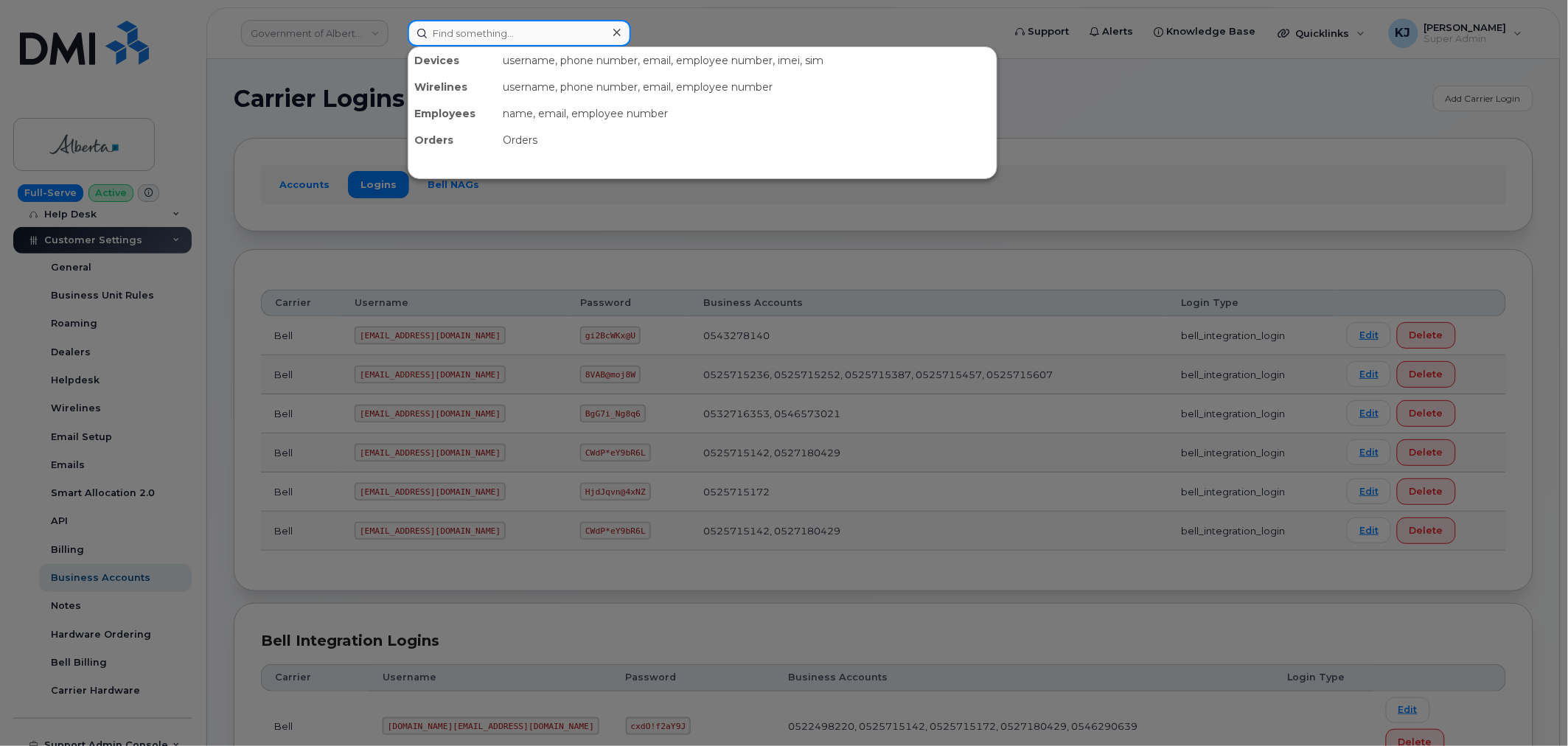
click at [484, 21] on input at bounding box center [520, 32] width 224 height 26
paste input "7057950123"
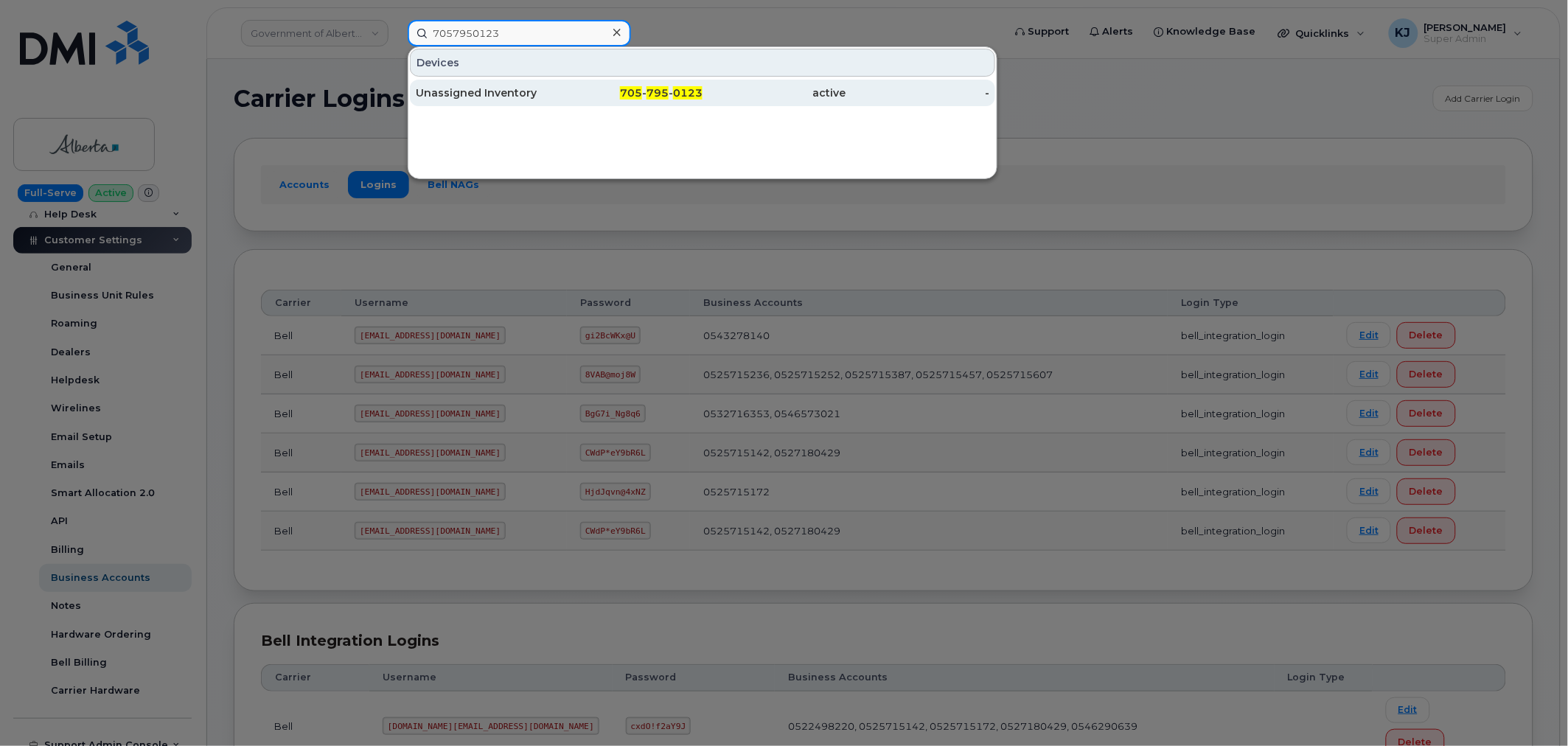
type input "7057950123"
click at [553, 96] on div "Unassigned Inventory" at bounding box center [487, 93] width 143 height 14
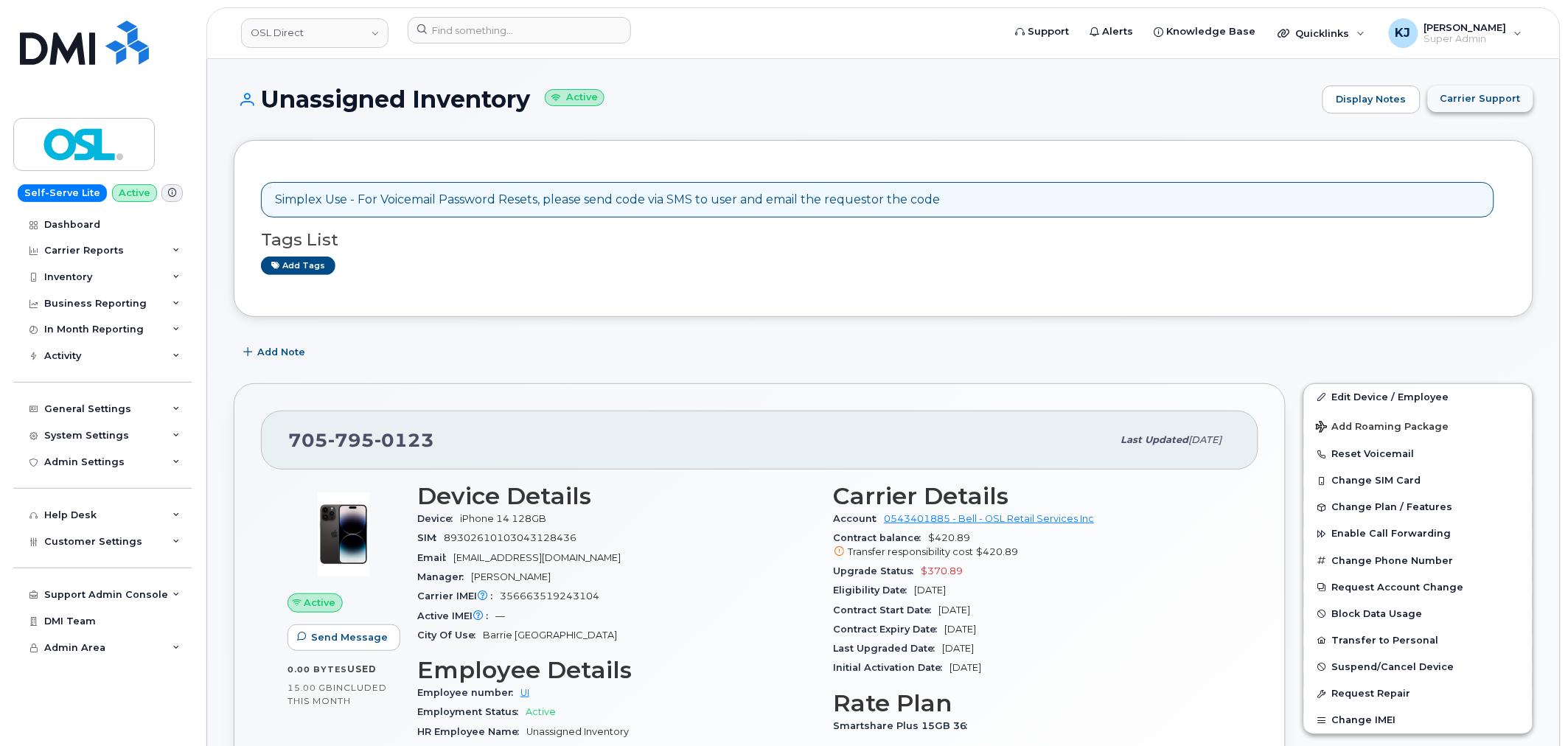
click at [1505, 98] on span "Carrier Support" at bounding box center [1480, 98] width 80 height 14
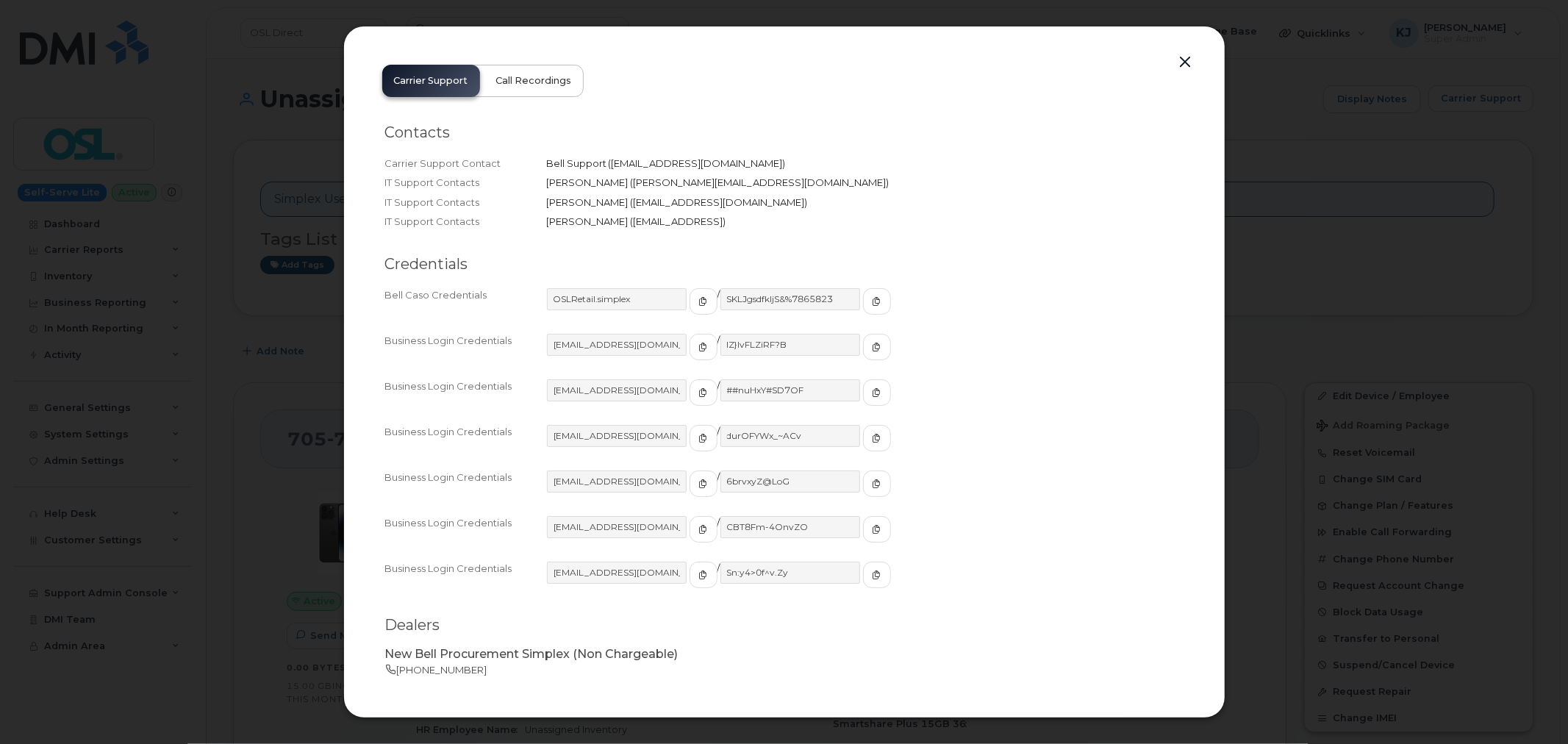
click at [526, 69] on button "Call Recordings" at bounding box center [533, 81] width 99 height 32
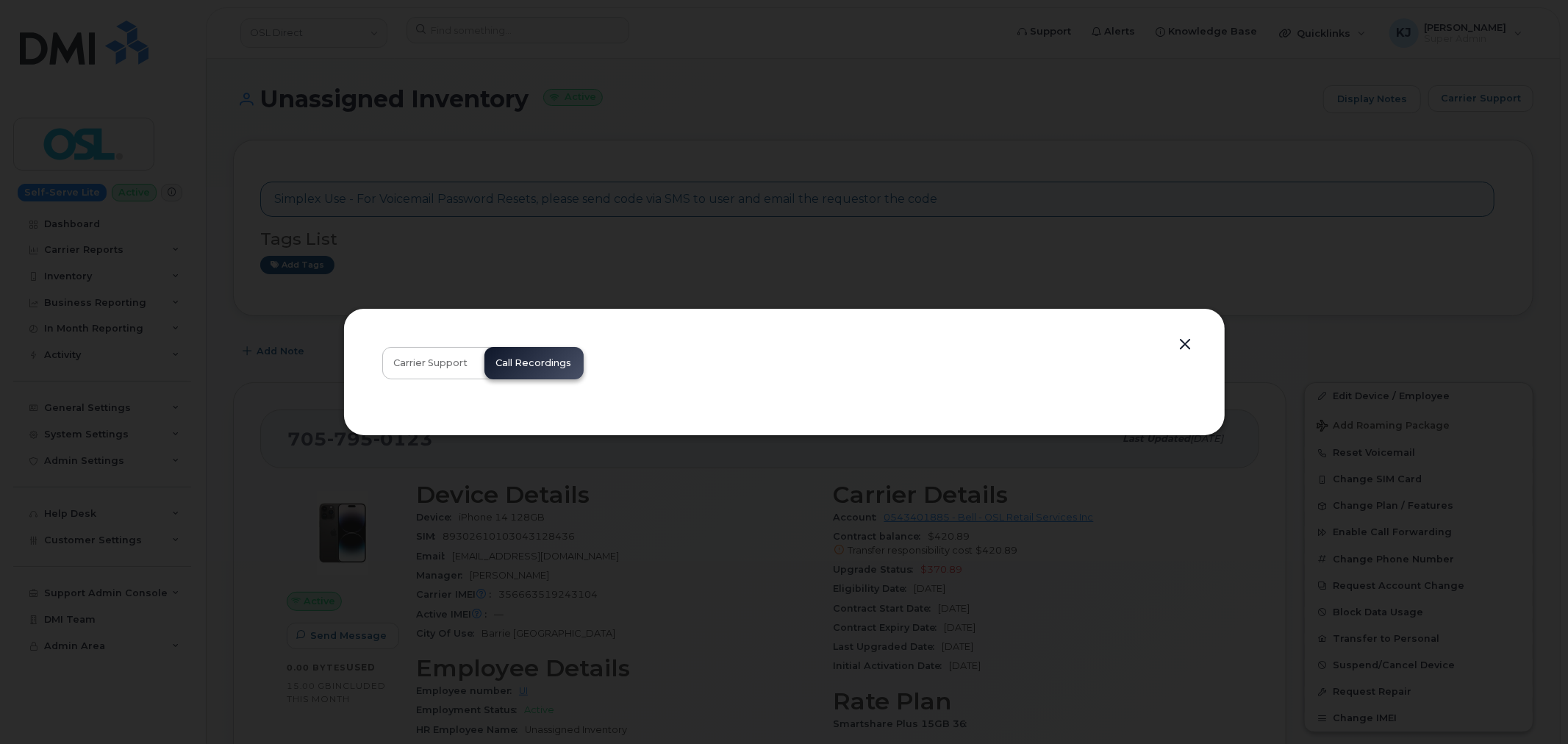
click at [1187, 344] on button "button" at bounding box center [1186, 345] width 22 height 21
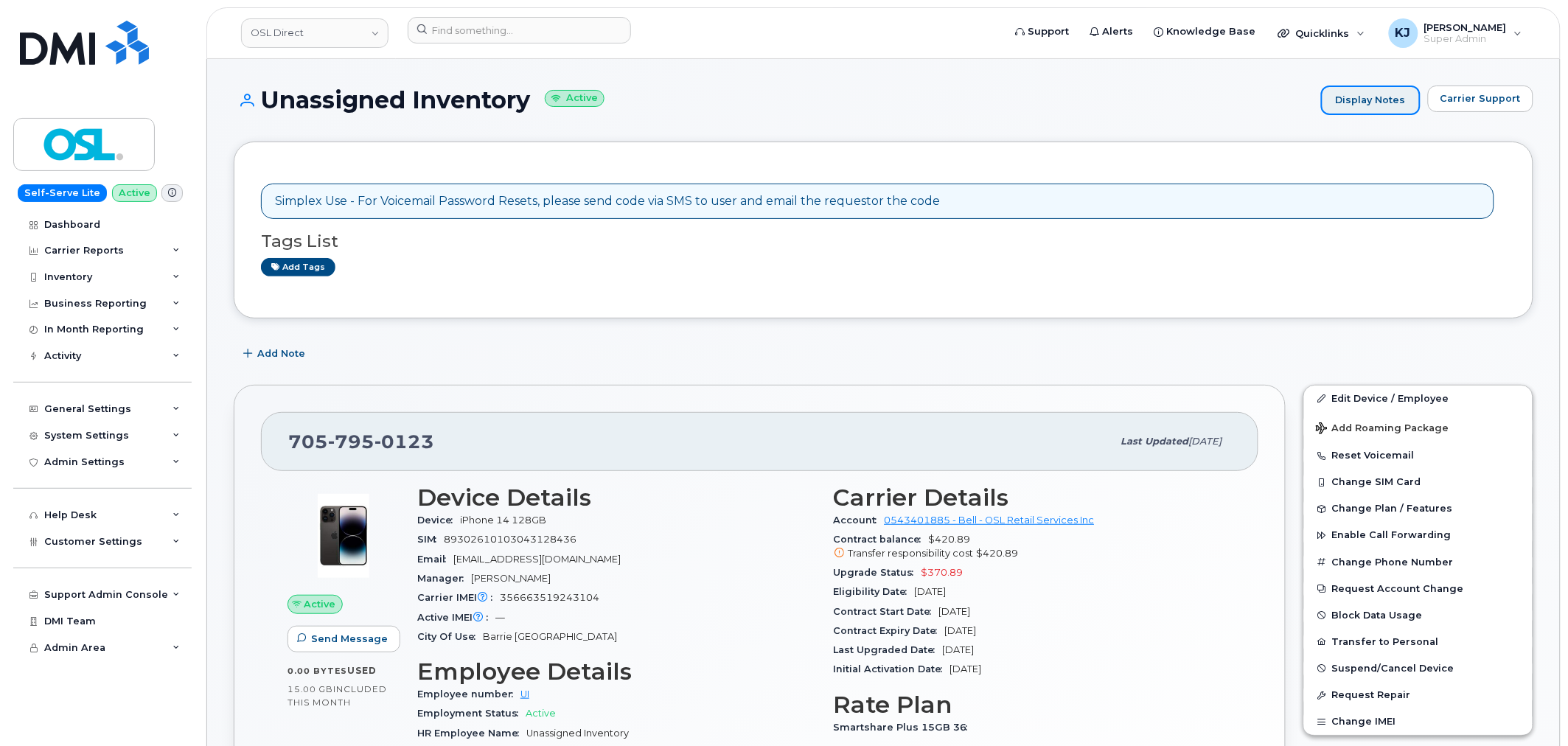
click at [1379, 90] on link "Display Notes" at bounding box center [1370, 100] width 99 height 30
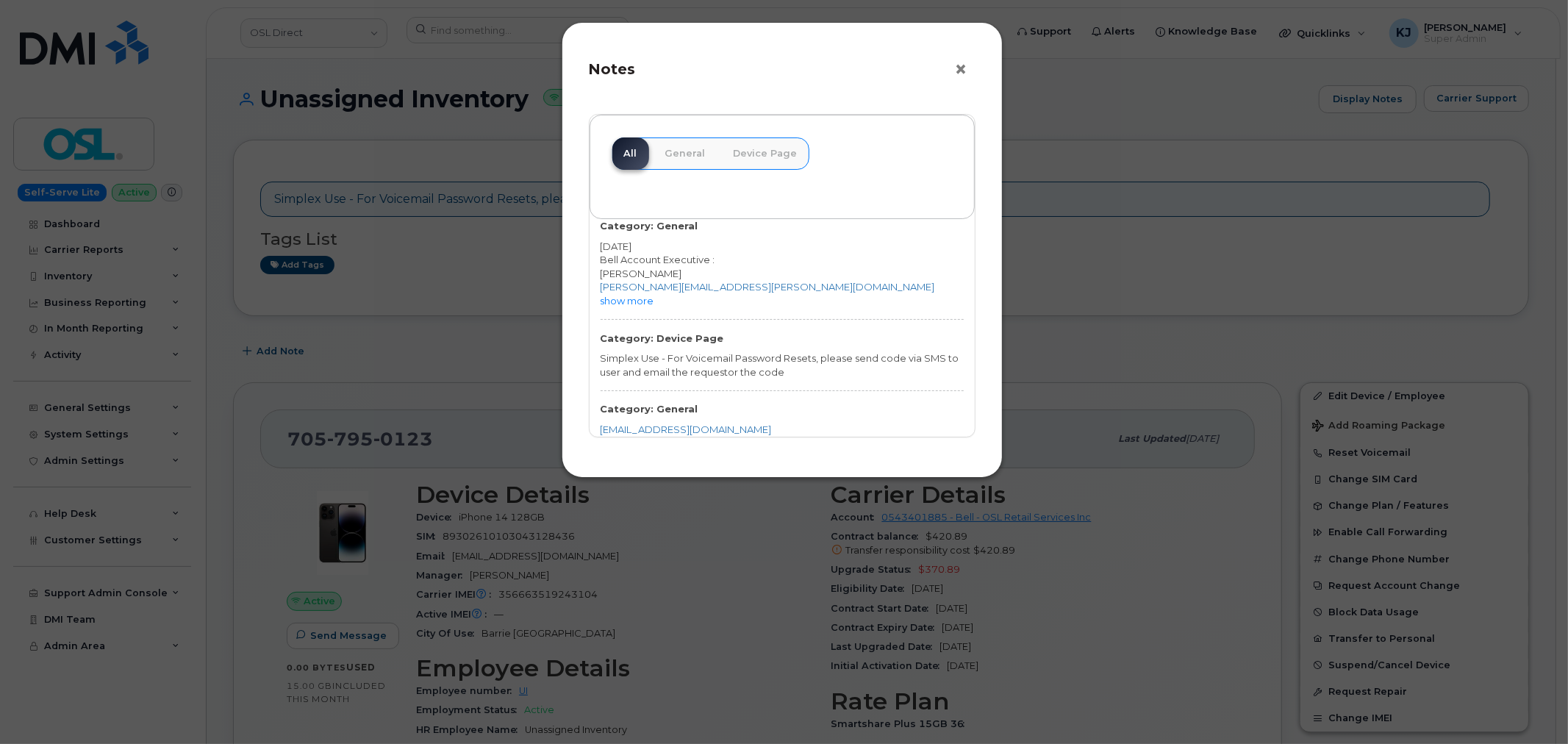
click at [971, 69] on button "×" at bounding box center [964, 69] width 21 height 22
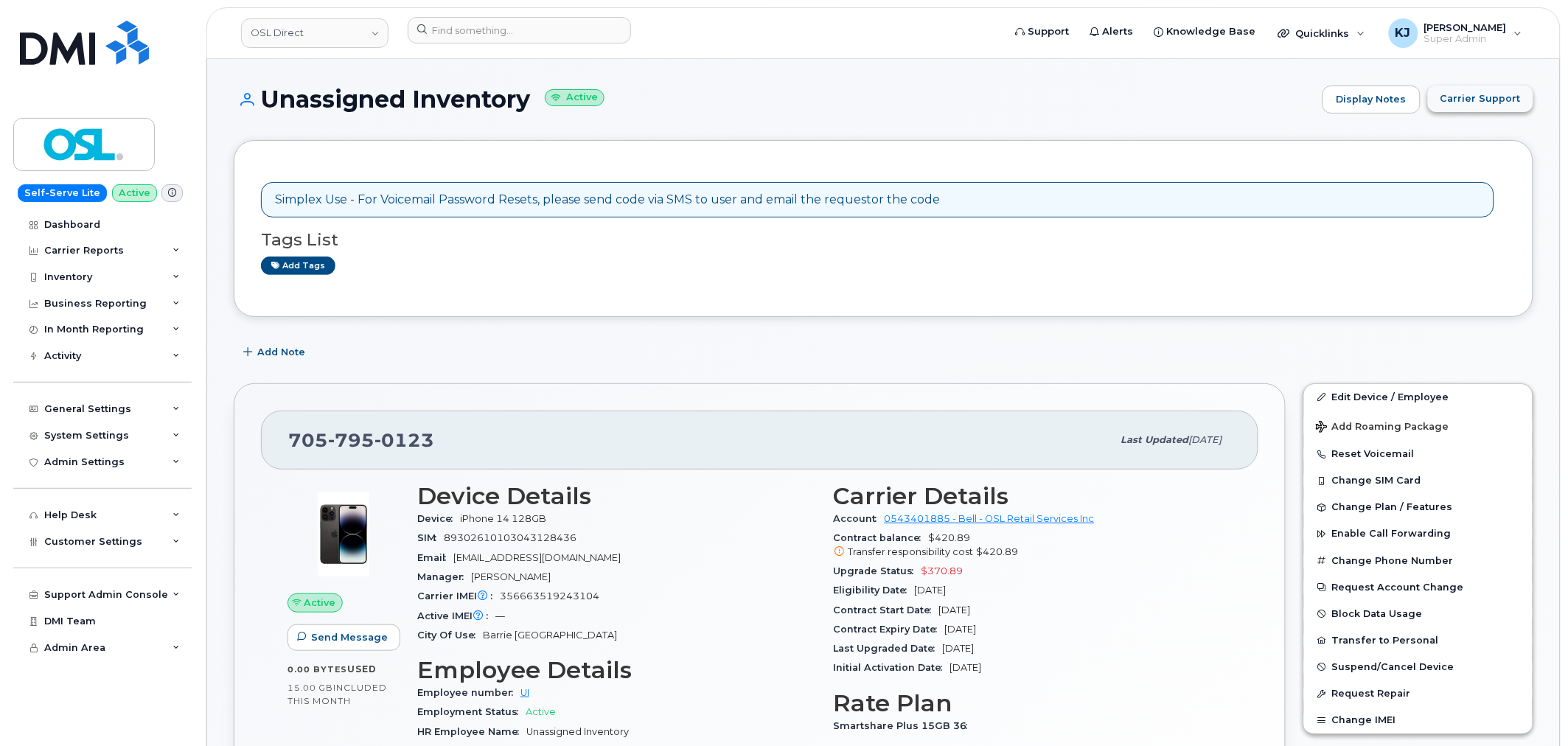
click at [1508, 102] on span "Carrier Support" at bounding box center [1480, 98] width 80 height 14
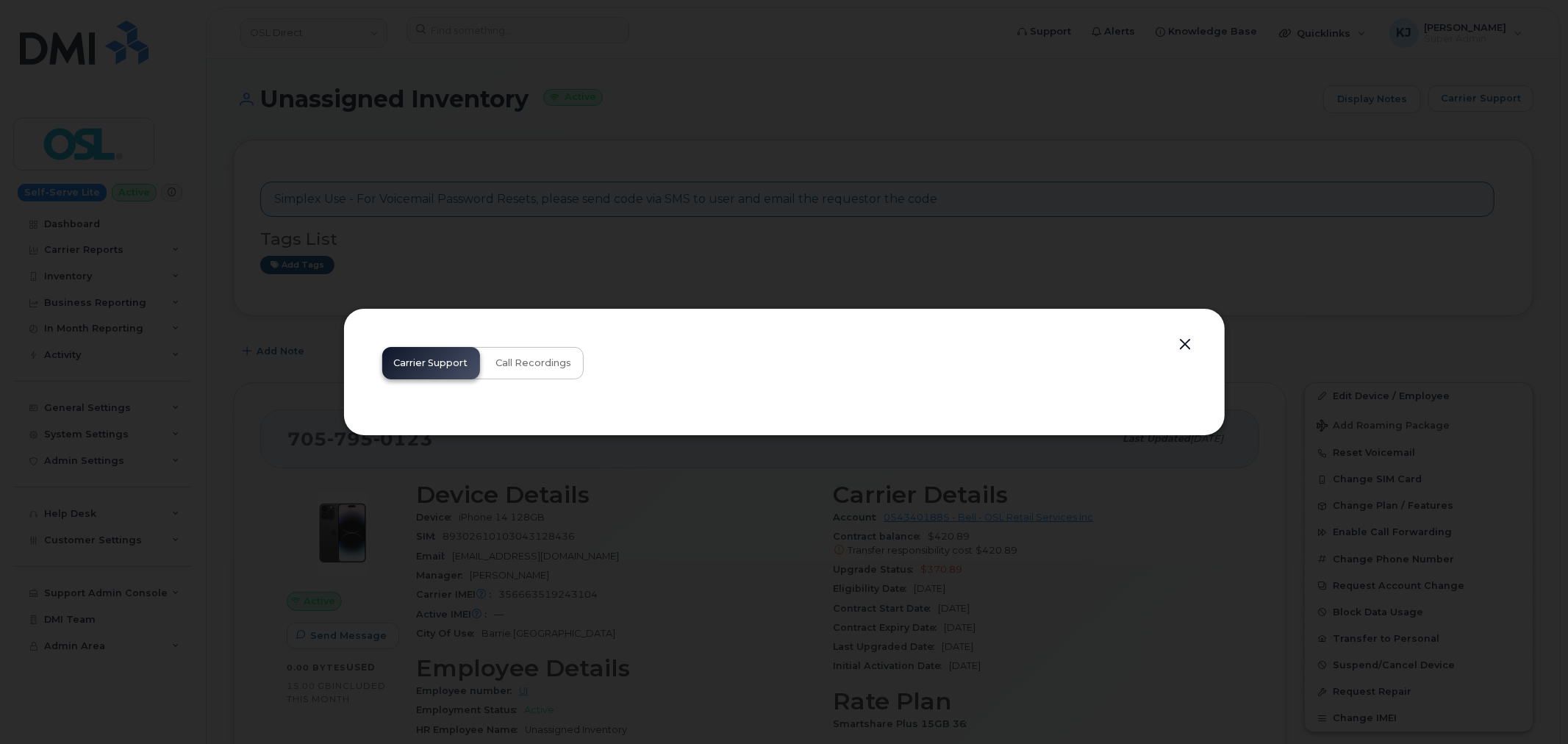
click at [1184, 340] on button "button" at bounding box center [1186, 345] width 22 height 21
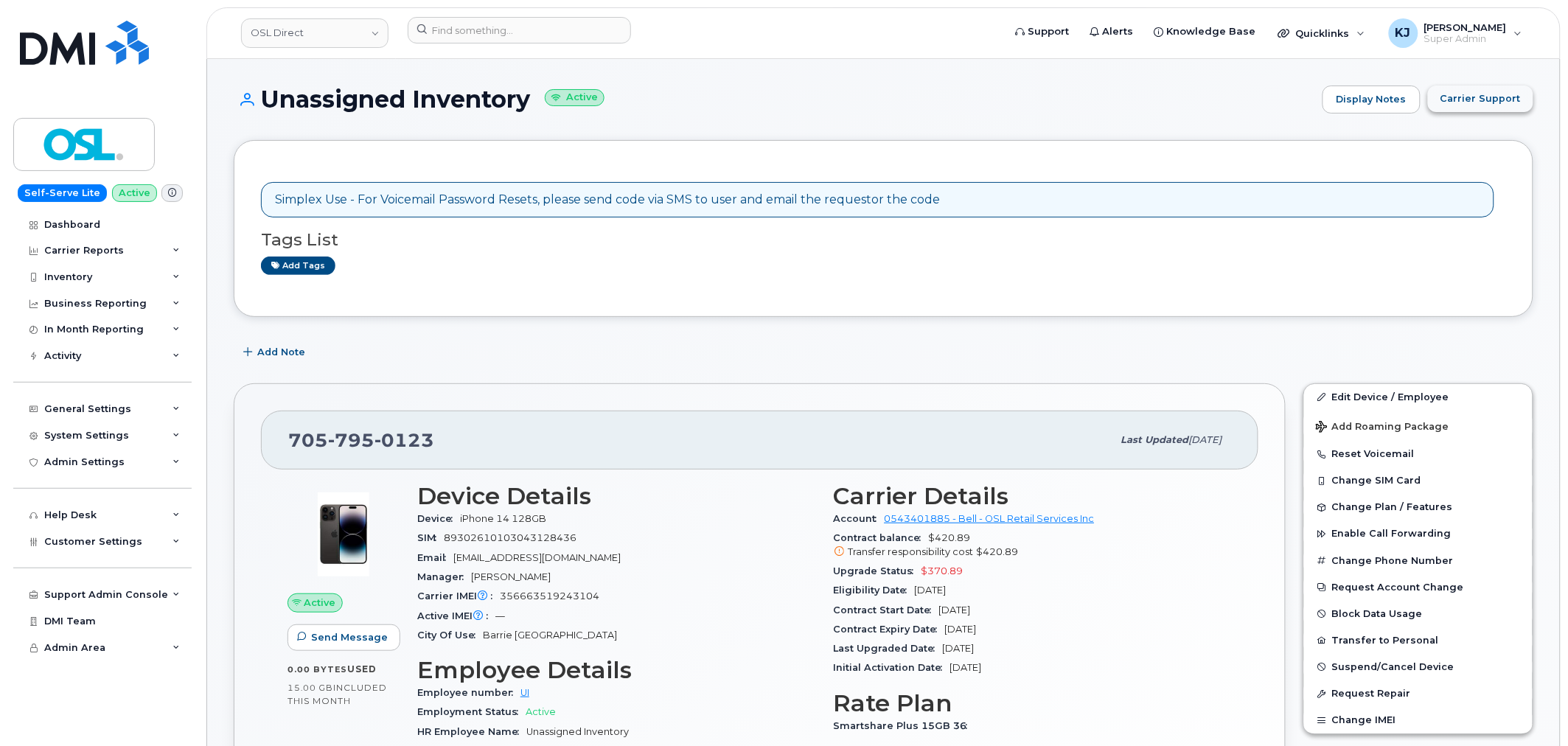
click at [1456, 106] on button "Carrier Support" at bounding box center [1480, 98] width 106 height 26
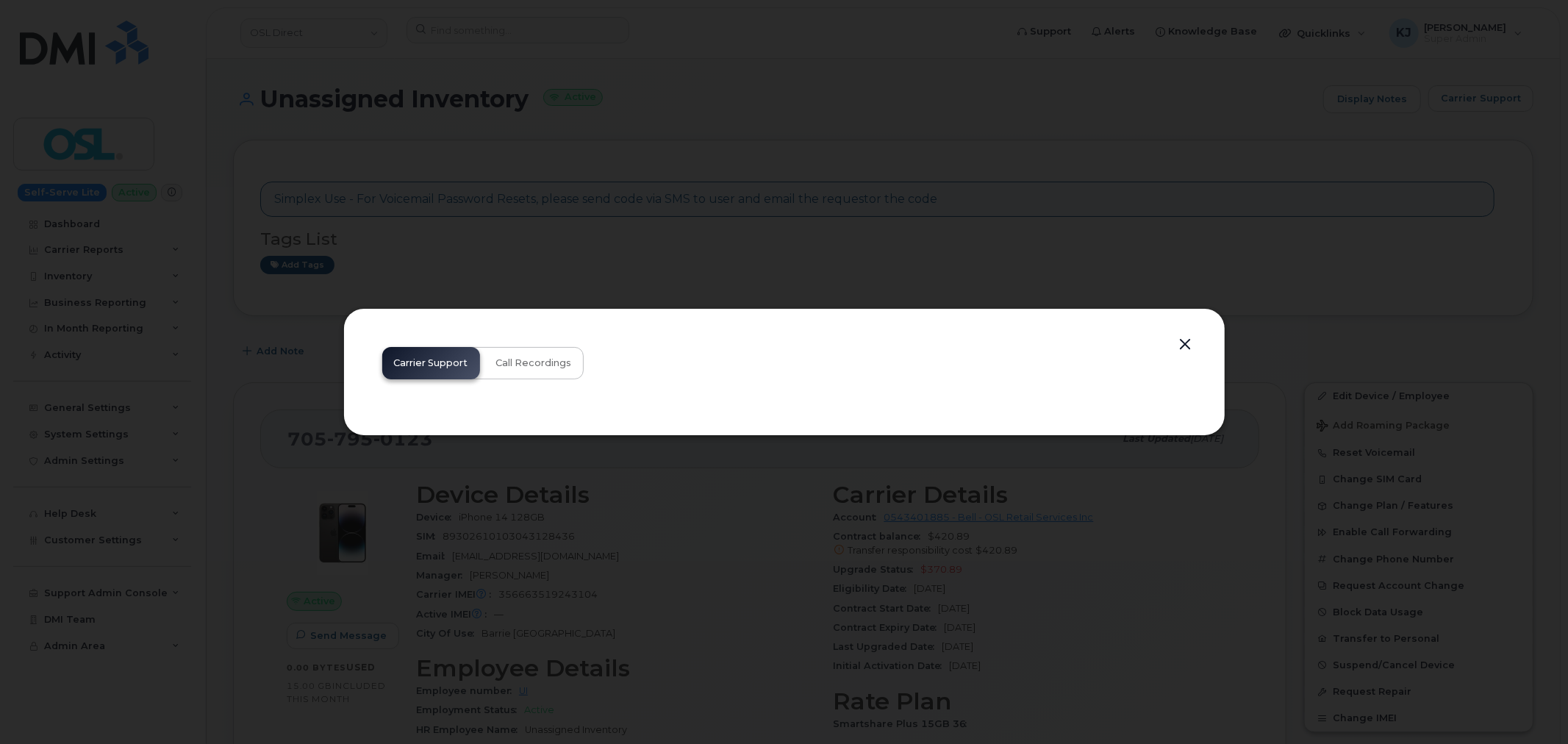
click at [1182, 342] on button "button" at bounding box center [1186, 345] width 22 height 21
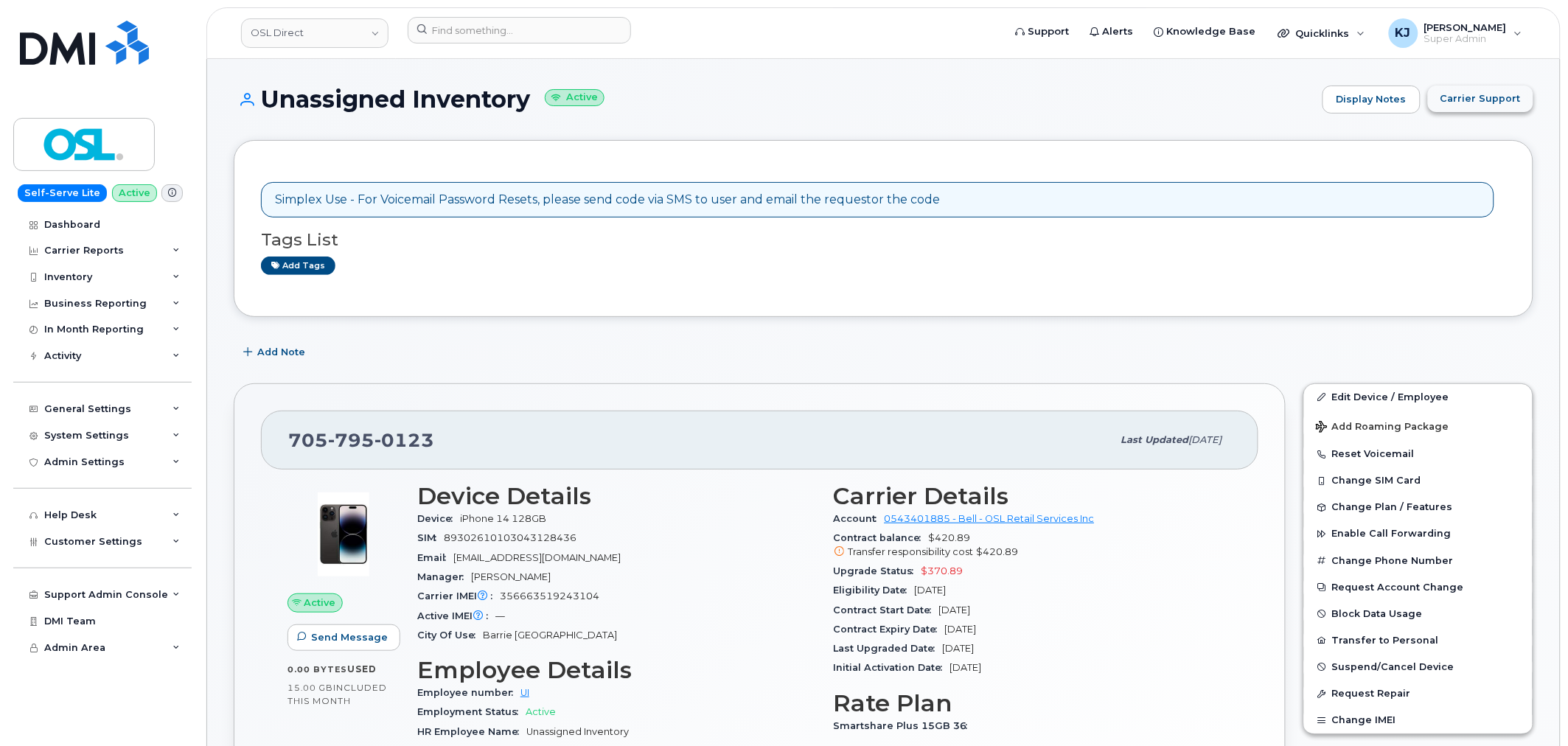
click at [1495, 102] on span "Carrier Support" at bounding box center [1480, 98] width 80 height 14
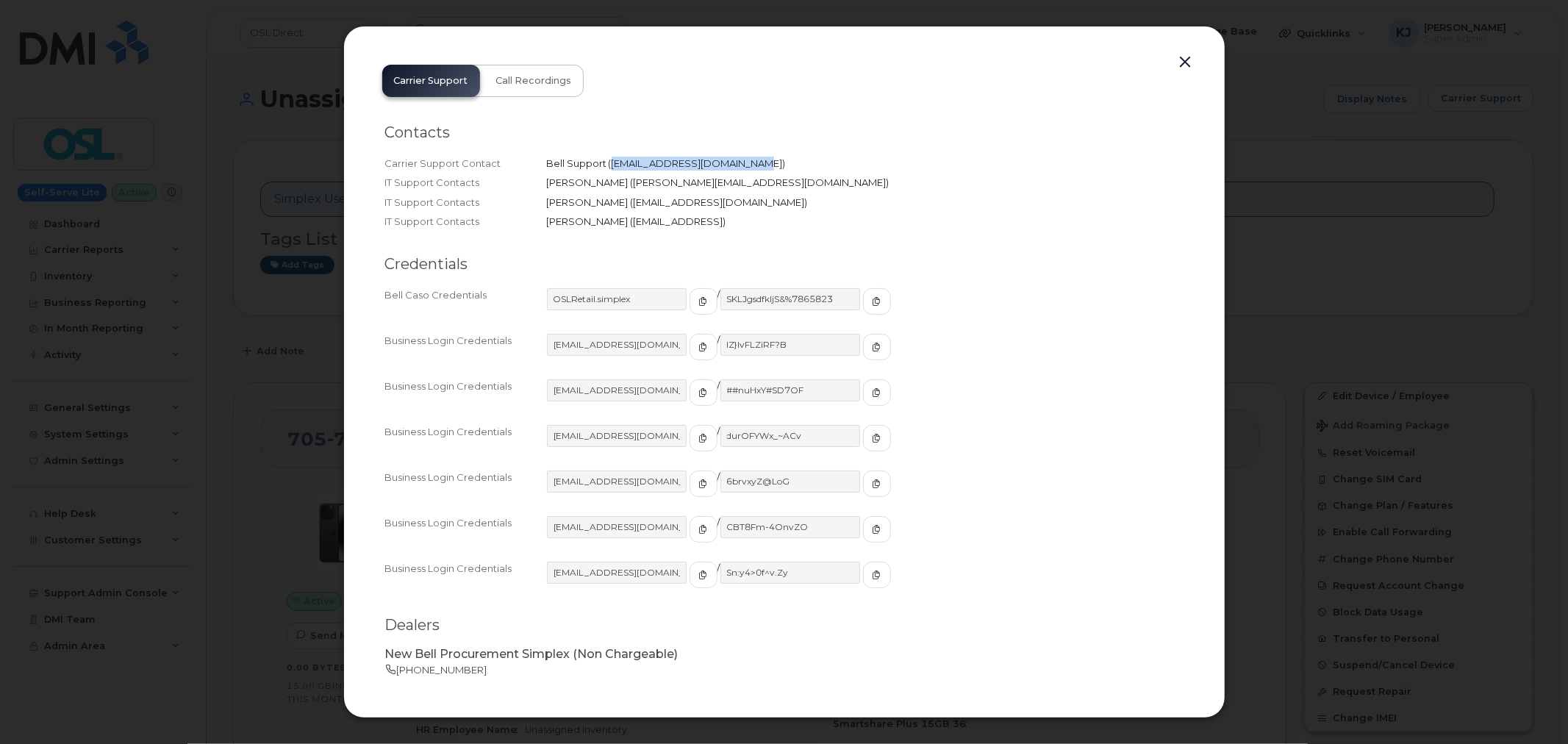
drag, startPoint x: 609, startPoint y: 163, endPoint x: 733, endPoint y: 157, distance: 124.1
click at [733, 157] on span "[EMAIL_ADDRESS][DOMAIN_NAME]" at bounding box center [697, 163] width 177 height 12
copy span "[EMAIL_ADDRESS][DOMAIN_NAME]"
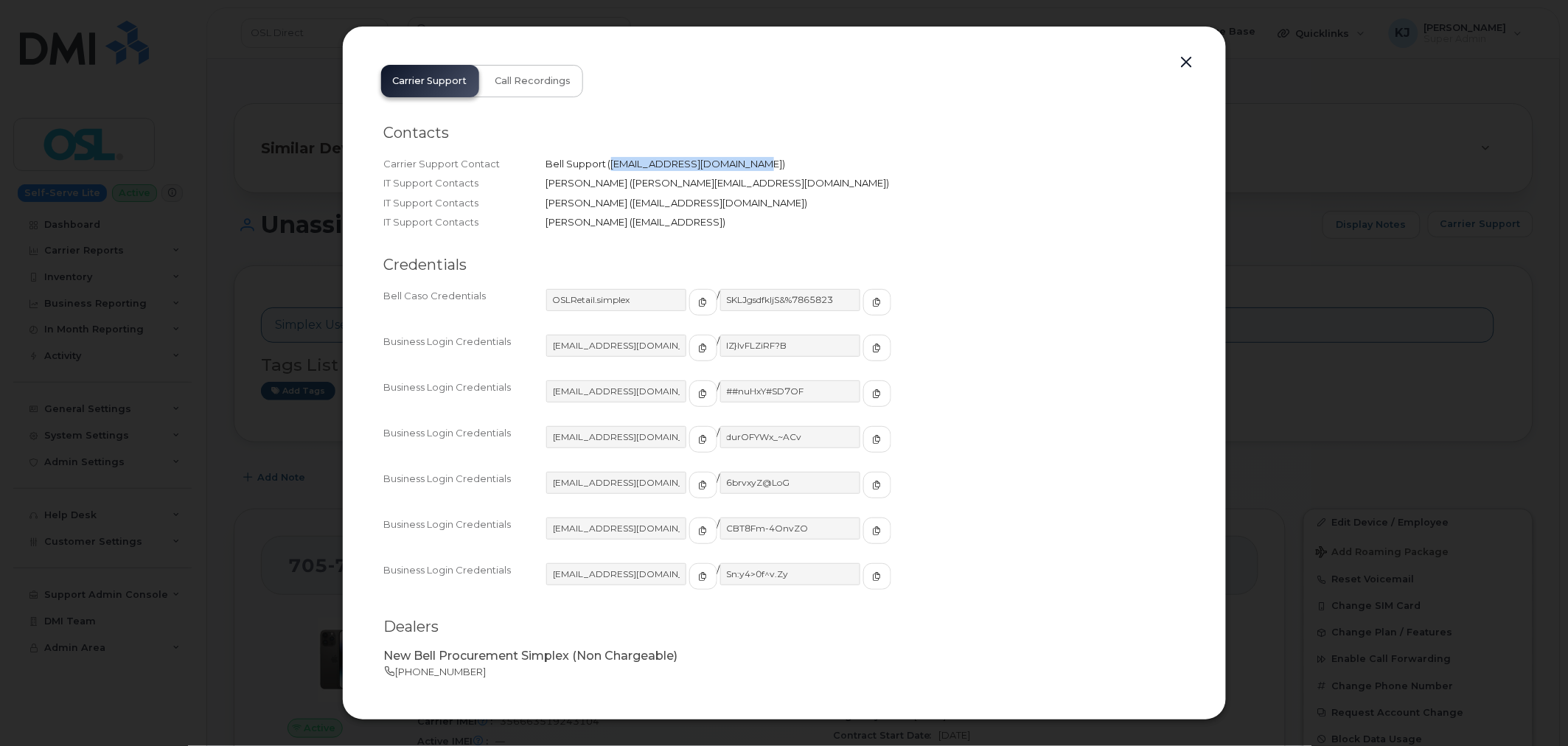
copy span "[EMAIL_ADDRESS][DOMAIN_NAME]"
click at [1188, 62] on button "button" at bounding box center [1186, 62] width 23 height 21
